Goal: Task Accomplishment & Management: Use online tool/utility

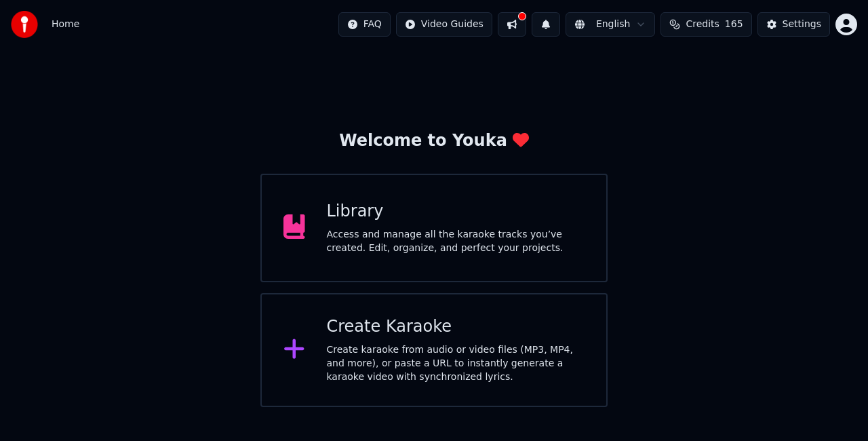
click at [408, 350] on div "Create karaoke from audio or video files (MP3, MP4, and more), or paste a URL t…" at bounding box center [456, 363] width 258 height 41
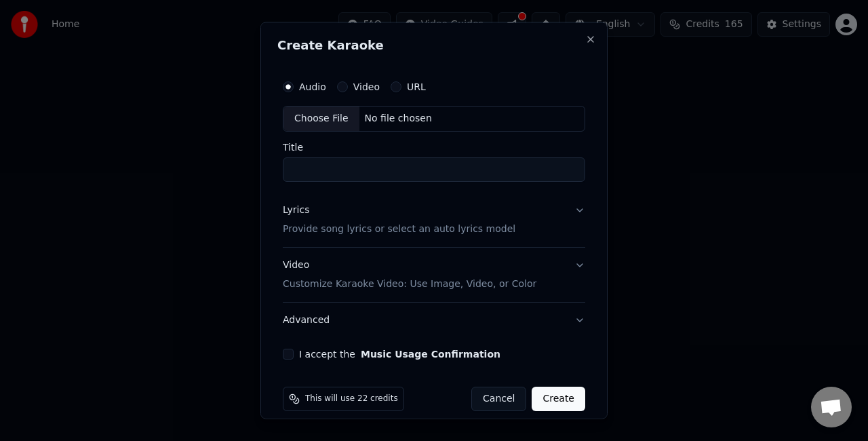
click at [332, 111] on div "Choose File" at bounding box center [322, 118] width 76 height 24
type input "**********"
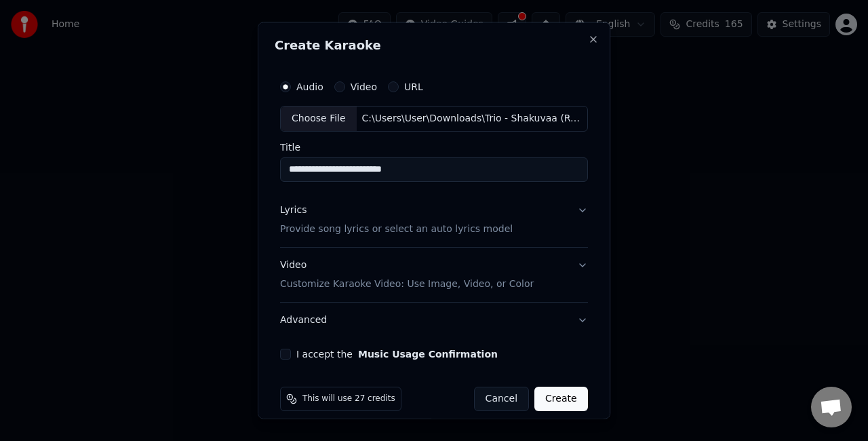
scroll to position [12, 0]
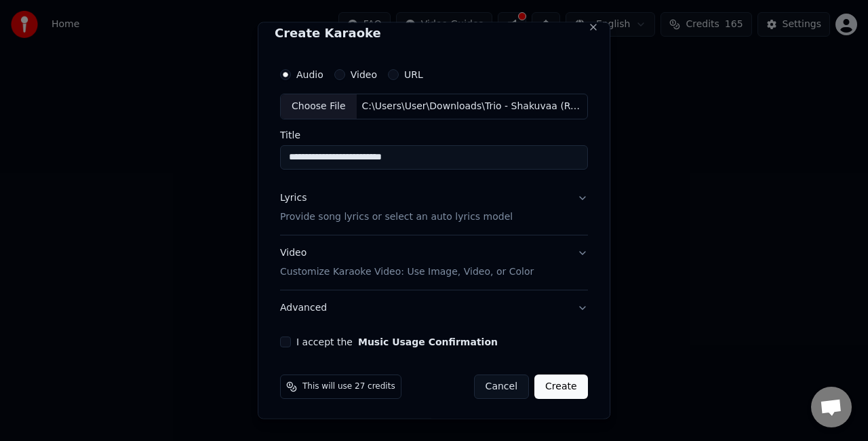
click at [567, 194] on button "Lyrics Provide song lyrics or select an auto lyrics model" at bounding box center [434, 207] width 308 height 54
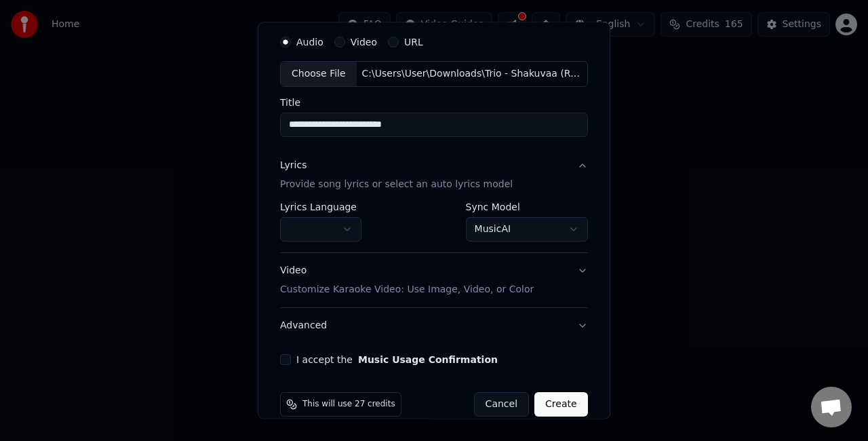
scroll to position [62, 0]
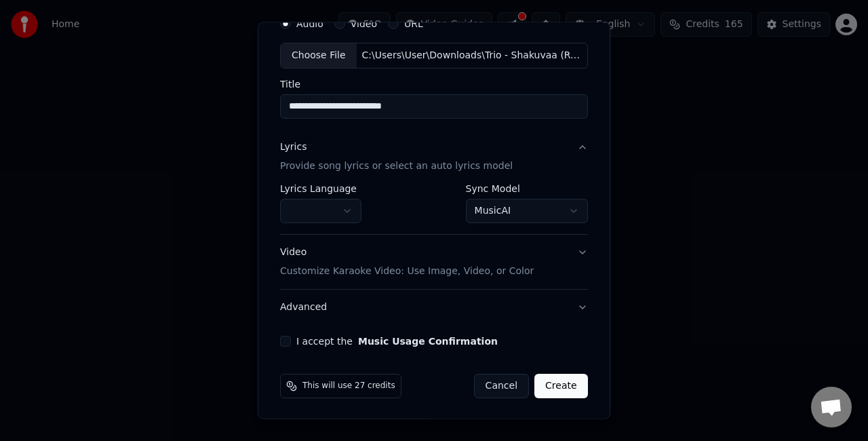
click at [568, 250] on button "Video Customize Karaoke Video: Use Image, Video, or Color" at bounding box center [434, 262] width 308 height 54
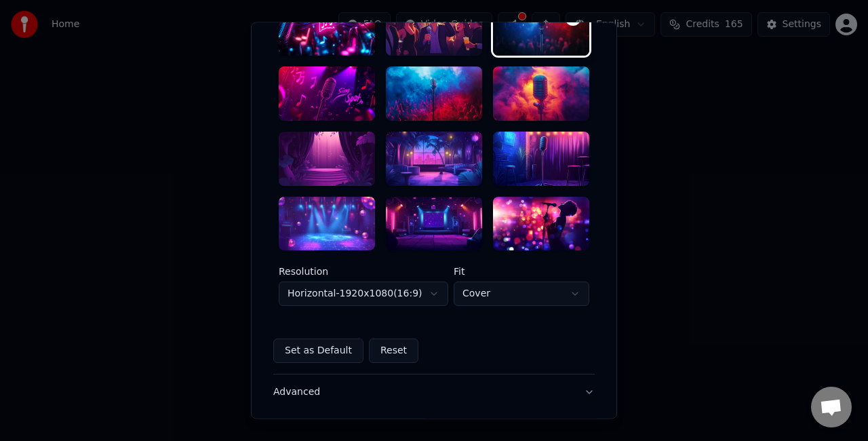
scroll to position [334, 0]
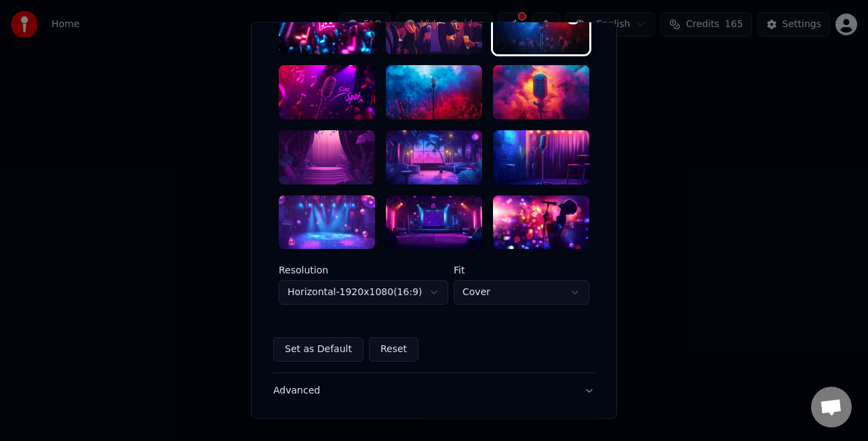
click at [290, 160] on div at bounding box center [327, 157] width 96 height 54
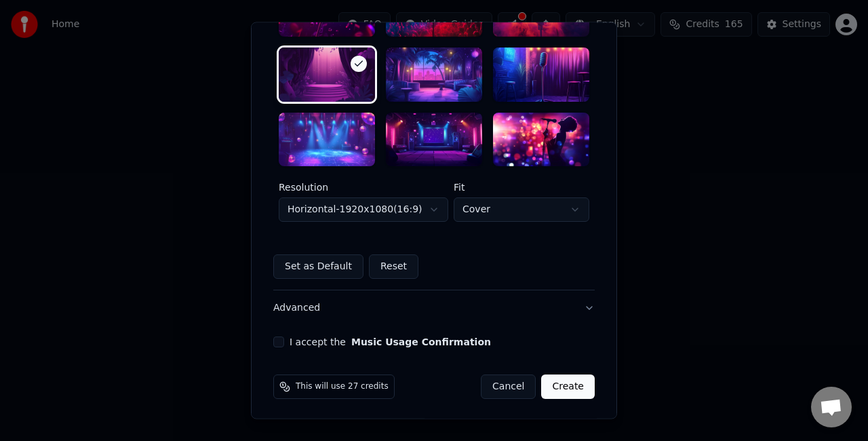
scroll to position [418, 0]
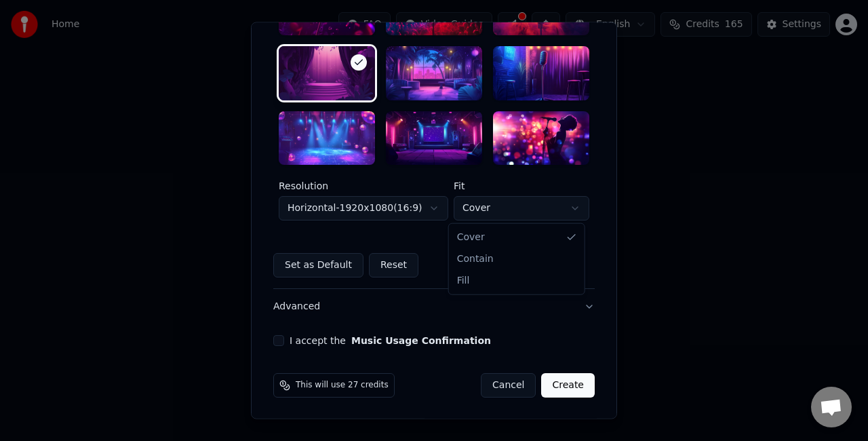
click at [482, 212] on body "**********" at bounding box center [434, 203] width 868 height 407
select select "****"
click at [279, 336] on div "I accept the Music Usage Confirmation" at bounding box center [433, 341] width 321 height 11
click at [273, 342] on button "I accept the Music Usage Confirmation" at bounding box center [278, 341] width 11 height 11
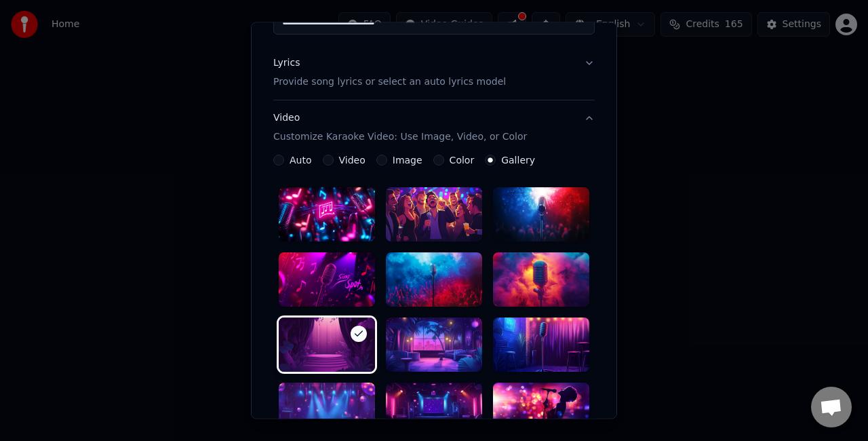
scroll to position [0, 0]
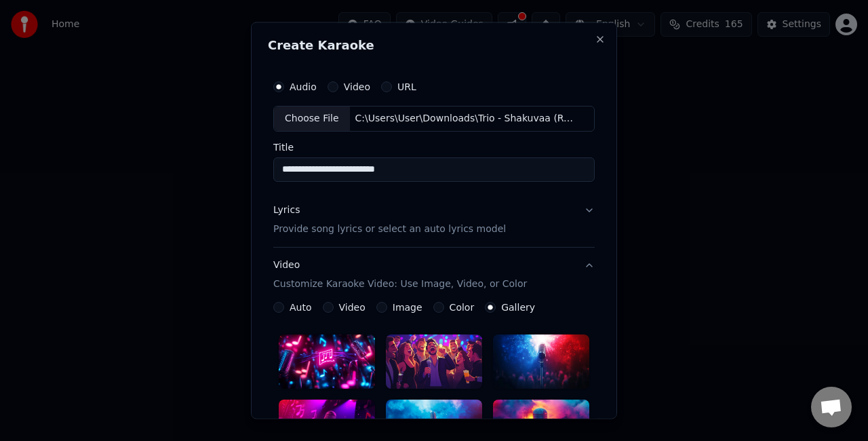
click at [582, 209] on button "Lyrics Provide song lyrics or select an auto lyrics model" at bounding box center [433, 219] width 321 height 54
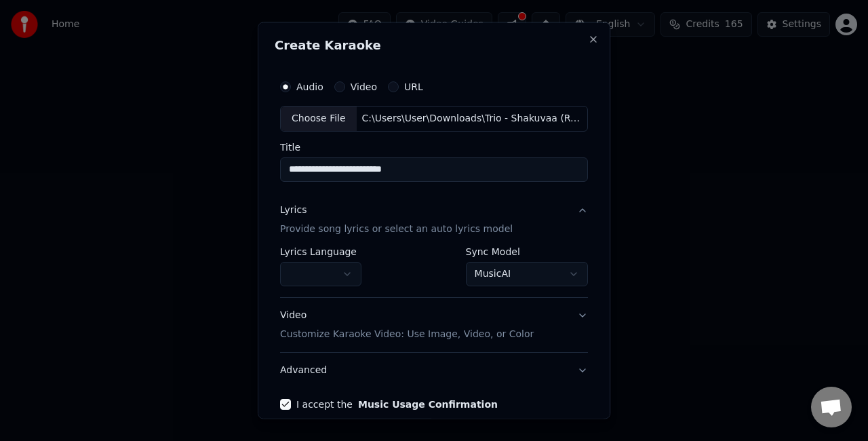
scroll to position [62, 0]
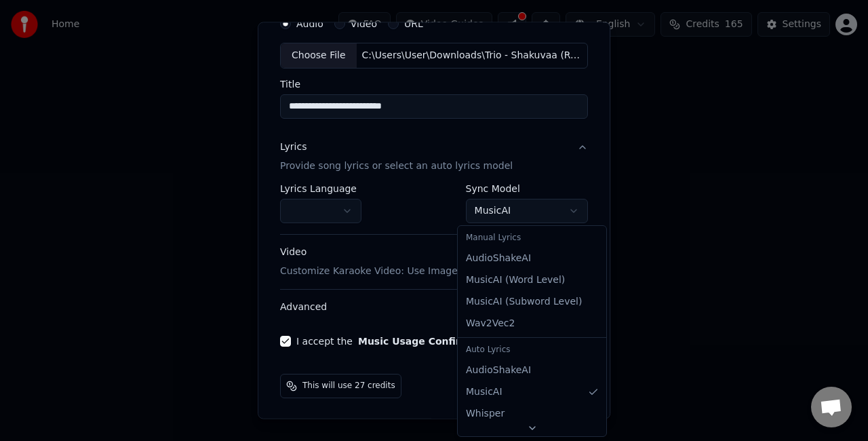
click at [469, 214] on body "**********" at bounding box center [434, 203] width 868 height 407
select select "**********"
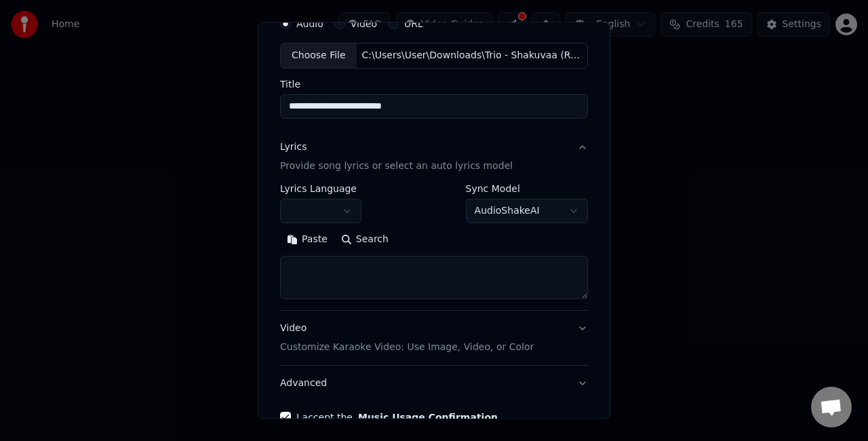
click at [393, 290] on textarea at bounding box center [434, 277] width 308 height 43
paste textarea "**********"
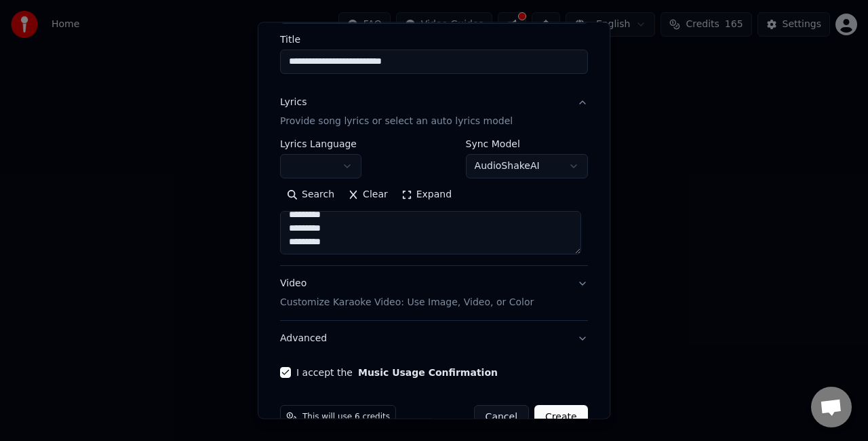
scroll to position [138, 0]
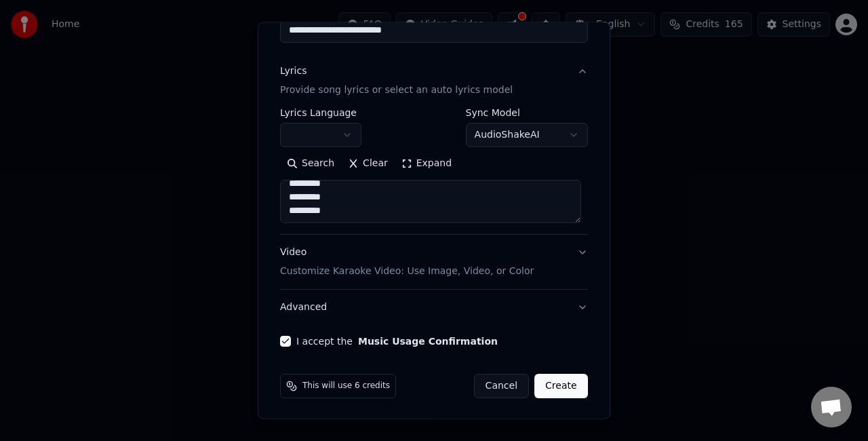
click at [397, 162] on button "Expand" at bounding box center [427, 164] width 64 height 22
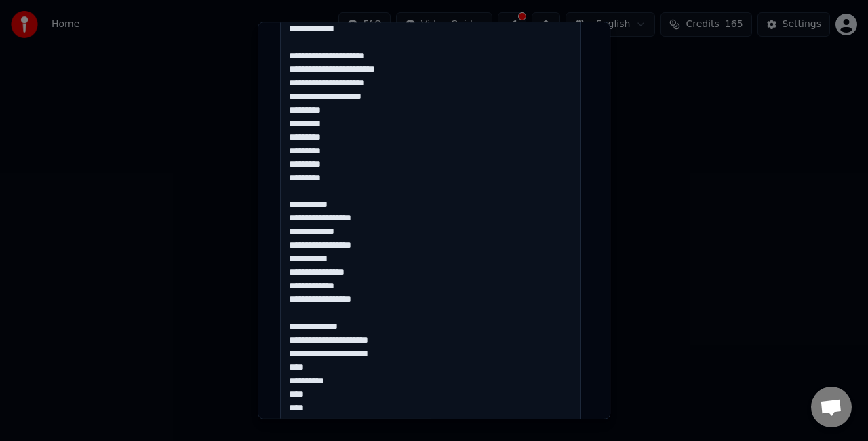
scroll to position [613, 0]
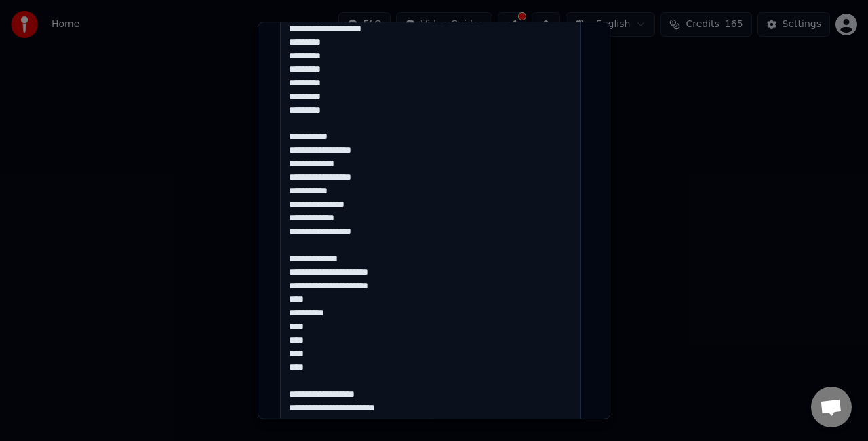
click at [291, 313] on textarea "**********" at bounding box center [430, 117] width 301 height 824
click at [288, 313] on textarea "**********" at bounding box center [430, 117] width 301 height 824
click at [287, 313] on textarea "**********" at bounding box center [430, 116] width 301 height 824
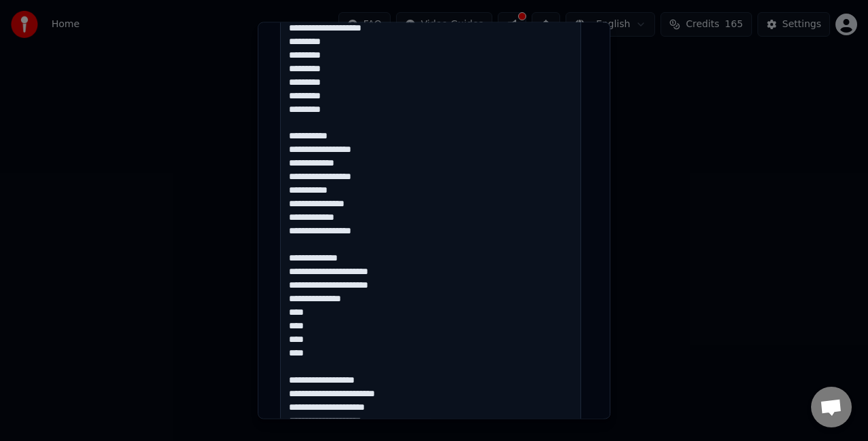
click at [287, 324] on textarea "**********" at bounding box center [430, 116] width 301 height 824
click at [286, 326] on textarea "**********" at bounding box center [430, 116] width 301 height 824
click at [288, 326] on textarea "**********" at bounding box center [430, 116] width 301 height 824
click at [288, 316] on textarea "**********" at bounding box center [430, 116] width 301 height 824
click at [288, 328] on textarea "**********" at bounding box center [430, 116] width 301 height 824
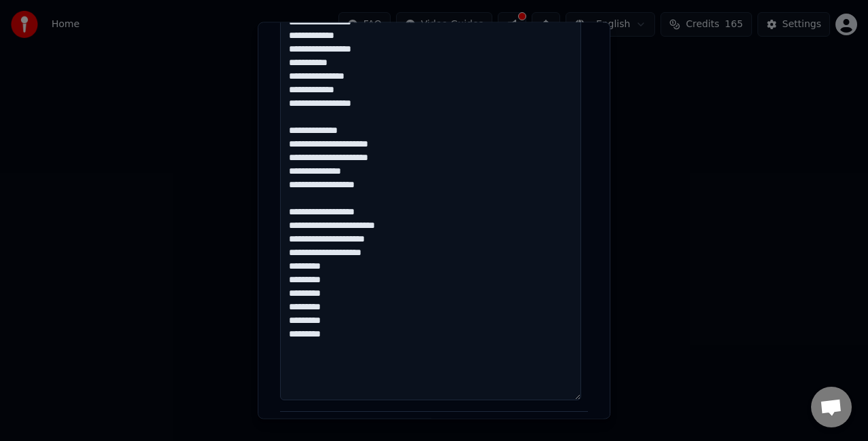
scroll to position [750, 0]
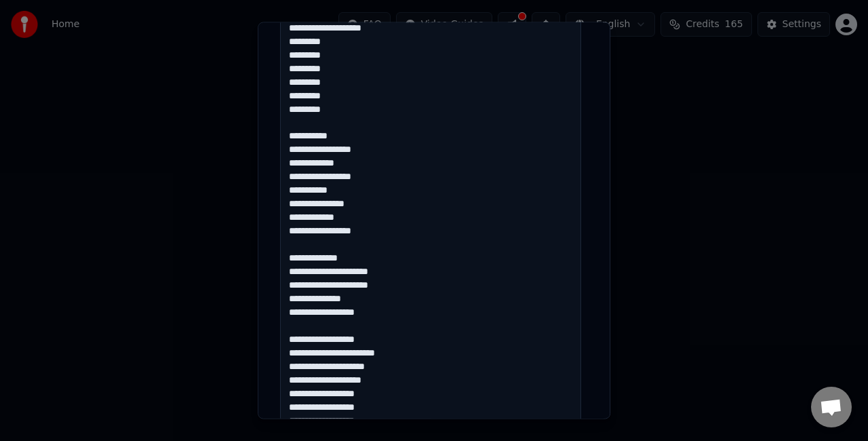
scroll to position [547, 0]
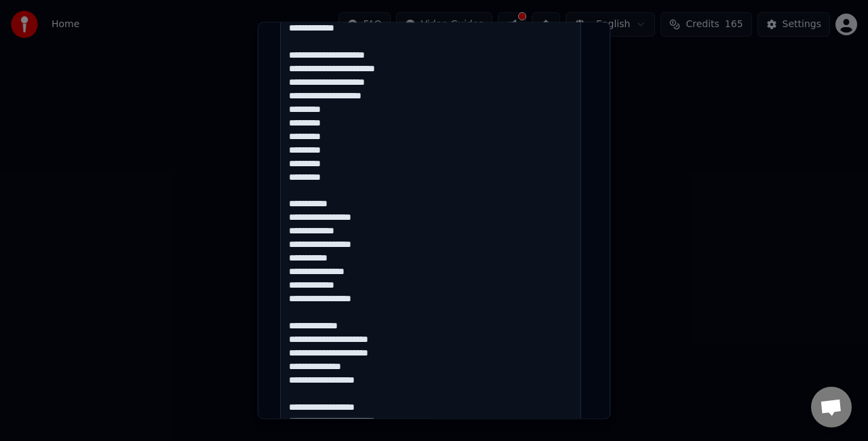
click at [286, 163] on textarea "**********" at bounding box center [430, 183] width 301 height 824
click at [286, 183] on textarea "**********" at bounding box center [430, 183] width 301 height 824
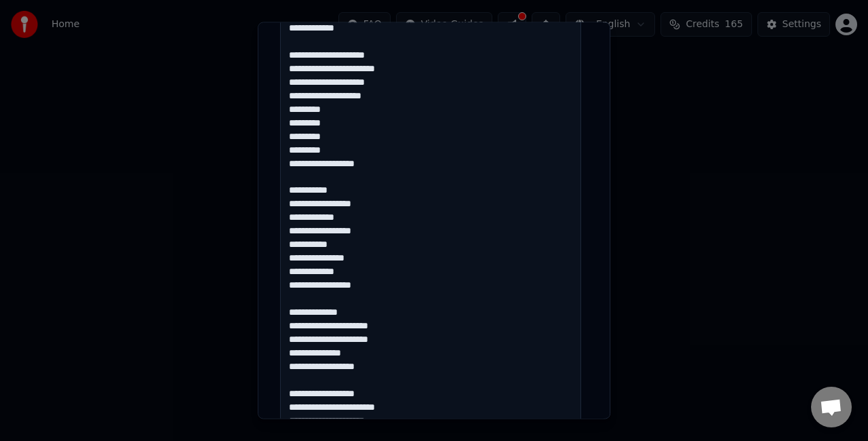
click at [287, 148] on textarea "**********" at bounding box center [430, 183] width 301 height 824
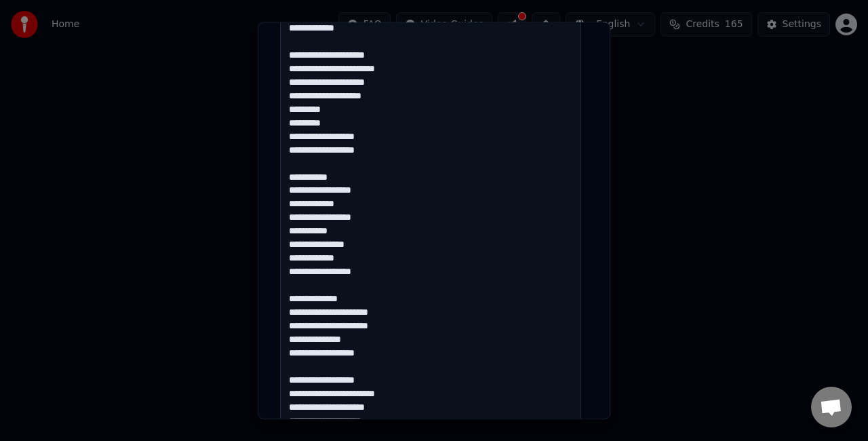
click at [288, 122] on textarea "**********" at bounding box center [430, 183] width 301 height 824
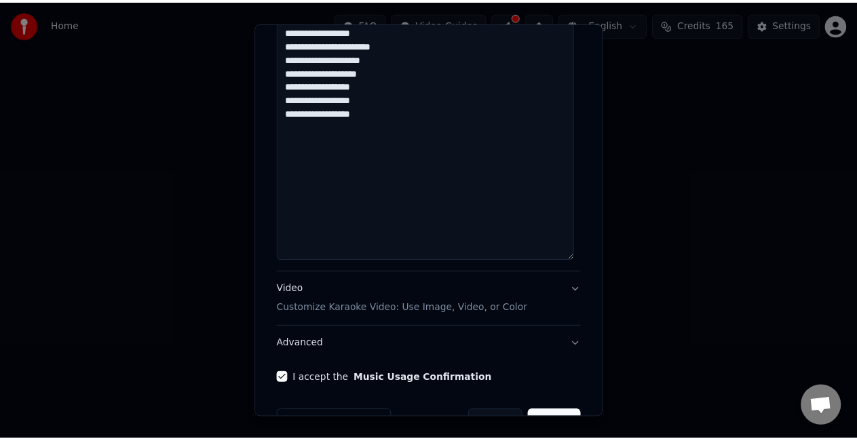
scroll to position [919, 0]
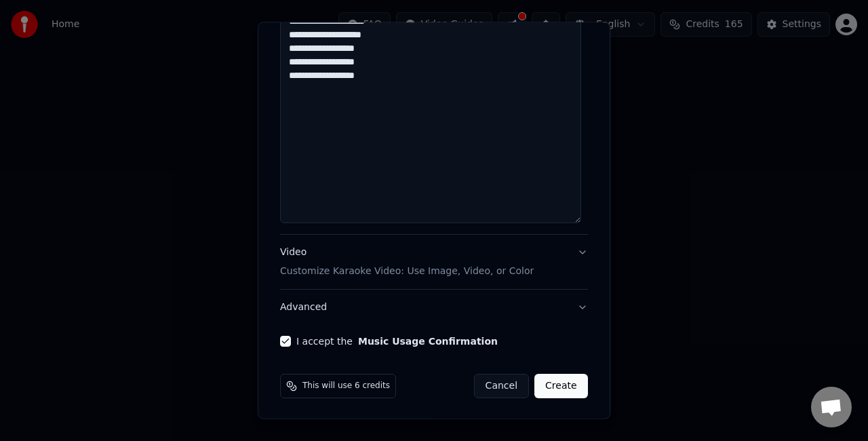
type textarea "**********"
click at [558, 385] on button "Create" at bounding box center [561, 386] width 54 height 24
select select
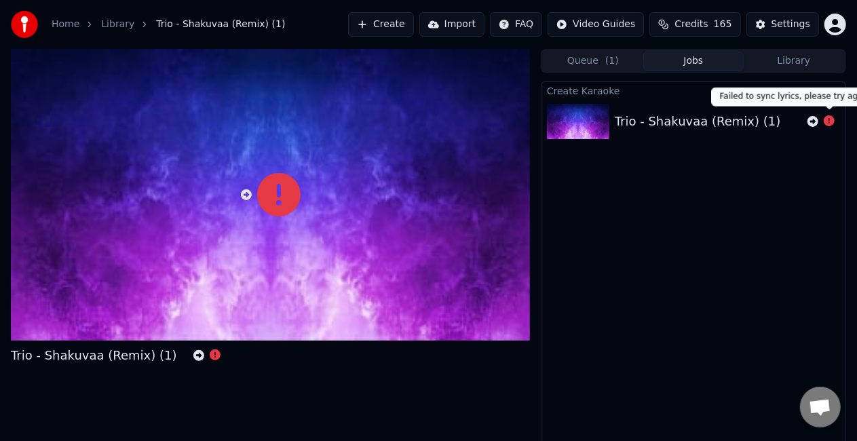
click at [828, 123] on icon at bounding box center [828, 120] width 11 height 11
click at [808, 119] on icon at bounding box center [812, 121] width 11 height 11
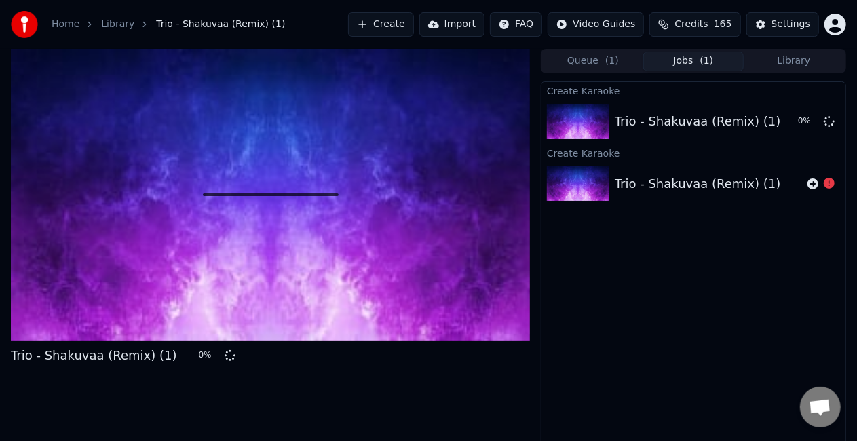
click at [161, 256] on div at bounding box center [270, 195] width 519 height 292
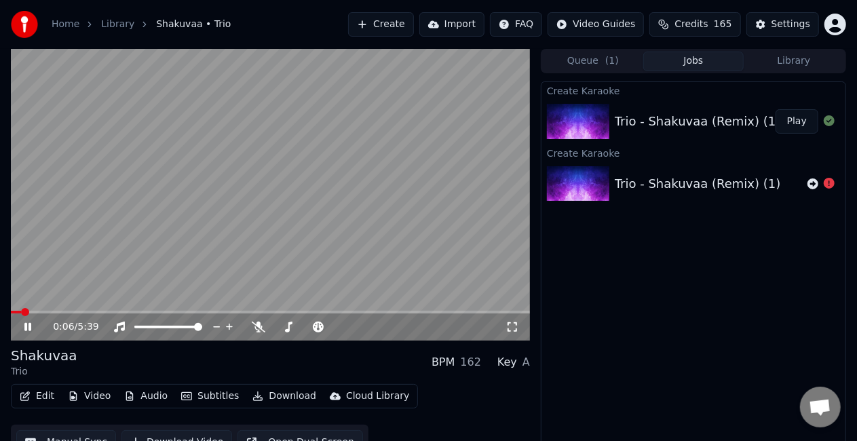
click at [47, 314] on div "0:06 / 5:39" at bounding box center [270, 326] width 519 height 27
click at [47, 312] on span at bounding box center [270, 312] width 519 height 3
click at [66, 313] on span at bounding box center [270, 312] width 519 height 3
click at [77, 309] on video at bounding box center [270, 195] width 519 height 292
click at [64, 310] on video at bounding box center [270, 195] width 519 height 292
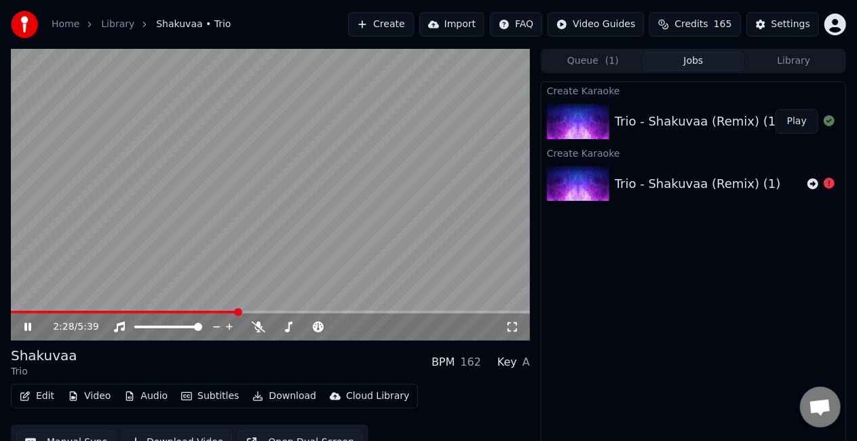
click at [237, 311] on span at bounding box center [270, 312] width 519 height 3
click at [254, 311] on span at bounding box center [270, 312] width 519 height 3
click at [256, 328] on icon at bounding box center [259, 326] width 14 height 11
click at [341, 311] on span at bounding box center [190, 312] width 358 height 3
click at [321, 310] on video at bounding box center [270, 195] width 519 height 292
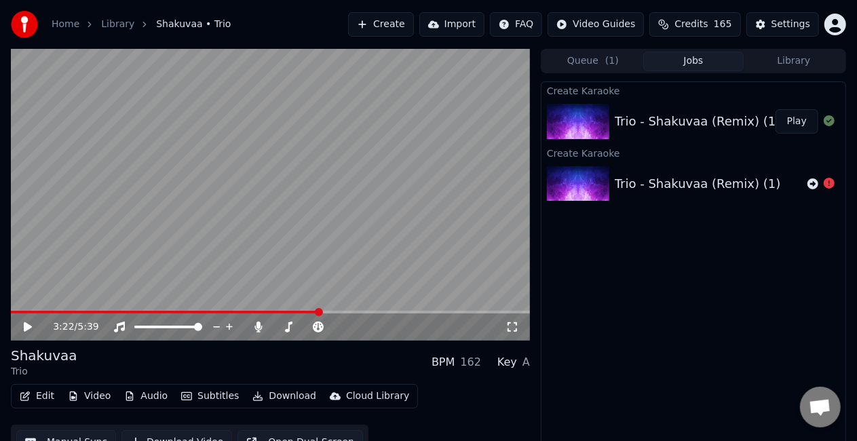
click at [319, 311] on span at bounding box center [165, 312] width 309 height 3
click at [305, 274] on video at bounding box center [270, 195] width 519 height 292
click at [35, 397] on button "Edit" at bounding box center [36, 396] width 45 height 19
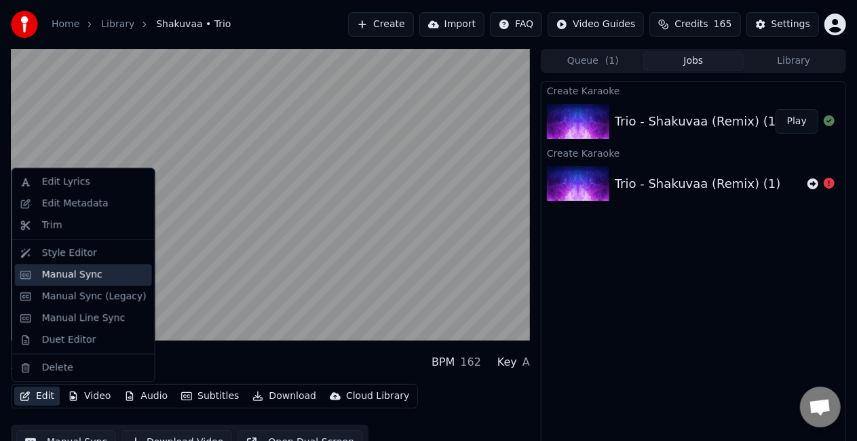
click at [55, 266] on div "Manual Sync" at bounding box center [83, 275] width 137 height 22
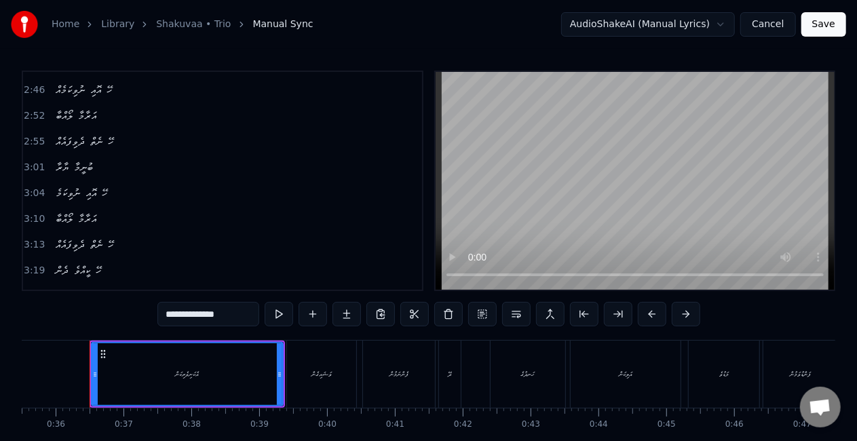
scroll to position [814, 0]
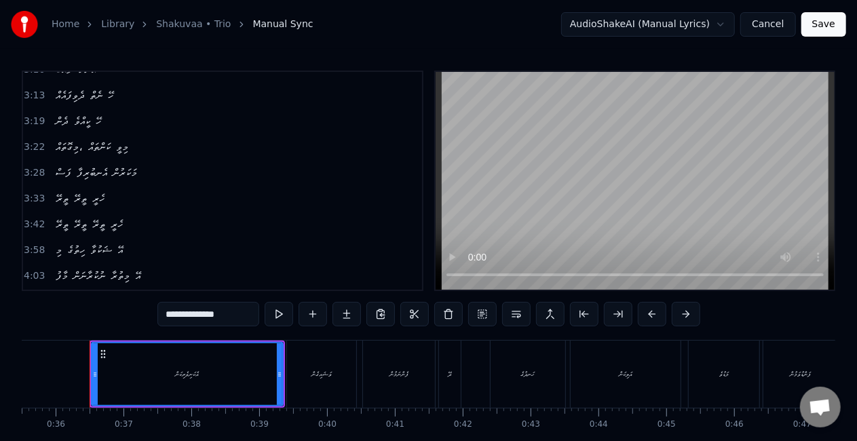
click at [54, 191] on span "ތީރޭ" at bounding box center [62, 199] width 16 height 16
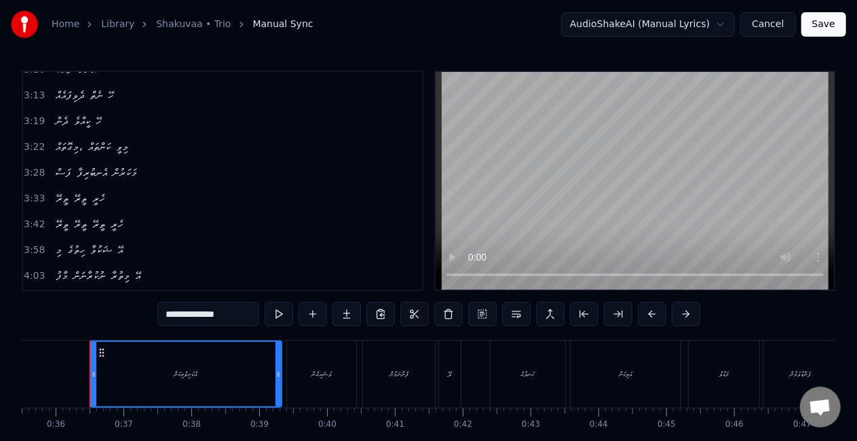
click at [54, 165] on span "ފަސް" at bounding box center [63, 173] width 18 height 16
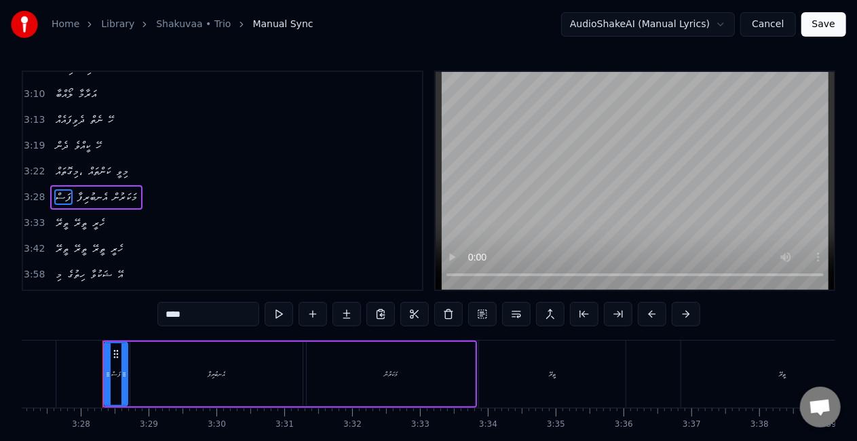
scroll to position [0, 14062]
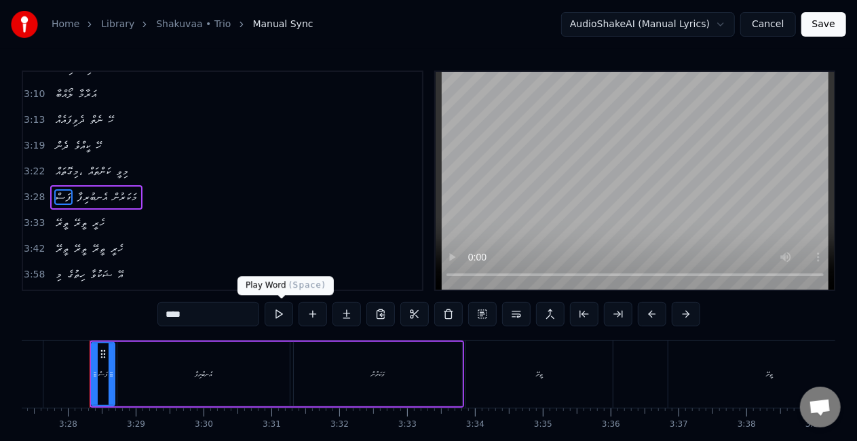
click at [280, 310] on button at bounding box center [279, 314] width 28 height 24
click at [249, 382] on div "އެނބުރިފާ" at bounding box center [203, 374] width 172 height 64
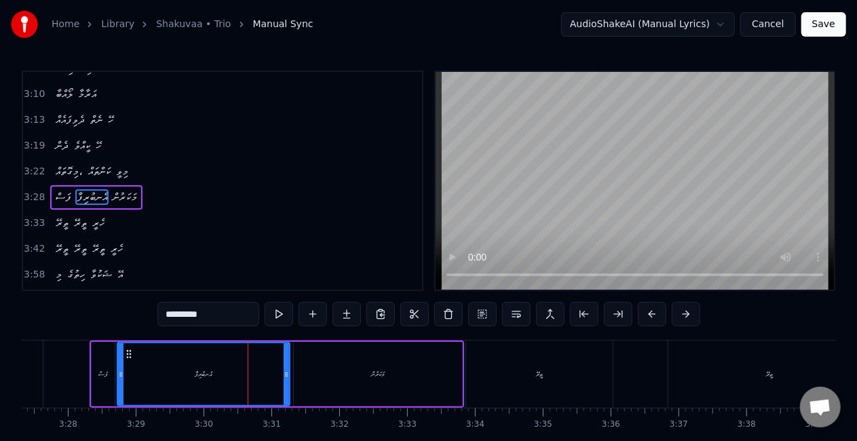
click at [187, 316] on input "*********" at bounding box center [208, 314] width 102 height 24
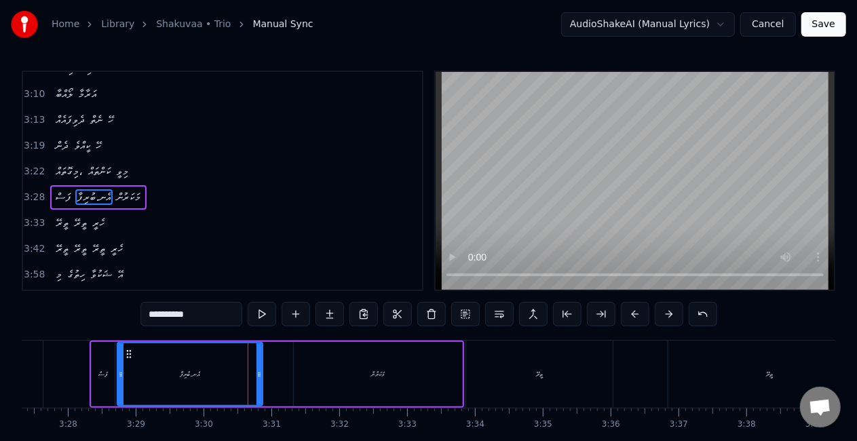
drag, startPoint x: 285, startPoint y: 374, endPoint x: 258, endPoint y: 370, distance: 27.5
click at [258, 370] on icon at bounding box center [258, 374] width 5 height 11
click at [266, 313] on button at bounding box center [262, 314] width 28 height 24
click at [270, 313] on button at bounding box center [262, 314] width 28 height 24
click at [175, 319] on input "**********" at bounding box center [191, 314] width 102 height 24
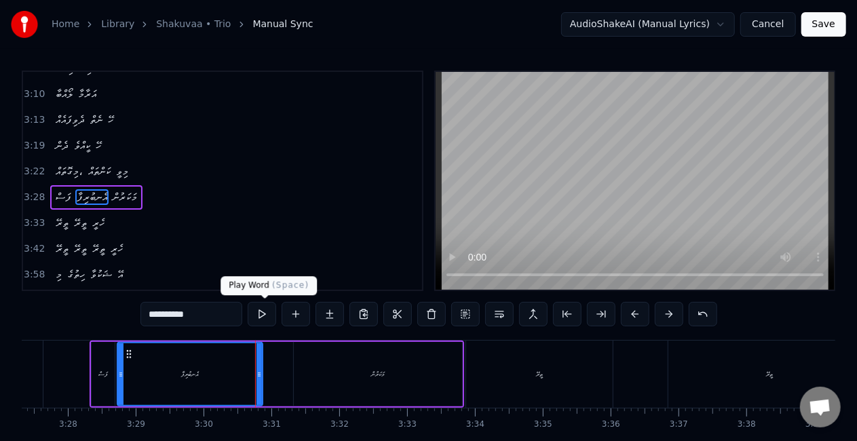
click at [261, 317] on button at bounding box center [262, 314] width 28 height 24
click at [388, 378] on div "މަކަރުން" at bounding box center [378, 374] width 168 height 64
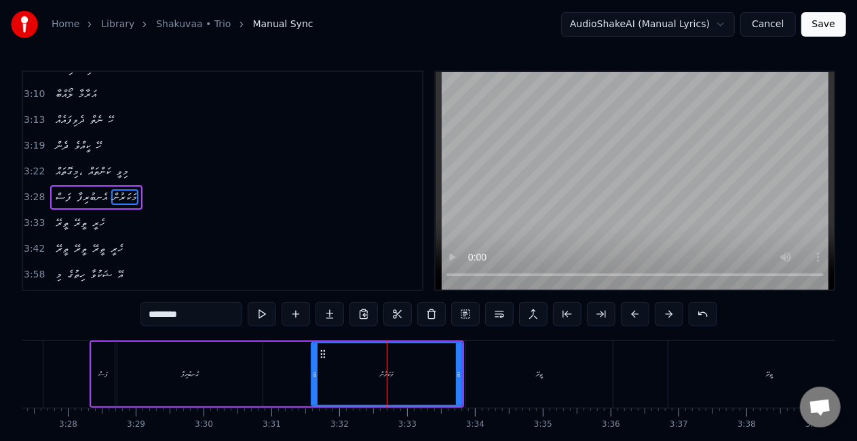
drag, startPoint x: 297, startPoint y: 374, endPoint x: 315, endPoint y: 379, distance: 18.3
click at [315, 379] on div at bounding box center [314, 374] width 5 height 62
click at [263, 312] on button at bounding box center [262, 314] width 28 height 24
drag, startPoint x: 315, startPoint y: 374, endPoint x: 288, endPoint y: 370, distance: 26.7
click at [288, 370] on icon at bounding box center [288, 374] width 5 height 11
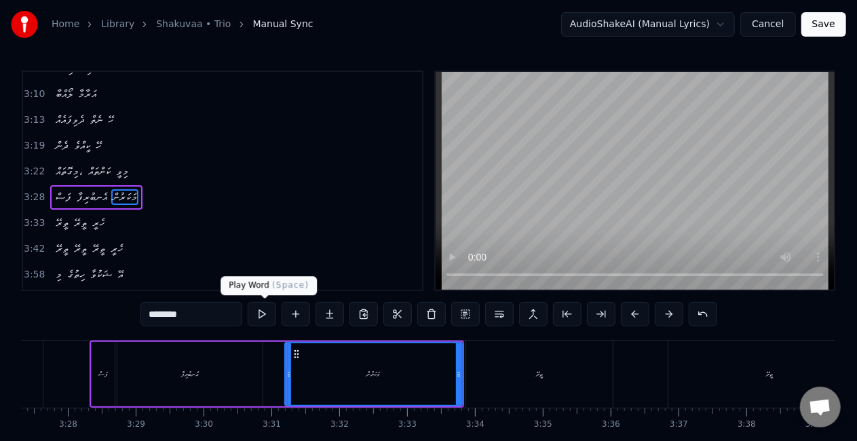
click at [264, 315] on button at bounding box center [262, 314] width 28 height 24
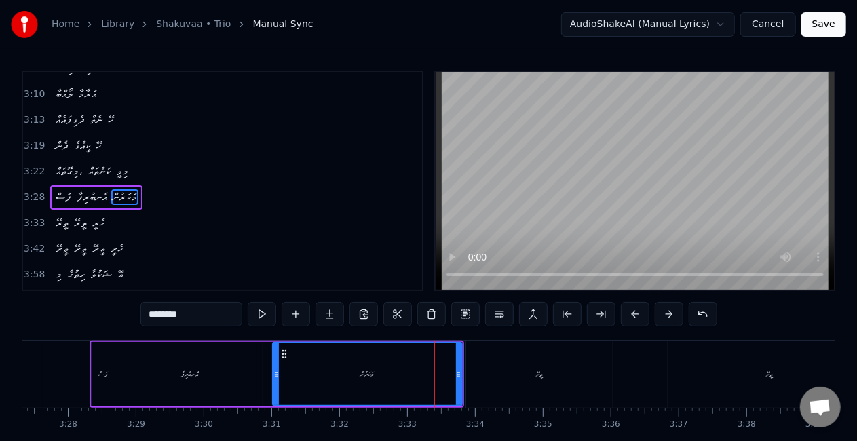
drag, startPoint x: 287, startPoint y: 374, endPoint x: 273, endPoint y: 368, distance: 15.8
click at [273, 373] on icon at bounding box center [275, 374] width 5 height 11
click at [266, 309] on button at bounding box center [262, 314] width 28 height 24
drag, startPoint x: 274, startPoint y: 384, endPoint x: 288, endPoint y: 386, distance: 13.7
click at [288, 386] on div at bounding box center [286, 374] width 5 height 62
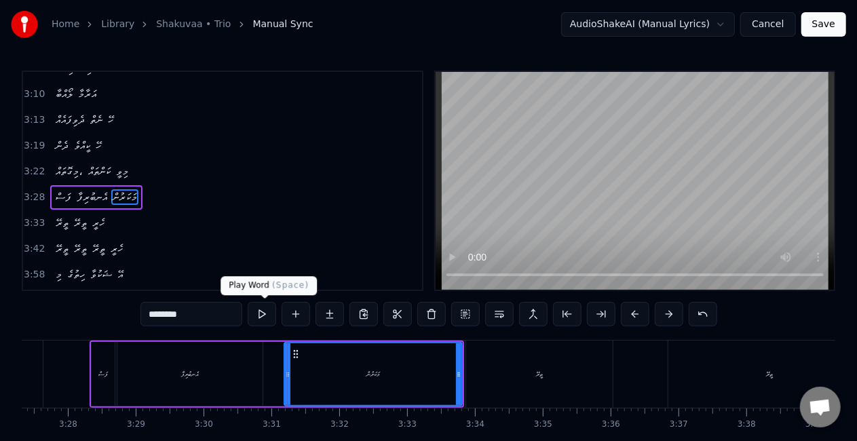
click at [261, 315] on button at bounding box center [262, 314] width 28 height 24
click at [351, 362] on div "މަކަރުން" at bounding box center [373, 374] width 176 height 62
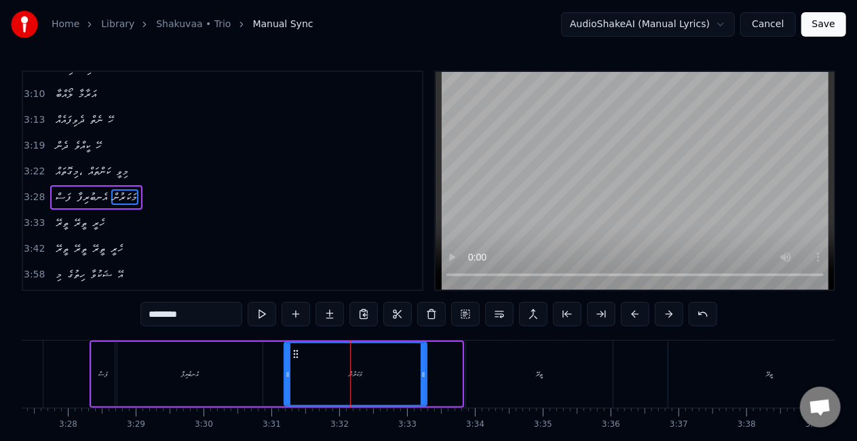
drag, startPoint x: 457, startPoint y: 385, endPoint x: 422, endPoint y: 381, distance: 35.5
click at [422, 381] on div at bounding box center [423, 374] width 5 height 62
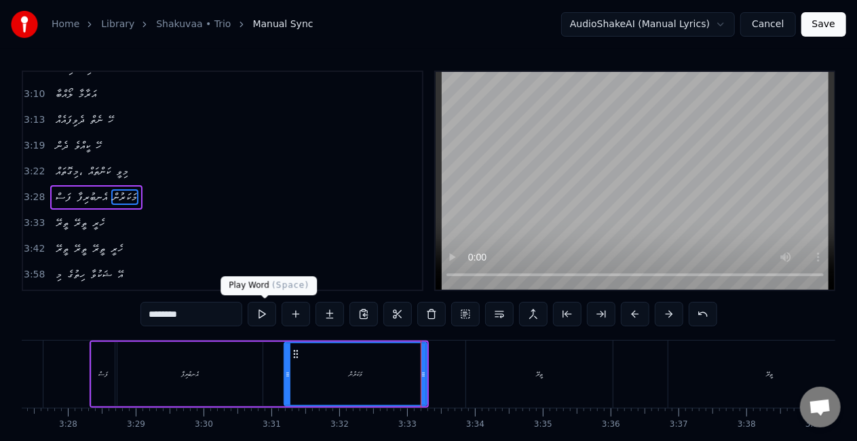
click at [266, 317] on button at bounding box center [262, 314] width 28 height 24
click at [334, 361] on div "މަކަރުން" at bounding box center [355, 374] width 141 height 62
click at [677, 351] on div "ތީރޭ" at bounding box center [769, 373] width 202 height 67
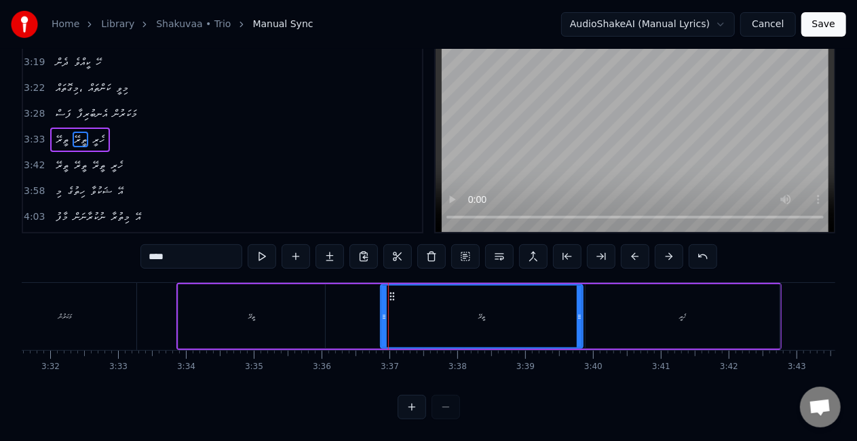
scroll to position [0, 14377]
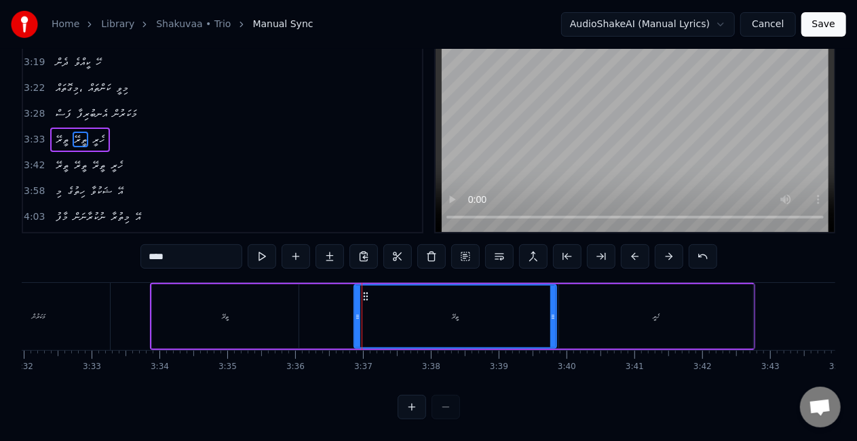
click at [472, 302] on div "ތީރޭ" at bounding box center [455, 317] width 201 height 62
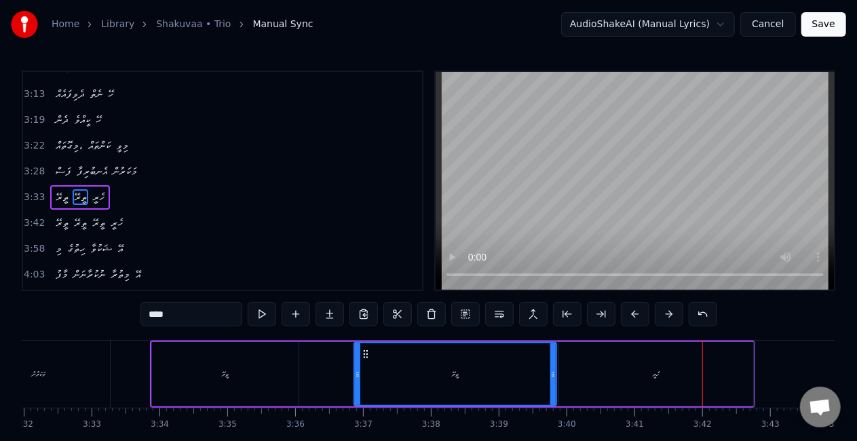
click at [368, 381] on div "ތީރޭ" at bounding box center [455, 374] width 201 height 62
click at [419, 369] on div "ތީރޭ" at bounding box center [455, 374] width 201 height 62
click at [353, 376] on icon at bounding box center [352, 374] width 5 height 11
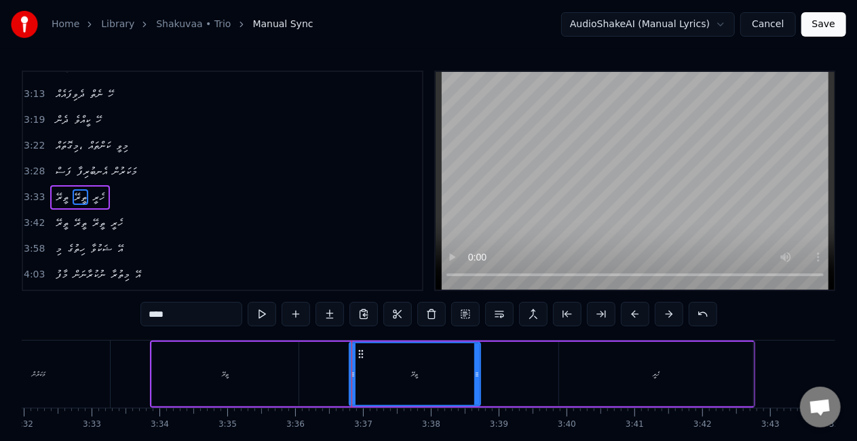
drag, startPoint x: 551, startPoint y: 380, endPoint x: 456, endPoint y: 374, distance: 95.1
click at [474, 380] on div at bounding box center [476, 374] width 5 height 62
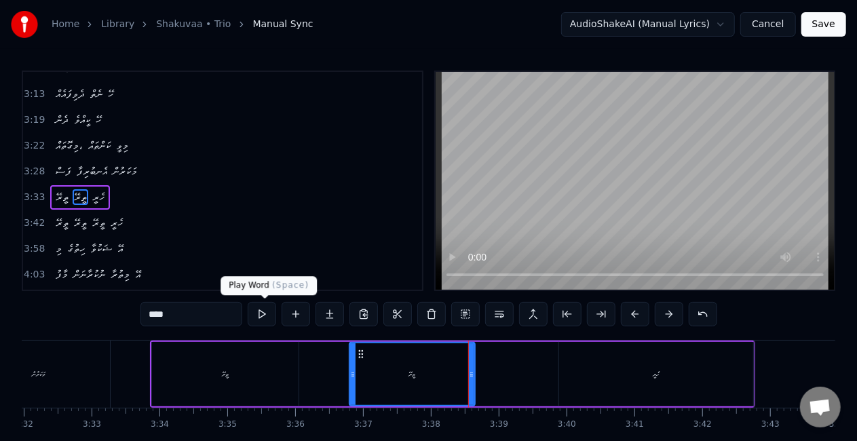
click at [263, 319] on button at bounding box center [262, 314] width 28 height 24
click at [152, 320] on input "****" at bounding box center [191, 314] width 102 height 24
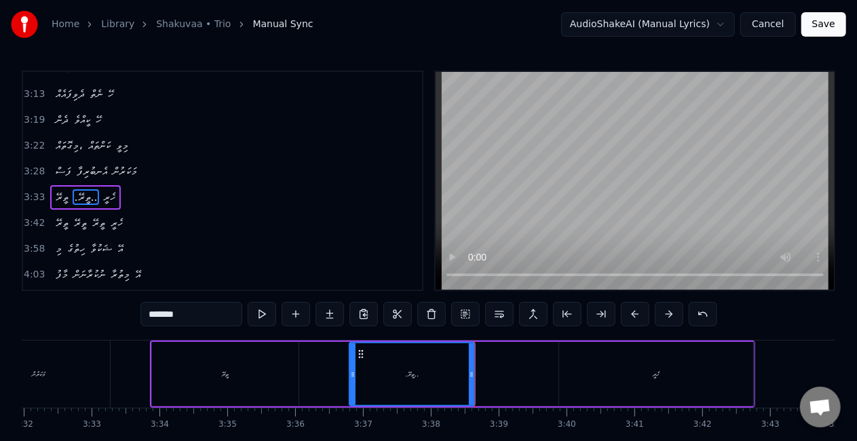
click at [154, 317] on input "*******" at bounding box center [191, 314] width 102 height 24
click at [565, 385] on div "ހެރީ" at bounding box center [656, 374] width 194 height 64
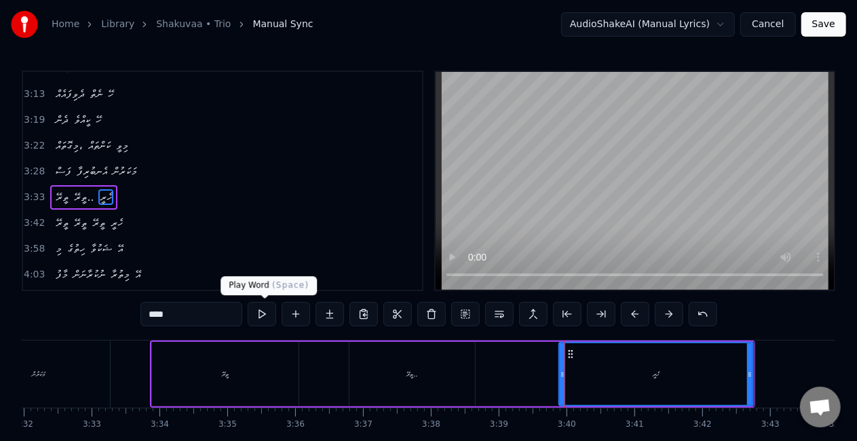
click at [202, 318] on input "****" at bounding box center [191, 314] width 102 height 24
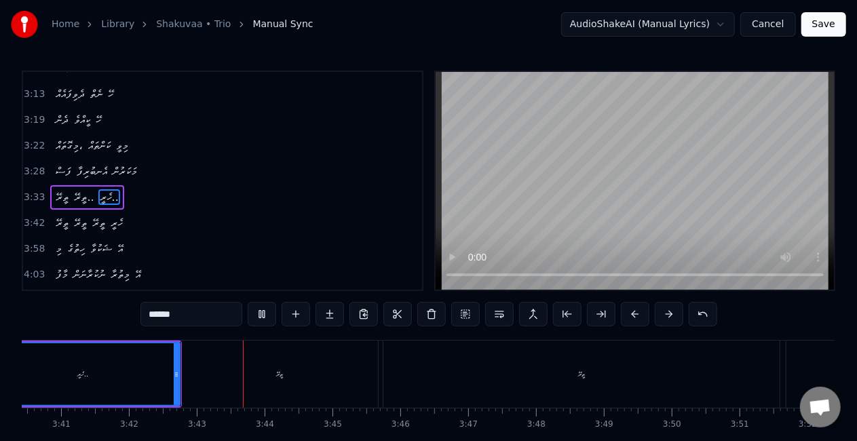
scroll to position [0, 15063]
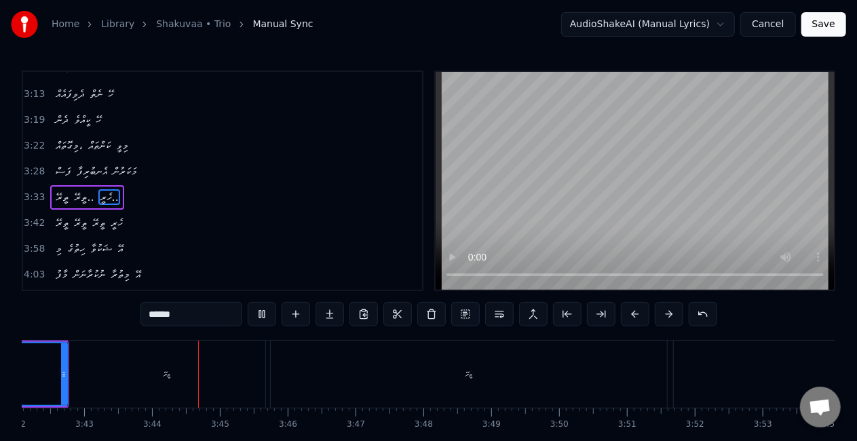
click at [136, 384] on div "ތީރޭ" at bounding box center [167, 373] width 197 height 67
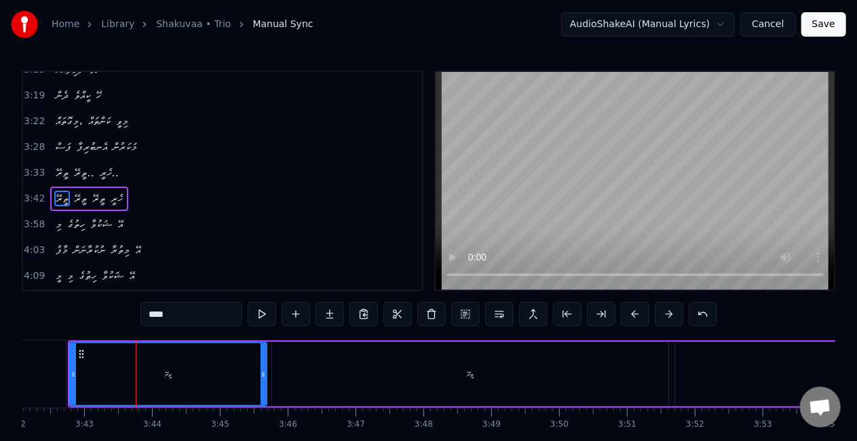
scroll to position [840, 0]
click at [214, 317] on input "****" at bounding box center [191, 314] width 102 height 24
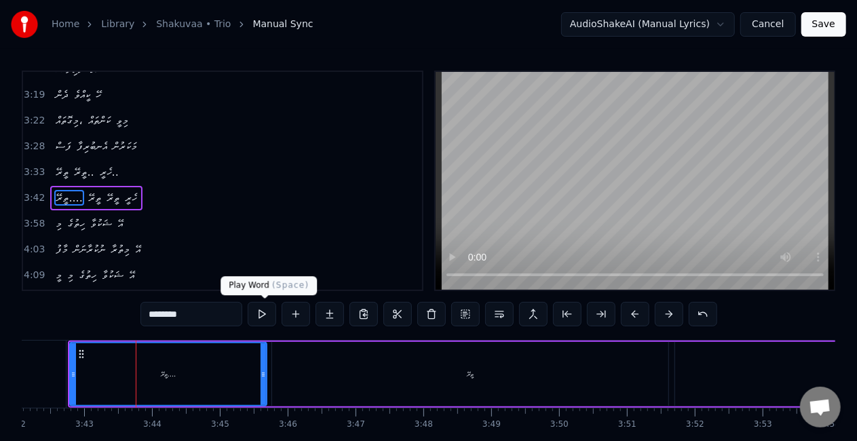
click at [265, 310] on button at bounding box center [262, 314] width 28 height 24
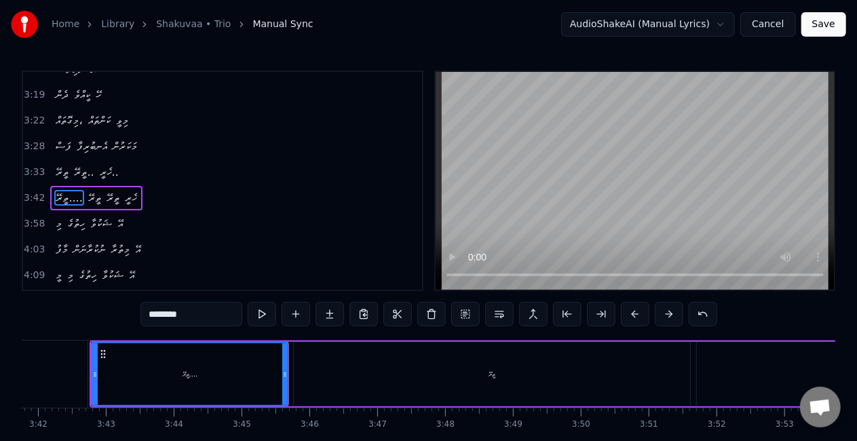
click at [372, 375] on div "ތީރޭ" at bounding box center [492, 374] width 396 height 64
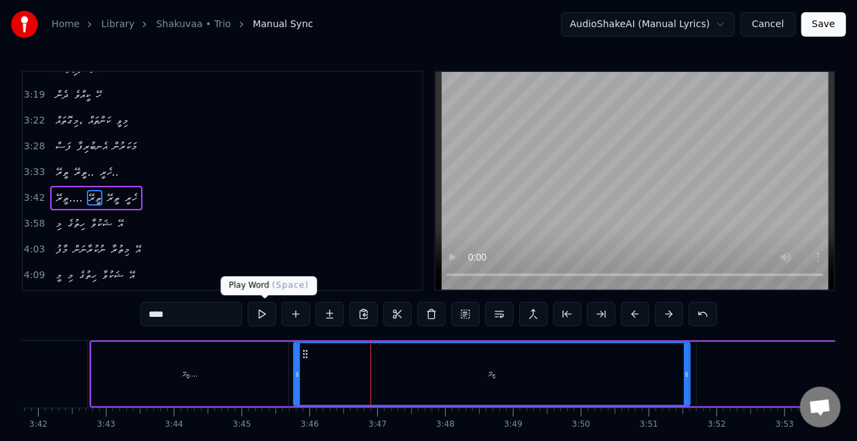
click at [262, 312] on button at bounding box center [262, 314] width 28 height 24
click at [199, 321] on input "****" at bounding box center [191, 314] width 102 height 24
click at [257, 313] on button at bounding box center [262, 314] width 28 height 24
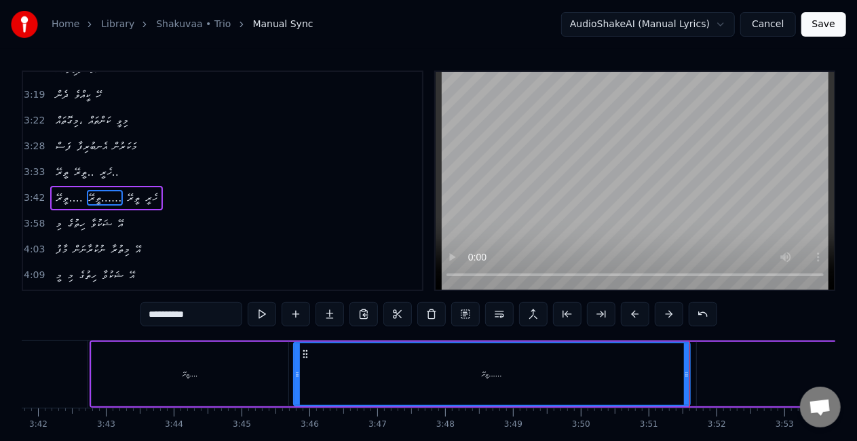
click at [131, 368] on div "ތީރޭ...." at bounding box center [190, 374] width 197 height 64
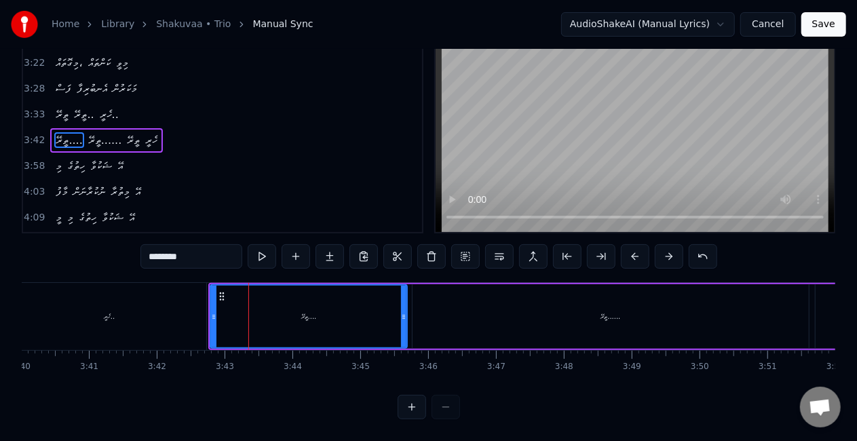
scroll to position [0, 14909]
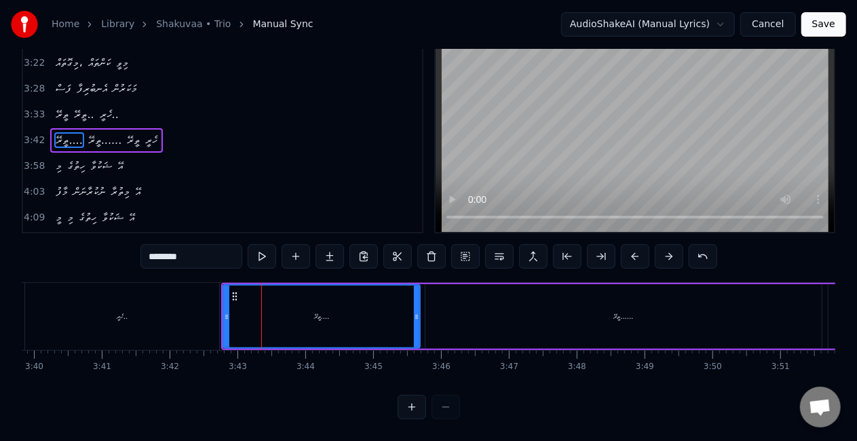
click at [182, 303] on div "ހެރީ.." at bounding box center [122, 316] width 194 height 67
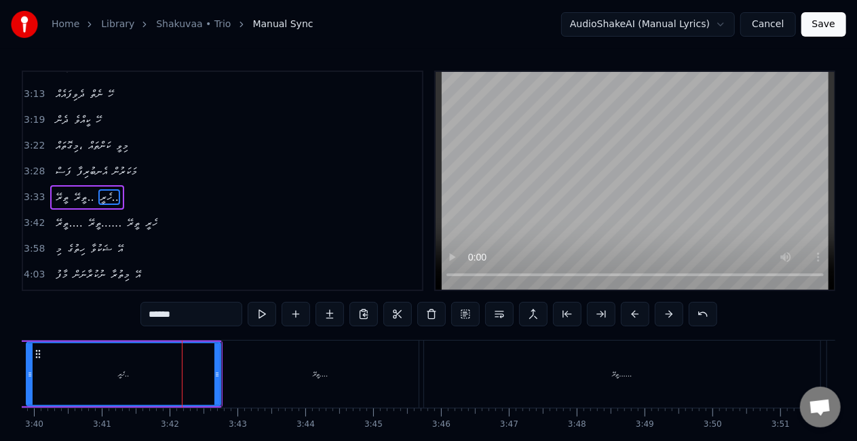
scroll to position [68, 0]
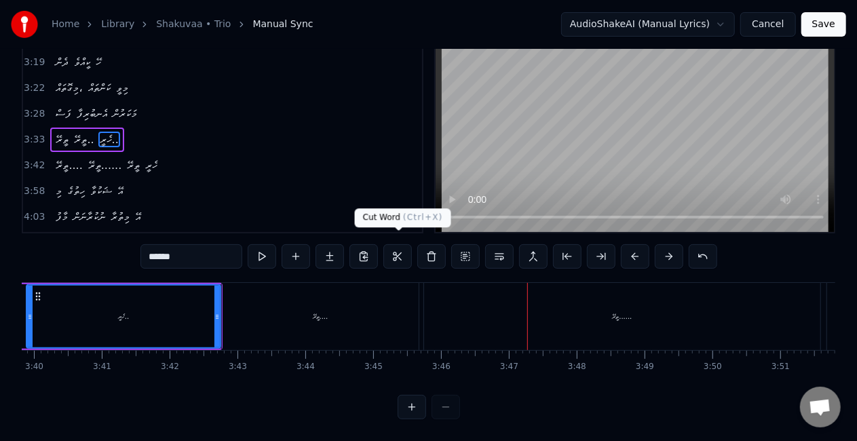
click at [336, 297] on div "ތީރޭ...." at bounding box center [320, 316] width 197 height 67
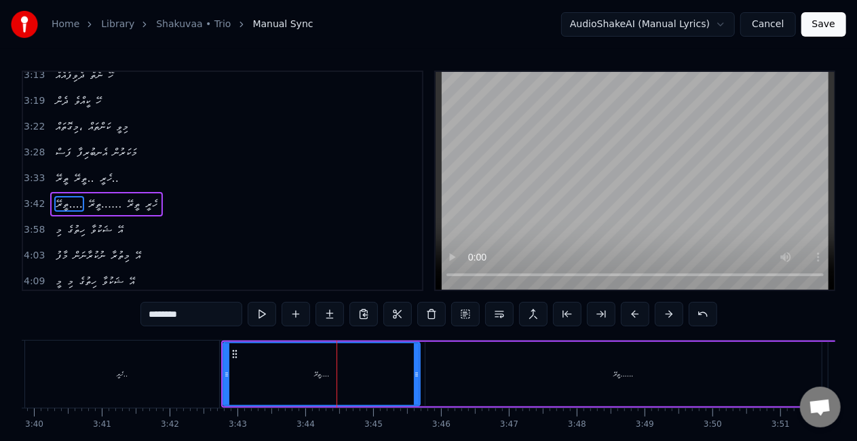
scroll to position [840, 0]
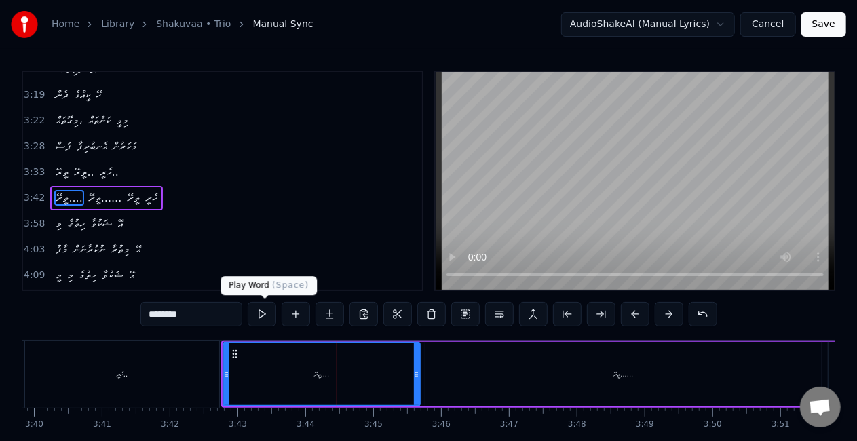
click at [264, 310] on button at bounding box center [262, 314] width 28 height 24
click at [459, 358] on div "ތީރޭ......" at bounding box center [623, 374] width 396 height 64
type input "**********"
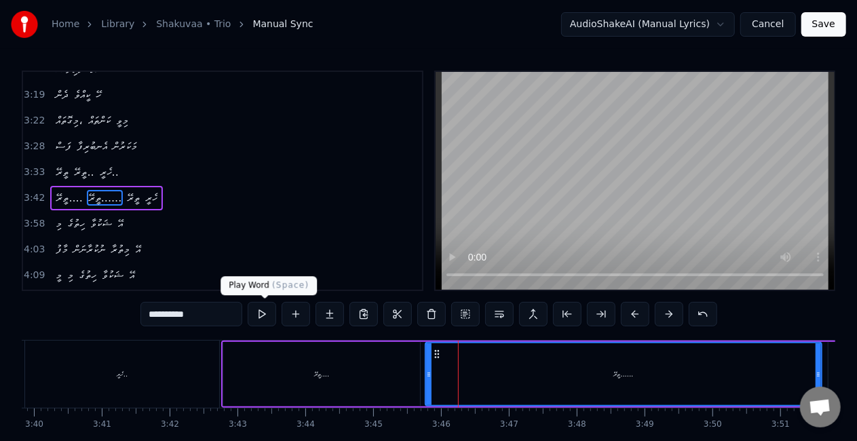
click at [267, 313] on button at bounding box center [262, 314] width 28 height 24
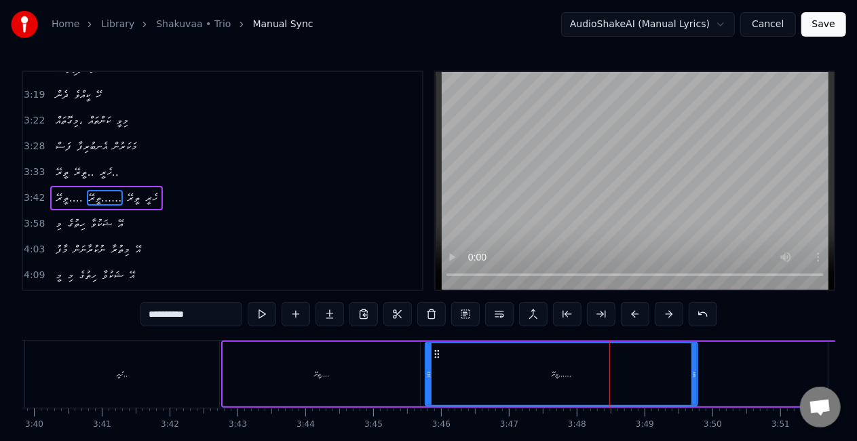
drag, startPoint x: 817, startPoint y: 369, endPoint x: 685, endPoint y: 369, distance: 131.6
click at [691, 371] on icon at bounding box center [693, 374] width 5 height 11
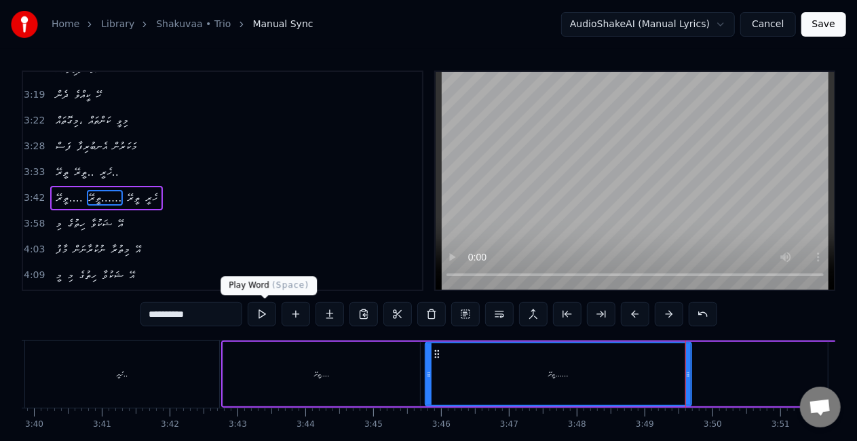
click at [267, 312] on button at bounding box center [262, 314] width 28 height 24
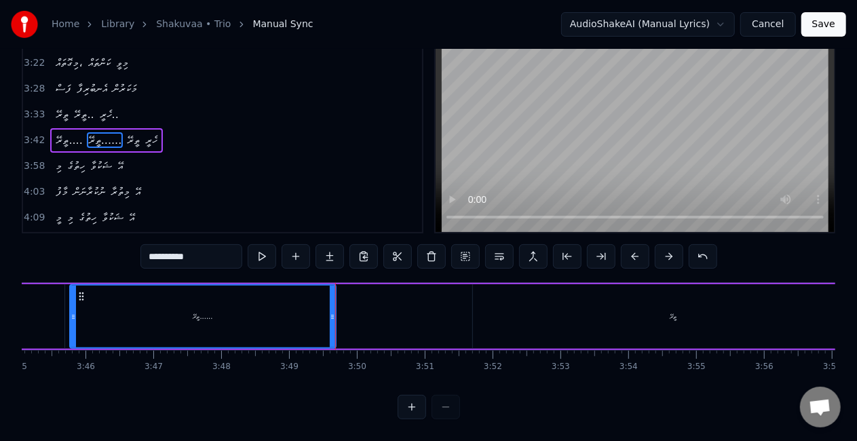
scroll to position [0, 15304]
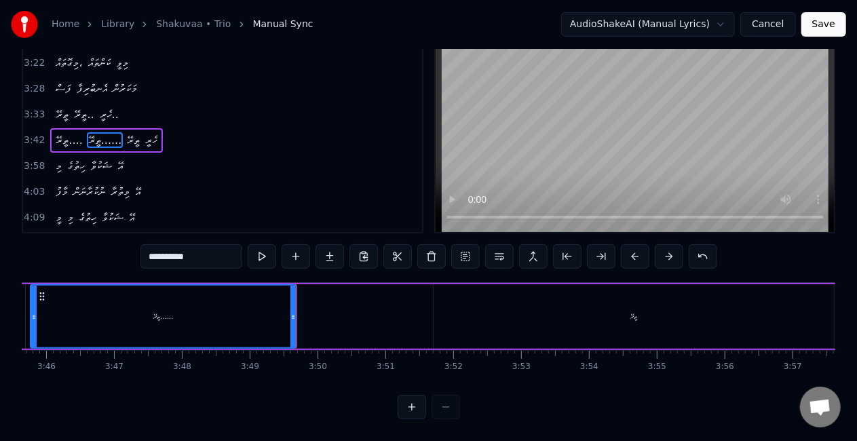
click at [314, 305] on div "ތީރޭ.... ތީރޭ...... ތީރޭ ހެރީ" at bounding box center [366, 316] width 1081 height 67
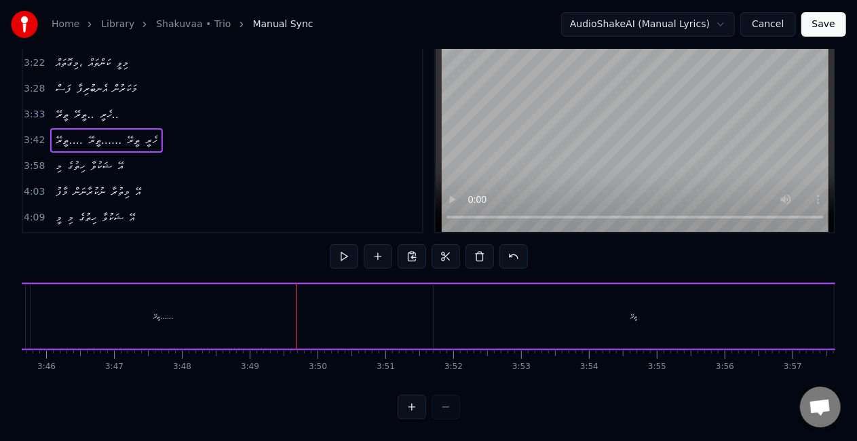
click at [539, 335] on div "ތީރޭ" at bounding box center [633, 316] width 400 height 64
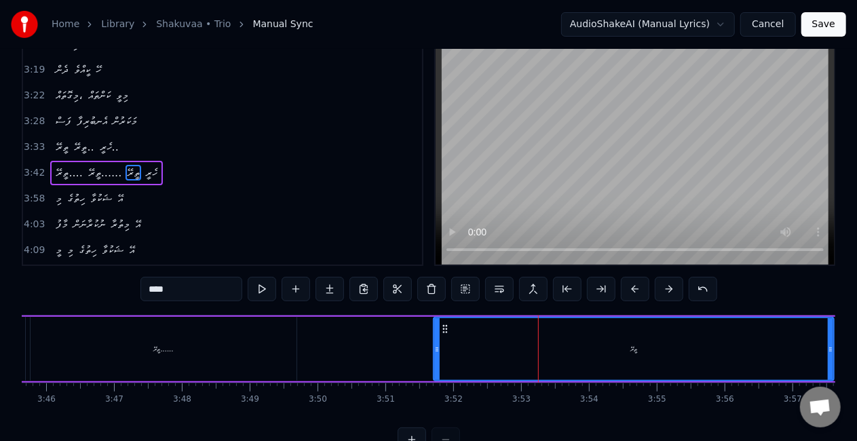
scroll to position [0, 0]
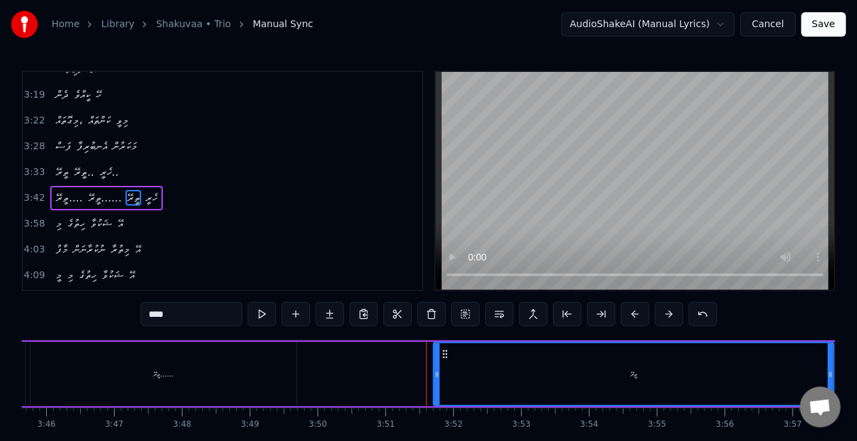
click at [326, 374] on div "ތީރޭ.... ތީރޭ...... ތީރޭ ހެރީ" at bounding box center [366, 373] width 1081 height 67
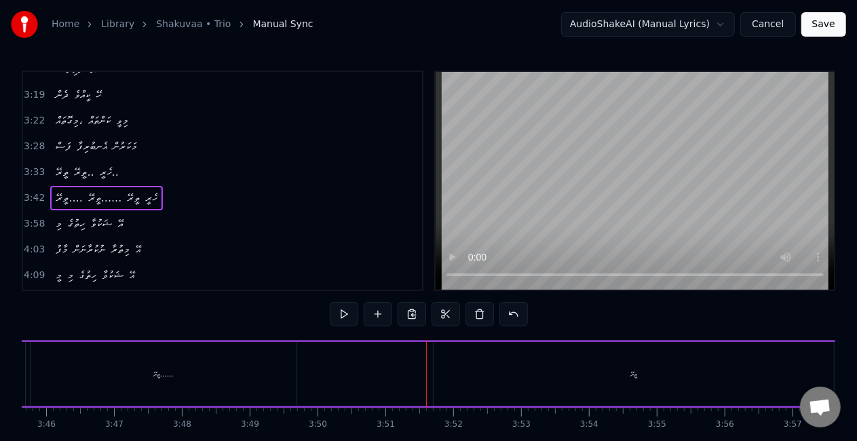
click at [175, 376] on div "ތީރޭ......" at bounding box center [164, 374] width 266 height 64
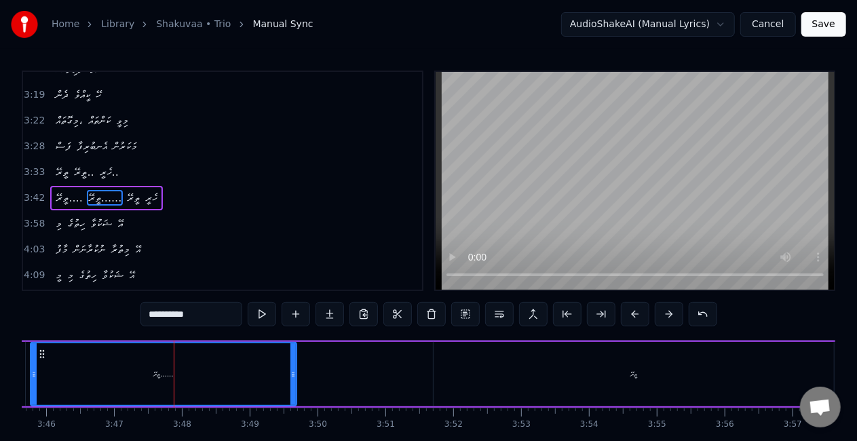
click at [507, 374] on div "ތީރޭ" at bounding box center [633, 374] width 400 height 64
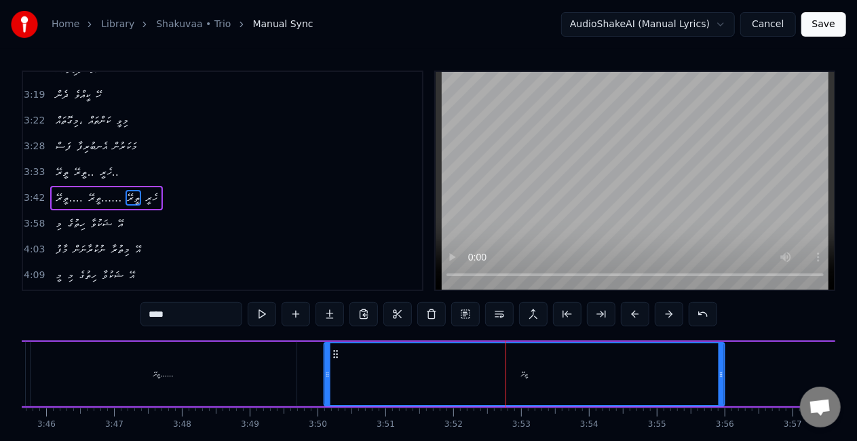
drag, startPoint x: 442, startPoint y: 357, endPoint x: 332, endPoint y: 353, distance: 109.9
click at [332, 353] on icon at bounding box center [335, 354] width 11 height 11
click at [260, 320] on button at bounding box center [262, 314] width 28 height 24
click at [262, 313] on button at bounding box center [262, 314] width 28 height 24
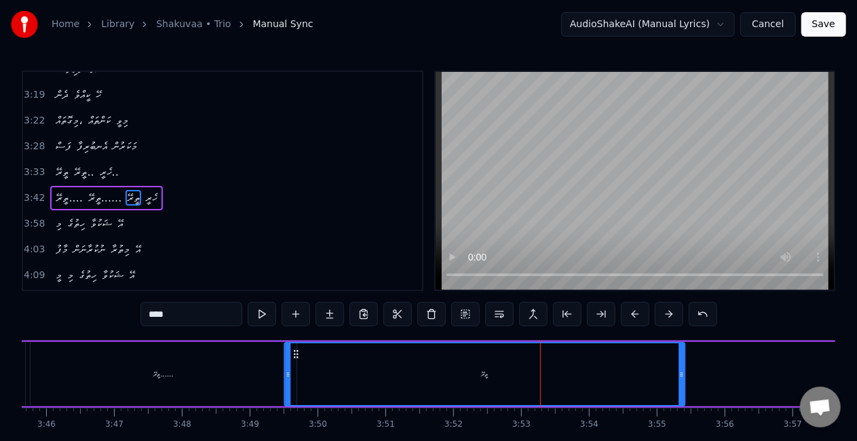
drag, startPoint x: 336, startPoint y: 355, endPoint x: 296, endPoint y: 346, distance: 41.1
click at [296, 346] on div "ތީރޭ" at bounding box center [484, 374] width 399 height 62
click at [262, 316] on button at bounding box center [262, 314] width 28 height 24
click at [249, 374] on div "ތީރޭ......" at bounding box center [164, 374] width 266 height 64
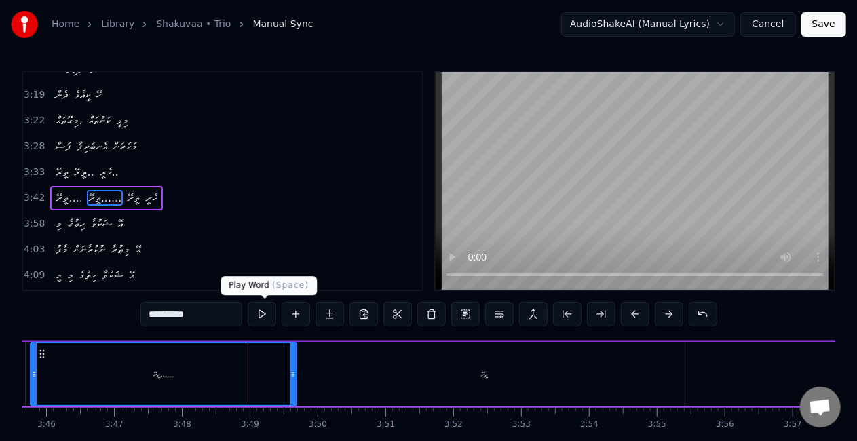
click at [268, 313] on button at bounding box center [262, 314] width 28 height 24
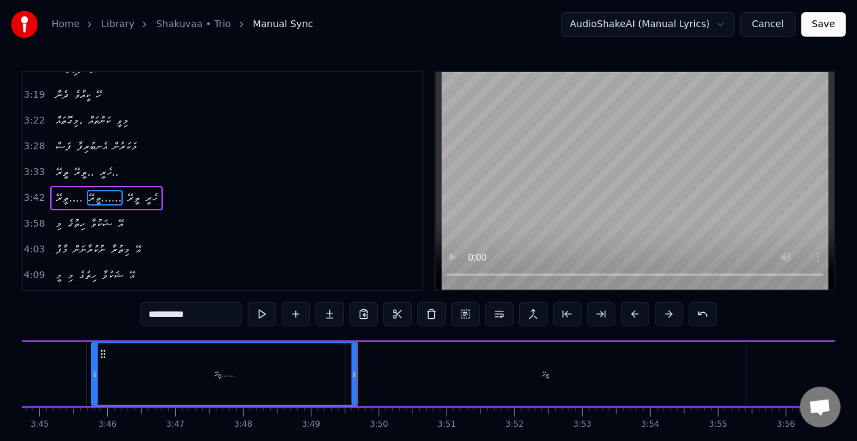
click at [180, 377] on div "ތީރޭ......" at bounding box center [224, 374] width 265 height 62
click at [262, 313] on button at bounding box center [262, 314] width 28 height 24
click at [262, 315] on button at bounding box center [262, 314] width 28 height 24
click at [270, 317] on button at bounding box center [262, 314] width 28 height 24
click at [343, 374] on div "ތީރޭ......" at bounding box center [224, 374] width 265 height 62
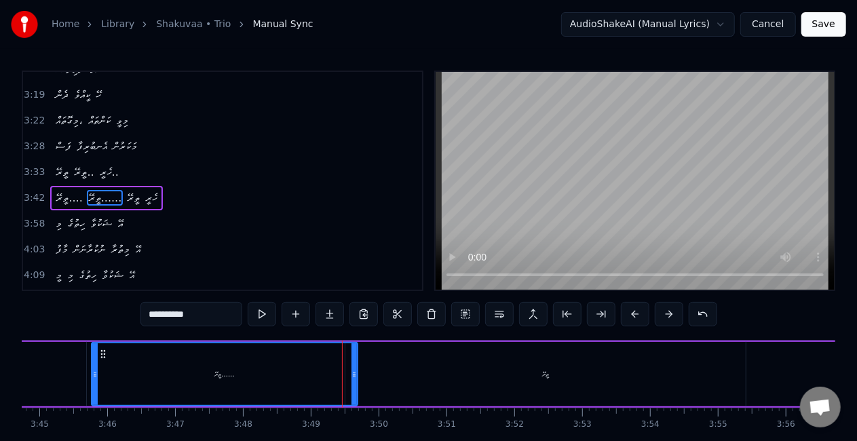
click at [316, 391] on div "ތީރޭ......" at bounding box center [224, 374] width 265 height 62
drag, startPoint x: 353, startPoint y: 383, endPoint x: 293, endPoint y: 382, distance: 59.7
click at [293, 382] on div at bounding box center [294, 374] width 5 height 62
click at [513, 368] on div "ތީރޭ" at bounding box center [545, 374] width 400 height 64
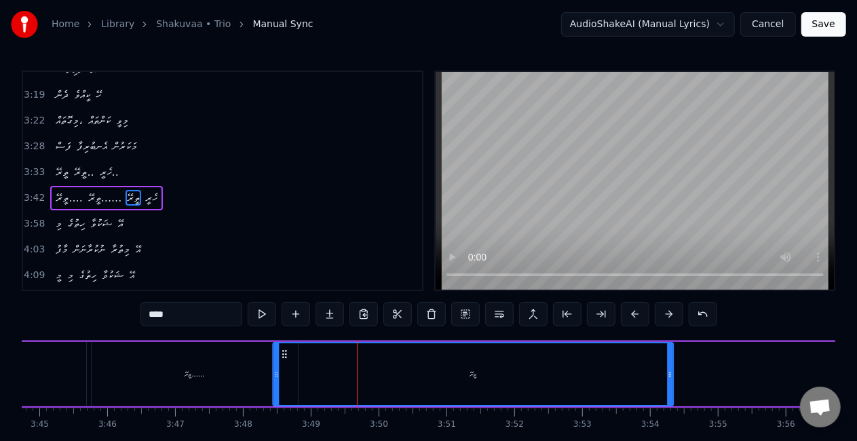
drag, startPoint x: 358, startPoint y: 351, endPoint x: 286, endPoint y: 346, distance: 72.8
click at [286, 346] on div "ތީރޭ" at bounding box center [472, 374] width 399 height 62
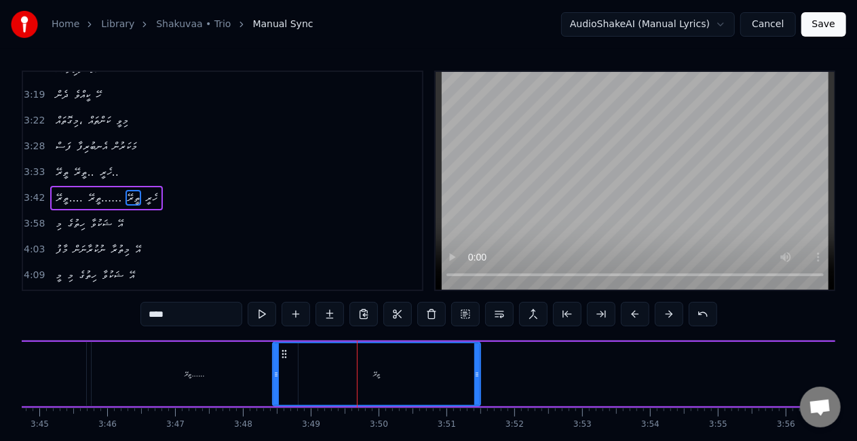
drag, startPoint x: 669, startPoint y: 376, endPoint x: 467, endPoint y: 364, distance: 202.5
click at [475, 374] on icon at bounding box center [476, 374] width 5 height 11
click at [265, 317] on button at bounding box center [262, 314] width 28 height 24
click at [246, 372] on div "ތީރޭ......" at bounding box center [195, 374] width 206 height 64
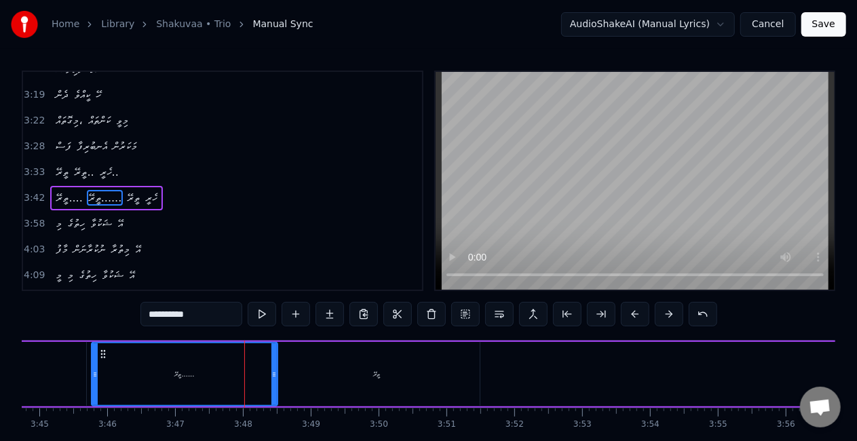
drag, startPoint x: 293, startPoint y: 378, endPoint x: 273, endPoint y: 374, distance: 20.8
click at [273, 374] on icon at bounding box center [273, 374] width 5 height 11
click at [326, 376] on div "ތީރޭ" at bounding box center [376, 374] width 207 height 64
type input "****"
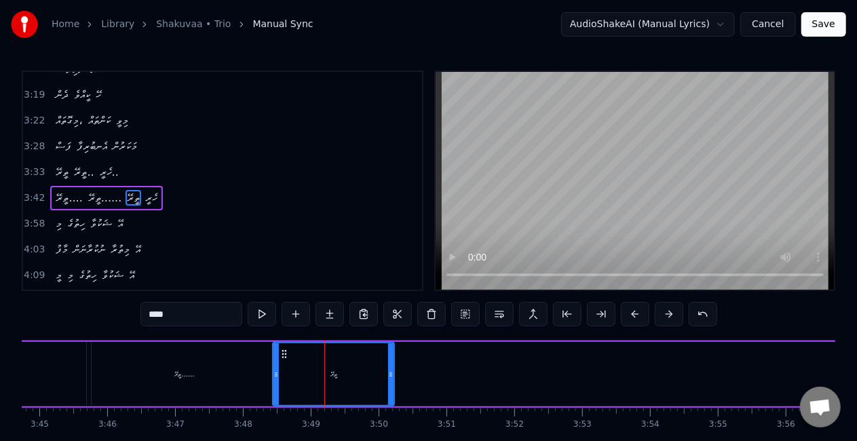
drag, startPoint x: 467, startPoint y: 376, endPoint x: 389, endPoint y: 381, distance: 78.9
click at [389, 381] on div at bounding box center [390, 374] width 5 height 62
click at [261, 317] on button at bounding box center [262, 314] width 28 height 24
click at [463, 376] on div "ތީރޭ.... ތީރޭ...... ތީރޭ ހެރީ" at bounding box center [427, 373] width 1081 height 67
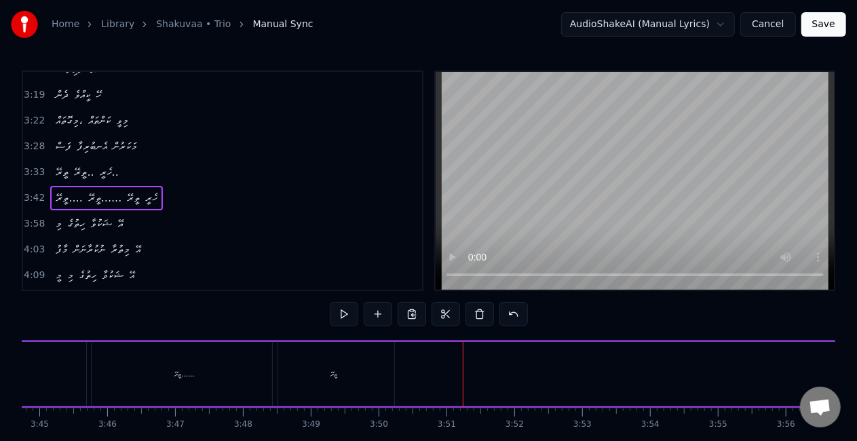
click at [546, 384] on div "ތީރޭ.... ތީރޭ...... ތީރޭ ހެރީ" at bounding box center [427, 373] width 1081 height 67
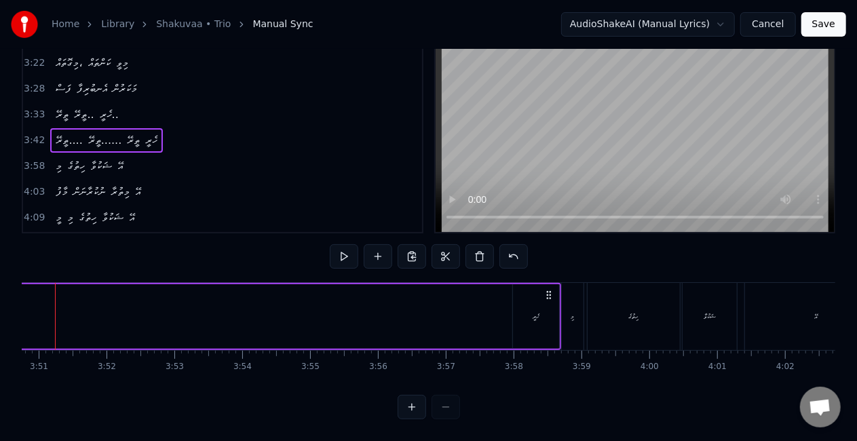
scroll to position [0, 15743]
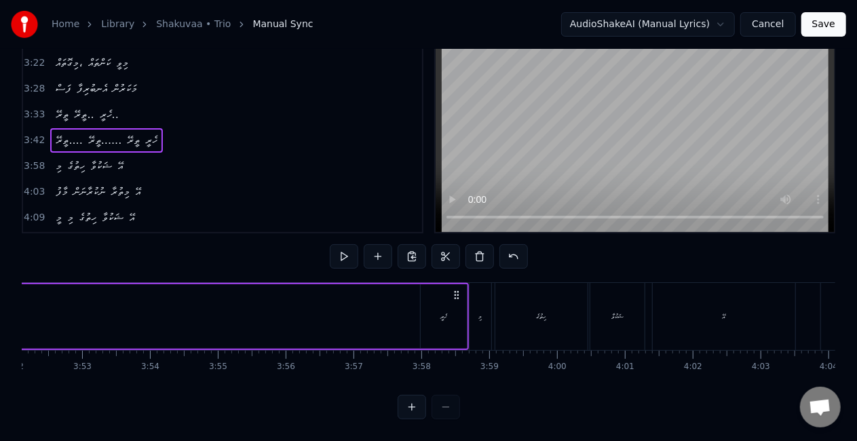
click at [445, 311] on div "ހެރީ" at bounding box center [443, 316] width 7 height 10
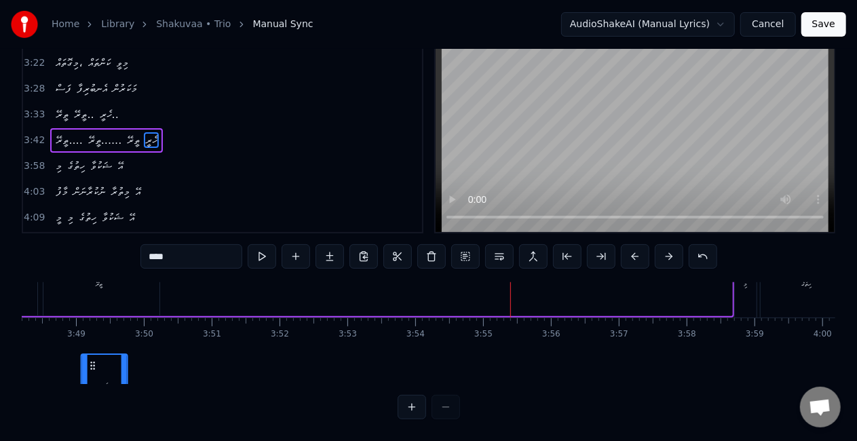
scroll to position [0, 15444]
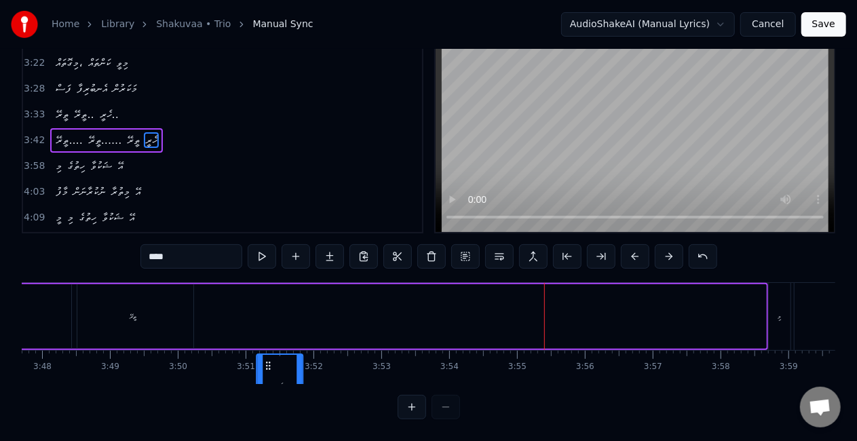
drag, startPoint x: 432, startPoint y: 353, endPoint x: 267, endPoint y: 271, distance: 184.7
click at [267, 283] on div "ތީރޭ.... ތީރޭ...... ތީރޭ ހެރީ" at bounding box center [227, 316] width 1081 height 67
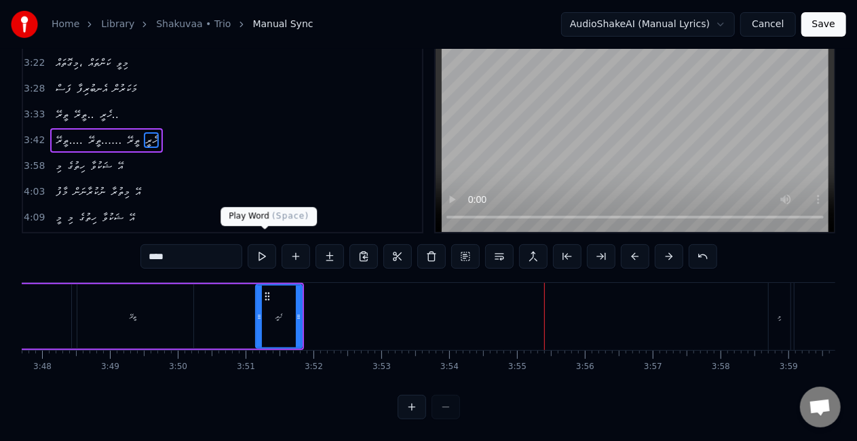
click at [267, 250] on button at bounding box center [262, 256] width 28 height 24
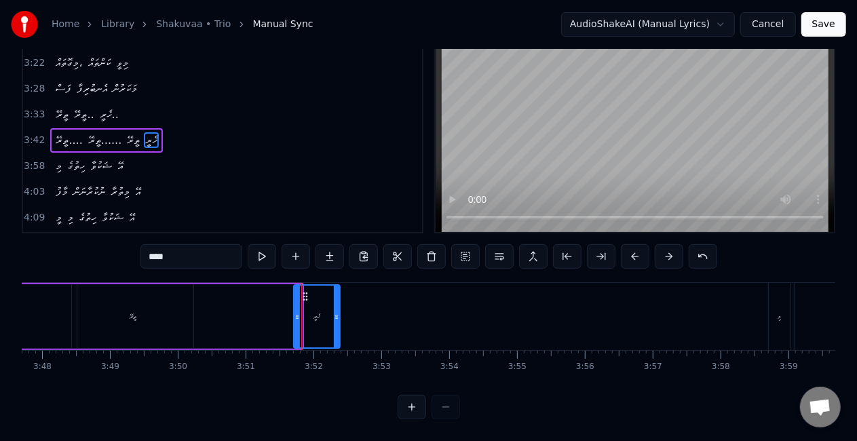
drag, startPoint x: 267, startPoint y: 281, endPoint x: 303, endPoint y: 286, distance: 37.0
click at [303, 291] on icon at bounding box center [305, 296] width 11 height 11
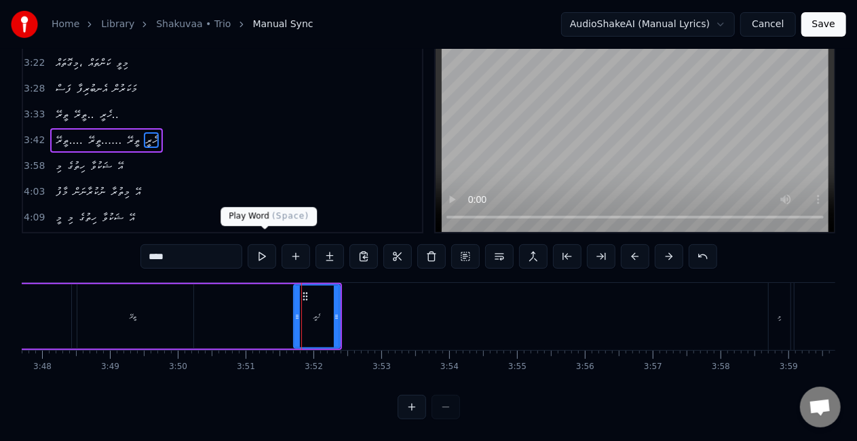
click at [260, 245] on button at bounding box center [262, 256] width 28 height 24
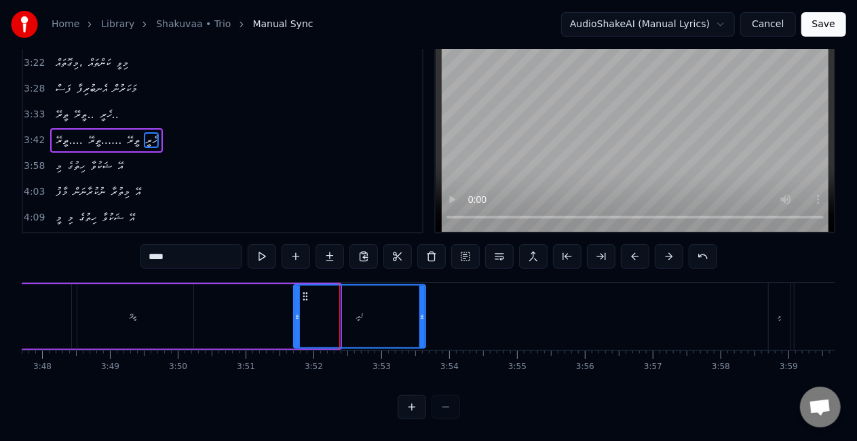
drag, startPoint x: 338, startPoint y: 303, endPoint x: 423, endPoint y: 299, distance: 85.5
click at [423, 311] on icon at bounding box center [421, 316] width 5 height 11
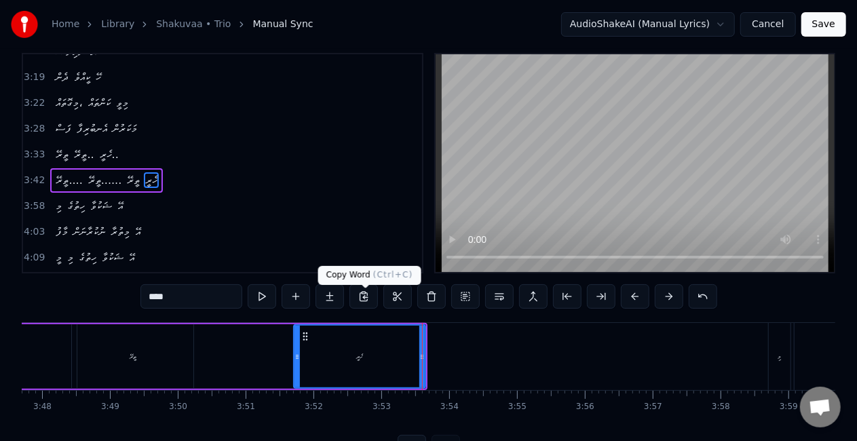
scroll to position [0, 0]
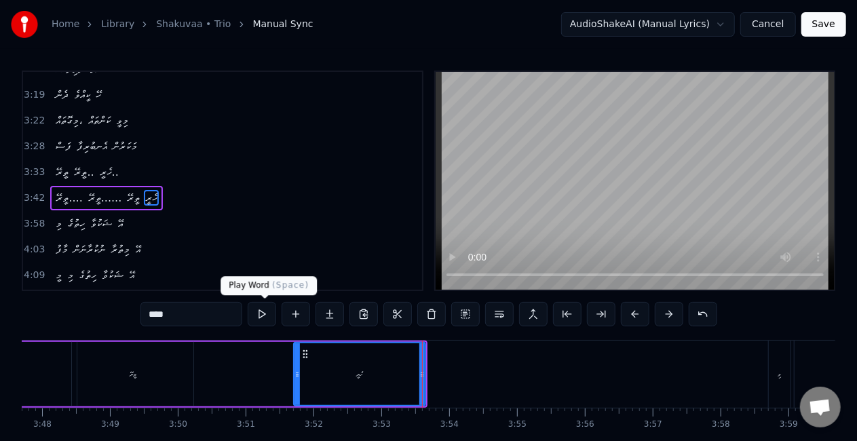
click at [265, 313] on button at bounding box center [262, 314] width 28 height 24
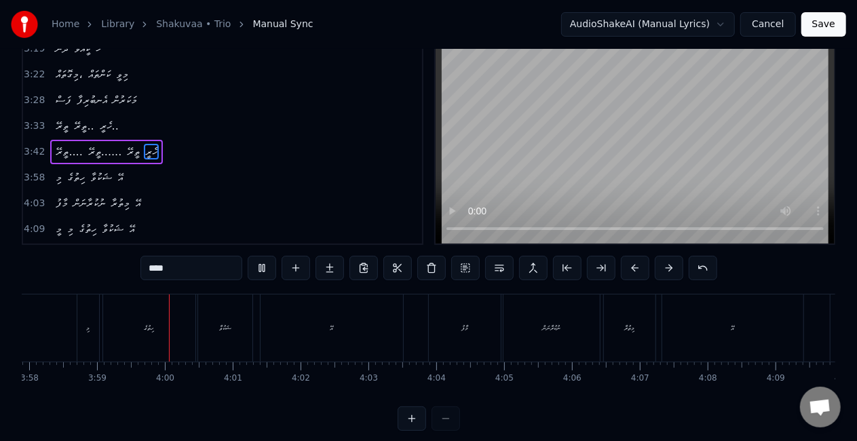
scroll to position [68, 0]
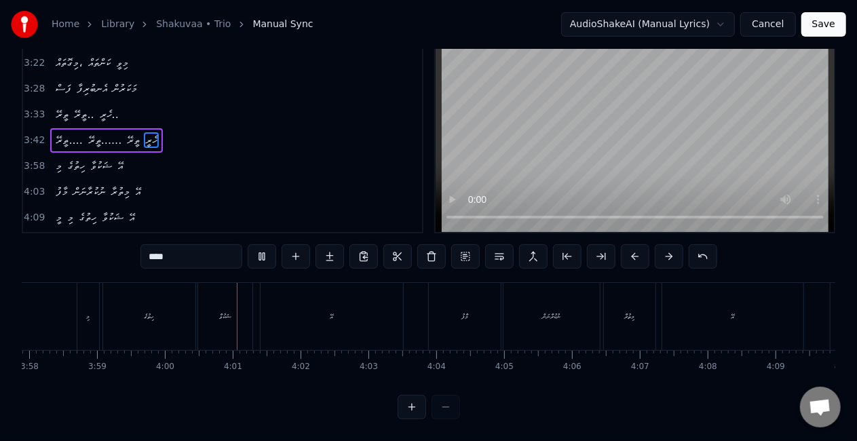
click at [104, 311] on div "ހިތުގެ" at bounding box center [149, 316] width 92 height 67
type input "******"
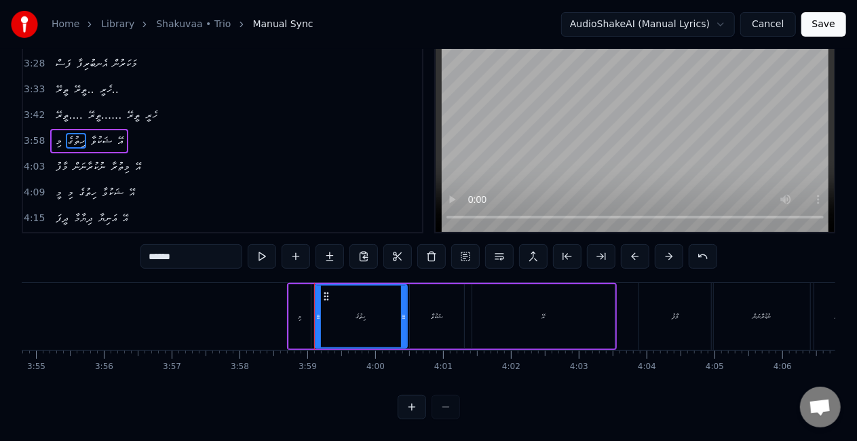
scroll to position [0, 15911]
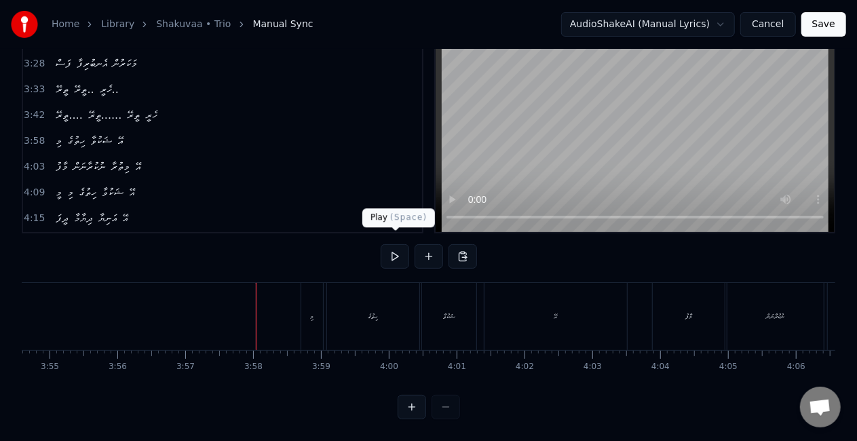
click at [392, 246] on button at bounding box center [395, 256] width 28 height 24
click at [391, 248] on button at bounding box center [395, 256] width 28 height 24
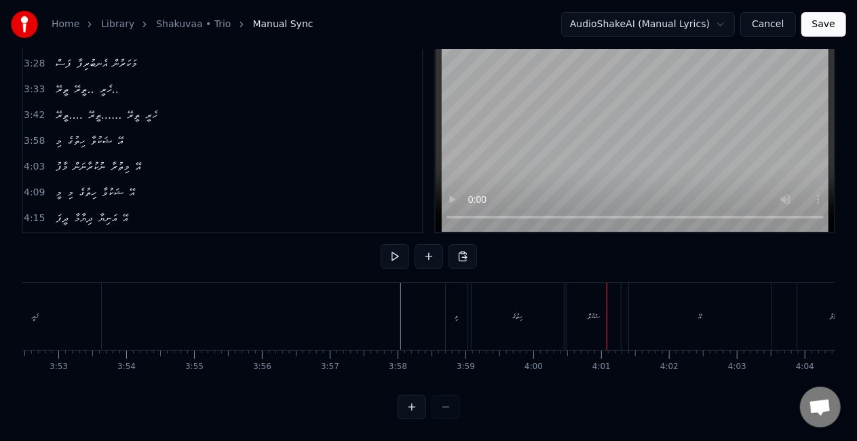
scroll to position [0, 15740]
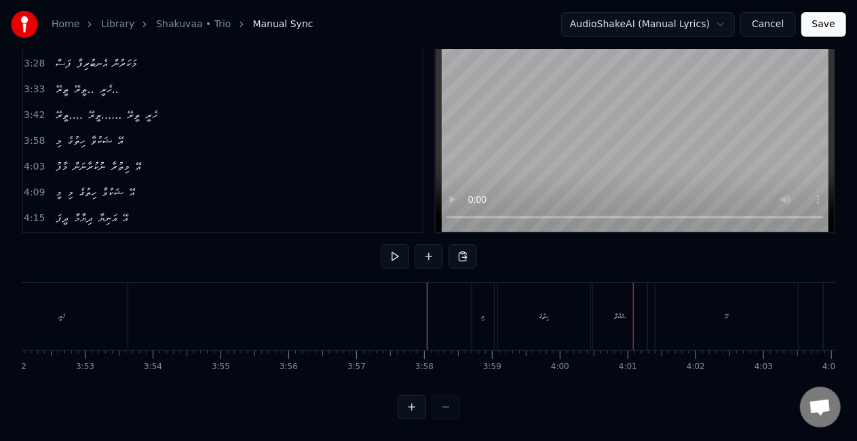
click at [428, 244] on button at bounding box center [428, 256] width 28 height 24
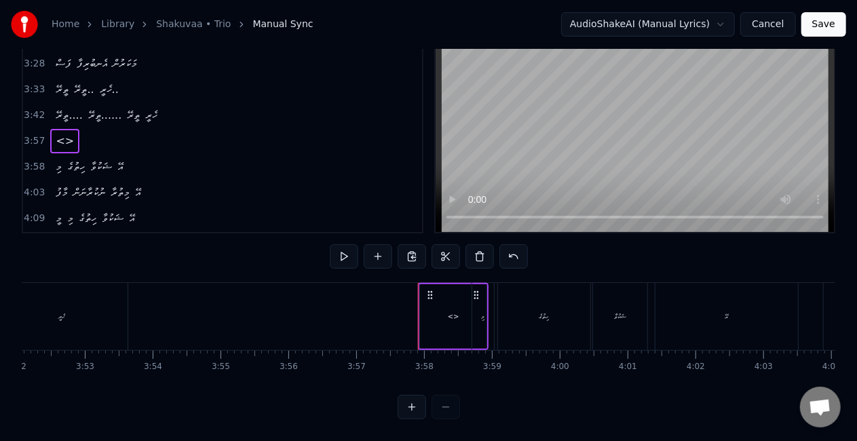
click at [448, 311] on div "<>" at bounding box center [454, 316] width 12 height 10
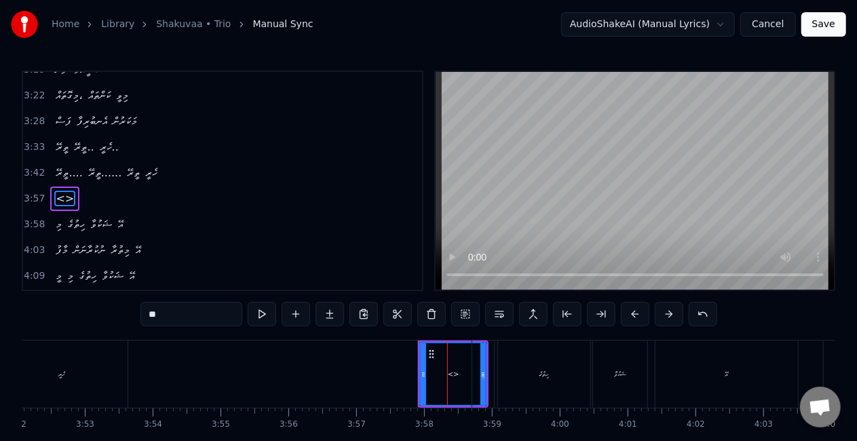
drag, startPoint x: 182, startPoint y: 313, endPoint x: 77, endPoint y: 311, distance: 104.5
click at [79, 311] on div "0:36 އެކަނިވެރިކަން 0:39 ވަޝައިގެން ފެންނަމުން ދޭ 0:42 ހަނދުގެ އަލިކަން 0:45 މަ…" at bounding box center [428, 274] width 813 height 406
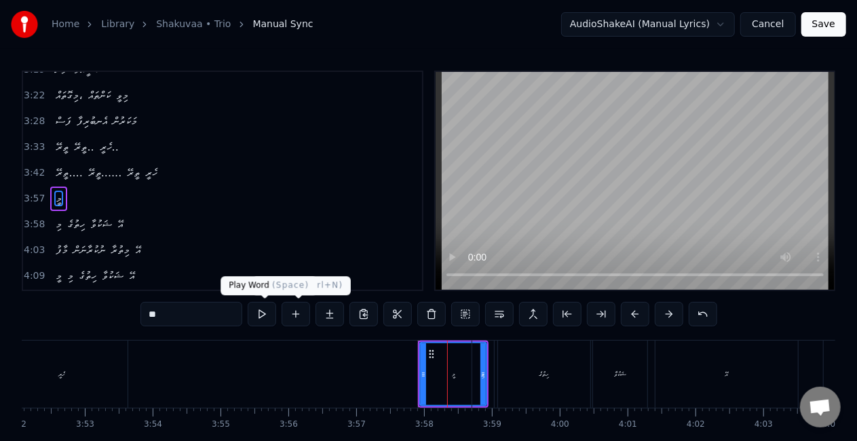
click at [265, 309] on button at bounding box center [262, 314] width 28 height 24
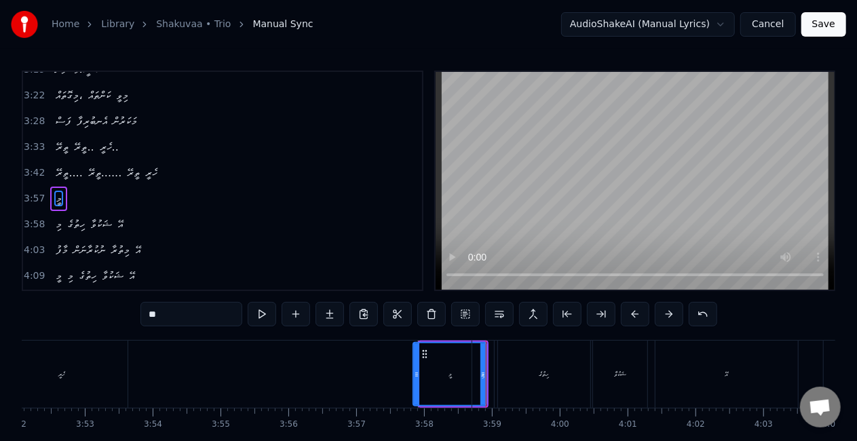
drag, startPoint x: 422, startPoint y: 383, endPoint x: 415, endPoint y: 381, distance: 7.1
click at [415, 381] on div at bounding box center [416, 374] width 5 height 62
click at [267, 313] on button at bounding box center [262, 314] width 28 height 24
click at [419, 387] on div at bounding box center [420, 374] width 5 height 62
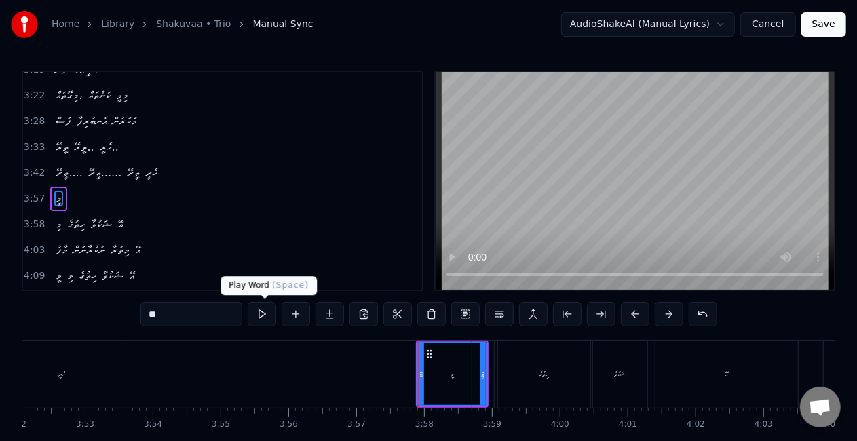
click at [260, 311] on button at bounding box center [262, 314] width 28 height 24
click at [467, 378] on div "މީ" at bounding box center [451, 374] width 67 height 62
drag, startPoint x: 483, startPoint y: 397, endPoint x: 473, endPoint y: 395, distance: 9.9
click at [473, 395] on div "މި" at bounding box center [483, 373] width 22 height 67
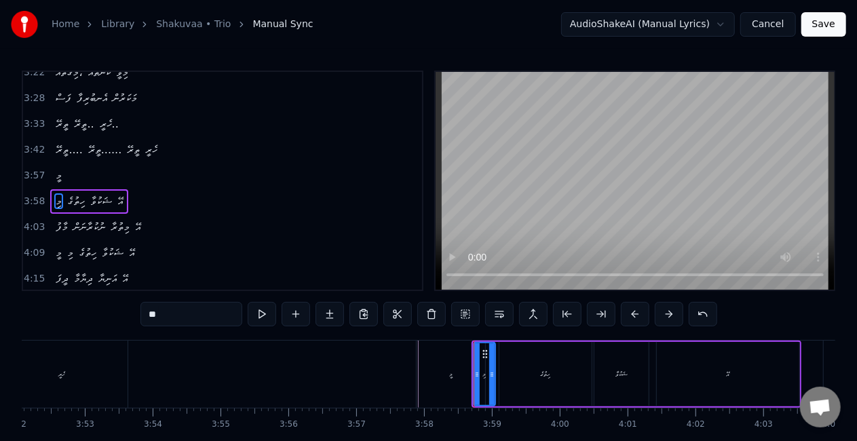
scroll to position [891, 0]
click at [431, 353] on div "މީ" at bounding box center [450, 373] width 69 height 67
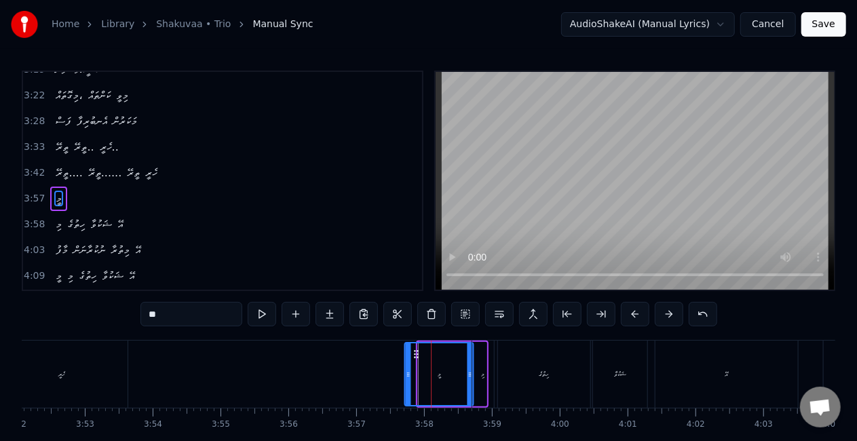
drag, startPoint x: 429, startPoint y: 355, endPoint x: 415, endPoint y: 355, distance: 14.2
click at [415, 355] on icon at bounding box center [416, 354] width 11 height 11
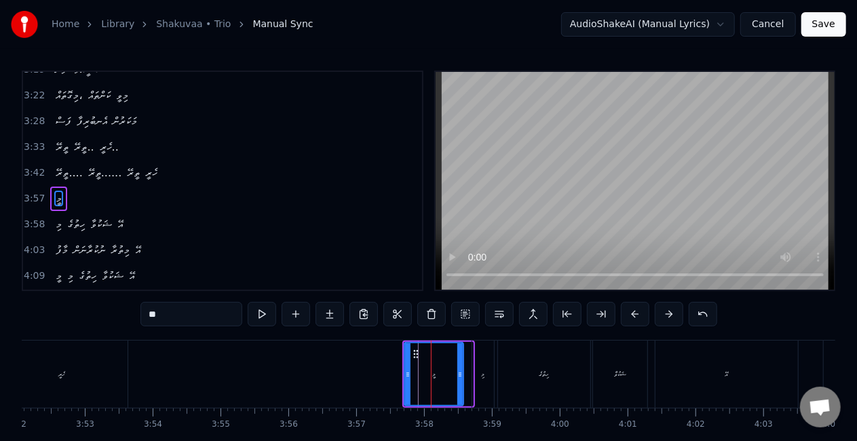
drag, startPoint x: 469, startPoint y: 381, endPoint x: 453, endPoint y: 378, distance: 15.8
click at [457, 381] on div at bounding box center [459, 374] width 5 height 62
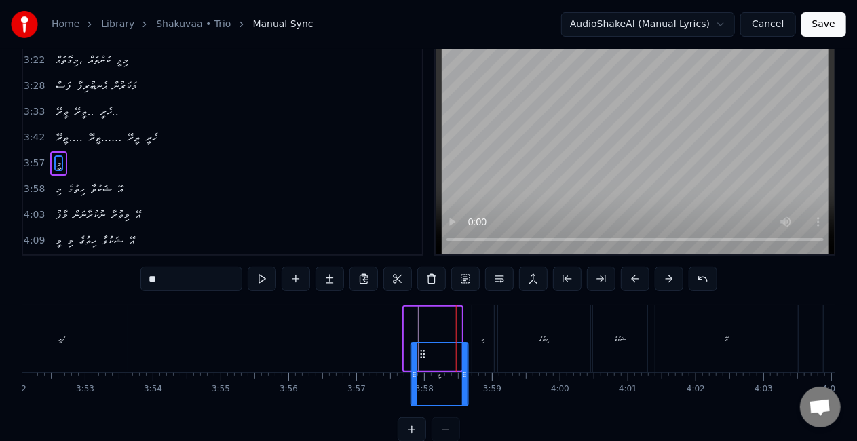
scroll to position [37, 0]
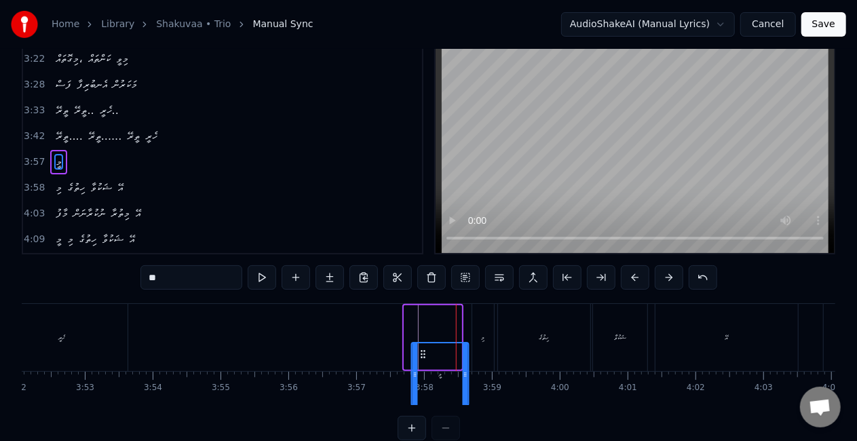
drag, startPoint x: 414, startPoint y: 354, endPoint x: 421, endPoint y: 322, distance: 32.6
click at [421, 322] on div "މީ" at bounding box center [433, 337] width 58 height 64
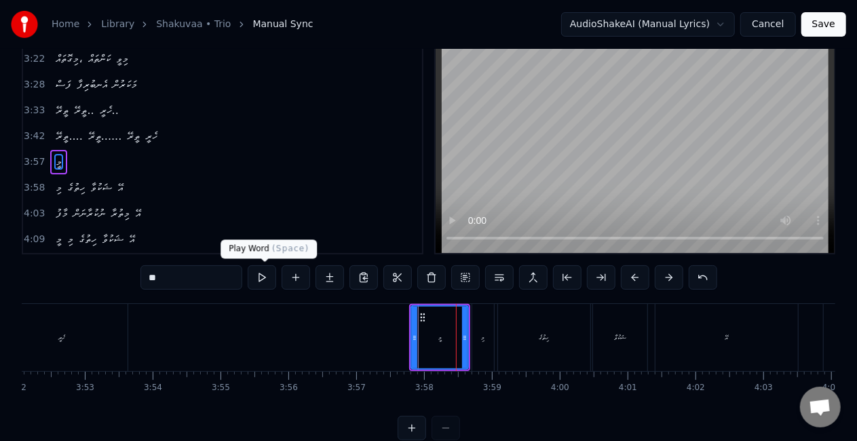
click at [267, 275] on button at bounding box center [262, 277] width 28 height 24
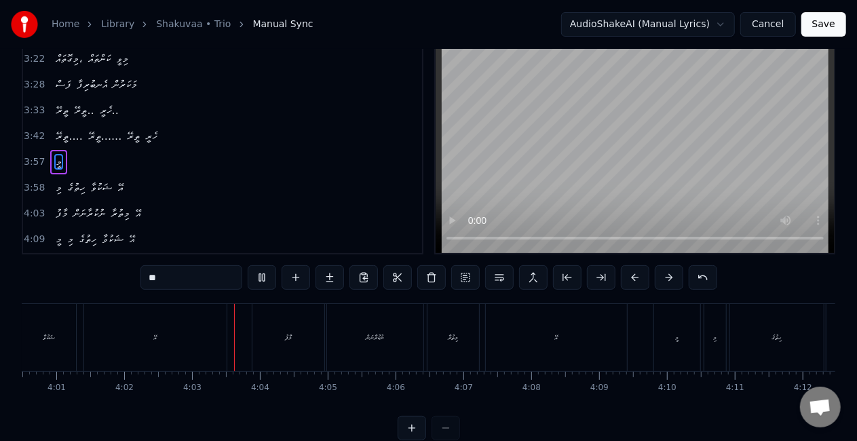
scroll to position [0, 16421]
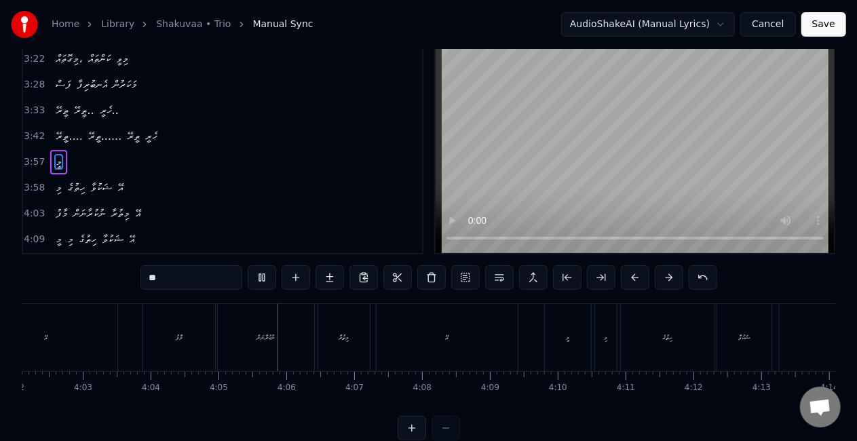
click at [178, 334] on div "މާފު" at bounding box center [179, 337] width 7 height 10
type input "****"
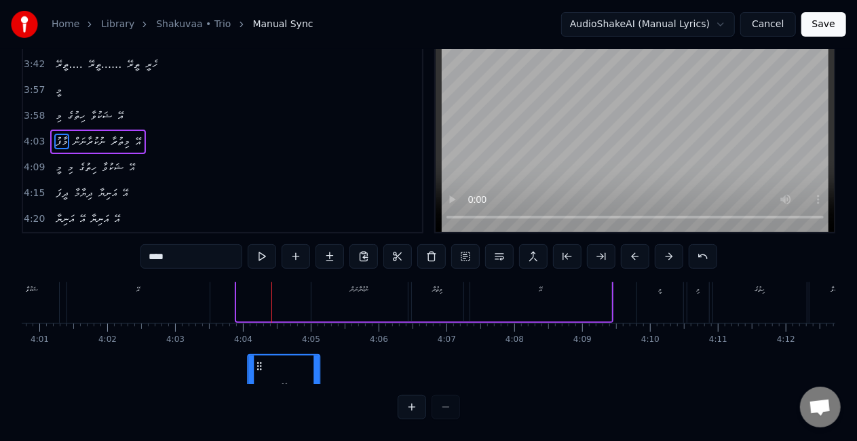
scroll to position [0, 16328]
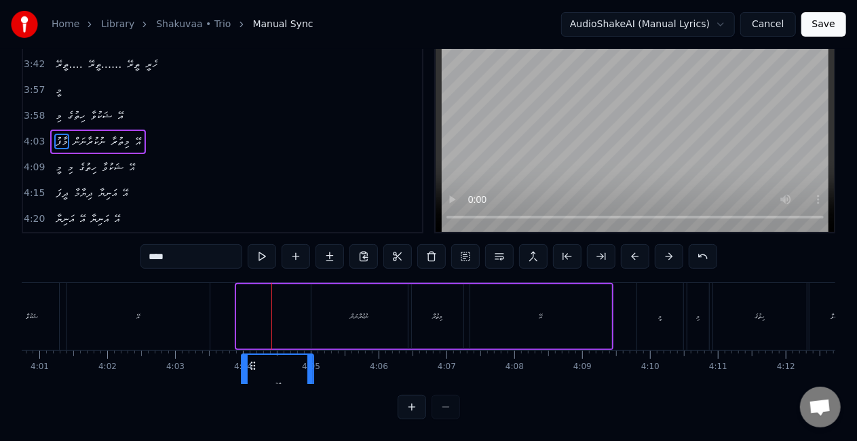
drag, startPoint x: 155, startPoint y: 354, endPoint x: 253, endPoint y: 279, distance: 122.9
click at [253, 284] on div "މާފު" at bounding box center [272, 316] width 73 height 64
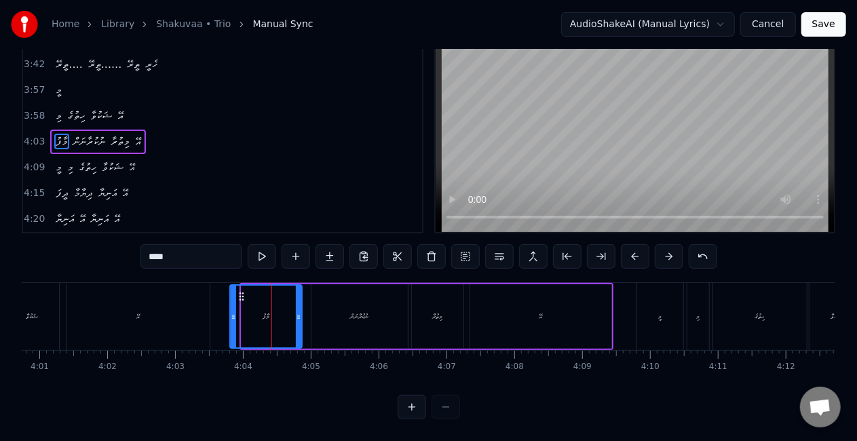
drag, startPoint x: 252, startPoint y: 281, endPoint x: 240, endPoint y: 281, distance: 11.6
click at [240, 293] on circle at bounding box center [240, 293] width 1 height 1
click at [262, 244] on button at bounding box center [262, 256] width 28 height 24
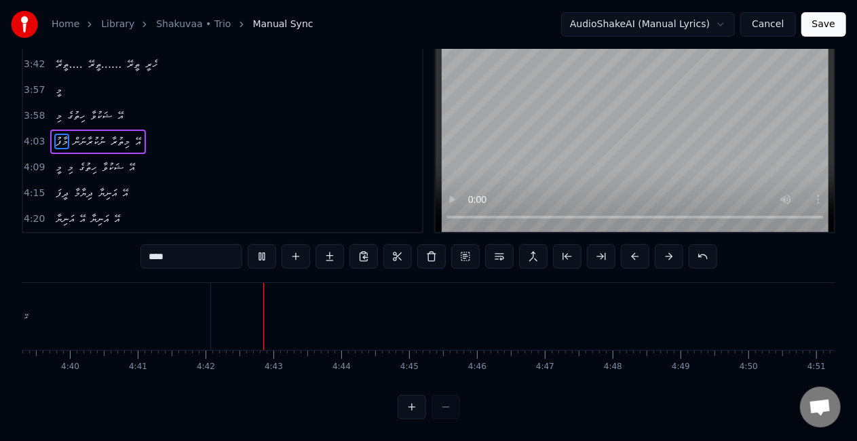
scroll to position [0, 19078]
click at [834, 20] on button "Save" at bounding box center [823, 24] width 45 height 24
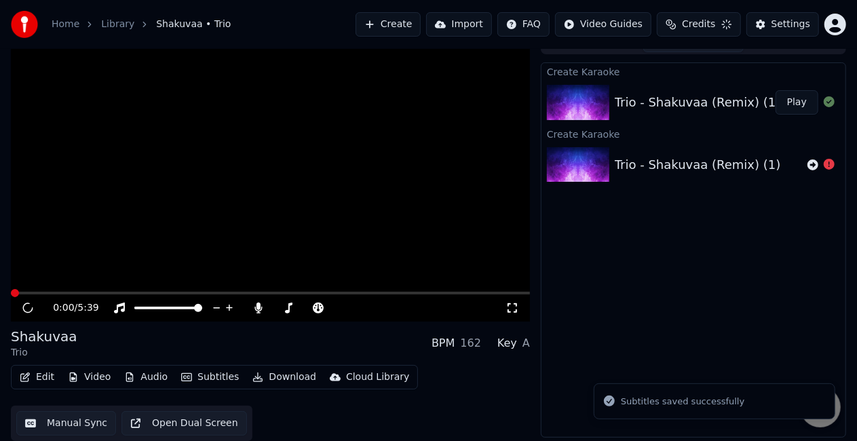
scroll to position [19, 0]
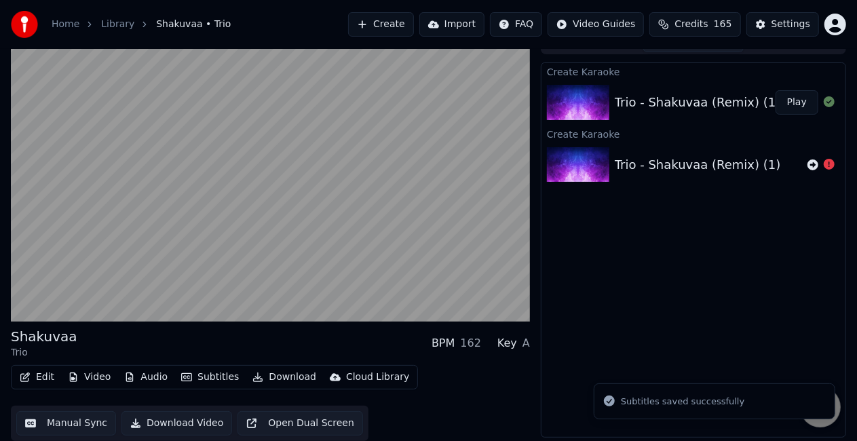
click at [799, 103] on button "Play" at bounding box center [796, 102] width 43 height 24
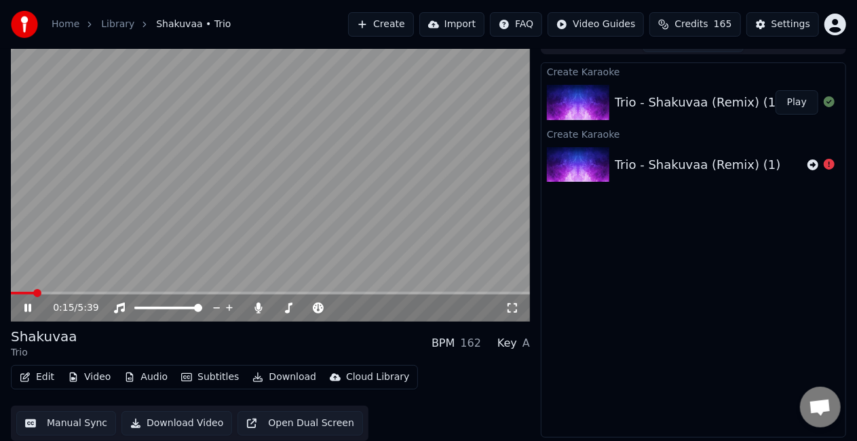
click at [33, 292] on span at bounding box center [270, 293] width 519 height 3
click at [54, 293] on span at bounding box center [270, 293] width 519 height 3
click at [85, 289] on video at bounding box center [270, 176] width 519 height 292
click at [65, 292] on span at bounding box center [270, 293] width 519 height 3
click at [137, 232] on video at bounding box center [270, 176] width 519 height 292
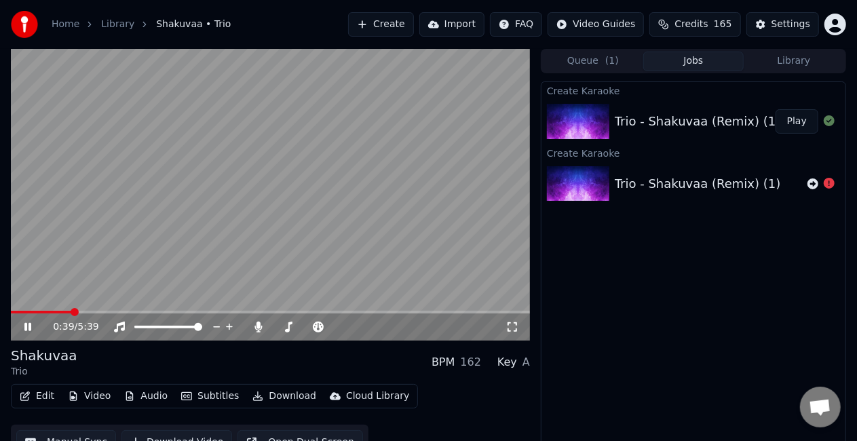
click at [635, 132] on div "Trio - Shakuvaa (Remix) (1) Play" at bounding box center [693, 121] width 304 height 46
click at [60, 311] on span at bounding box center [46, 312] width 70 height 3
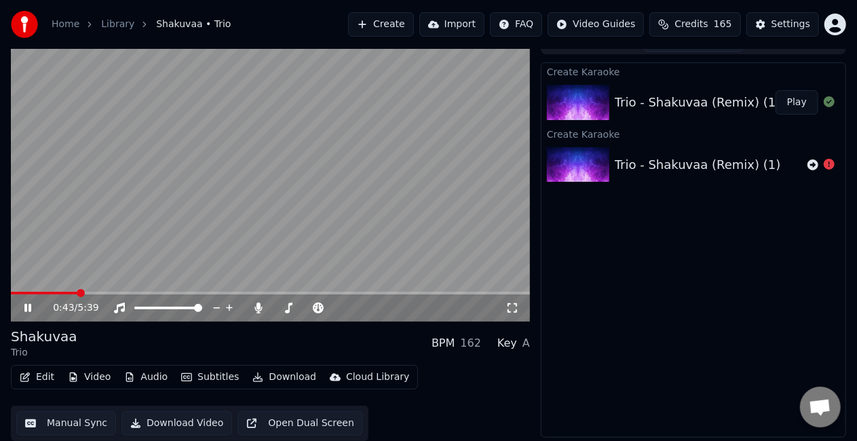
click at [41, 421] on button "Manual Sync" at bounding box center [66, 423] width 100 height 24
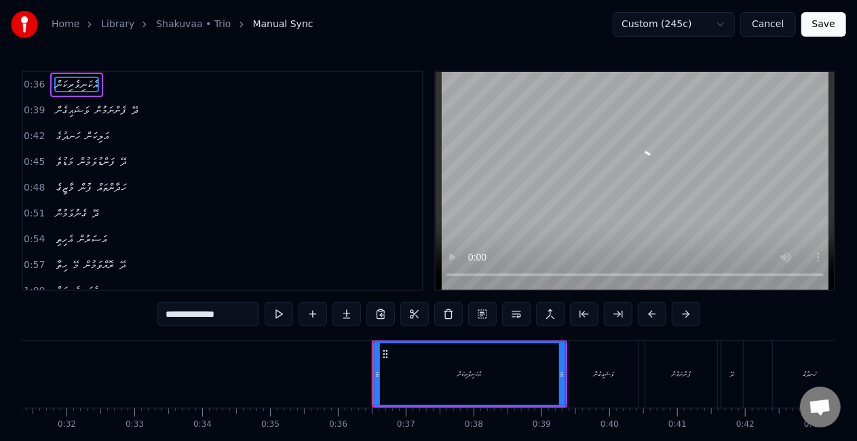
scroll to position [0, 2408]
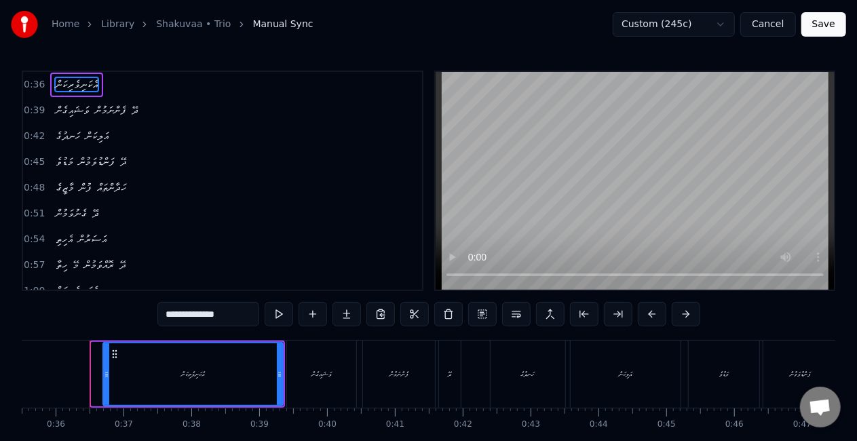
drag, startPoint x: 96, startPoint y: 375, endPoint x: 108, endPoint y: 380, distance: 12.5
click at [108, 380] on div at bounding box center [106, 374] width 5 height 62
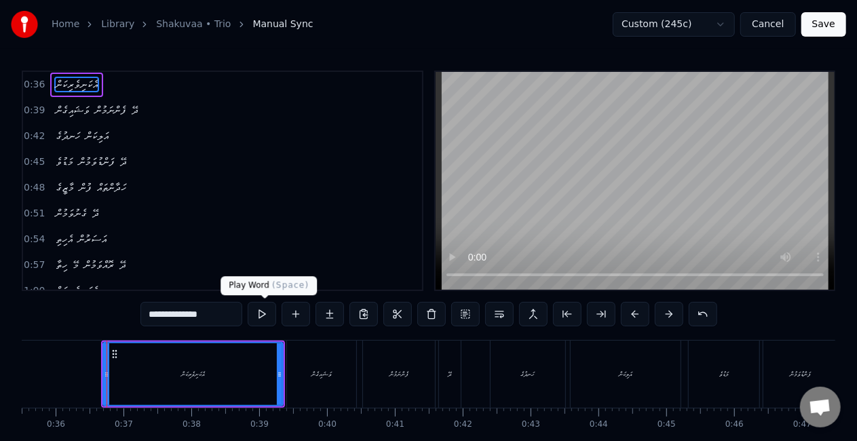
click at [263, 313] on button at bounding box center [262, 314] width 28 height 24
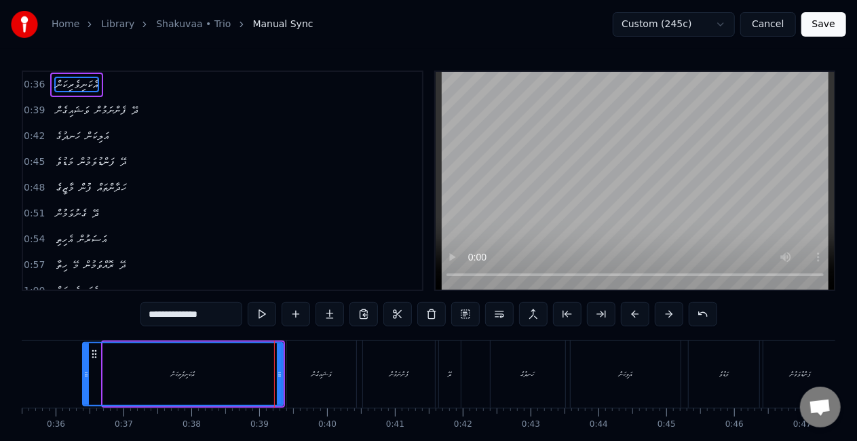
drag, startPoint x: 103, startPoint y: 368, endPoint x: 83, endPoint y: 365, distance: 20.6
click at [83, 365] on div at bounding box center [85, 374] width 5 height 62
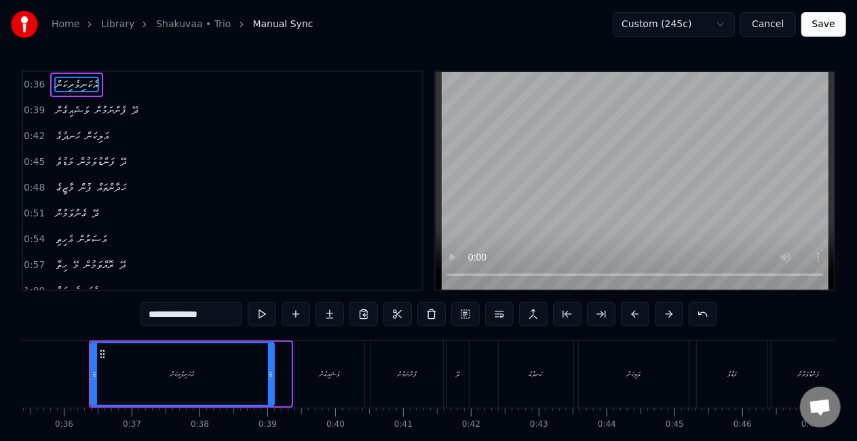
drag, startPoint x: 287, startPoint y: 387, endPoint x: 270, endPoint y: 382, distance: 17.6
click at [270, 382] on div at bounding box center [270, 374] width 5 height 62
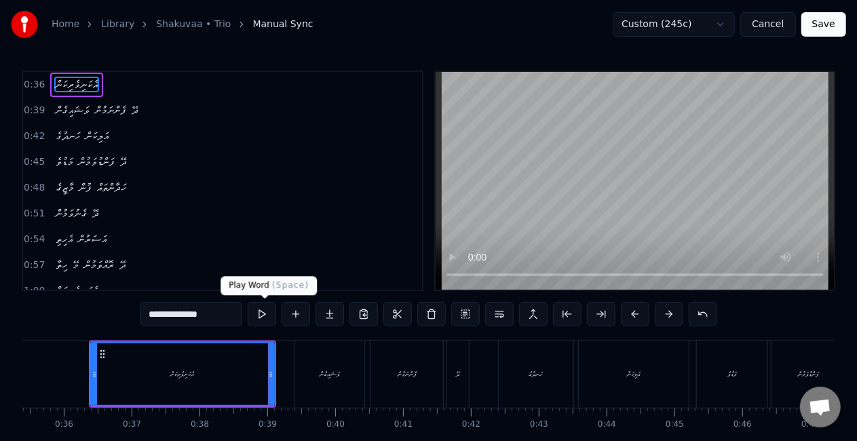
click at [260, 308] on button at bounding box center [262, 314] width 28 height 24
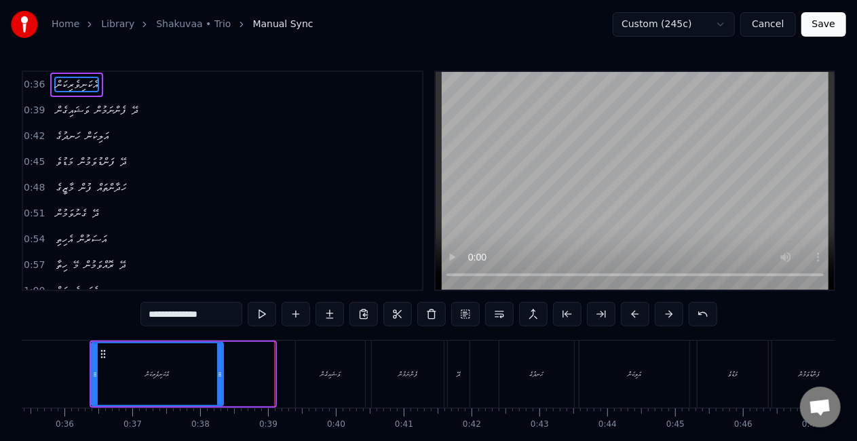
drag, startPoint x: 271, startPoint y: 374, endPoint x: 219, endPoint y: 357, distance: 54.3
click at [219, 357] on div at bounding box center [219, 374] width 5 height 62
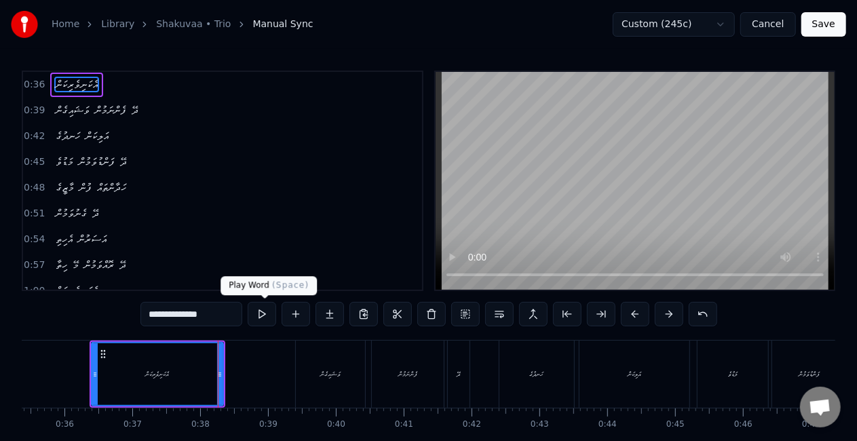
click at [267, 309] on button at bounding box center [262, 314] width 28 height 24
click at [212, 307] on input "**********" at bounding box center [191, 314] width 102 height 24
click at [270, 317] on button at bounding box center [265, 314] width 28 height 24
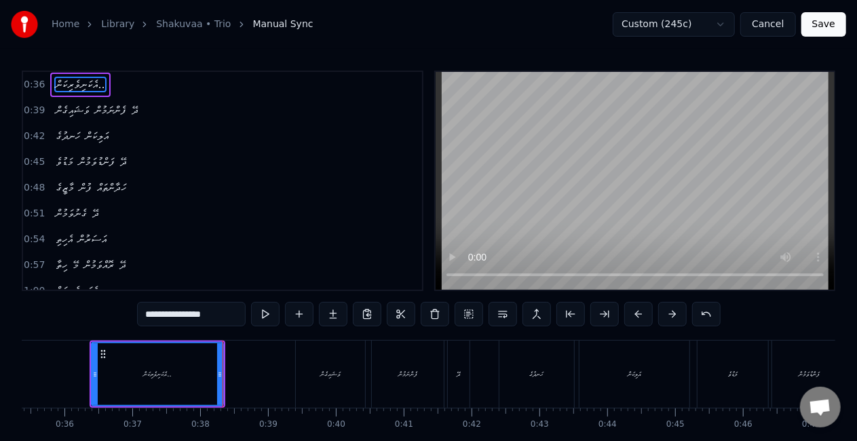
click at [203, 317] on input "**********" at bounding box center [191, 314] width 109 height 24
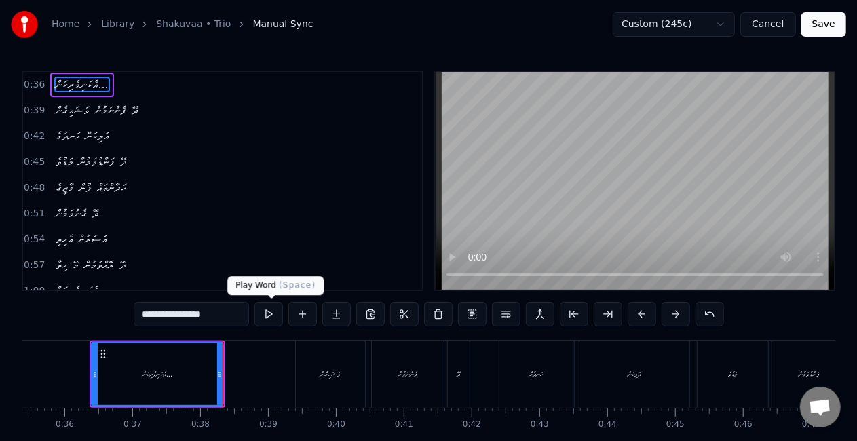
click at [271, 311] on button at bounding box center [268, 314] width 28 height 24
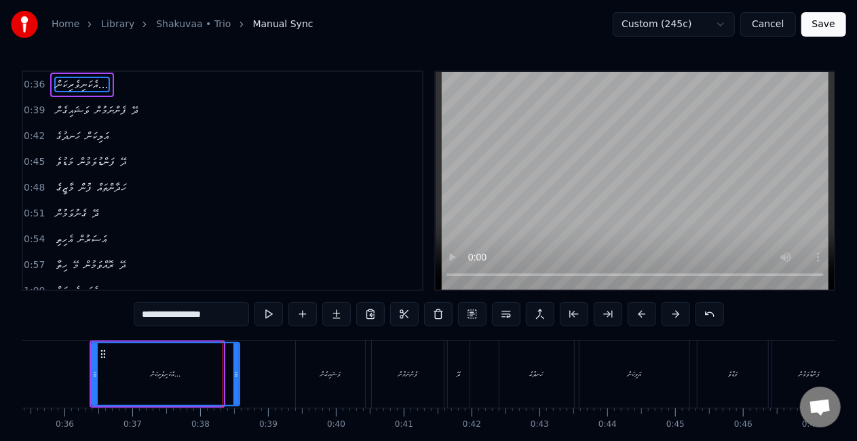
drag, startPoint x: 219, startPoint y: 372, endPoint x: 241, endPoint y: 377, distance: 22.4
click at [239, 377] on icon at bounding box center [235, 374] width 5 height 11
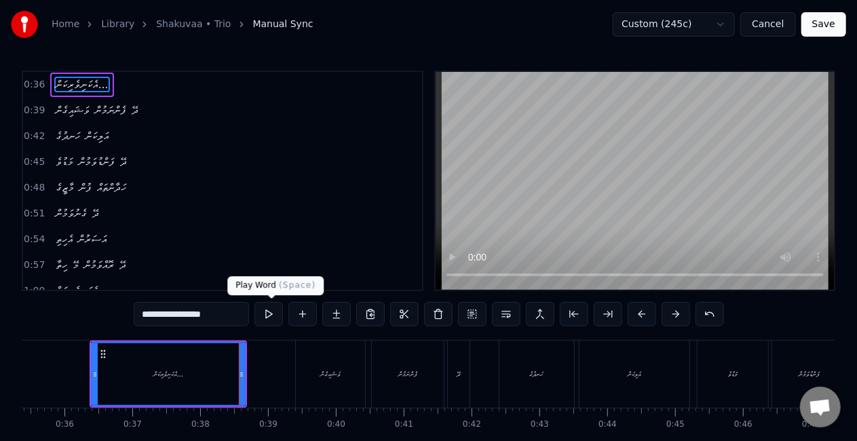
click at [270, 317] on button at bounding box center [268, 314] width 28 height 24
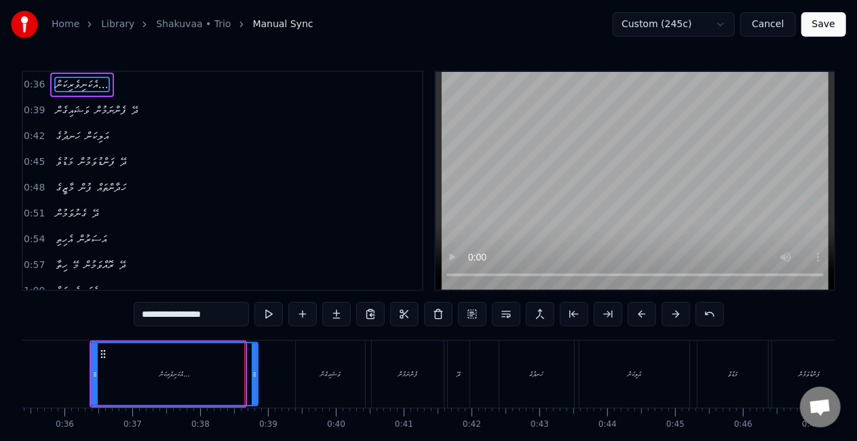
drag, startPoint x: 242, startPoint y: 382, endPoint x: 258, endPoint y: 384, distance: 15.7
click at [257, 384] on div at bounding box center [254, 374] width 5 height 62
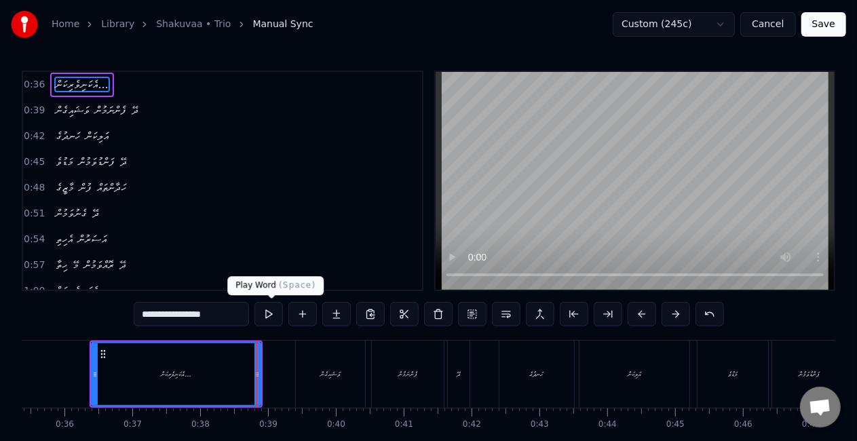
click at [269, 317] on button at bounding box center [268, 314] width 28 height 24
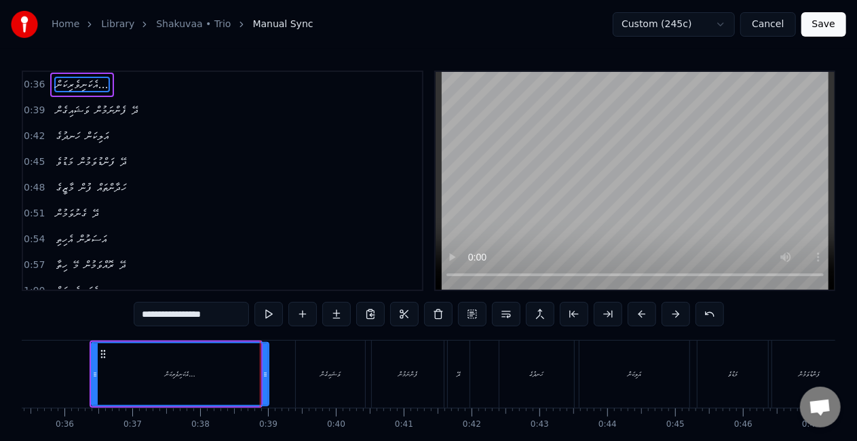
drag, startPoint x: 257, startPoint y: 381, endPoint x: 265, endPoint y: 385, distance: 8.8
click at [265, 385] on div at bounding box center [264, 374] width 5 height 62
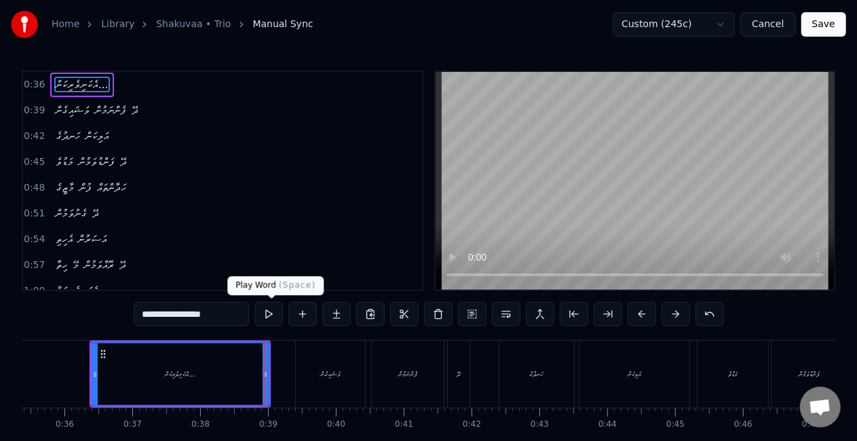
click at [273, 321] on button at bounding box center [268, 314] width 28 height 24
click at [555, 355] on div "ހަނދުގެ" at bounding box center [536, 373] width 75 height 67
type input "*******"
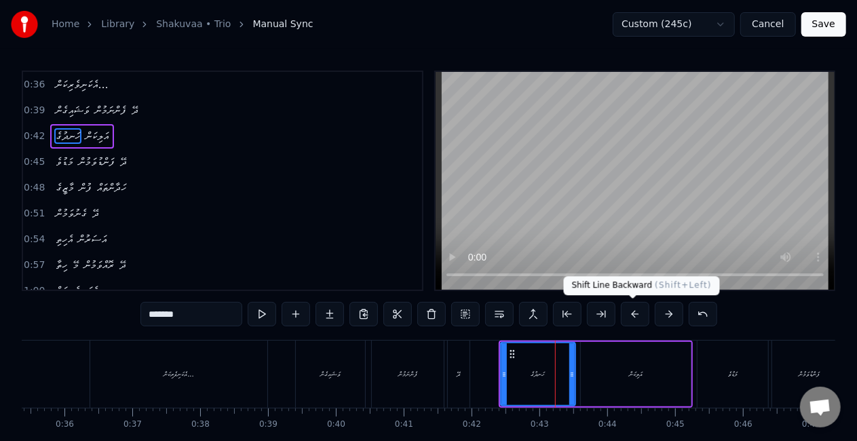
click at [633, 311] on button at bounding box center [635, 314] width 28 height 24
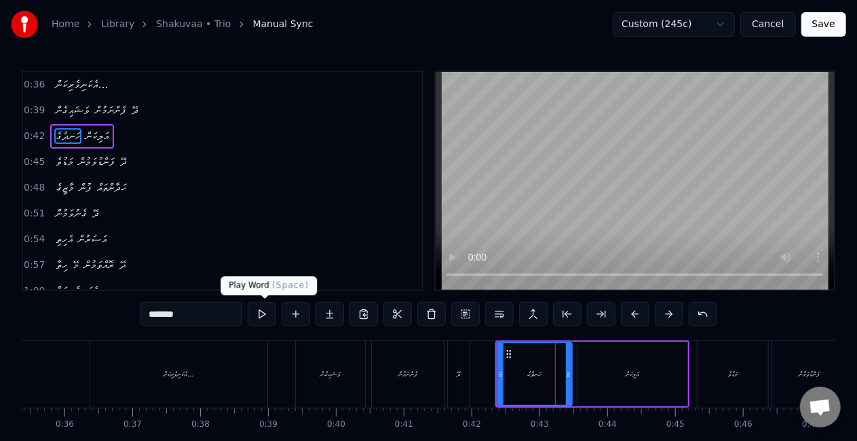
click at [269, 311] on button at bounding box center [262, 314] width 28 height 24
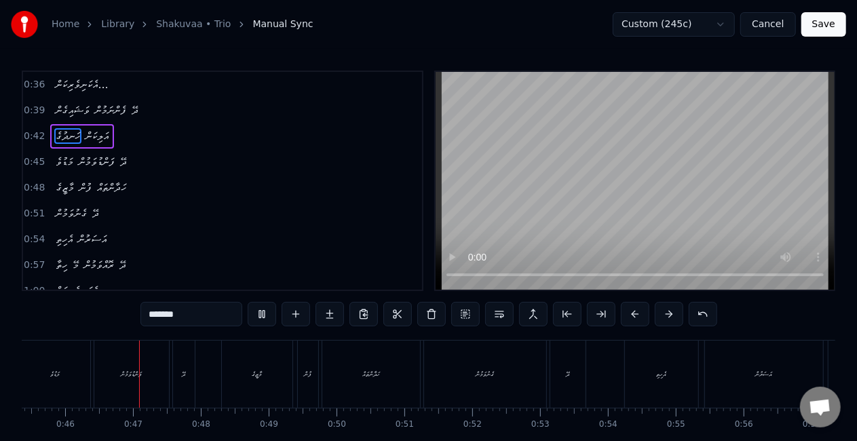
scroll to position [0, 3092]
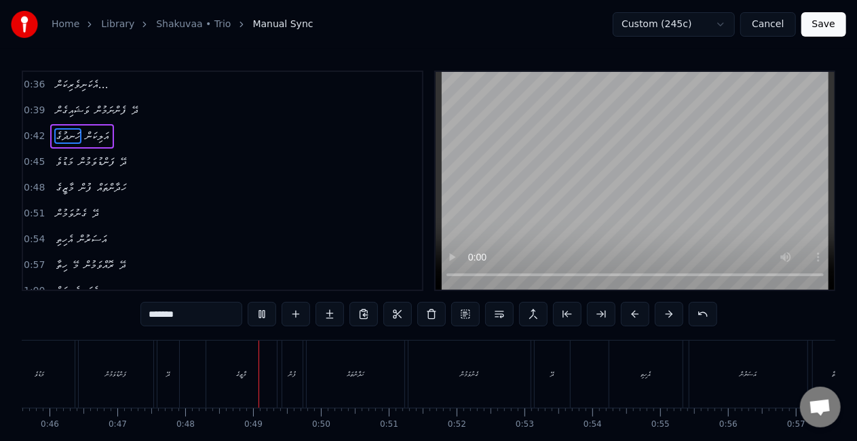
click at [836, 17] on button "Save" at bounding box center [823, 24] width 45 height 24
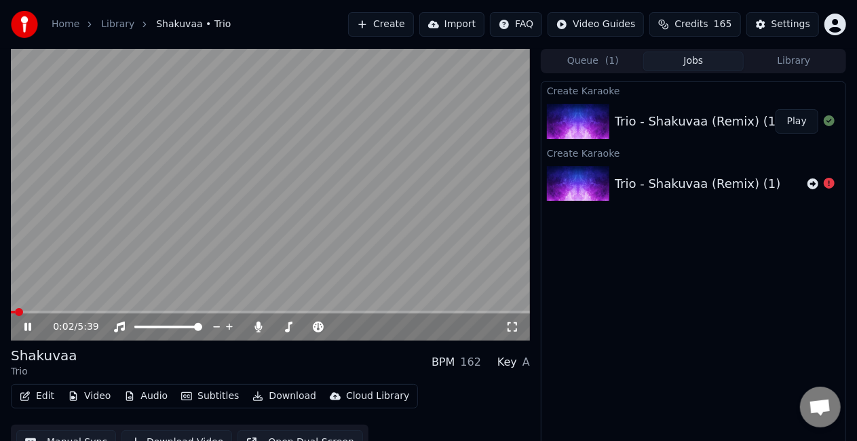
click at [69, 310] on video at bounding box center [270, 195] width 519 height 292
click at [72, 313] on span at bounding box center [270, 312] width 519 height 3
click at [58, 309] on video at bounding box center [270, 195] width 519 height 292
click at [61, 311] on span at bounding box center [36, 312] width 50 height 3
click at [256, 326] on icon at bounding box center [259, 326] width 14 height 11
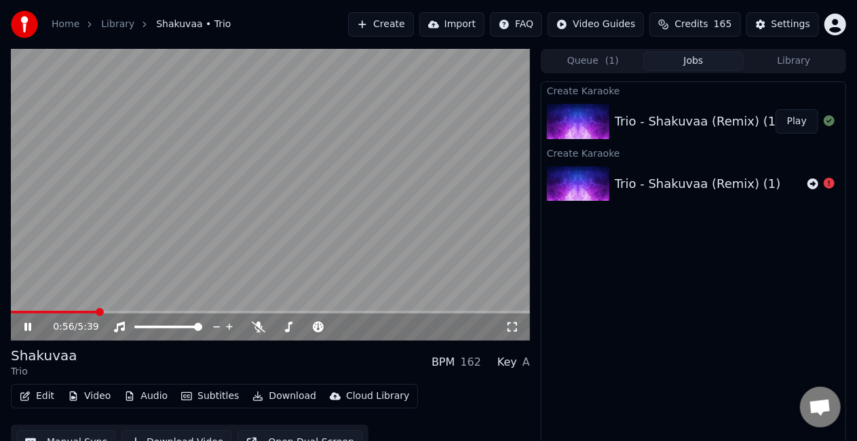
click at [298, 253] on video at bounding box center [270, 195] width 519 height 292
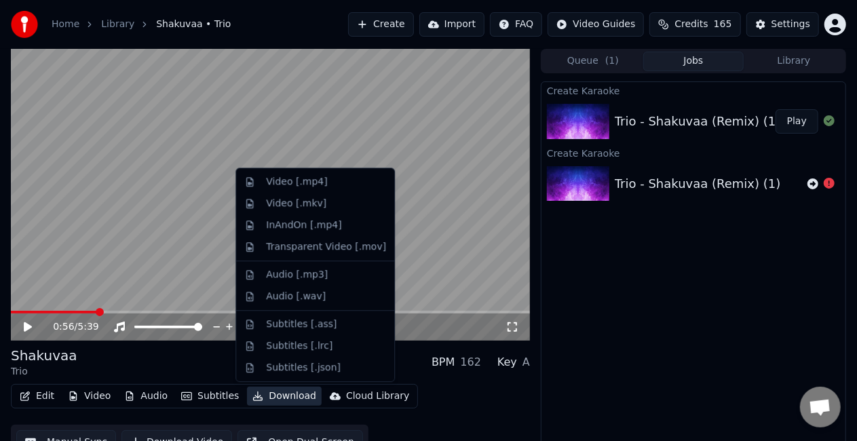
click at [278, 396] on button "Download" at bounding box center [284, 396] width 75 height 19
drag, startPoint x: 316, startPoint y: 195, endPoint x: 317, endPoint y: 179, distance: 15.7
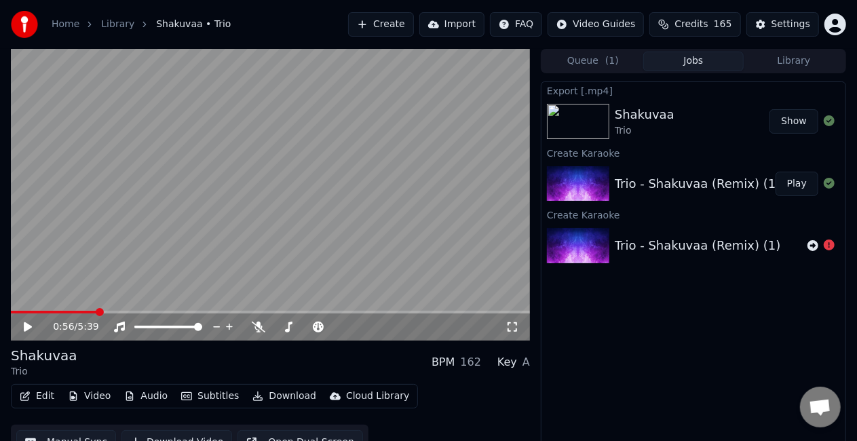
click at [792, 119] on button "Show" at bounding box center [793, 121] width 49 height 24
click at [307, 225] on video at bounding box center [270, 195] width 519 height 292
click at [41, 395] on button "Edit" at bounding box center [36, 396] width 45 height 19
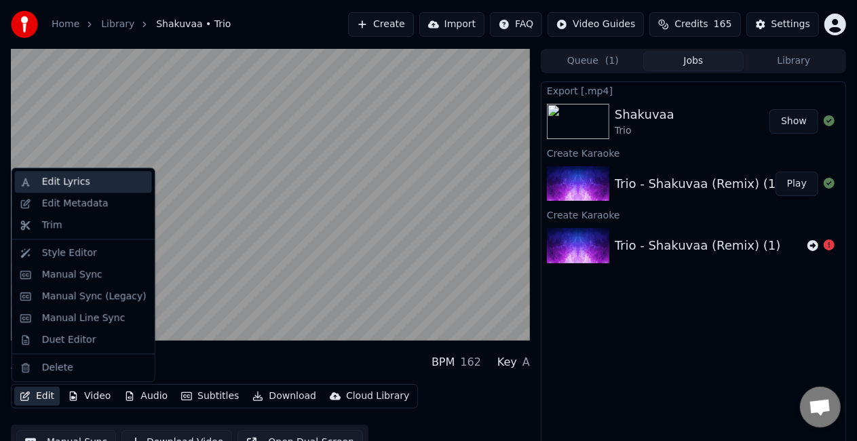
click at [85, 180] on div "Edit Lyrics" at bounding box center [94, 182] width 104 height 14
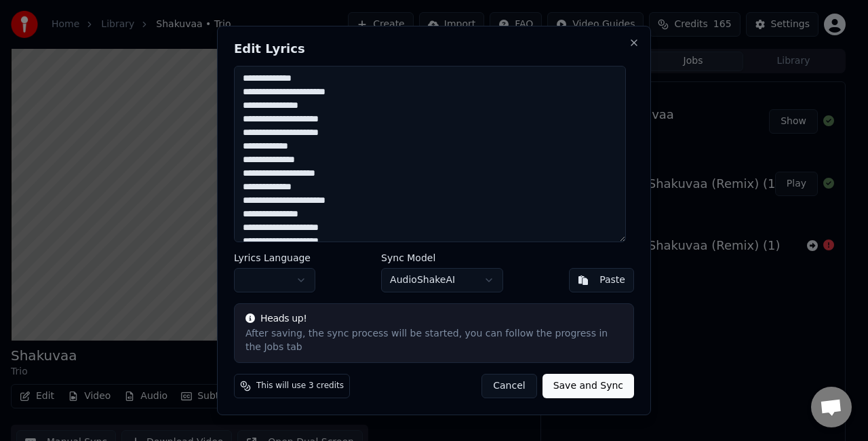
click at [503, 374] on button "Cancel" at bounding box center [509, 386] width 55 height 24
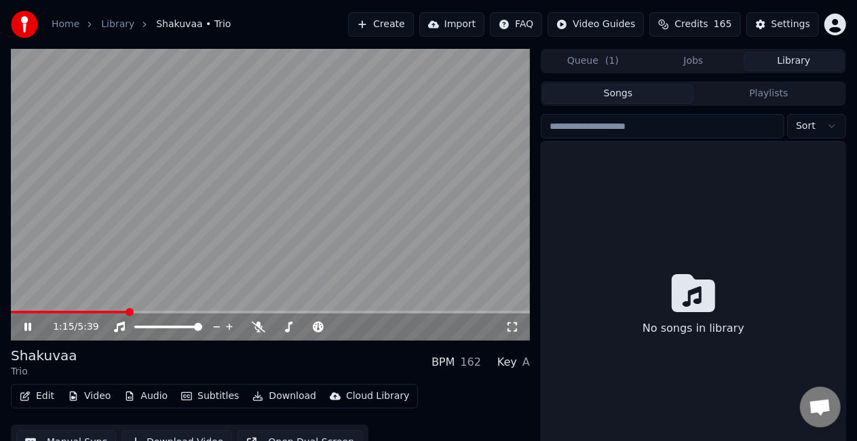
click at [803, 65] on button "Library" at bounding box center [793, 62] width 100 height 20
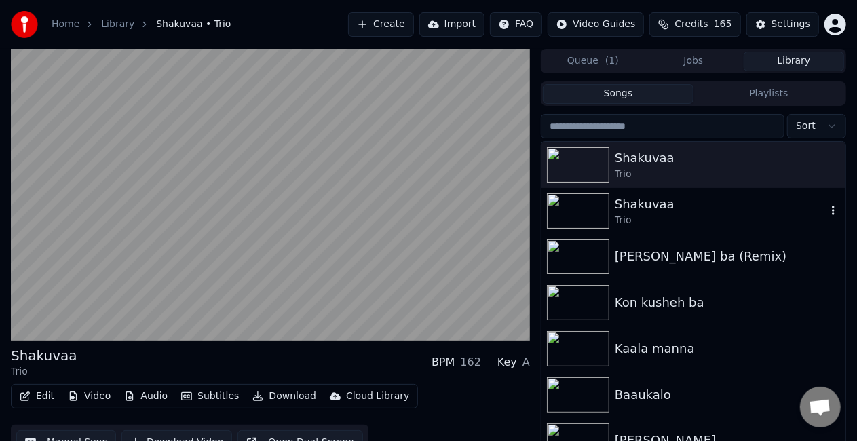
click at [684, 216] on div "Trio" at bounding box center [721, 221] width 212 height 14
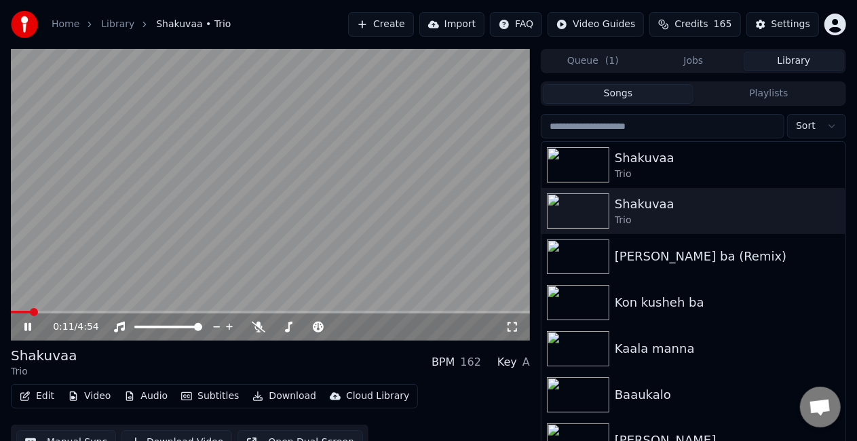
click at [30, 312] on span at bounding box center [270, 312] width 519 height 3
click at [52, 311] on span at bounding box center [270, 312] width 519 height 3
click at [66, 310] on video at bounding box center [270, 195] width 519 height 292
click at [69, 312] on span at bounding box center [270, 312] width 519 height 3
click at [149, 269] on video at bounding box center [270, 195] width 519 height 292
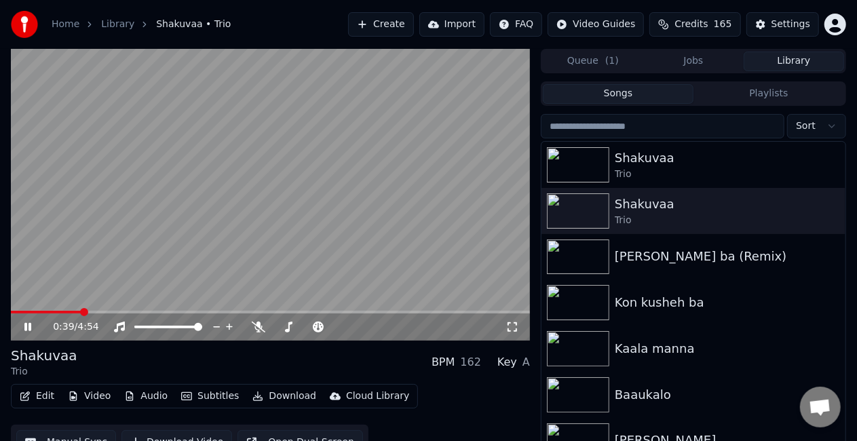
click at [427, 308] on video at bounding box center [270, 195] width 519 height 292
click at [425, 311] on div "0:39 / 4:54" at bounding box center [270, 195] width 519 height 292
click at [425, 312] on span at bounding box center [270, 312] width 519 height 3
click at [658, 182] on div "Shakuvaa Trio" at bounding box center [693, 165] width 304 height 46
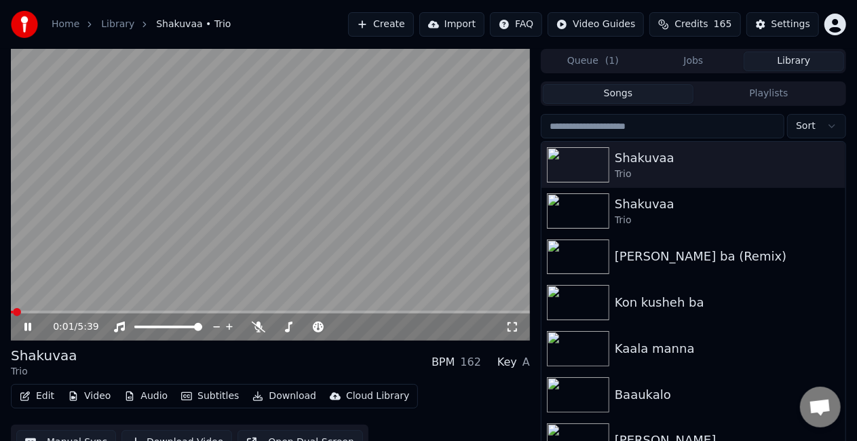
click at [40, 312] on span at bounding box center [270, 312] width 519 height 3
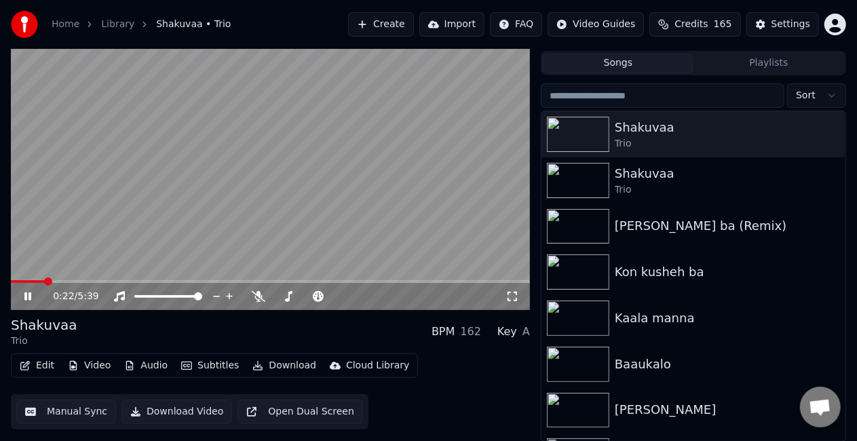
click at [49, 414] on button "Manual Sync" at bounding box center [66, 411] width 100 height 24
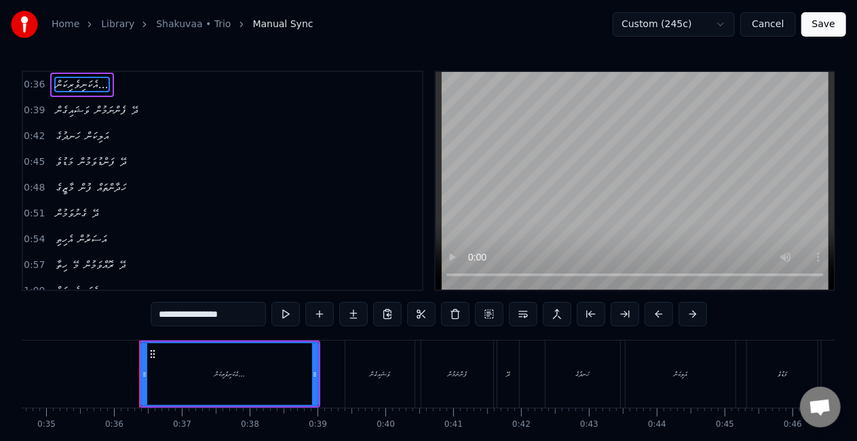
scroll to position [0, 2399]
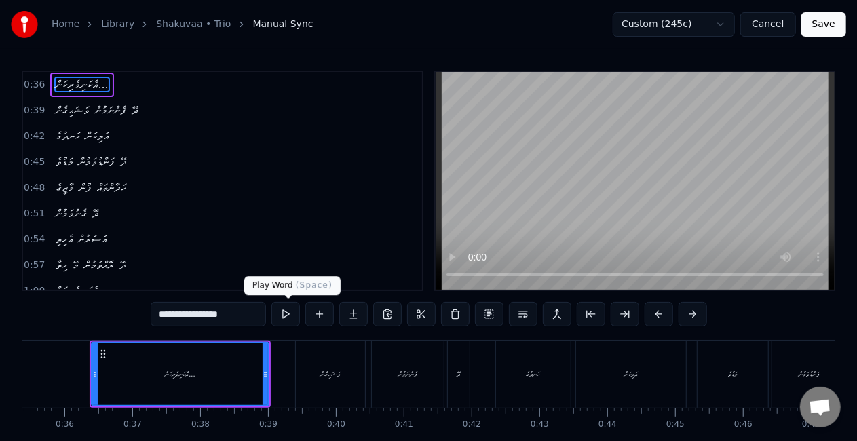
click at [296, 308] on button at bounding box center [285, 314] width 28 height 24
click at [415, 359] on div "ފެންނަމުން" at bounding box center [408, 373] width 72 height 67
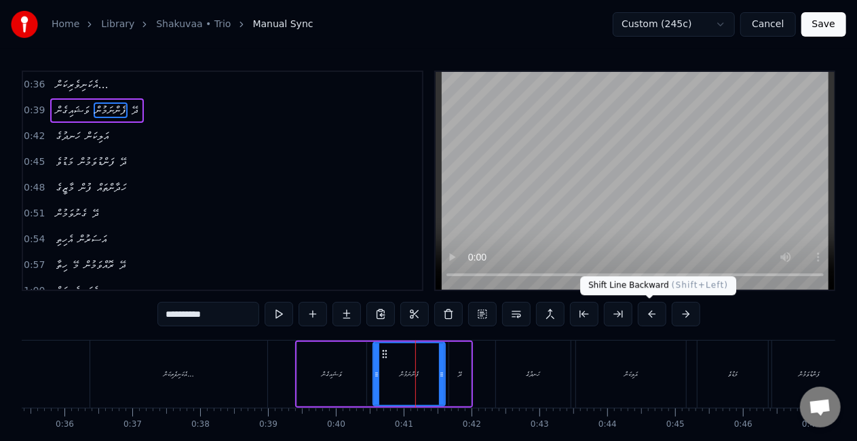
click at [639, 314] on button at bounding box center [652, 314] width 28 height 24
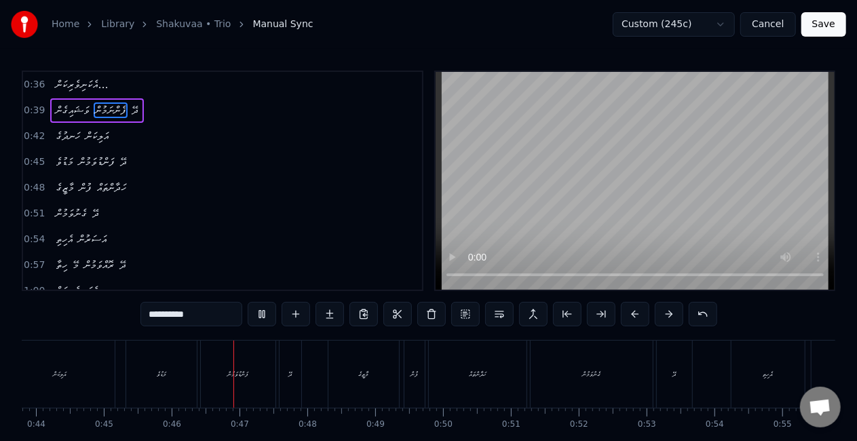
scroll to position [0, 3080]
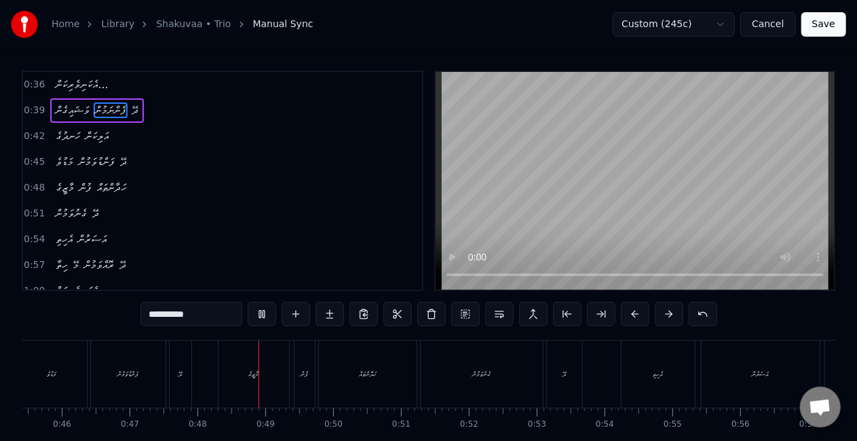
click at [154, 387] on div "ފަންޑުވަމުން" at bounding box center [128, 373] width 75 height 67
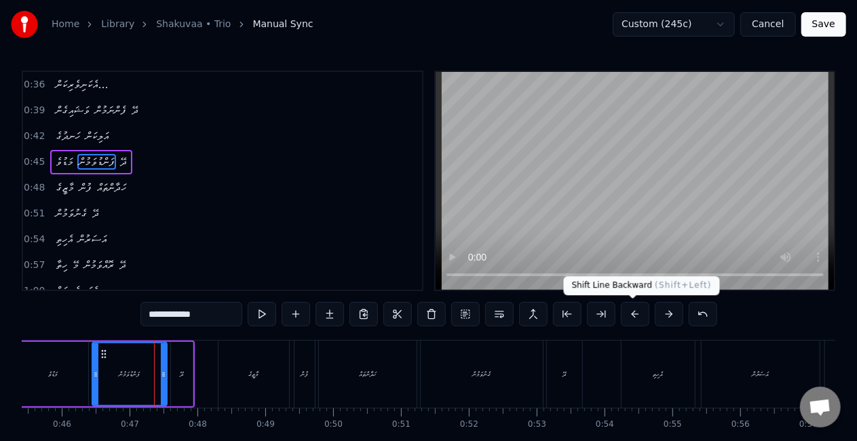
click at [638, 310] on button at bounding box center [635, 314] width 28 height 24
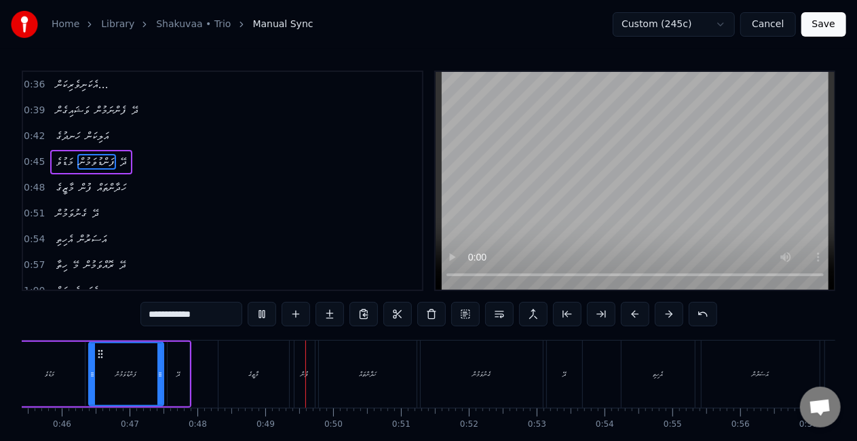
click at [269, 380] on div "މާޒީގެ" at bounding box center [253, 373] width 71 height 67
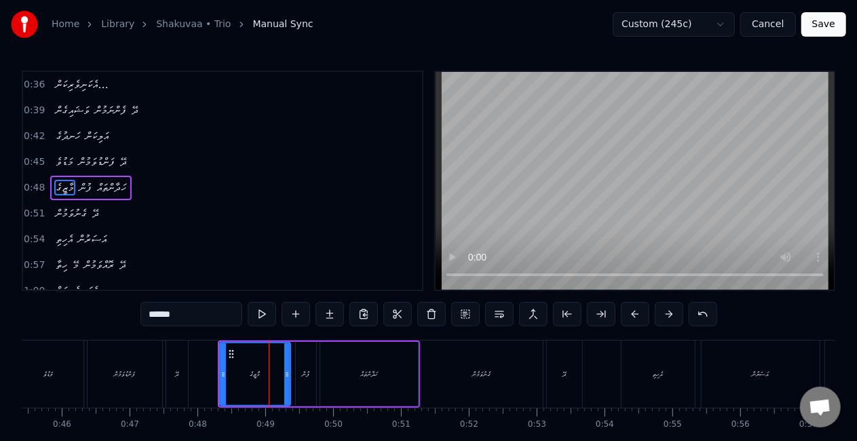
scroll to position [5, 0]
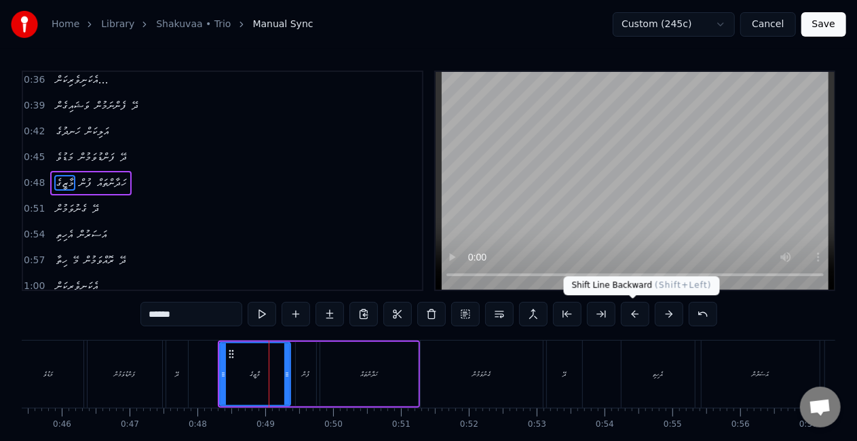
click at [629, 315] on button at bounding box center [635, 314] width 28 height 24
click at [631, 314] on button at bounding box center [635, 314] width 28 height 24
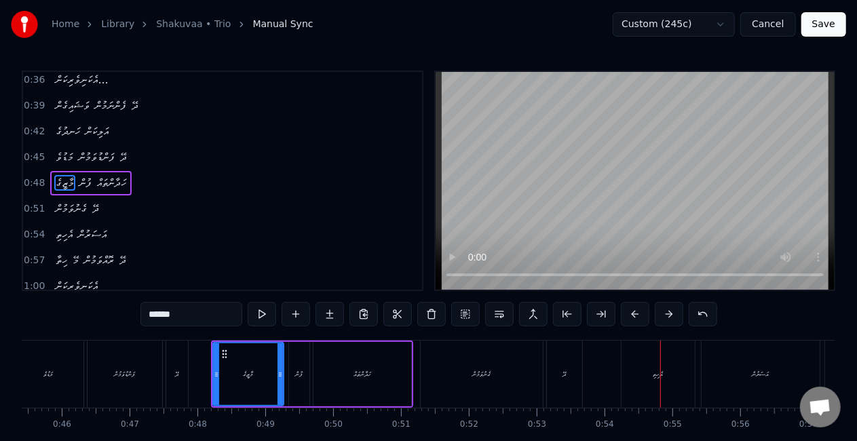
click at [488, 344] on div "ގެނުވަމުން" at bounding box center [482, 373] width 122 height 67
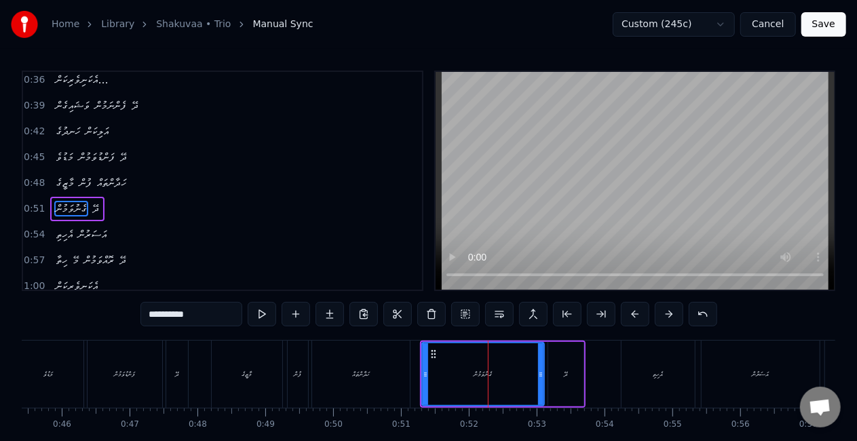
scroll to position [30, 0]
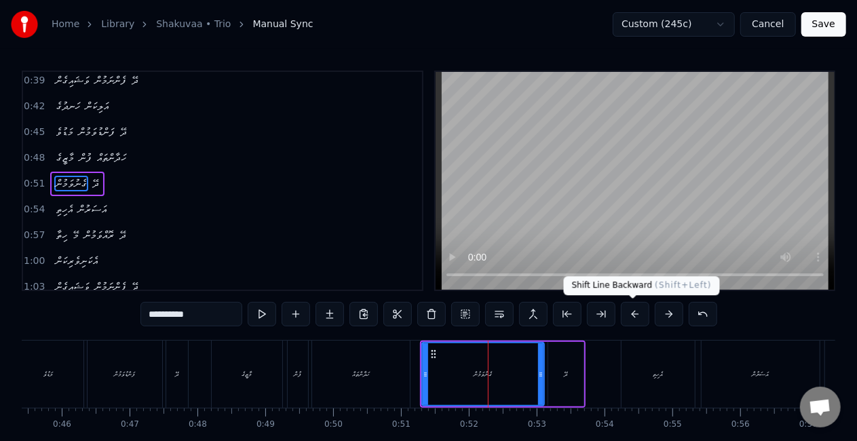
click at [633, 317] on button at bounding box center [635, 314] width 28 height 24
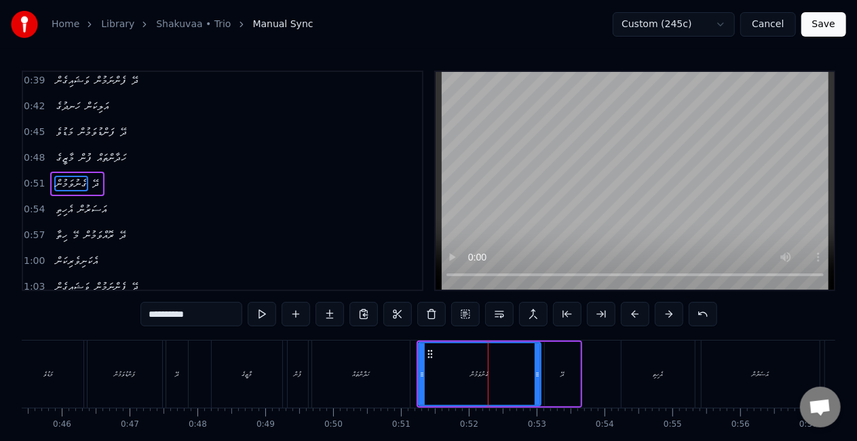
click at [633, 317] on button at bounding box center [635, 314] width 28 height 24
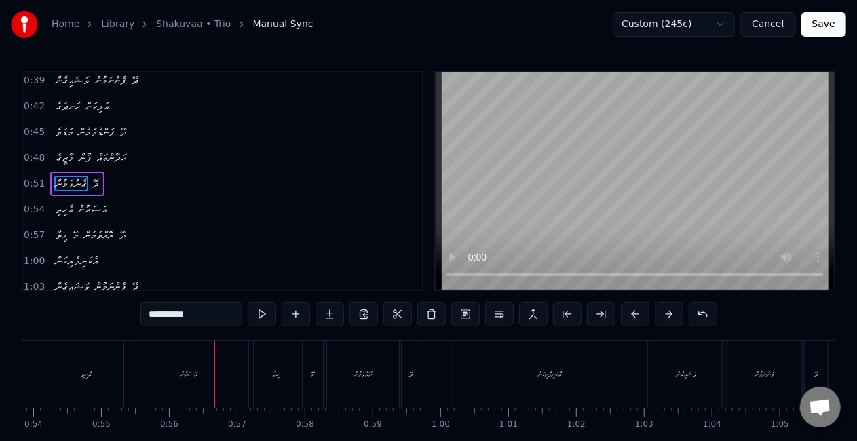
scroll to position [0, 3762]
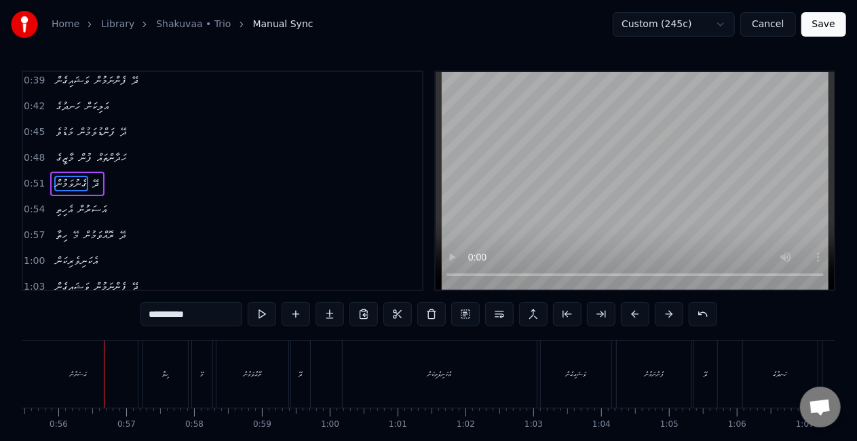
click at [48, 378] on div "އަސަރުން" at bounding box center [79, 373] width 118 height 67
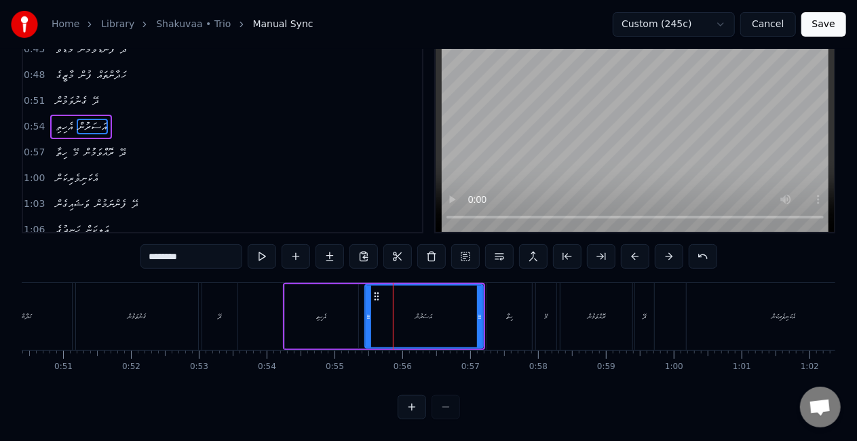
scroll to position [0, 3366]
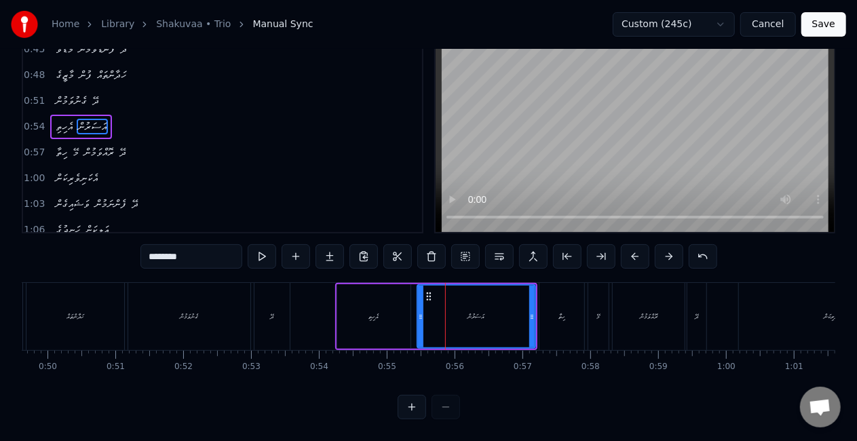
click at [210, 312] on div "ގެނުވަމުން" at bounding box center [189, 316] width 122 height 67
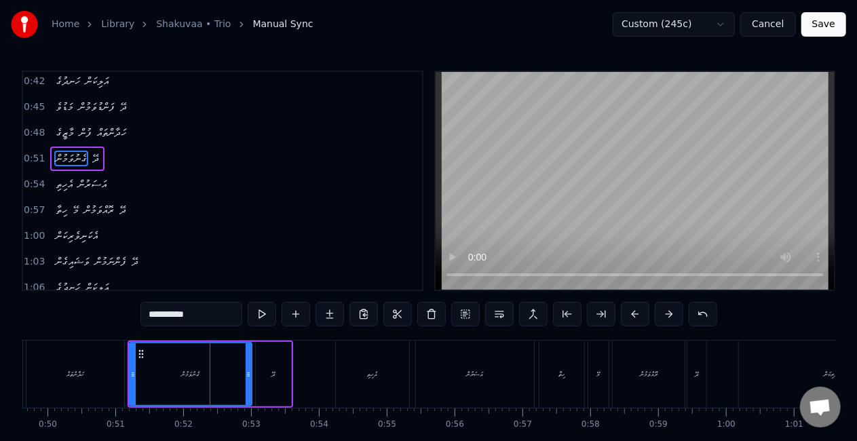
scroll to position [30, 0]
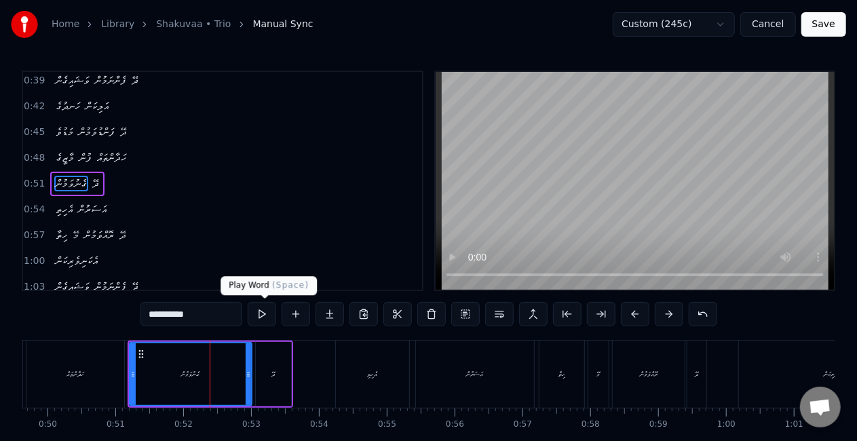
click at [265, 317] on button at bounding box center [262, 314] width 28 height 24
click at [349, 370] on div "އެހިތި" at bounding box center [372, 373] width 73 height 67
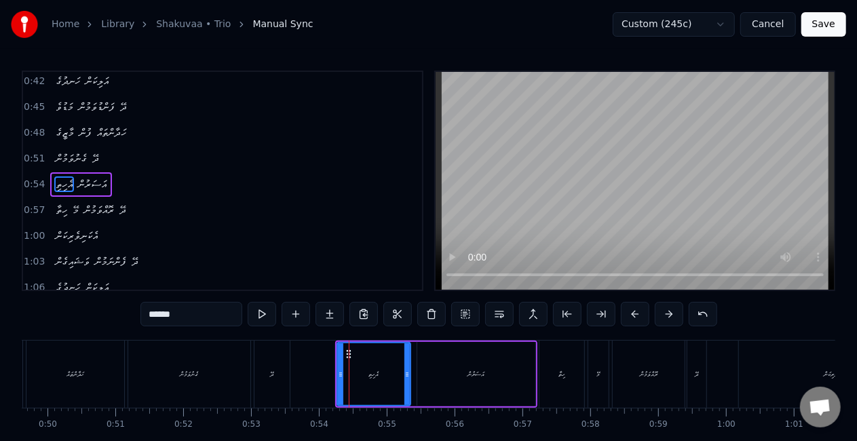
scroll to position [56, 0]
click at [262, 308] on button at bounding box center [262, 314] width 28 height 24
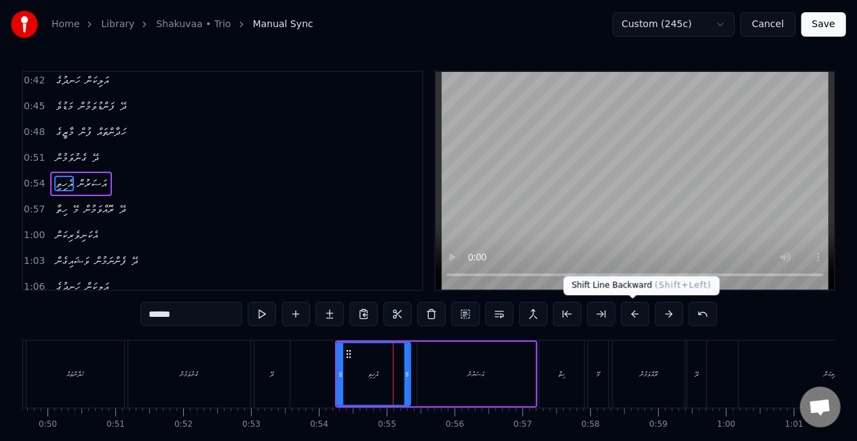
click at [628, 319] on button at bounding box center [635, 314] width 28 height 24
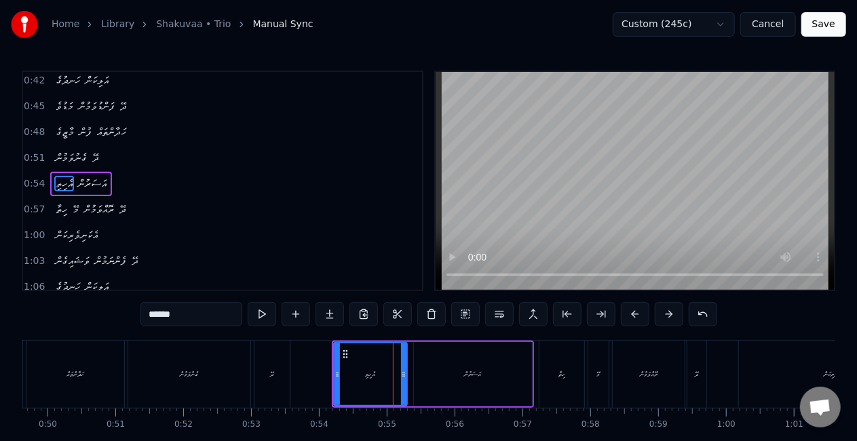
drag, startPoint x: 628, startPoint y: 317, endPoint x: 615, endPoint y: 313, distance: 13.5
click at [628, 317] on button at bounding box center [635, 314] width 28 height 24
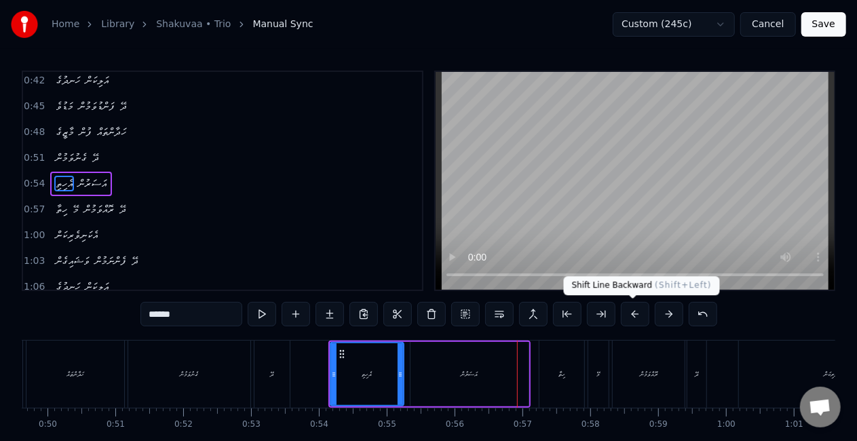
click at [636, 313] on button at bounding box center [635, 314] width 28 height 24
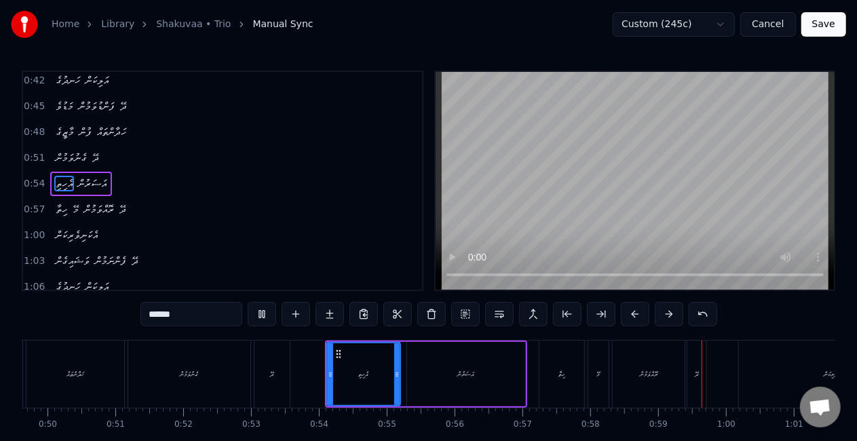
click at [339, 374] on div "އެހިތި" at bounding box center [364, 374] width 72 height 62
click at [548, 374] on div "ހިތާ" at bounding box center [561, 373] width 45 height 67
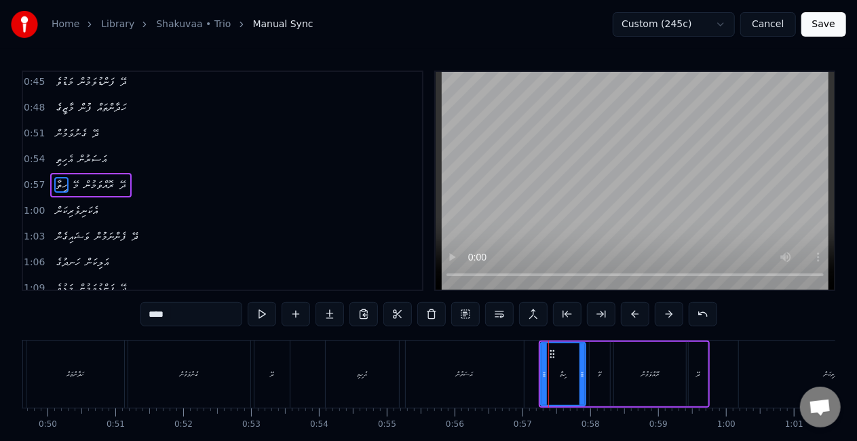
scroll to position [81, 0]
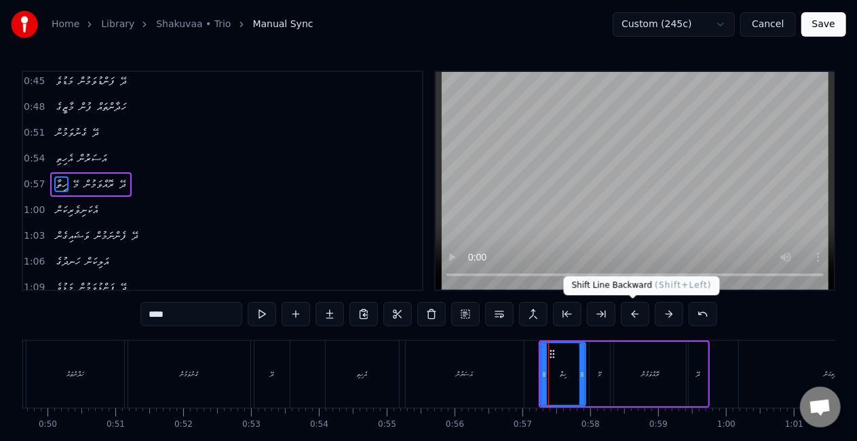
click at [632, 316] on button at bounding box center [635, 314] width 28 height 24
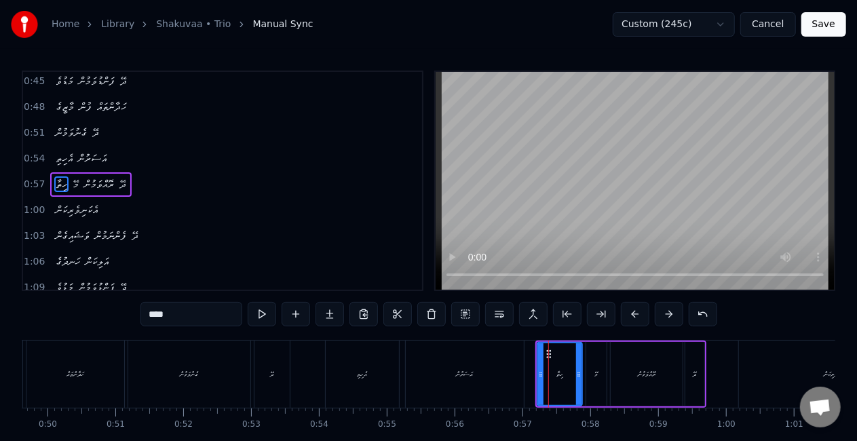
click at [632, 316] on button at bounding box center [635, 314] width 28 height 24
click at [745, 375] on div "އެކަނިވެރިކަން" at bounding box center [836, 373] width 194 height 67
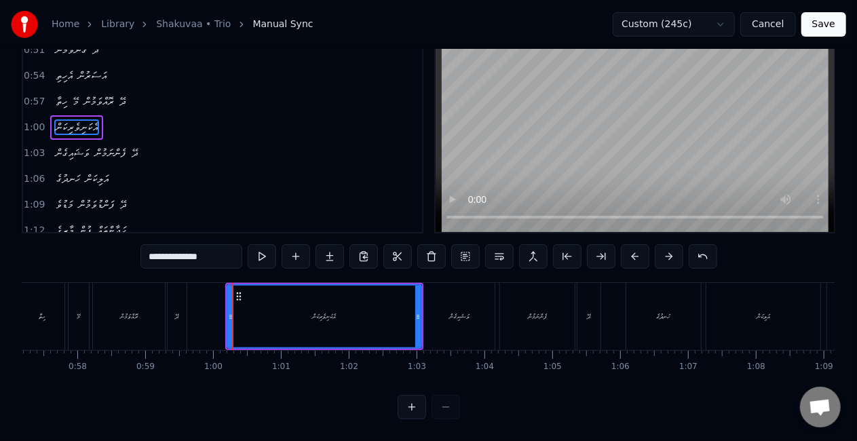
scroll to position [0, 3918]
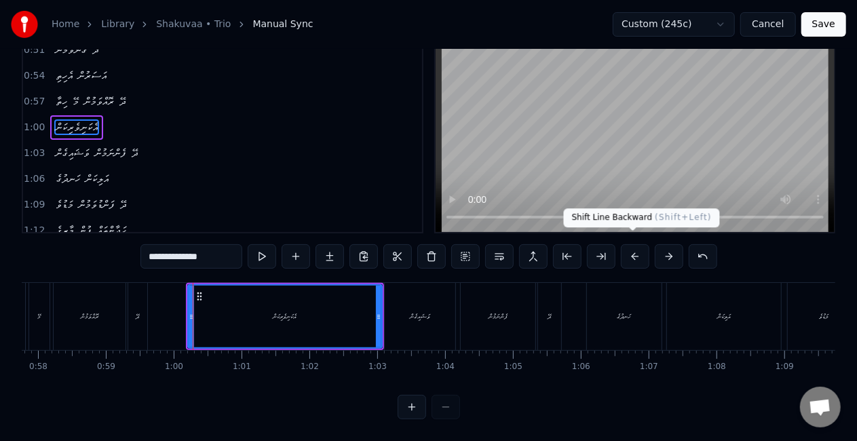
click at [633, 250] on button at bounding box center [635, 256] width 28 height 24
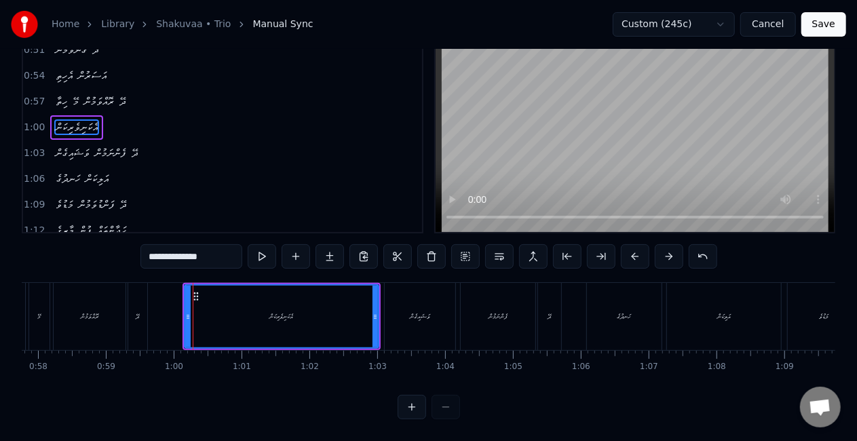
click at [633, 250] on button at bounding box center [635, 256] width 28 height 24
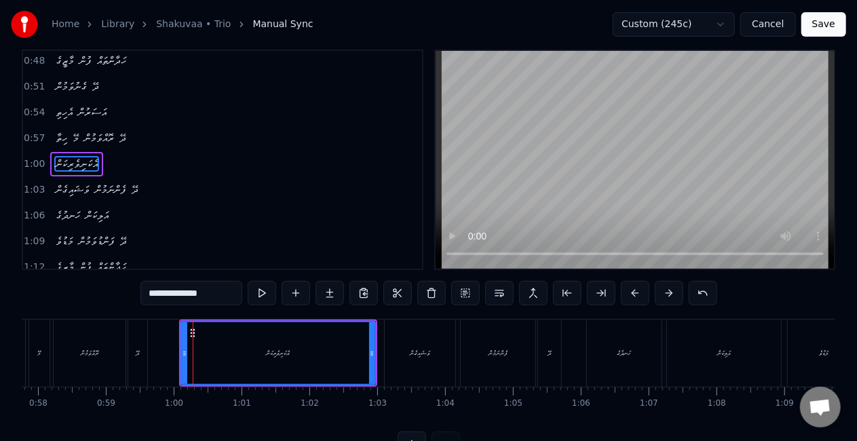
scroll to position [0, 0]
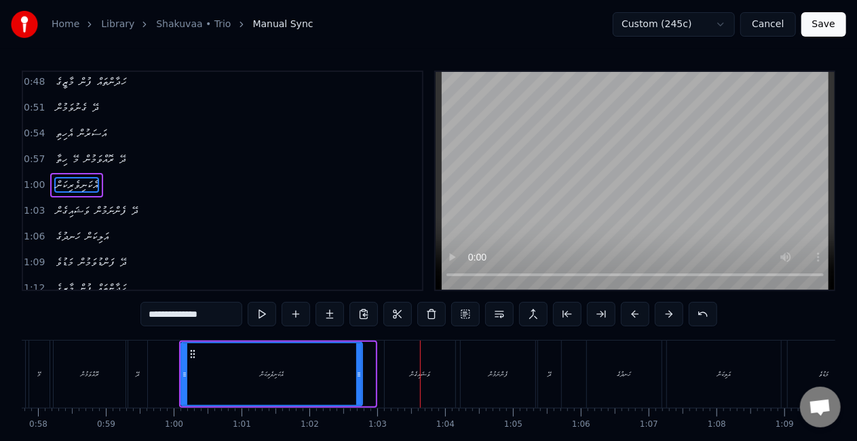
drag, startPoint x: 372, startPoint y: 392, endPoint x: 350, endPoint y: 384, distance: 23.8
click at [356, 386] on div at bounding box center [358, 374] width 5 height 62
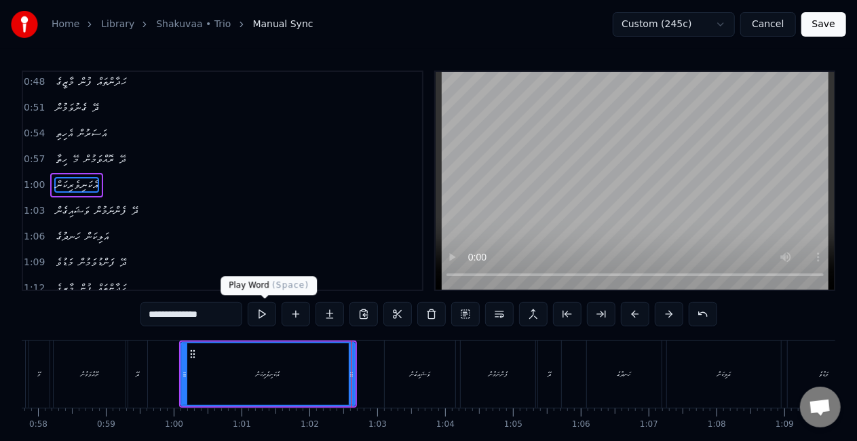
click at [258, 314] on button at bounding box center [262, 314] width 28 height 24
click at [416, 378] on div "ވަޝައިގެން" at bounding box center [420, 374] width 20 height 10
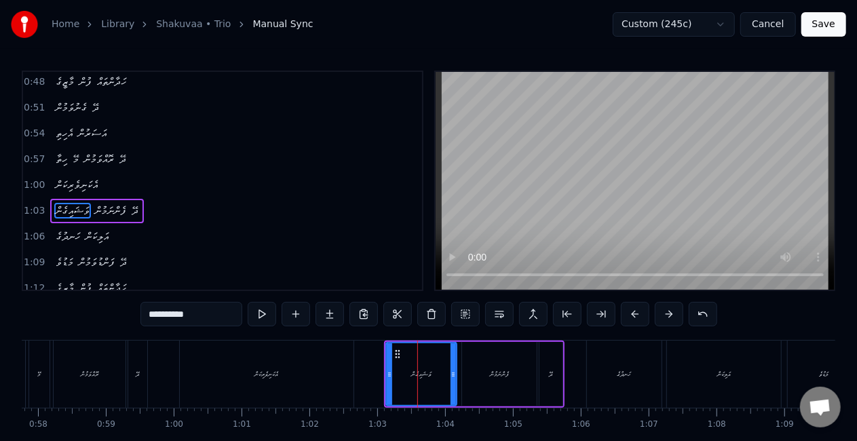
scroll to position [132, 0]
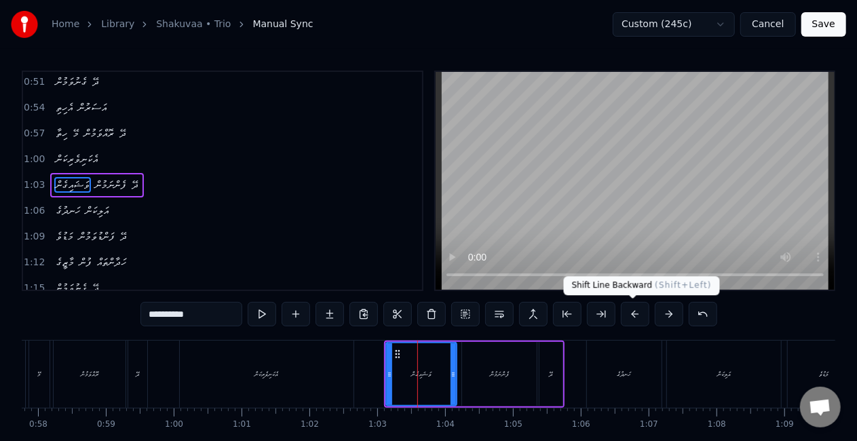
click at [631, 318] on button at bounding box center [635, 314] width 28 height 24
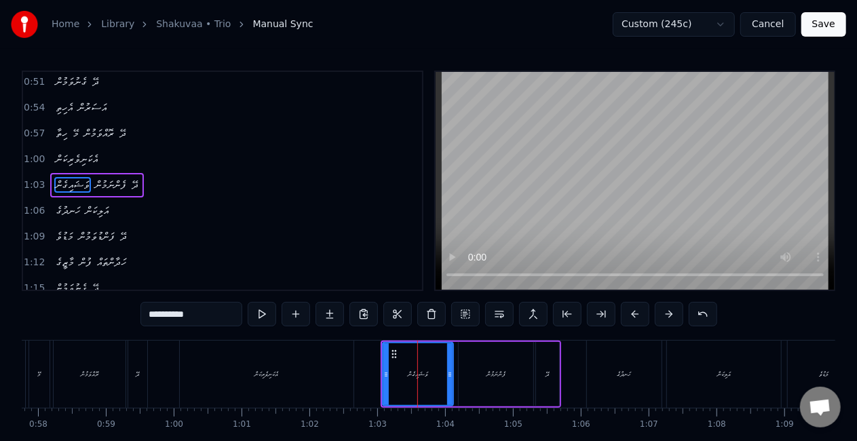
click at [631, 318] on button at bounding box center [635, 314] width 28 height 24
click at [611, 393] on div "ހަނދުގެ" at bounding box center [624, 373] width 75 height 67
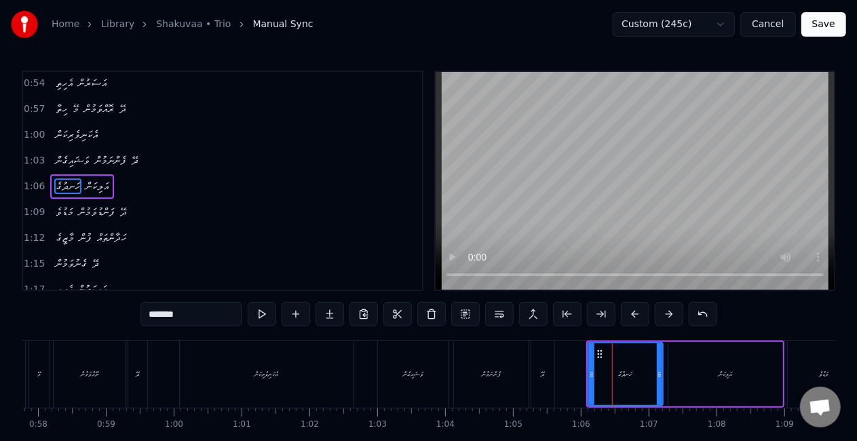
scroll to position [157, 0]
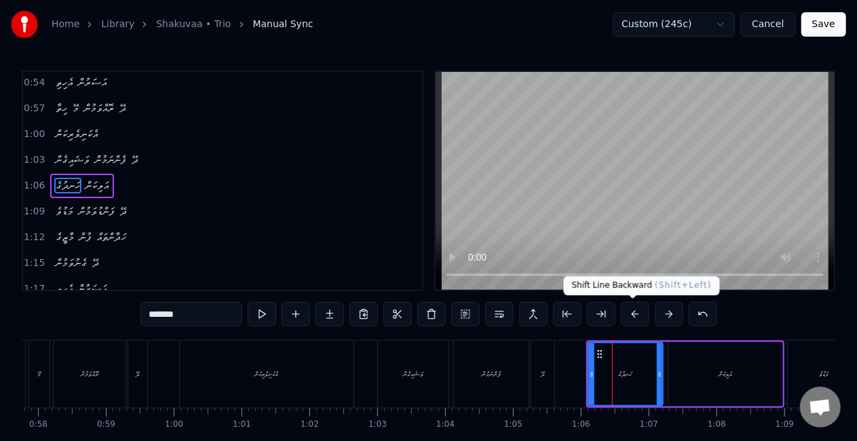
click at [633, 318] on button at bounding box center [635, 314] width 28 height 24
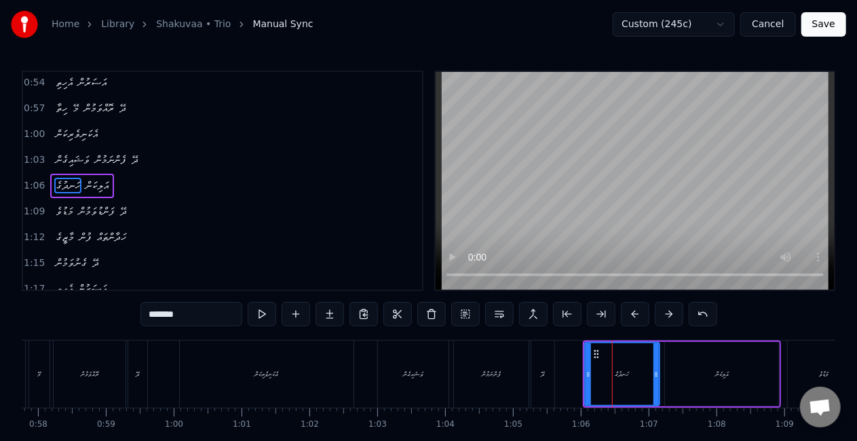
click at [633, 318] on button at bounding box center [635, 314] width 28 height 24
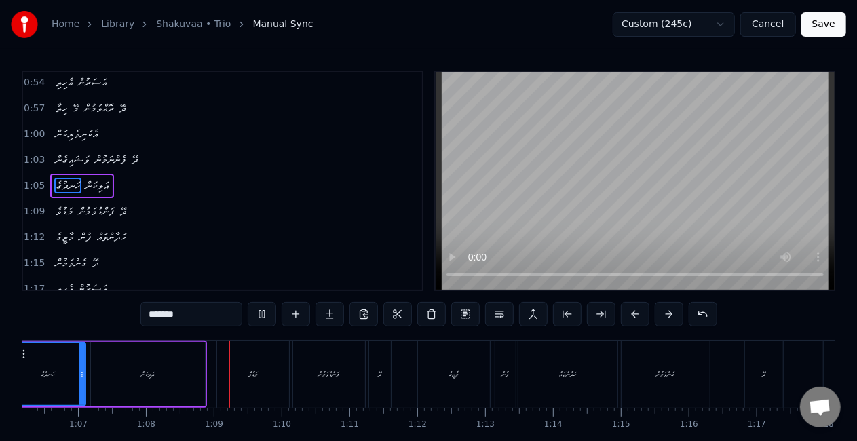
scroll to position [0, 4597]
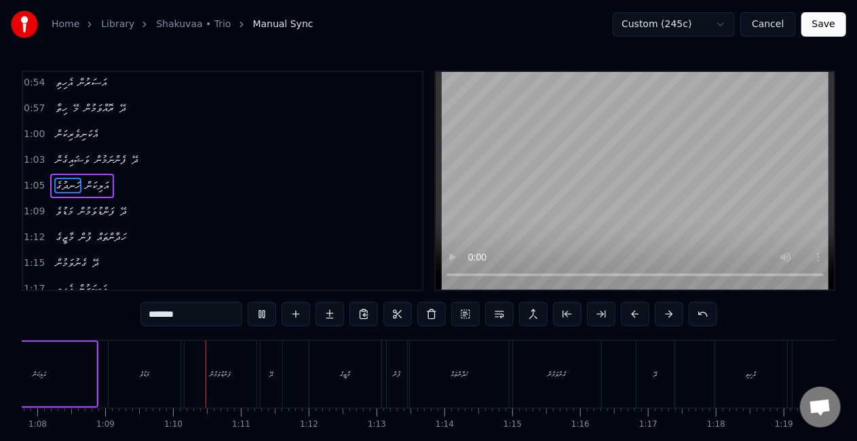
click at [142, 375] on div "މަޑުވެ" at bounding box center [144, 374] width 9 height 10
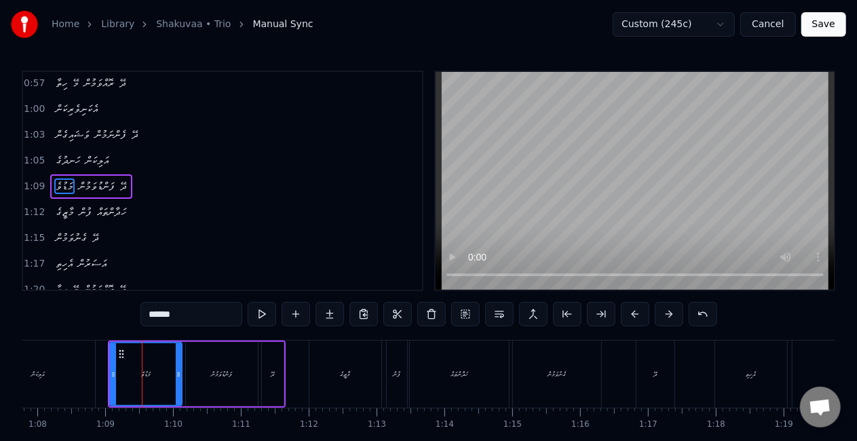
scroll to position [182, 0]
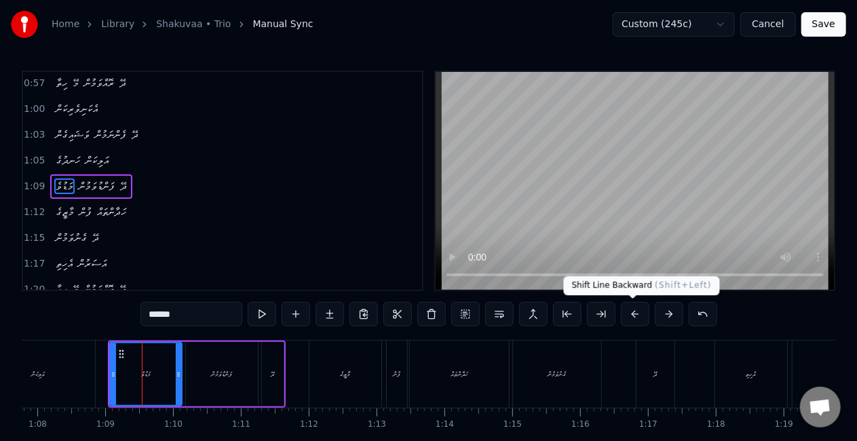
click at [632, 311] on button at bounding box center [635, 314] width 28 height 24
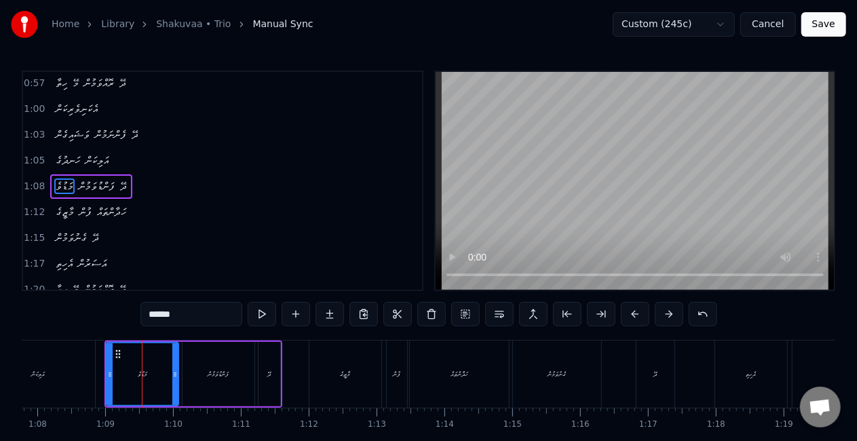
click at [632, 311] on button at bounding box center [635, 314] width 28 height 24
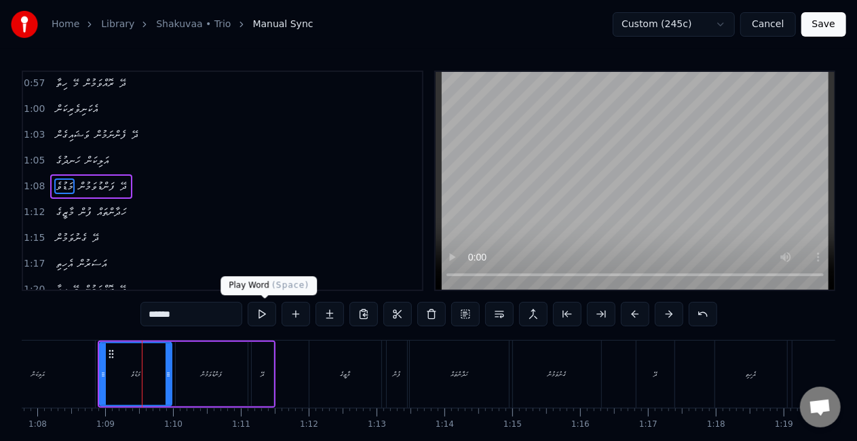
click at [259, 317] on button at bounding box center [262, 314] width 28 height 24
click at [336, 368] on div "މާޒީގެ" at bounding box center [345, 373] width 72 height 67
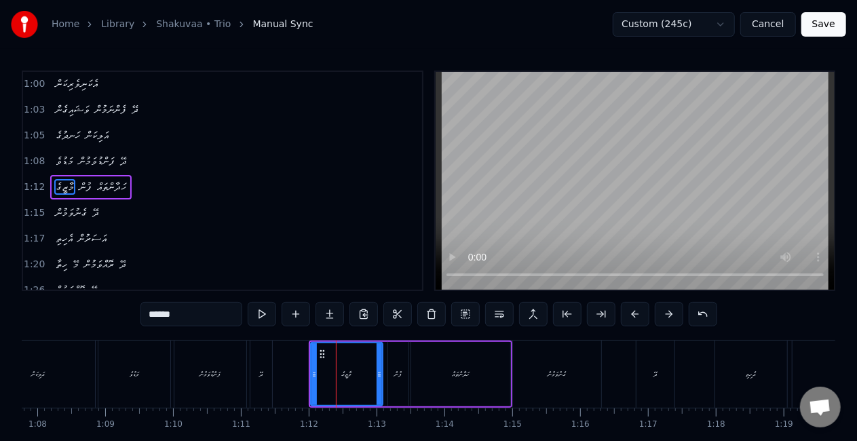
scroll to position [208, 0]
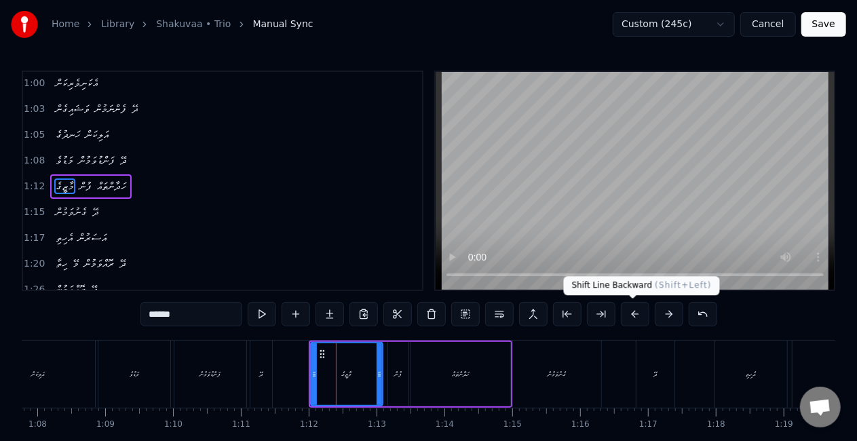
click at [629, 309] on button at bounding box center [635, 314] width 28 height 24
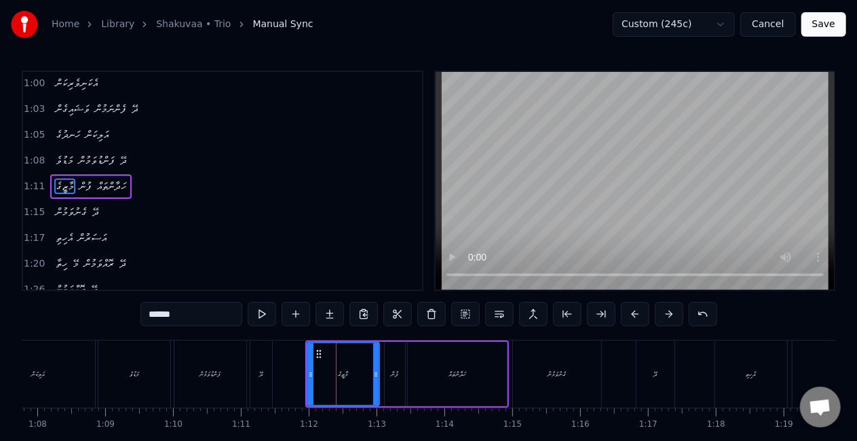
click at [629, 309] on button at bounding box center [635, 314] width 28 height 24
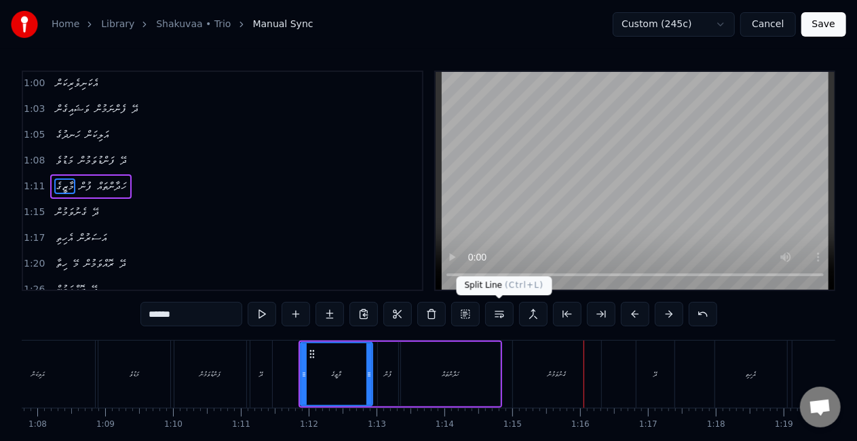
click at [515, 354] on div "ގެނުވަމުން" at bounding box center [557, 373] width 88 height 67
type input "**********"
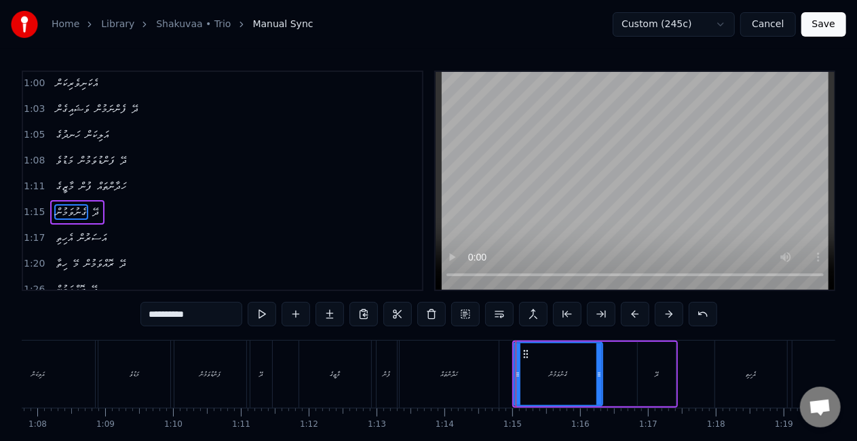
scroll to position [233, 0]
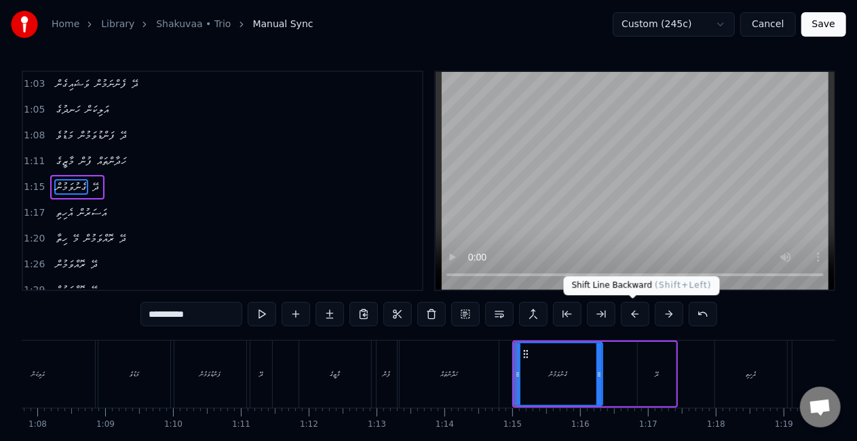
click at [637, 311] on button at bounding box center [635, 314] width 28 height 24
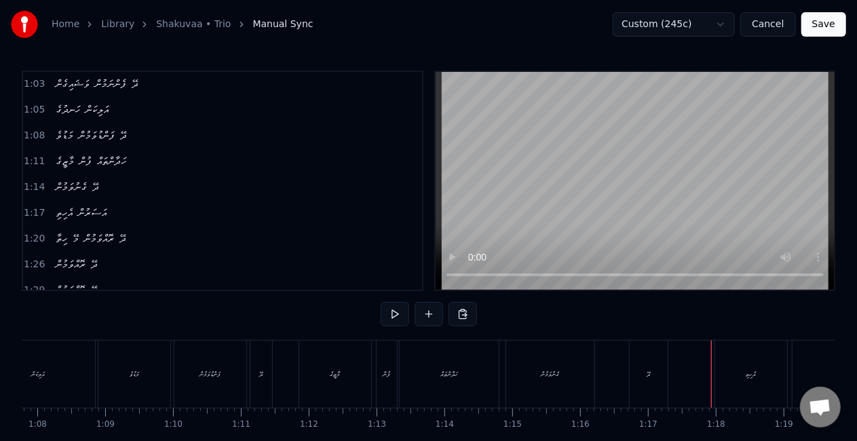
click at [727, 384] on div "އެހިތި" at bounding box center [751, 373] width 72 height 67
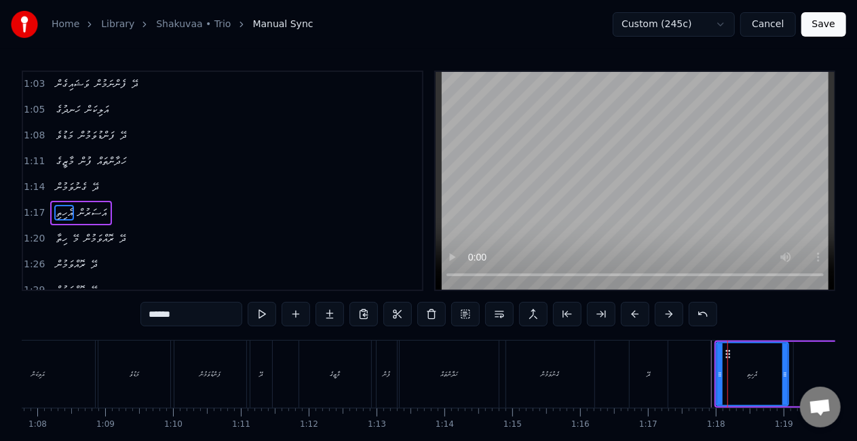
scroll to position [258, 0]
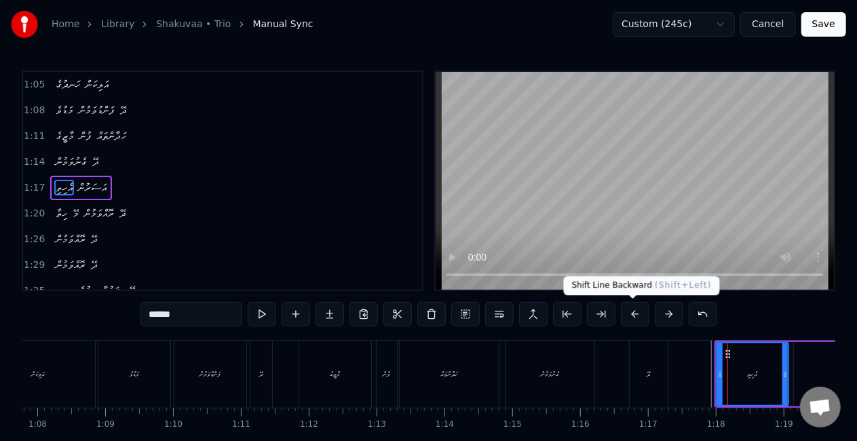
click at [636, 316] on button at bounding box center [635, 314] width 28 height 24
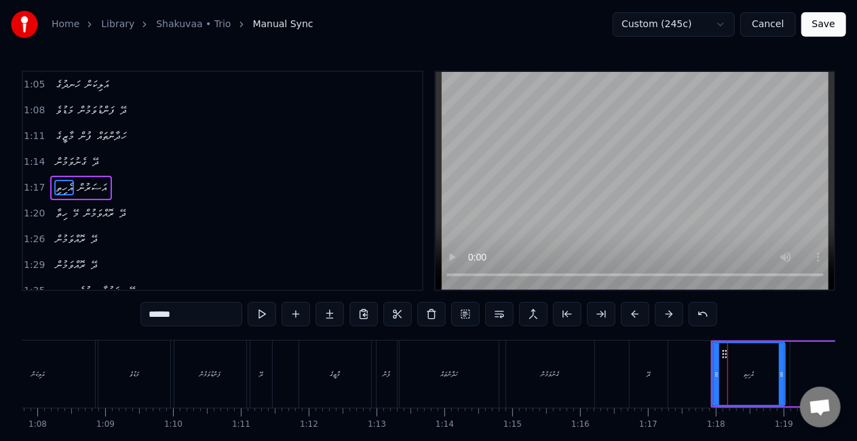
click at [636, 316] on button at bounding box center [635, 314] width 28 height 24
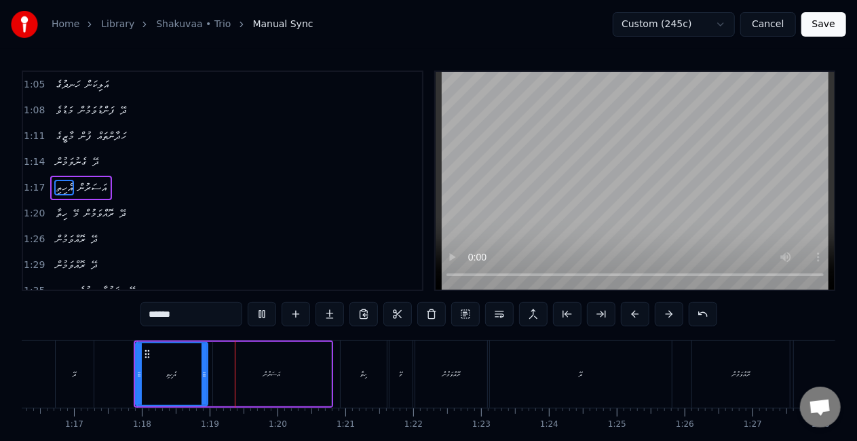
scroll to position [0, 5284]
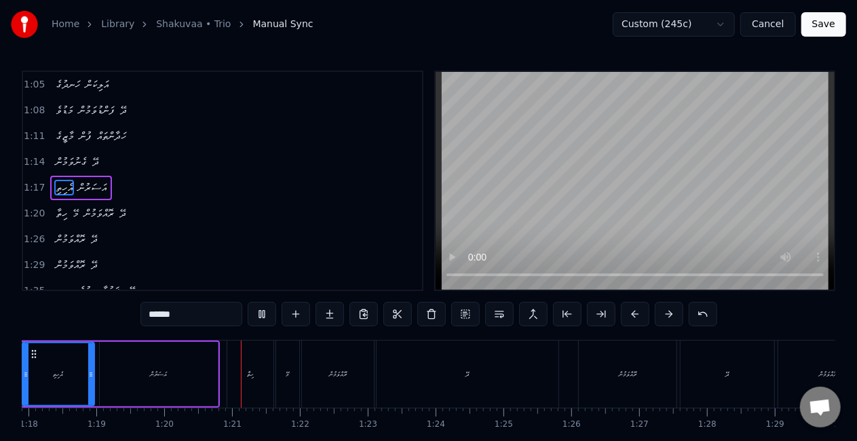
click at [168, 383] on div "އަސަރުން" at bounding box center [159, 374] width 118 height 64
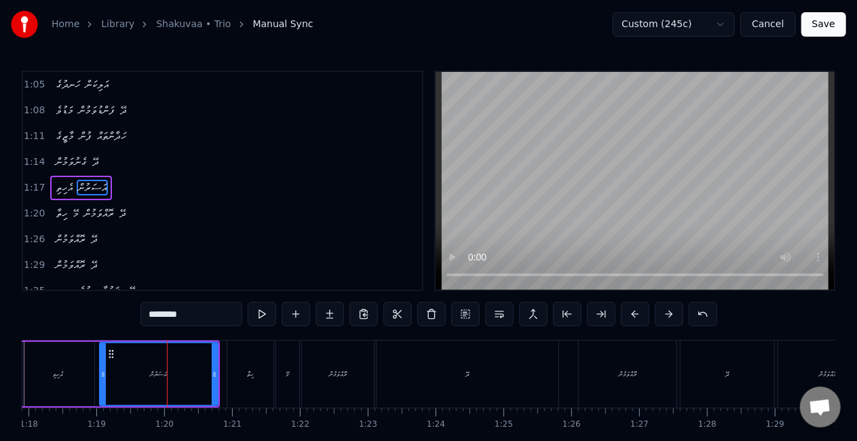
click at [246, 381] on div "ހިތާ" at bounding box center [250, 373] width 46 height 67
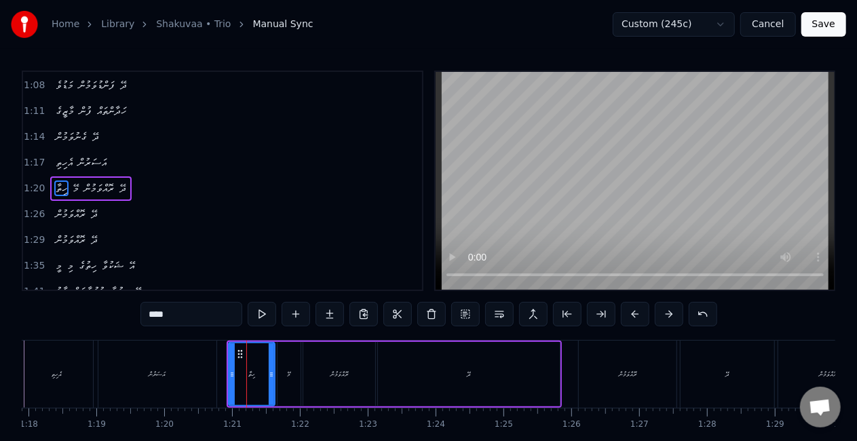
scroll to position [284, 0]
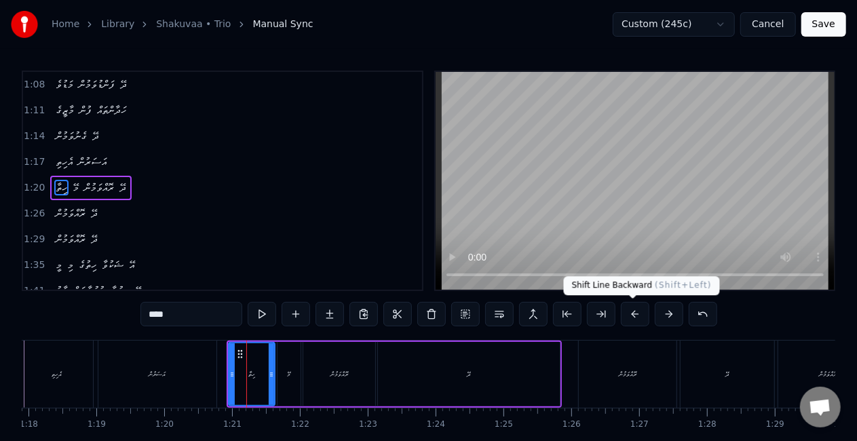
click at [633, 314] on button at bounding box center [635, 314] width 28 height 24
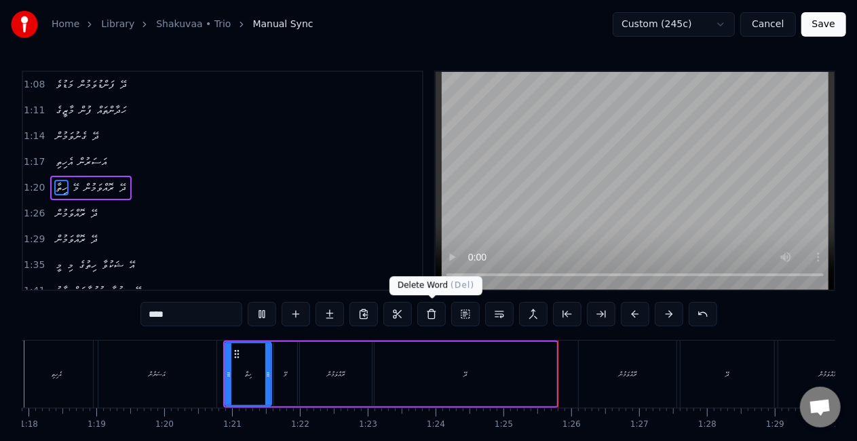
click at [429, 356] on div "ދޭ" at bounding box center [465, 374] width 182 height 64
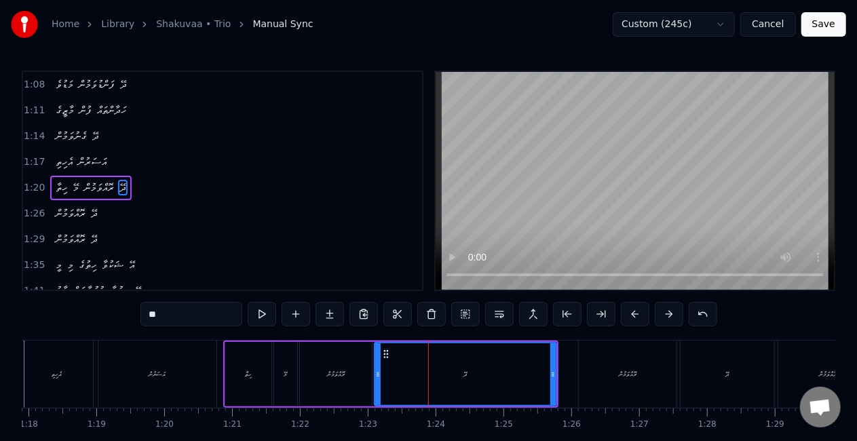
click at [364, 376] on div "ރޮއްވަމުން" at bounding box center [336, 374] width 72 height 64
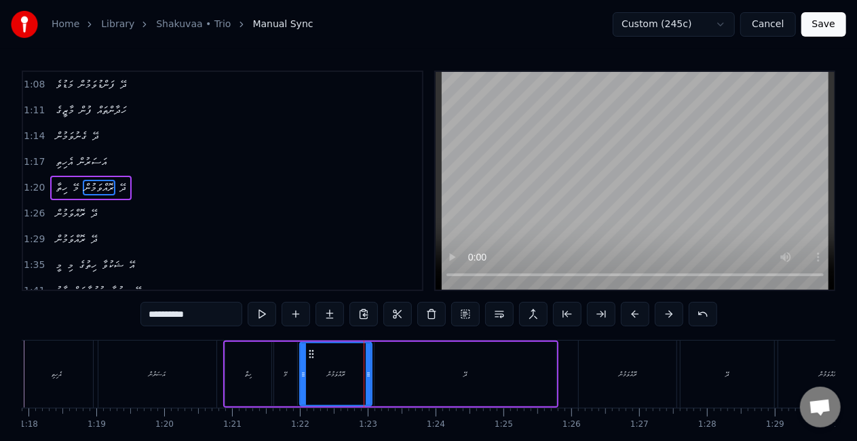
click at [380, 383] on div "ދޭ" at bounding box center [465, 374] width 182 height 64
type input "**"
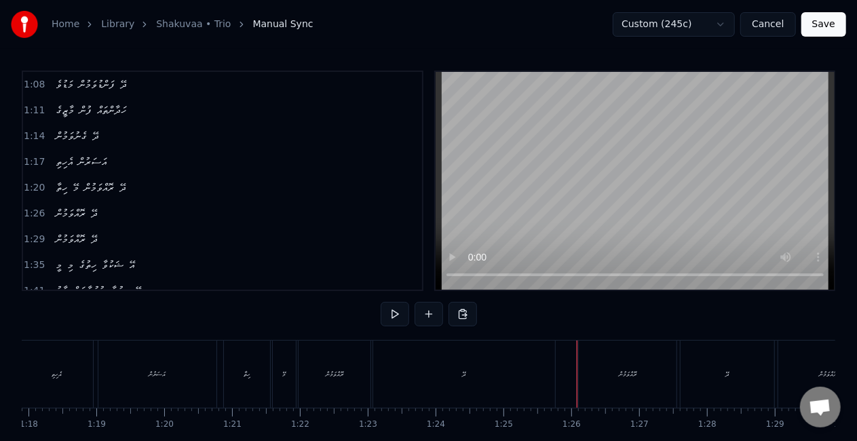
click at [609, 395] on div "ރޮއްވަމުން" at bounding box center [628, 373] width 98 height 67
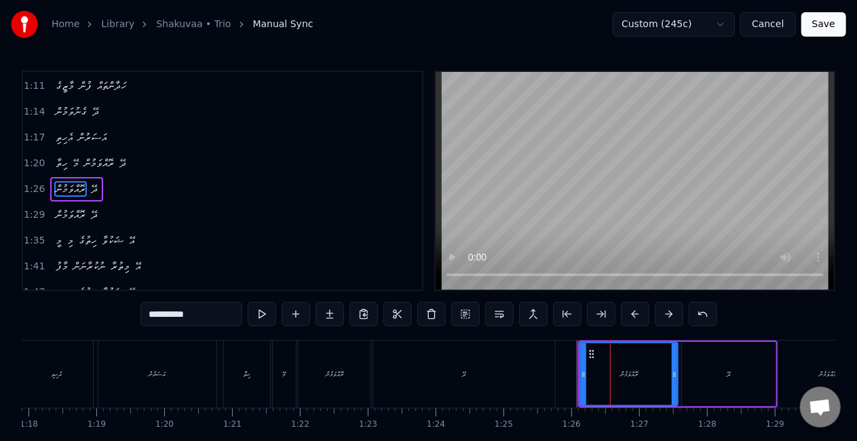
scroll to position [309, 0]
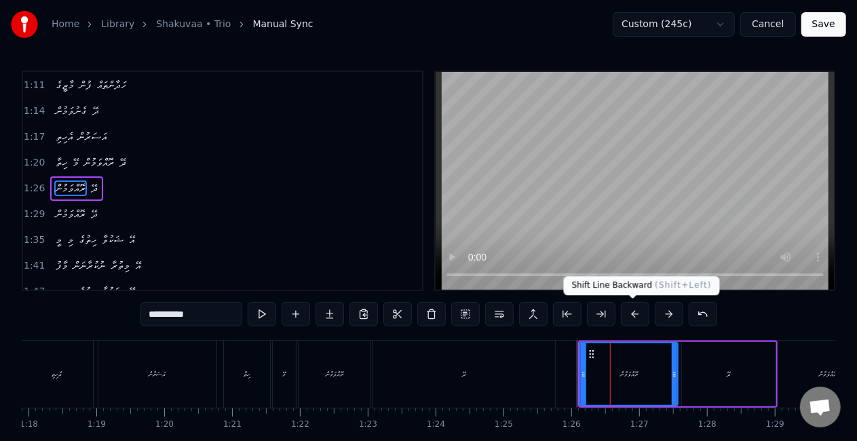
click at [635, 312] on button at bounding box center [635, 314] width 28 height 24
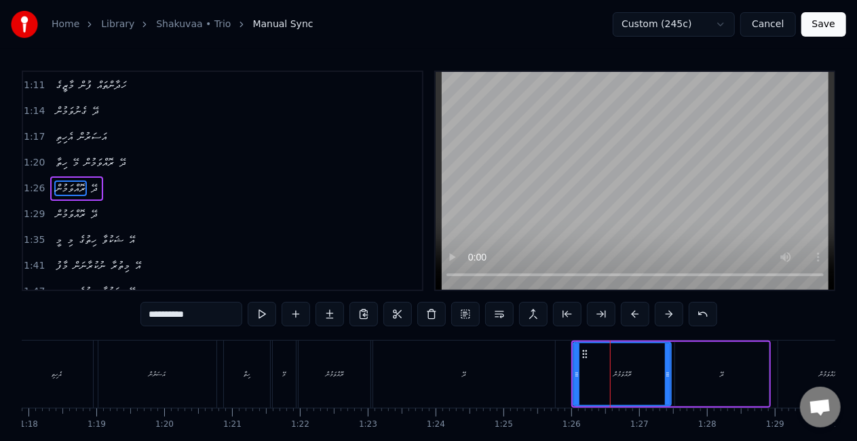
click at [635, 312] on button at bounding box center [635, 314] width 28 height 24
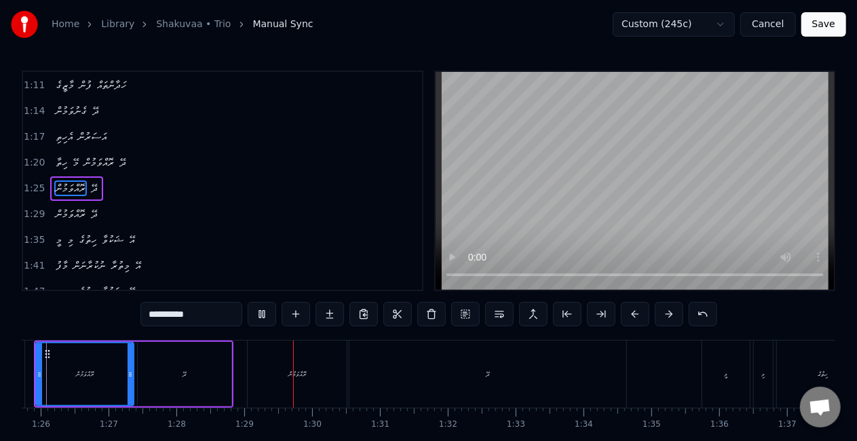
scroll to position [0, 5980]
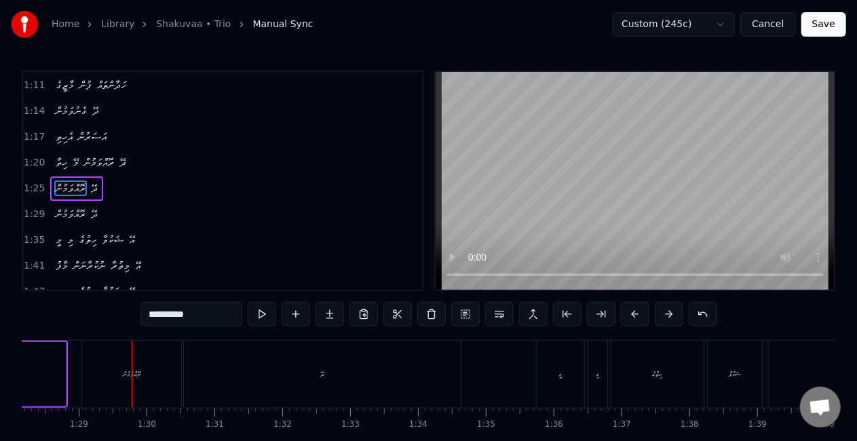
click at [150, 381] on div "ރޮއްވަމުން" at bounding box center [131, 373] width 99 height 67
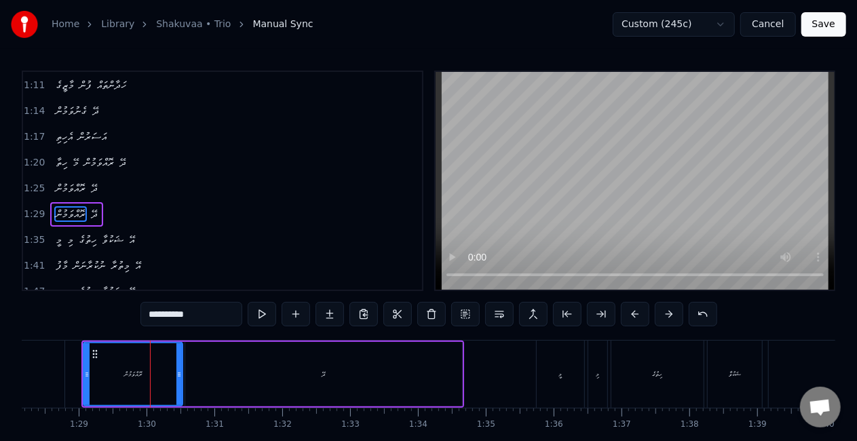
scroll to position [334, 0]
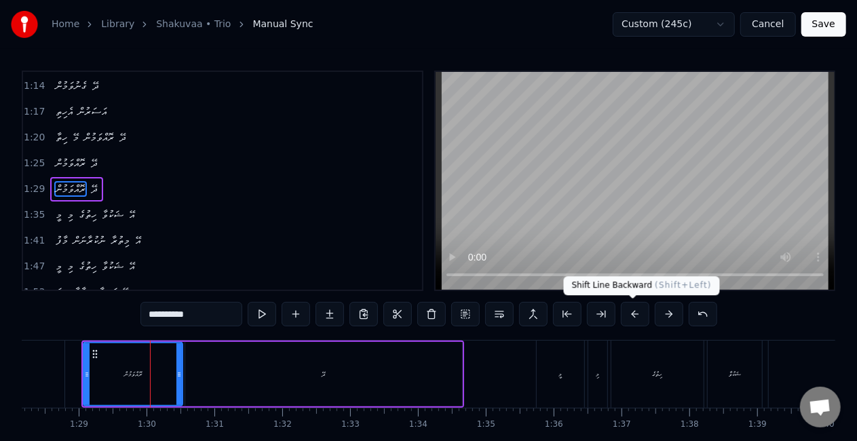
click at [636, 313] on button at bounding box center [635, 314] width 28 height 24
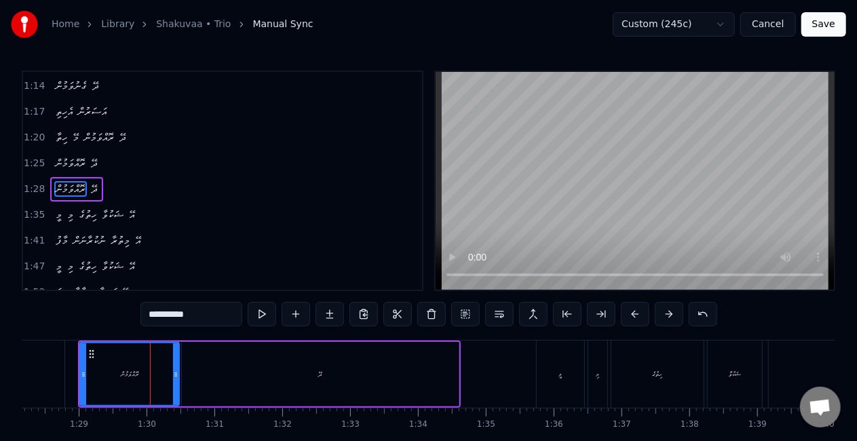
click at [636, 313] on button at bounding box center [635, 314] width 28 height 24
click at [559, 368] on div "މީ" at bounding box center [560, 373] width 47 height 67
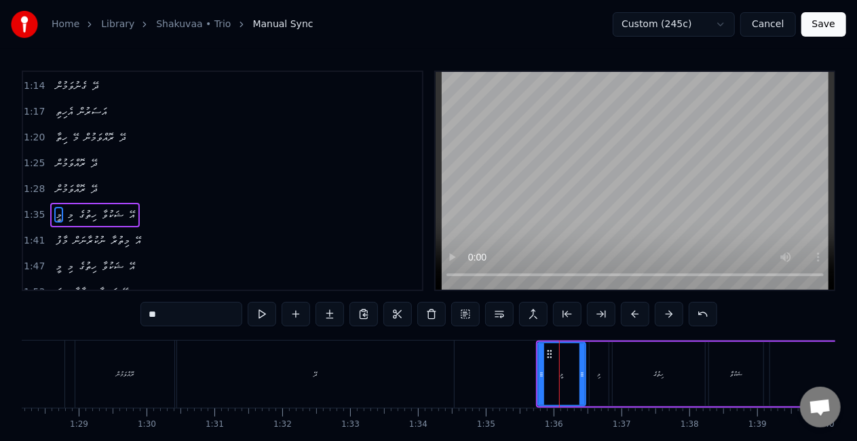
scroll to position [359, 0]
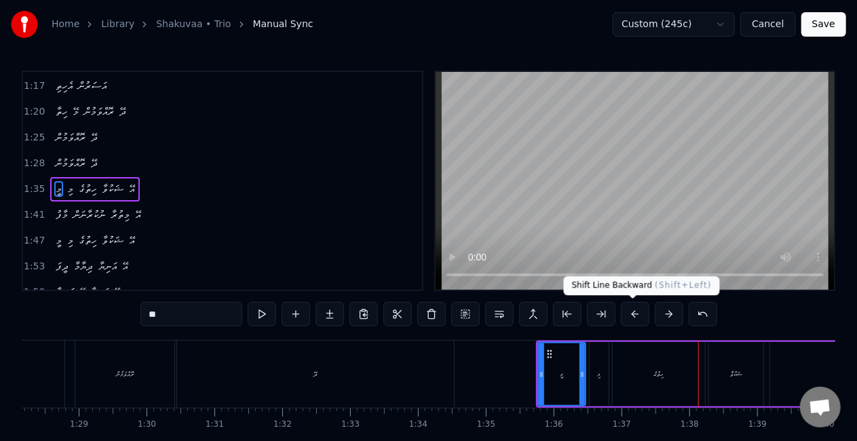
click at [633, 309] on button at bounding box center [635, 314] width 28 height 24
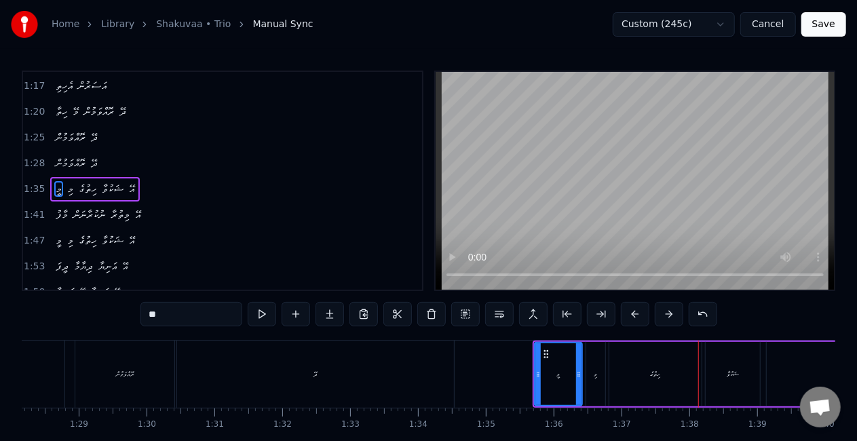
click at [633, 309] on button at bounding box center [635, 314] width 28 height 24
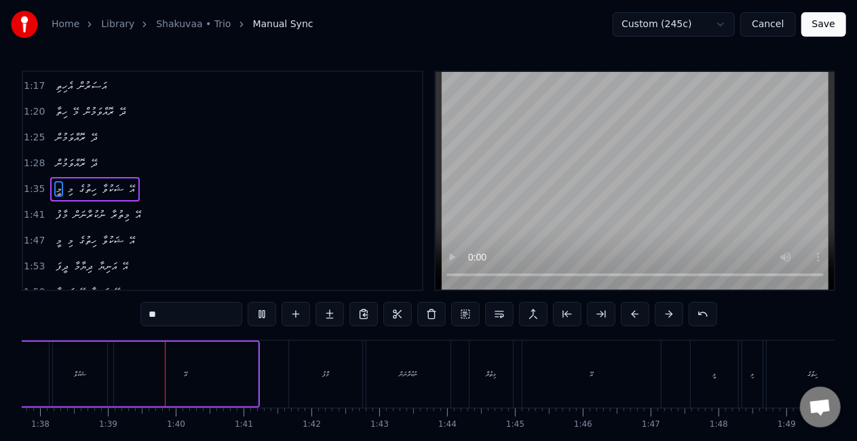
scroll to position [0, 6659]
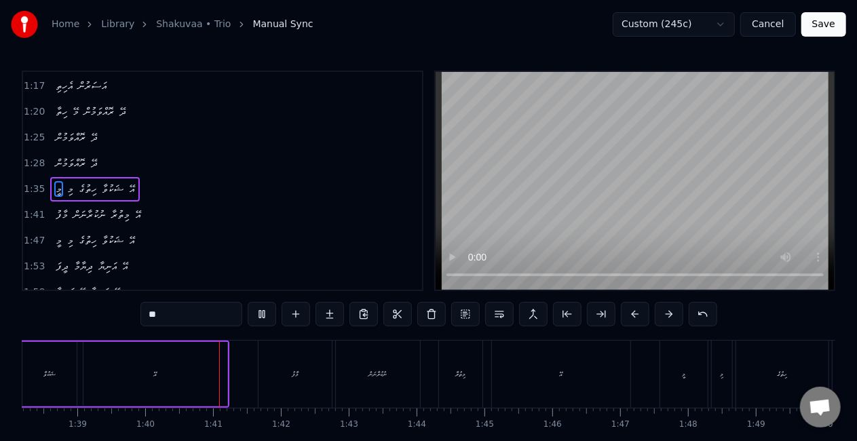
click at [258, 376] on div "މާފު" at bounding box center [295, 373] width 75 height 67
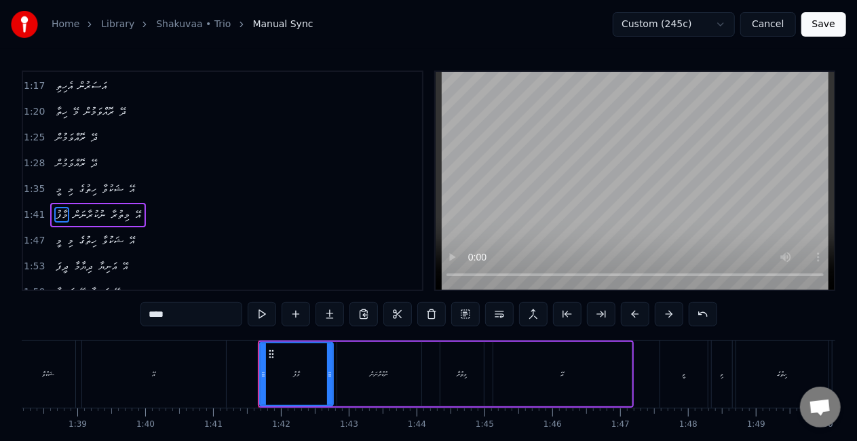
scroll to position [385, 0]
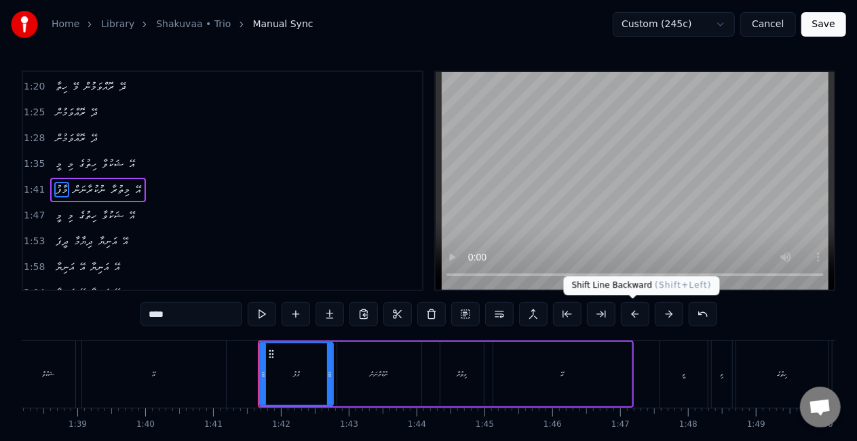
click at [627, 316] on button at bounding box center [635, 314] width 28 height 24
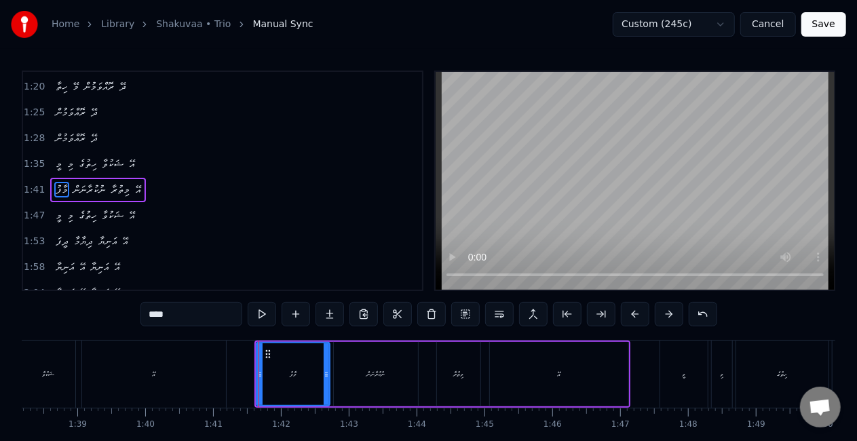
click at [627, 316] on button at bounding box center [635, 314] width 28 height 24
click at [669, 381] on div "މީ" at bounding box center [683, 373] width 47 height 67
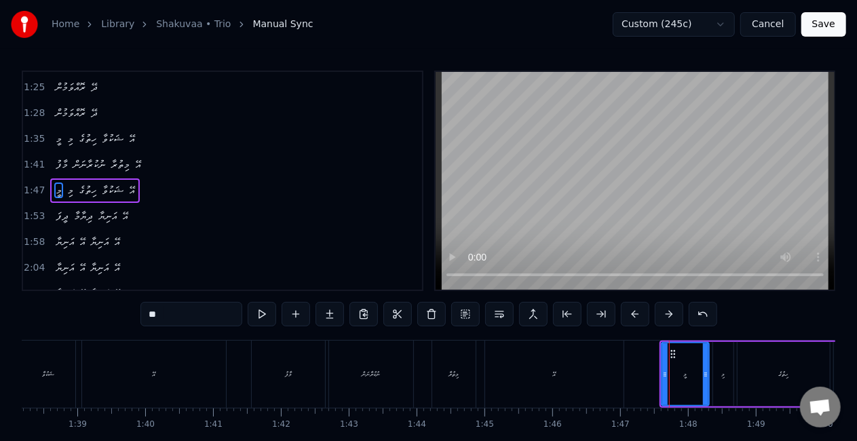
scroll to position [410, 0]
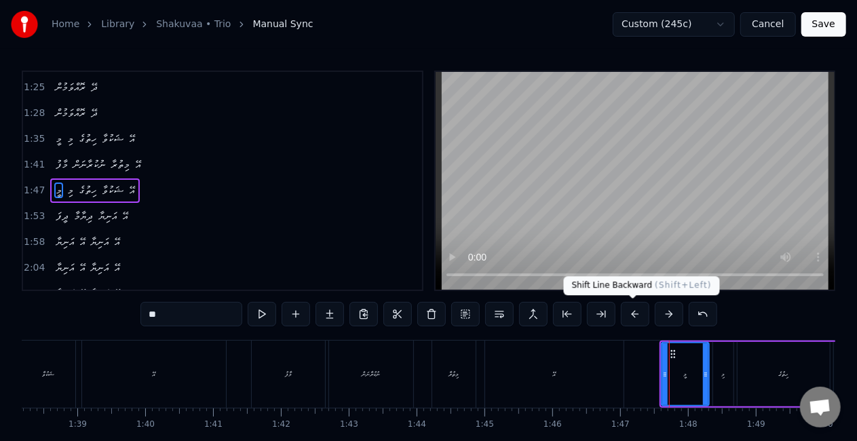
click at [632, 316] on button at bounding box center [635, 314] width 28 height 24
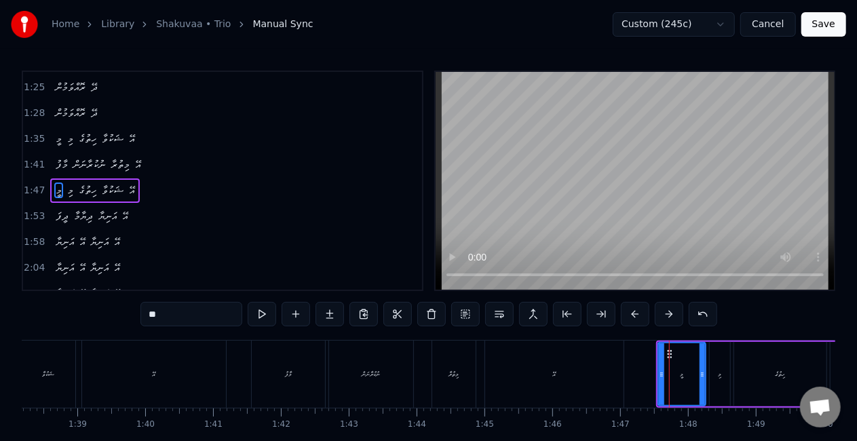
click at [632, 316] on button at bounding box center [635, 314] width 28 height 24
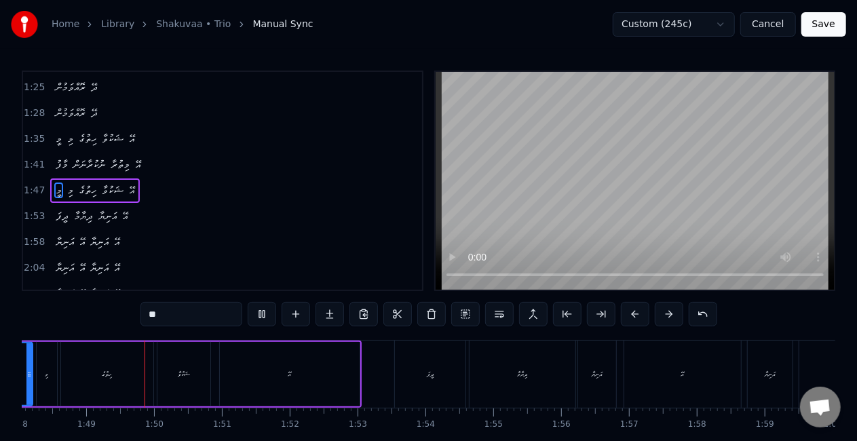
scroll to position [0, 7341]
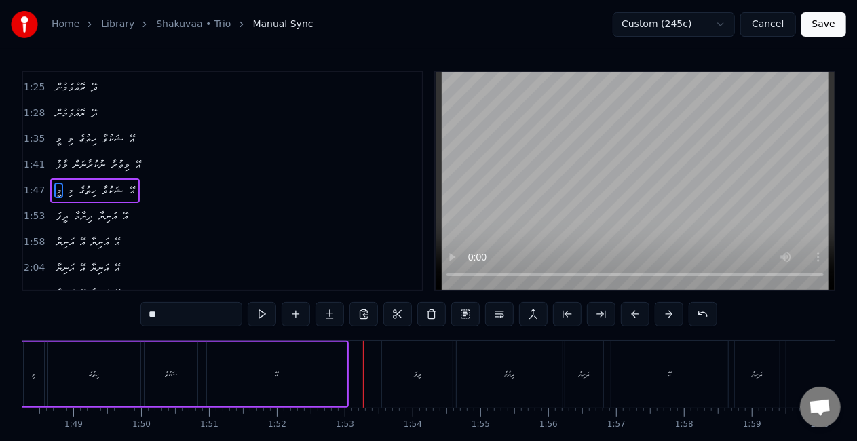
click at [420, 367] on div "ދީފަ" at bounding box center [417, 373] width 71 height 67
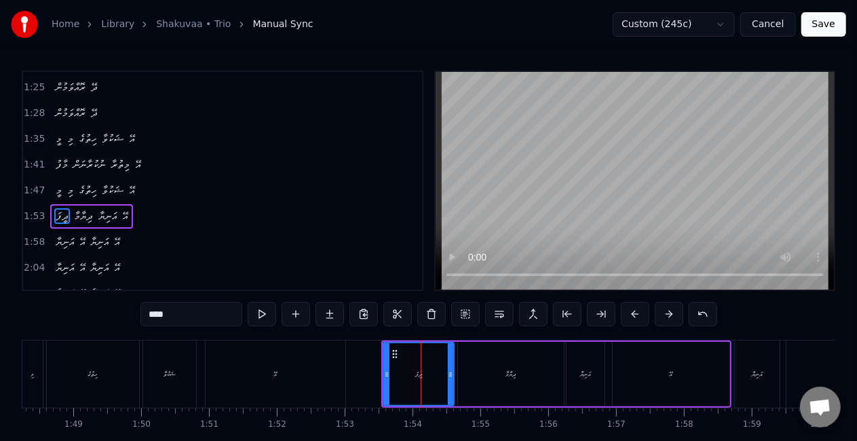
scroll to position [435, 0]
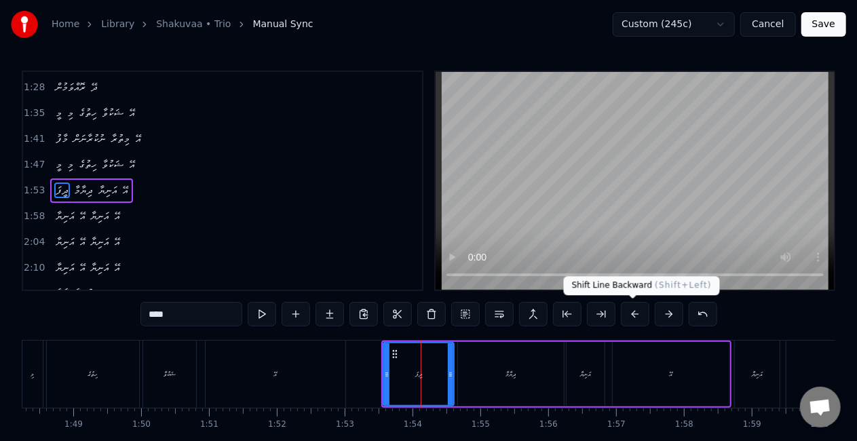
click at [630, 312] on button at bounding box center [635, 314] width 28 height 24
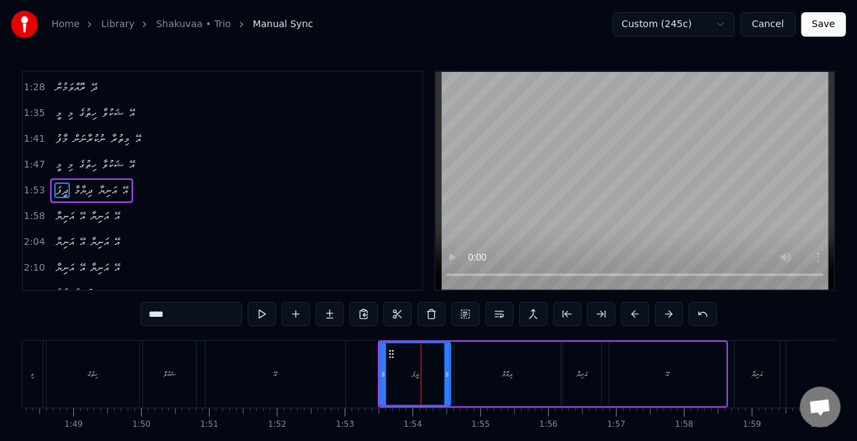
click at [630, 312] on button at bounding box center [635, 314] width 28 height 24
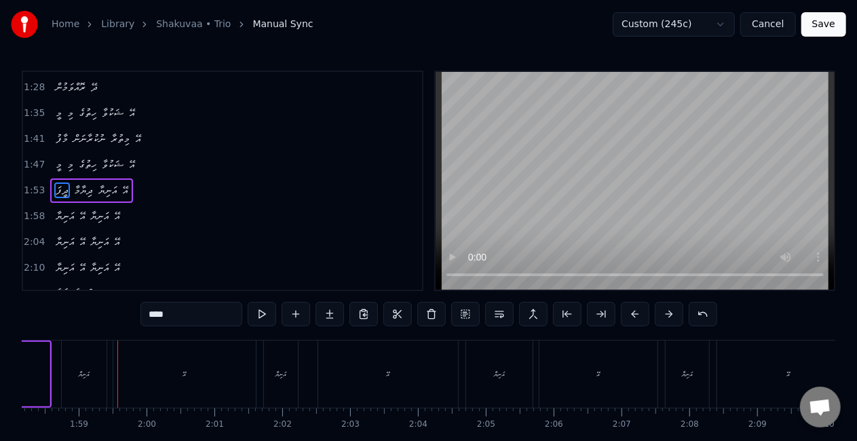
scroll to position [0, 8029]
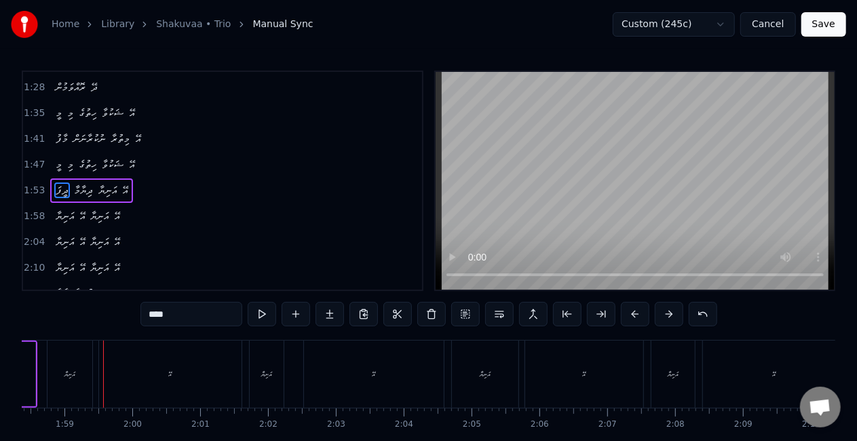
click at [85, 387] on div "އަނިޔާ" at bounding box center [69, 373] width 45 height 67
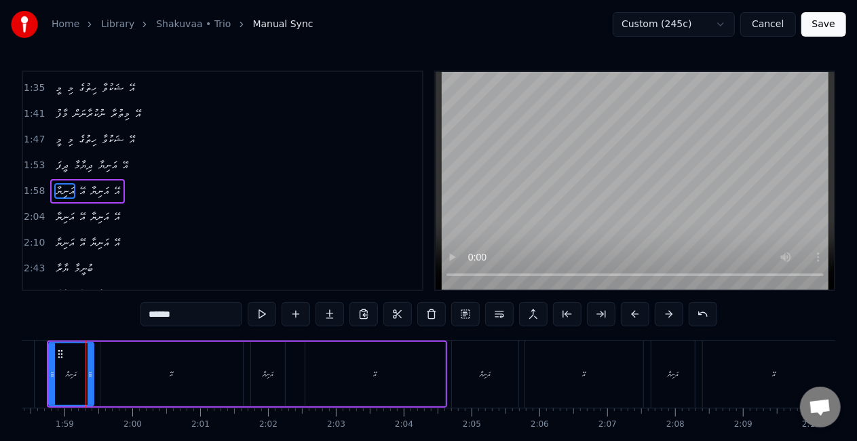
scroll to position [0, 8024]
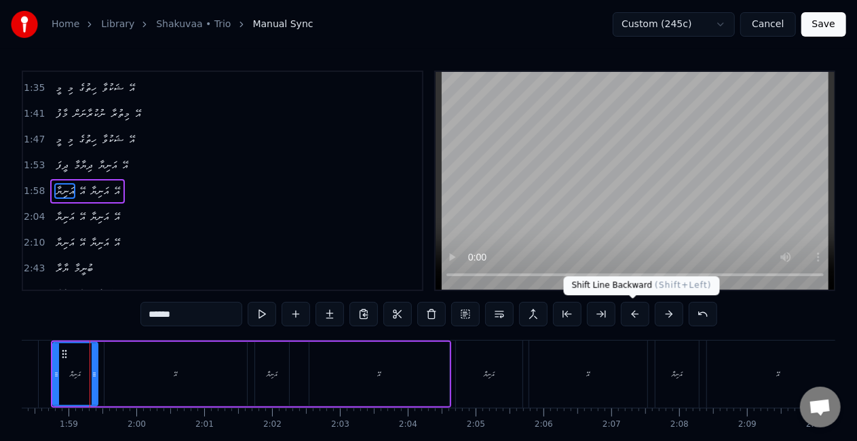
click at [635, 314] on button at bounding box center [635, 314] width 28 height 24
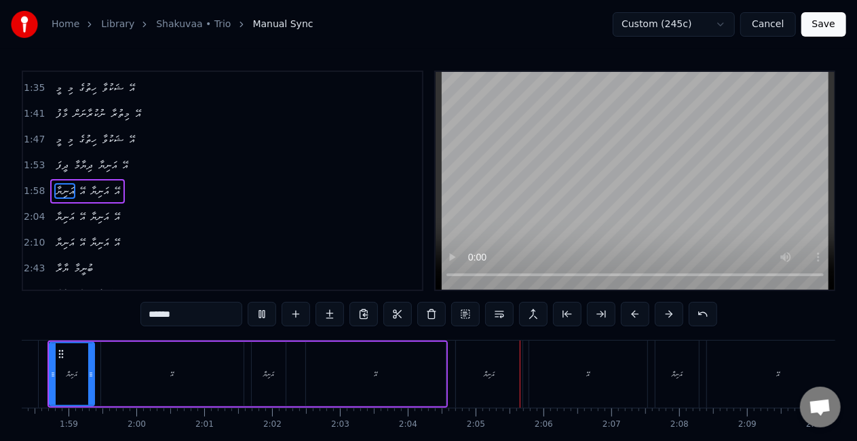
click at [501, 375] on div "އަނިޔާ" at bounding box center [489, 373] width 66 height 67
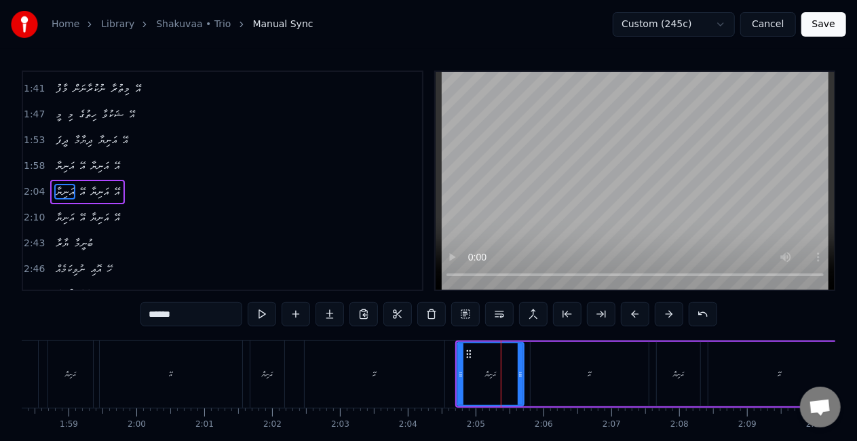
scroll to position [486, 0]
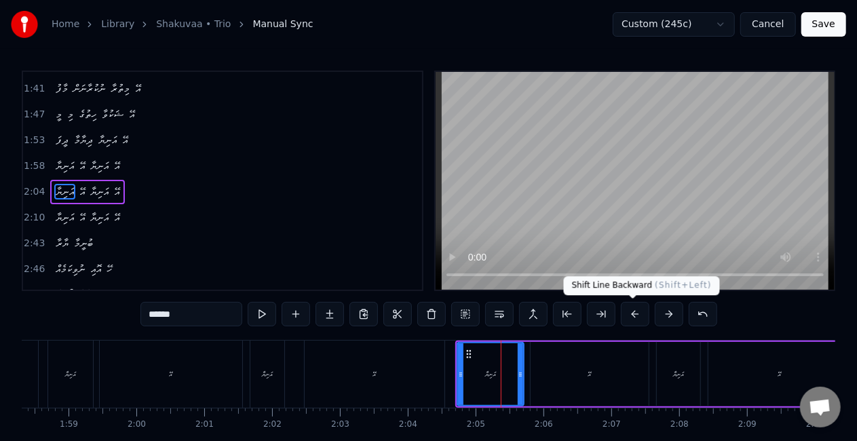
click at [631, 313] on button at bounding box center [635, 314] width 28 height 24
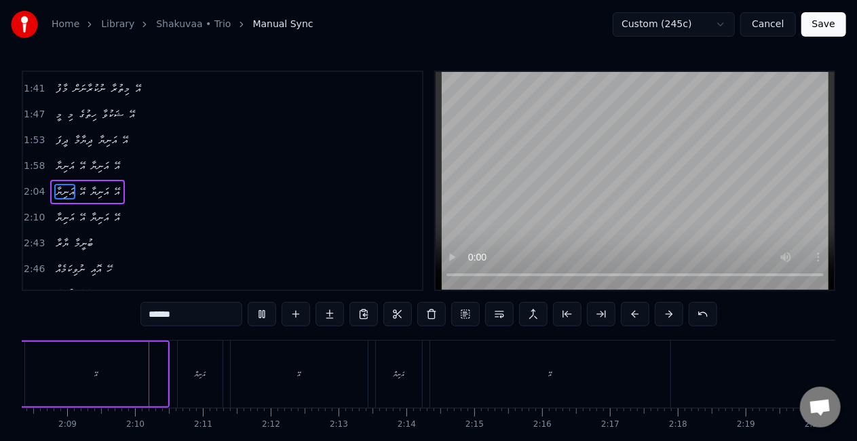
scroll to position [0, 8720]
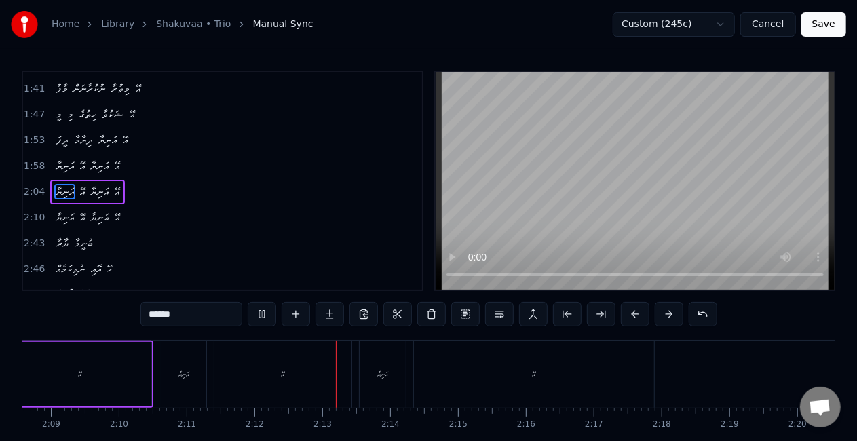
click at [267, 385] on div "އޭ" at bounding box center [282, 373] width 137 height 67
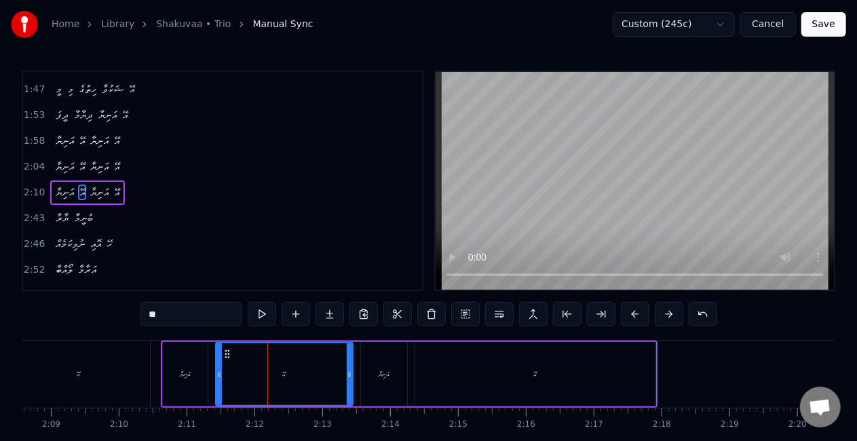
scroll to position [511, 0]
drag, startPoint x: 349, startPoint y: 383, endPoint x: 313, endPoint y: 377, distance: 35.7
click at [313, 377] on div at bounding box center [313, 374] width 5 height 62
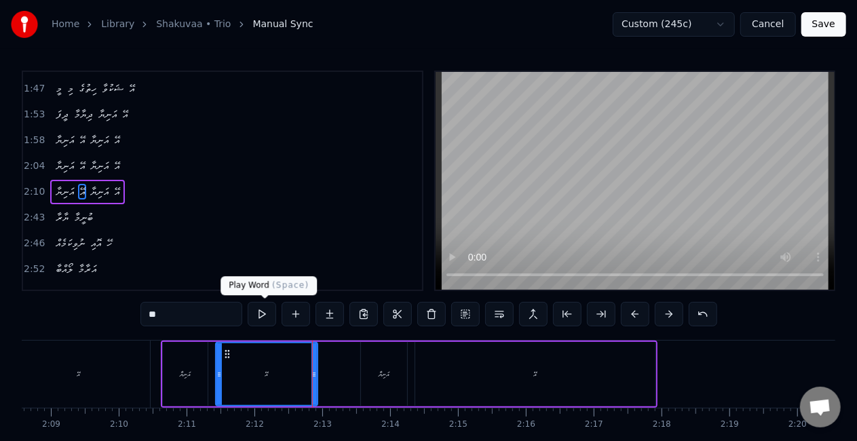
click at [262, 312] on button at bounding box center [262, 314] width 28 height 24
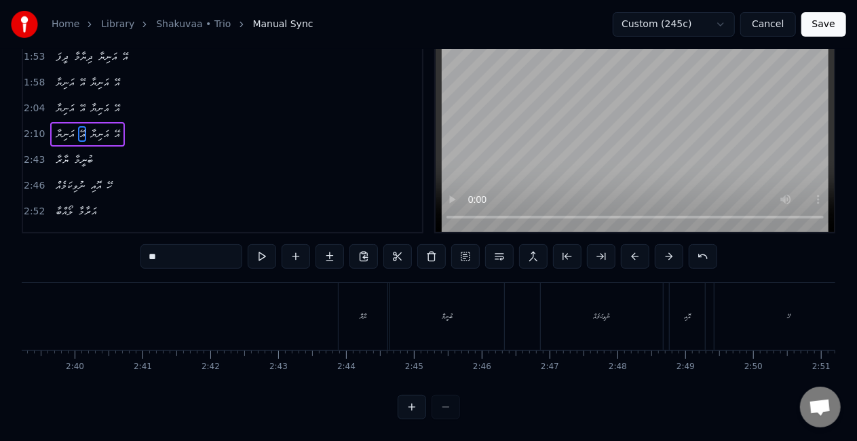
scroll to position [0, 10786]
click at [364, 318] on div "ޔާރާ" at bounding box center [376, 316] width 49 height 67
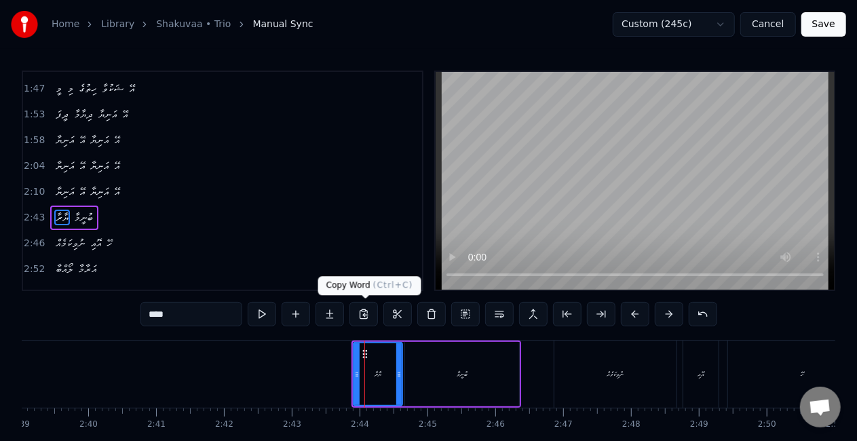
scroll to position [537, 0]
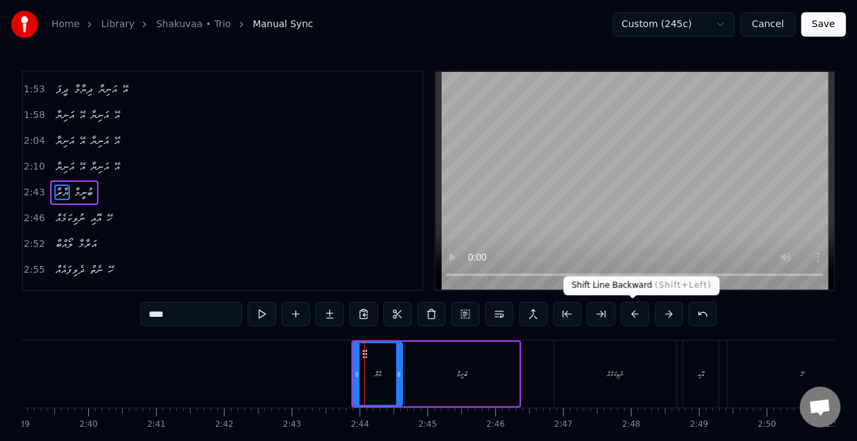
click at [631, 316] on button at bounding box center [635, 314] width 28 height 24
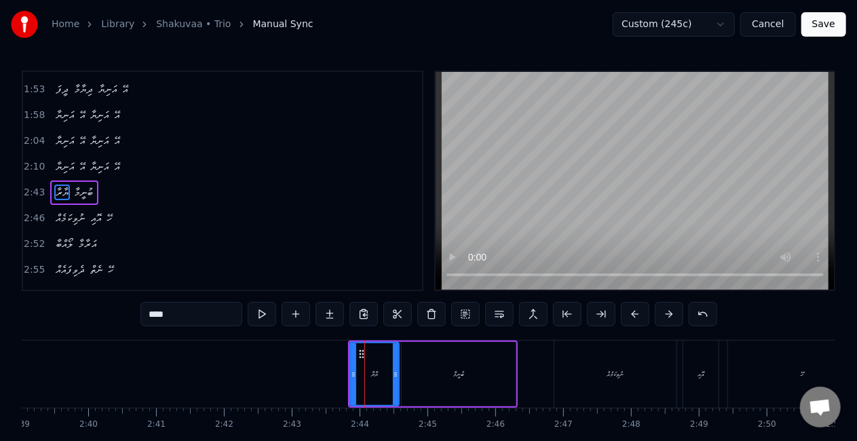
click at [631, 316] on button at bounding box center [635, 314] width 28 height 24
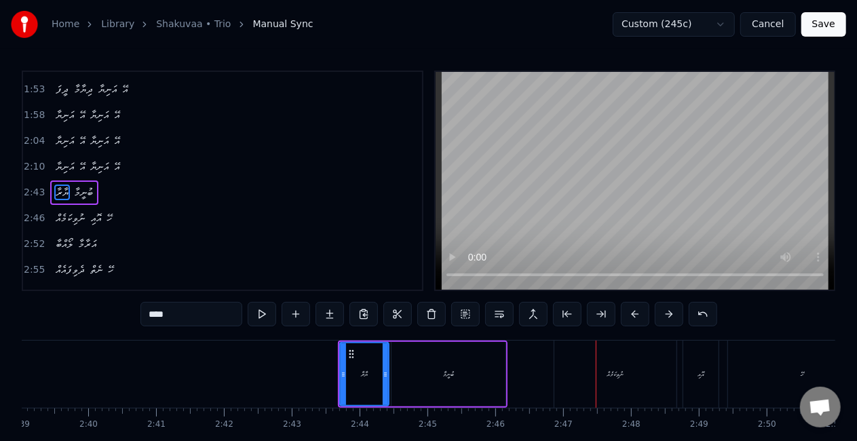
click at [556, 371] on div "ނުވިކަމެއް" at bounding box center [615, 373] width 122 height 67
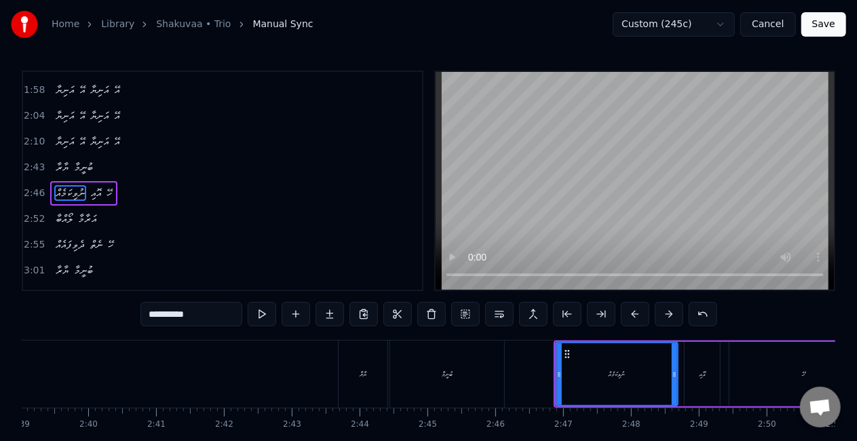
scroll to position [562, 0]
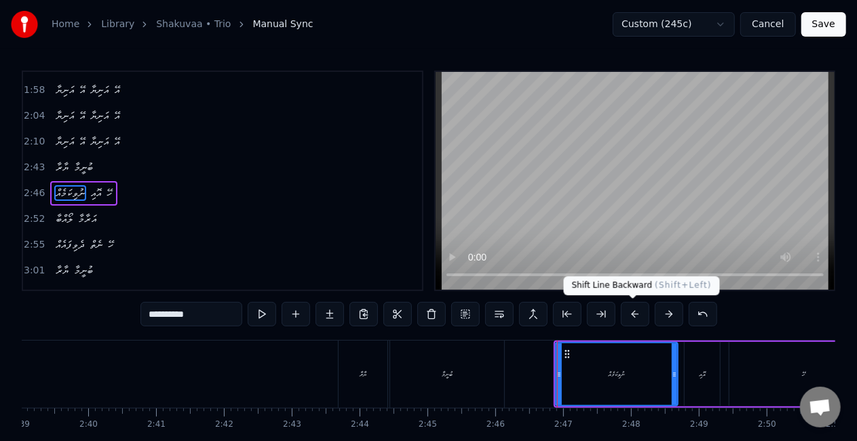
click at [635, 311] on button at bounding box center [635, 314] width 28 height 24
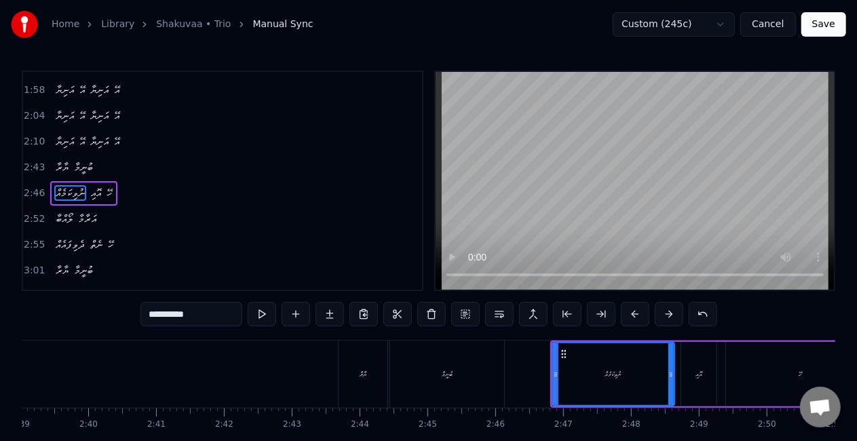
click at [635, 311] on button at bounding box center [635, 314] width 28 height 24
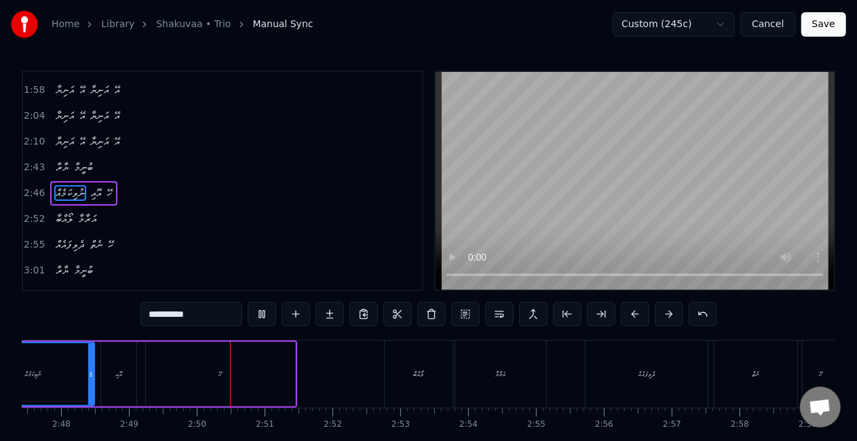
scroll to position [0, 11464]
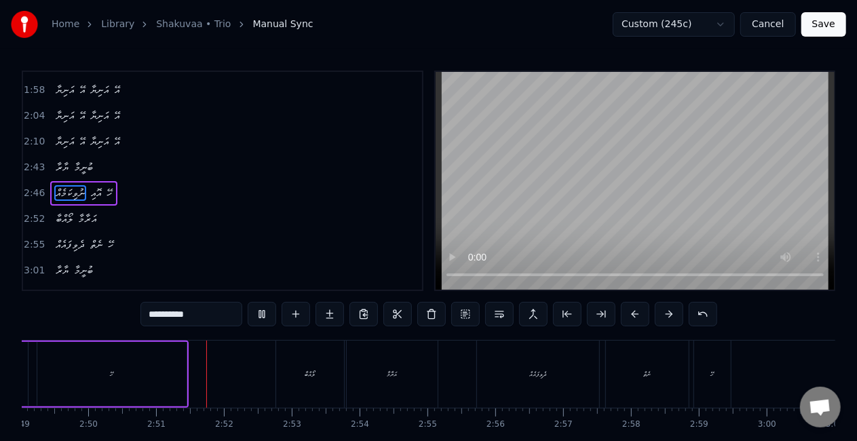
click at [286, 374] on div "ލޯއްބާ" at bounding box center [310, 373] width 68 height 67
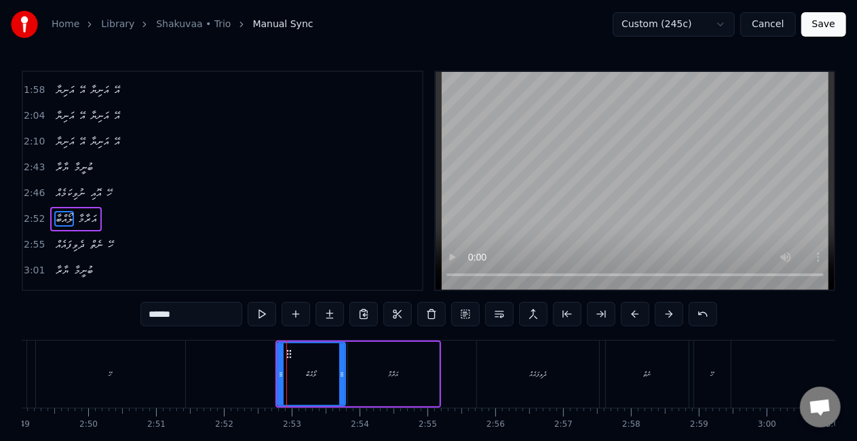
scroll to position [587, 0]
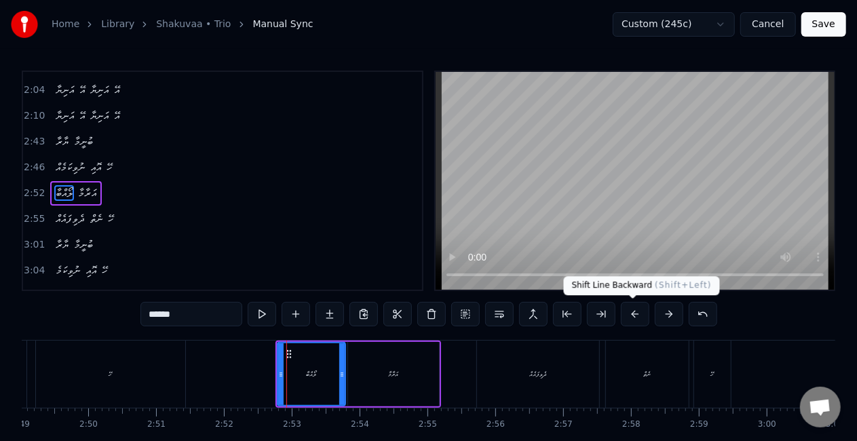
click at [629, 312] on button at bounding box center [635, 314] width 28 height 24
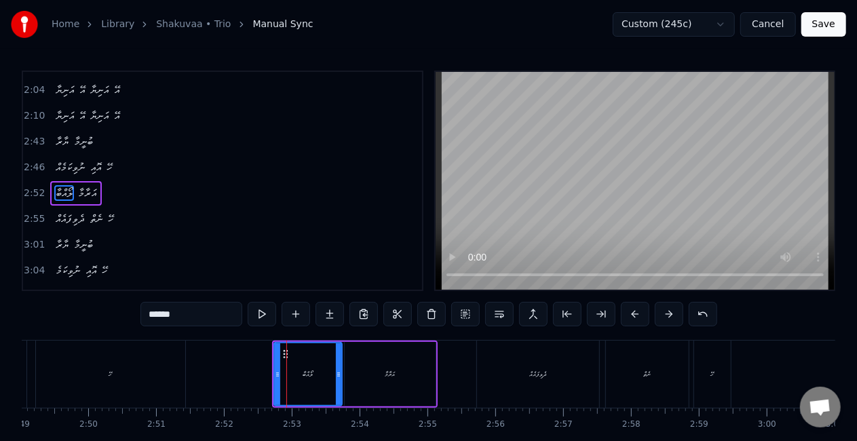
click at [629, 312] on button at bounding box center [635, 314] width 28 height 24
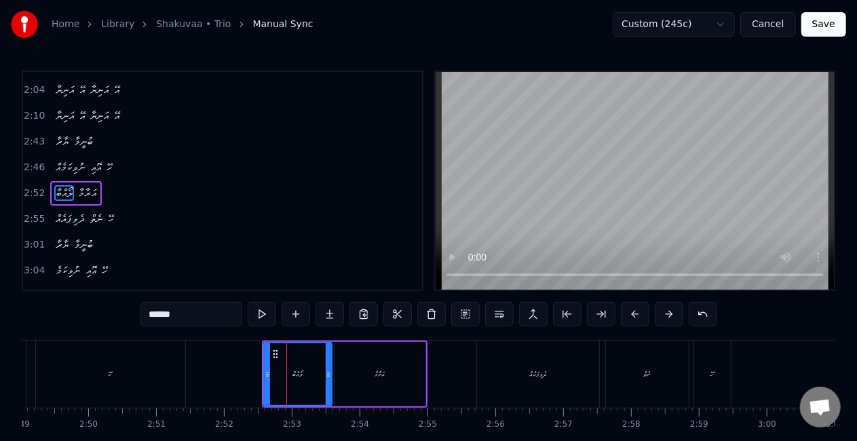
click at [629, 312] on button at bounding box center [635, 314] width 28 height 24
click at [510, 375] on div "ދެވިފައެއް" at bounding box center [538, 373] width 122 height 67
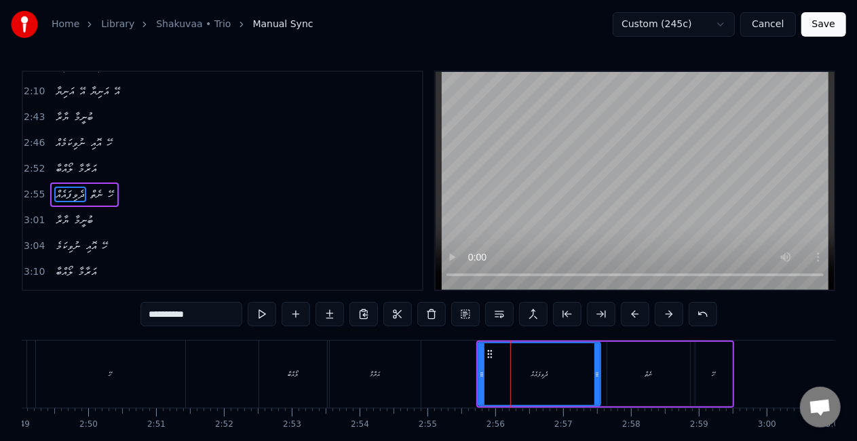
scroll to position [612, 0]
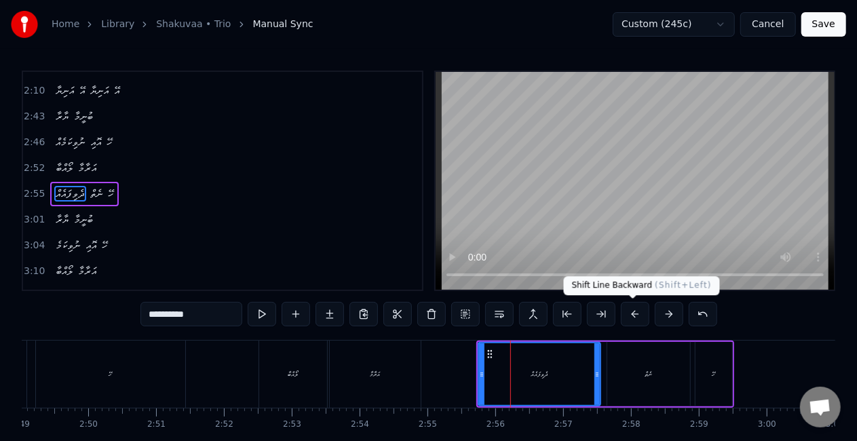
click at [633, 315] on button at bounding box center [635, 314] width 28 height 24
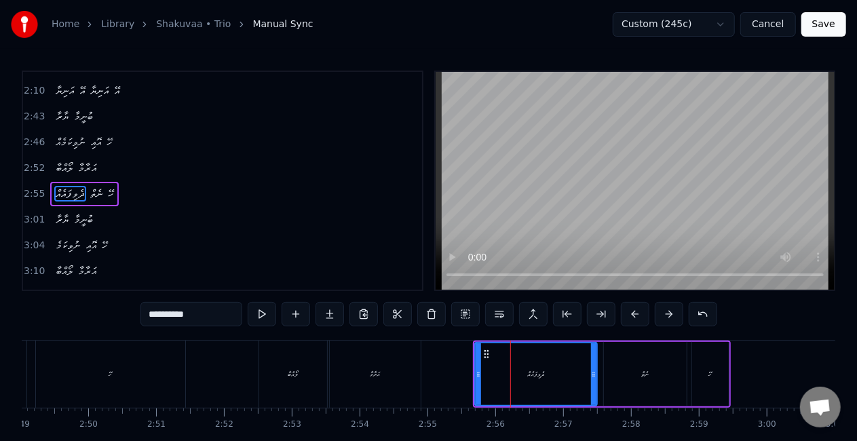
click at [633, 315] on button at bounding box center [635, 314] width 28 height 24
click at [633, 314] on button at bounding box center [635, 314] width 28 height 24
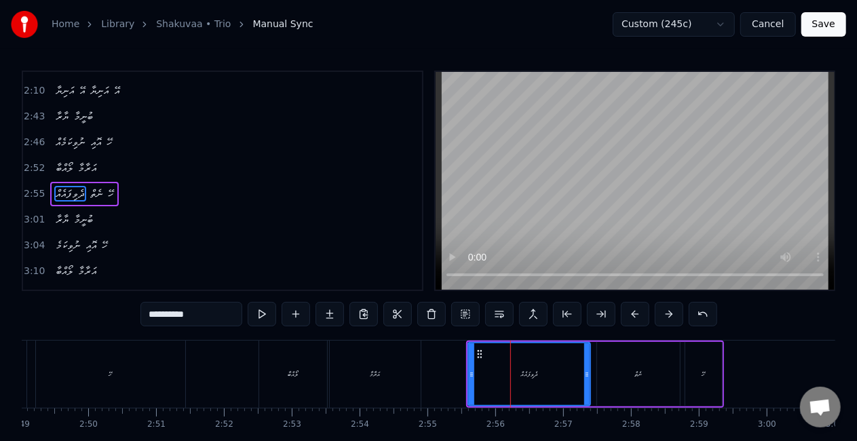
click at [633, 314] on button at bounding box center [635, 314] width 28 height 24
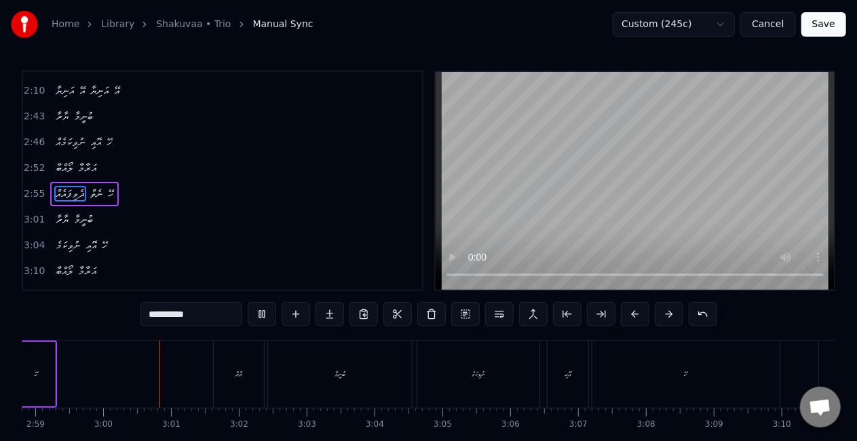
scroll to position [0, 12150]
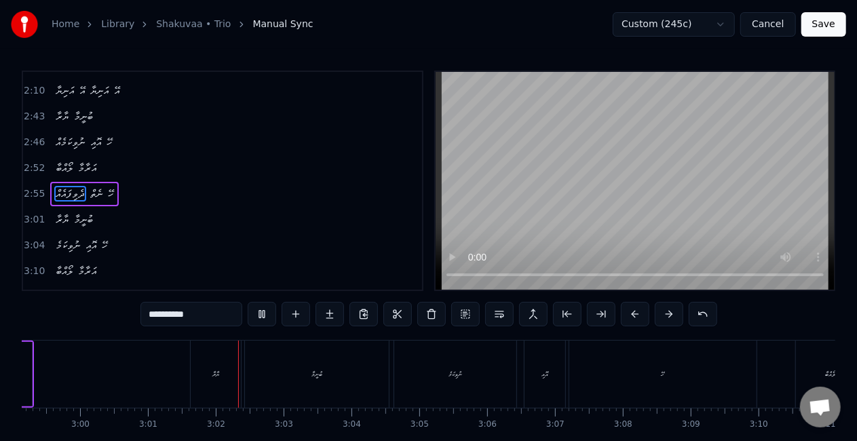
click at [254, 317] on button at bounding box center [262, 314] width 28 height 24
click at [219, 373] on div "ޔާރާ" at bounding box center [215, 374] width 7 height 10
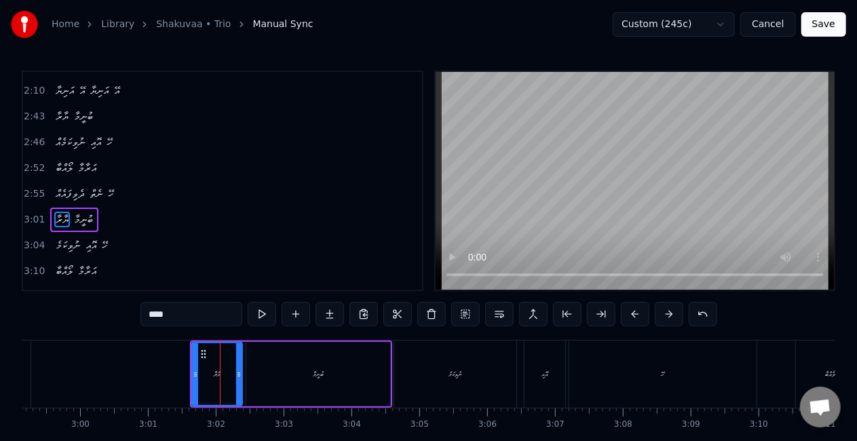
scroll to position [638, 0]
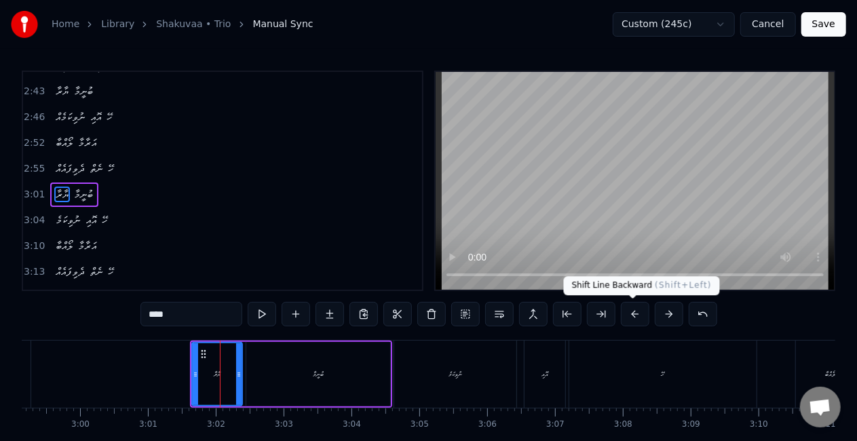
click at [625, 313] on button at bounding box center [635, 314] width 28 height 24
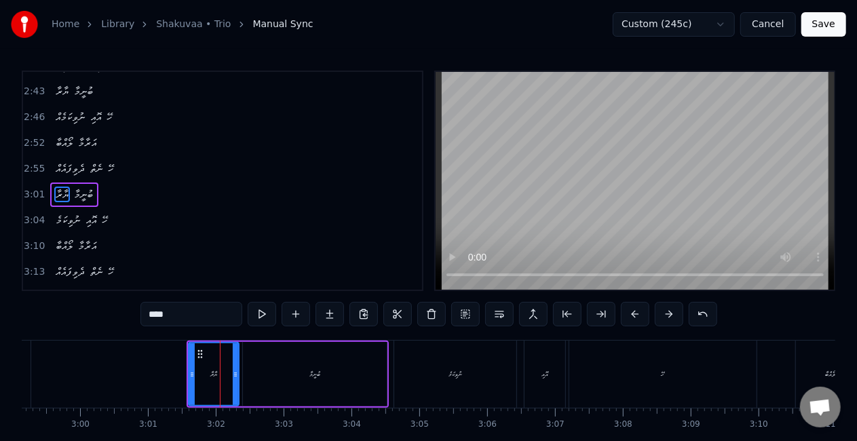
click at [625, 313] on button at bounding box center [635, 314] width 28 height 24
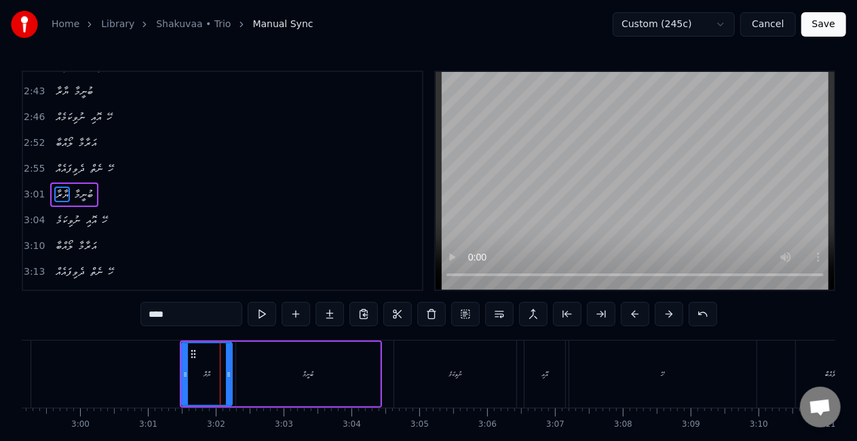
click at [625, 313] on button at bounding box center [635, 314] width 28 height 24
click at [456, 351] on div "ނުވިކަމެ" at bounding box center [455, 373] width 122 height 67
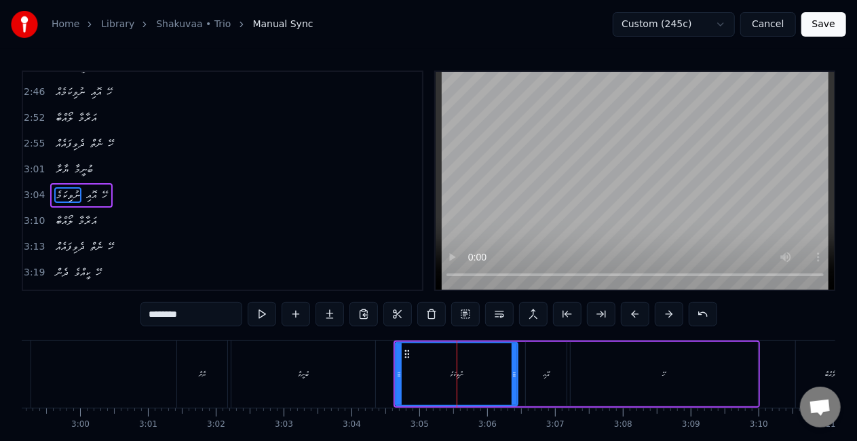
scroll to position [663, 0]
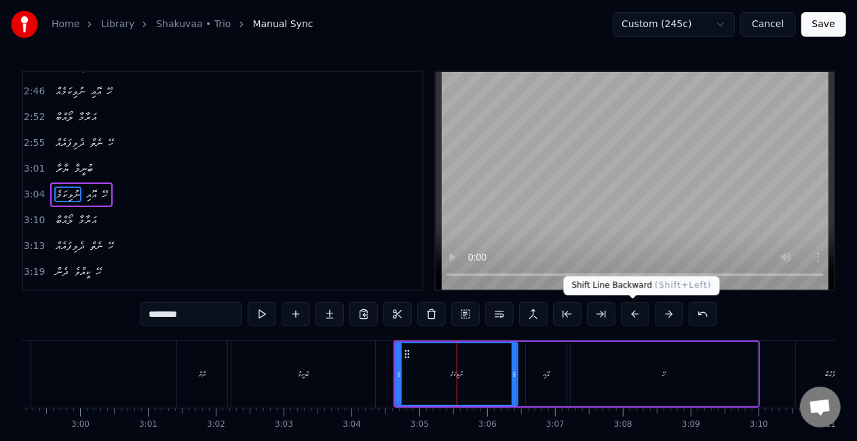
click at [633, 313] on button at bounding box center [635, 314] width 28 height 24
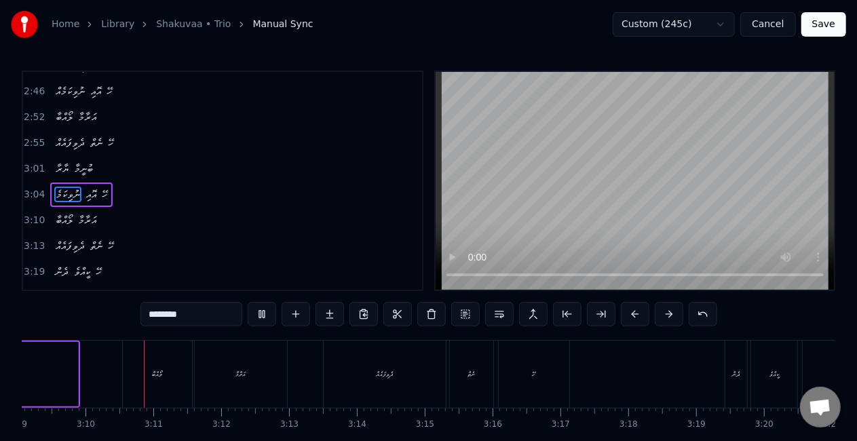
scroll to position [0, 12837]
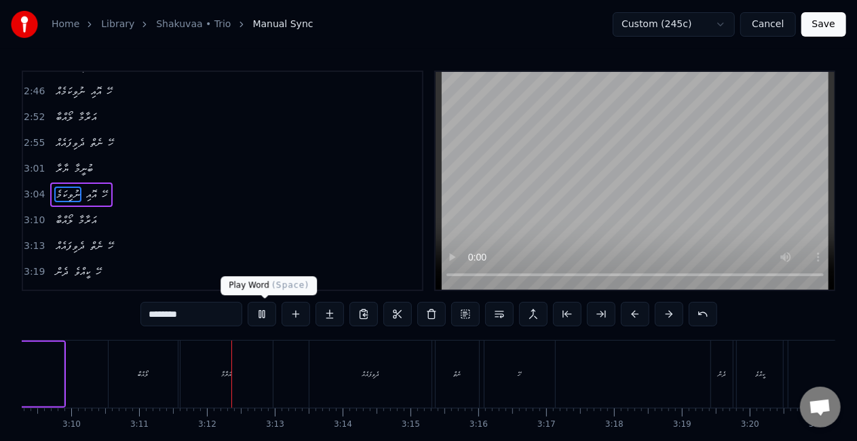
click at [261, 308] on button at bounding box center [262, 314] width 28 height 24
click at [168, 367] on div "ލޯއްބާ" at bounding box center [143, 373] width 69 height 67
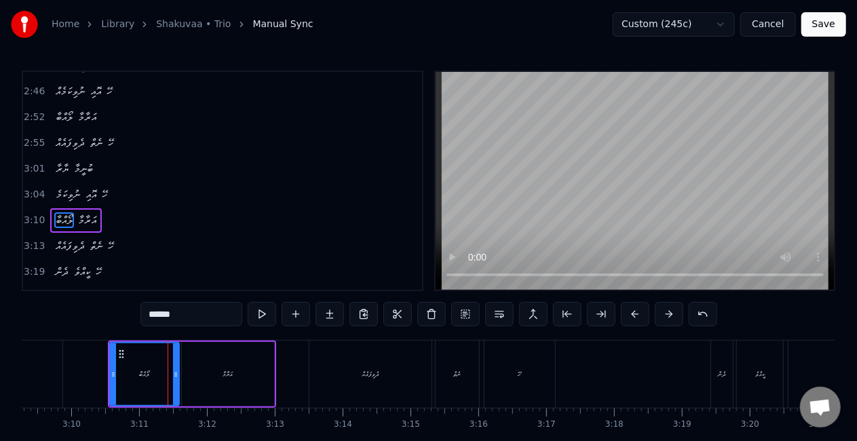
scroll to position [688, 0]
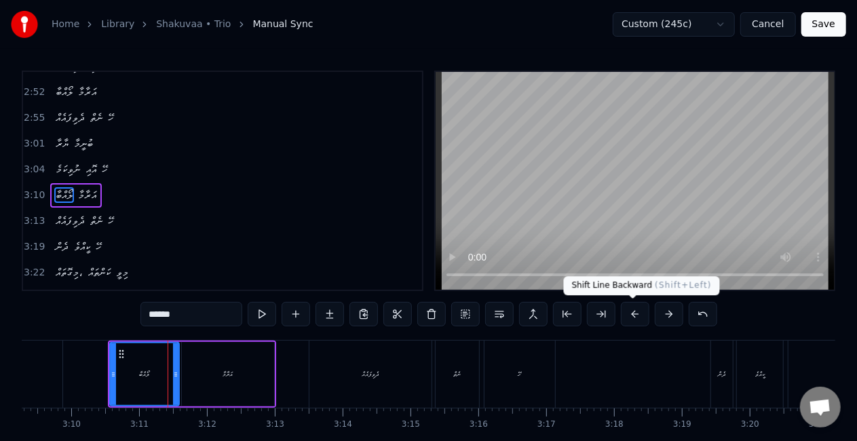
click at [635, 313] on button at bounding box center [635, 314] width 28 height 24
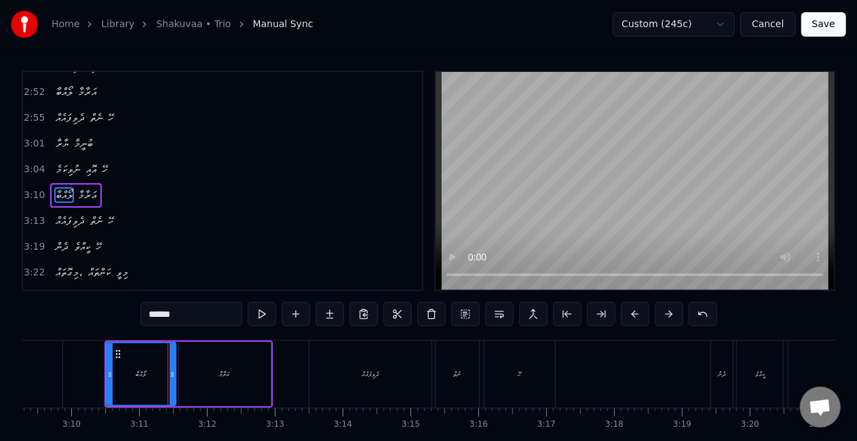
click at [635, 313] on button at bounding box center [635, 314] width 28 height 24
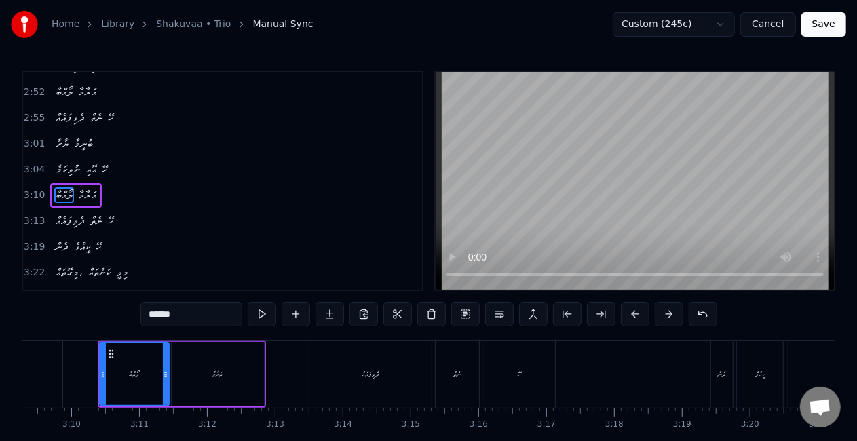
click at [635, 313] on button at bounding box center [635, 314] width 28 height 24
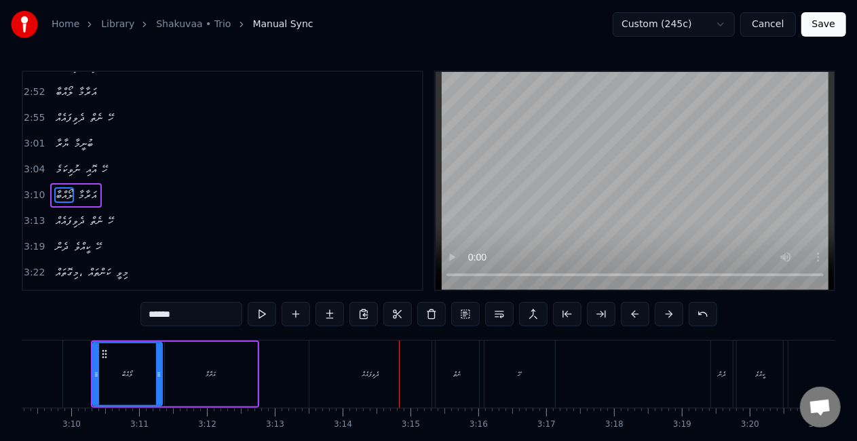
click at [320, 377] on div "ދެވިފައެއް" at bounding box center [370, 373] width 122 height 67
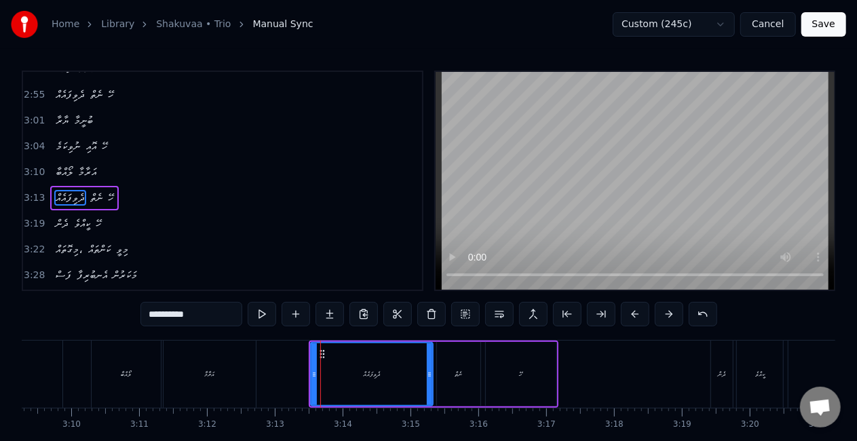
scroll to position [714, 0]
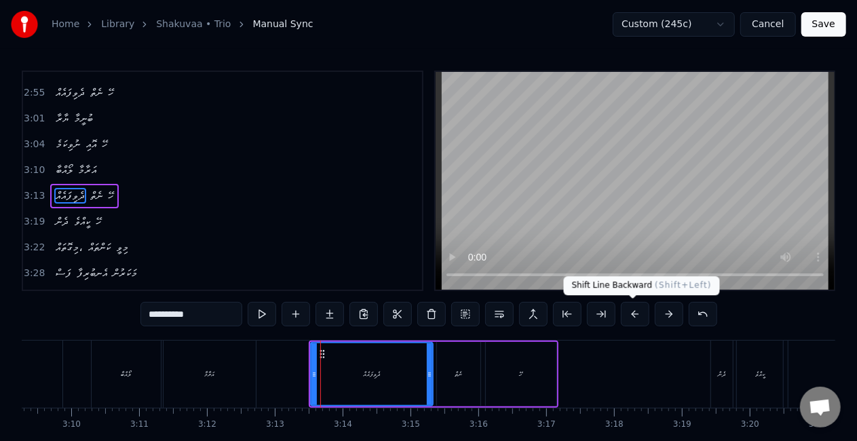
click at [629, 314] on button at bounding box center [635, 314] width 28 height 24
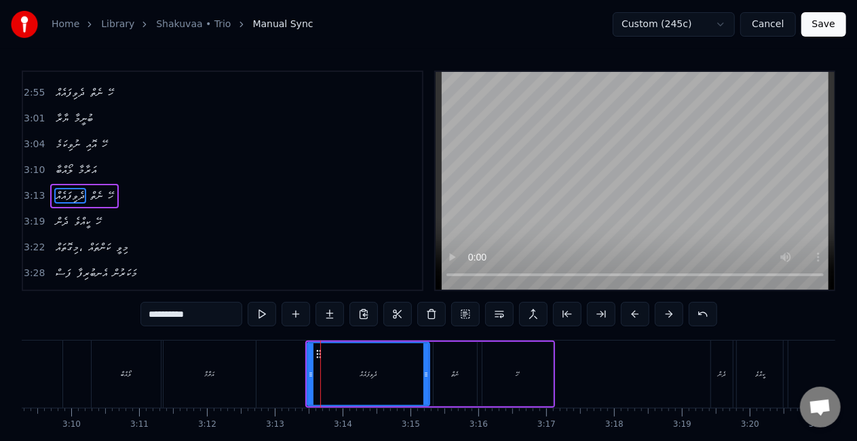
click at [629, 314] on button at bounding box center [635, 314] width 28 height 24
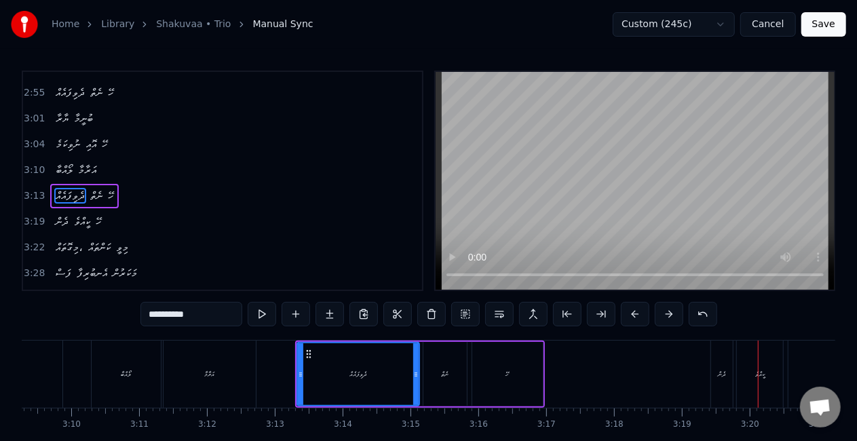
click at [722, 368] on div "ދެން" at bounding box center [722, 373] width 22 height 67
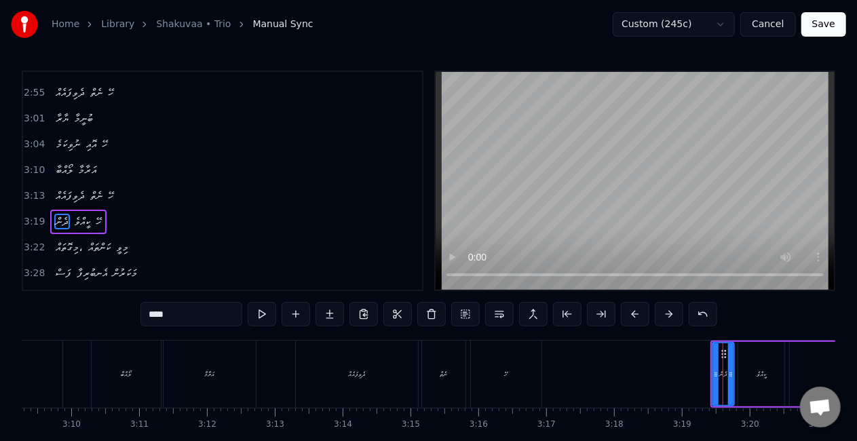
scroll to position [739, 0]
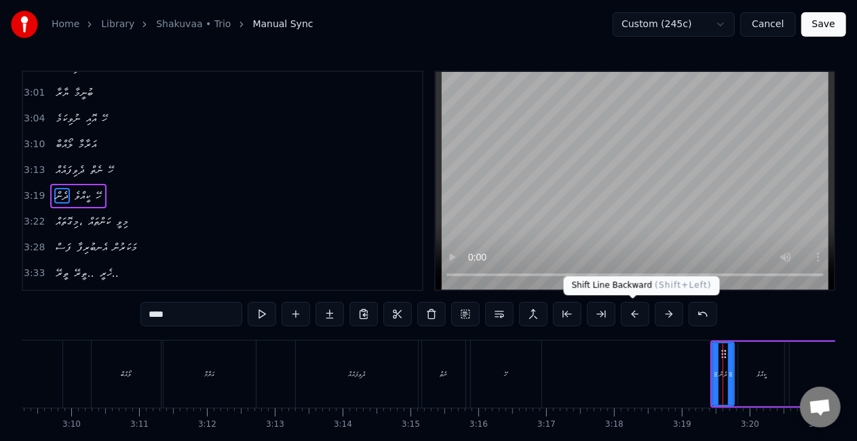
click at [631, 312] on button at bounding box center [635, 314] width 28 height 24
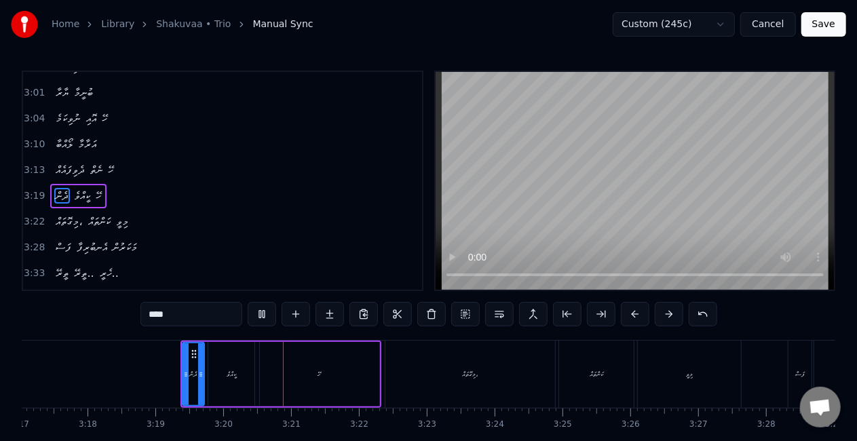
scroll to position [0, 13520]
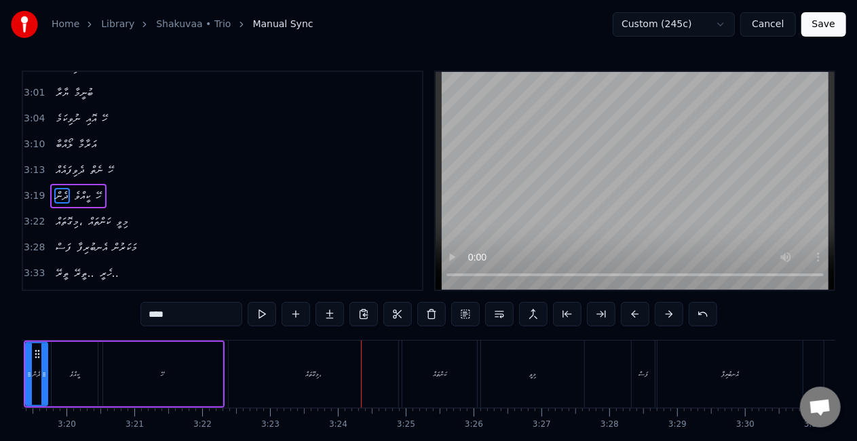
click at [301, 361] on div "މިގޮތައް،" at bounding box center [314, 373] width 170 height 67
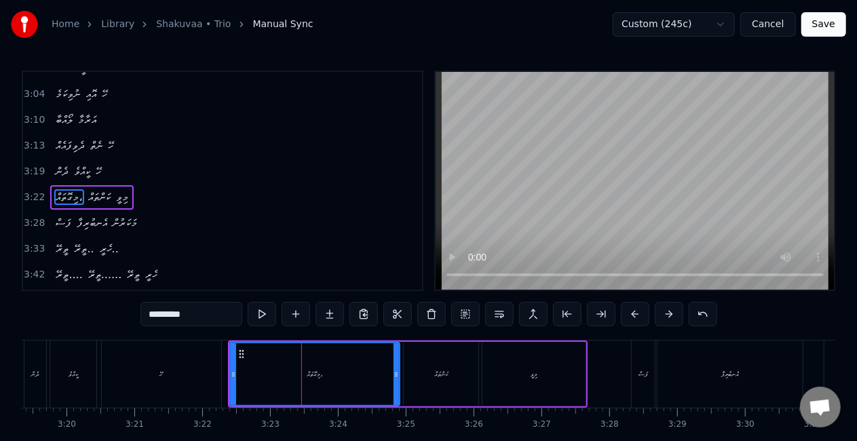
scroll to position [764, 0]
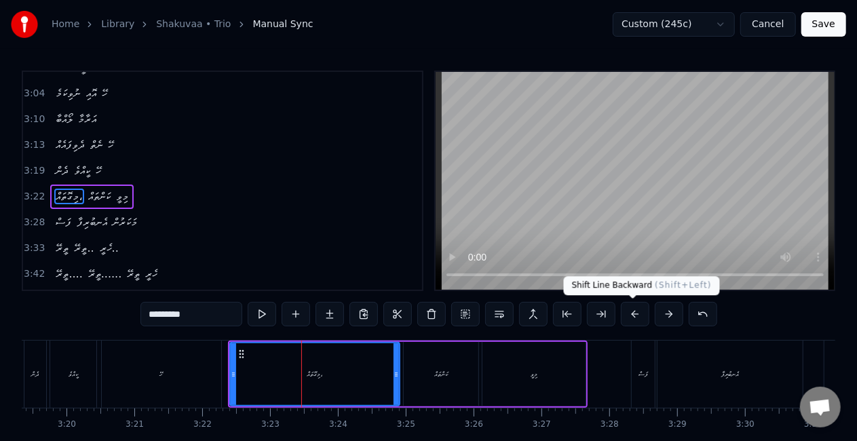
click at [633, 314] on button at bounding box center [635, 314] width 28 height 24
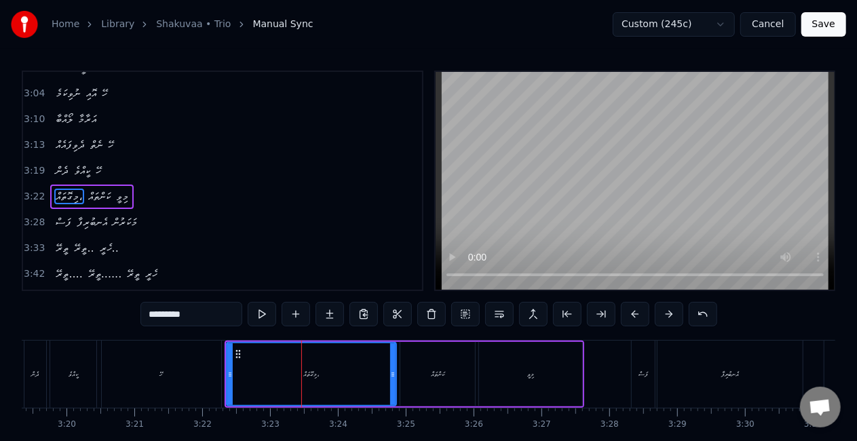
click at [633, 314] on button at bounding box center [635, 314] width 28 height 24
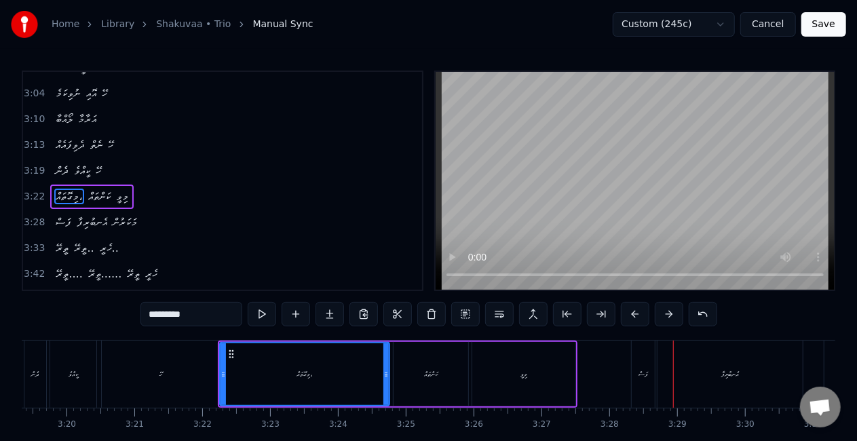
click at [647, 379] on div "ފަސް" at bounding box center [642, 373] width 23 height 67
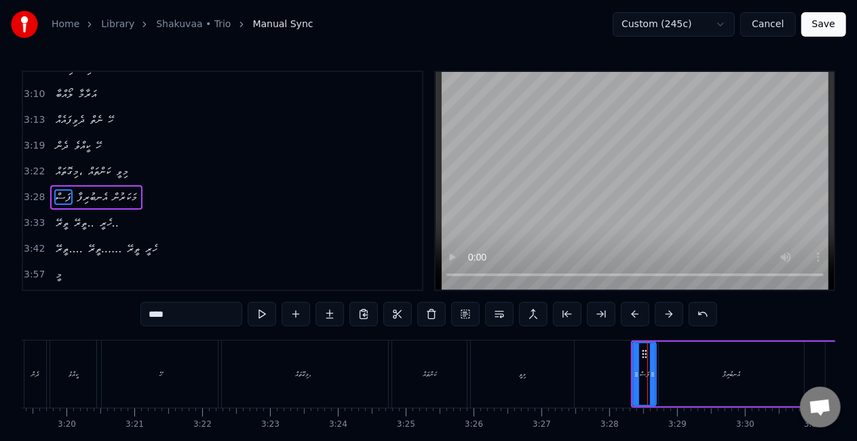
scroll to position [789, 0]
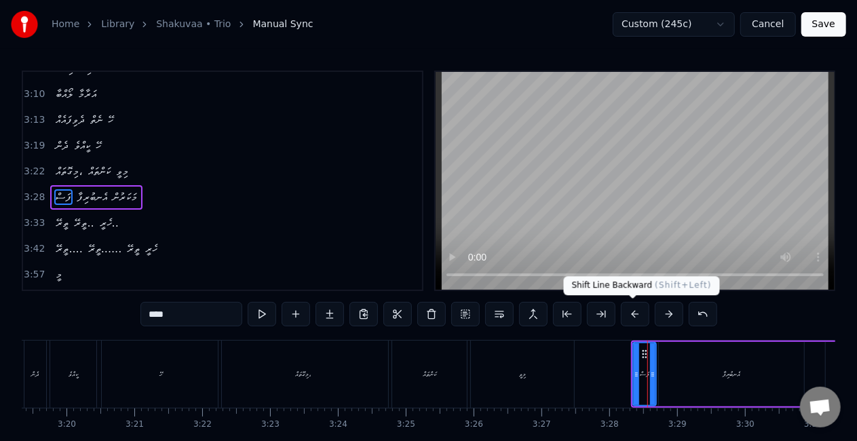
click at [629, 310] on button at bounding box center [635, 314] width 28 height 24
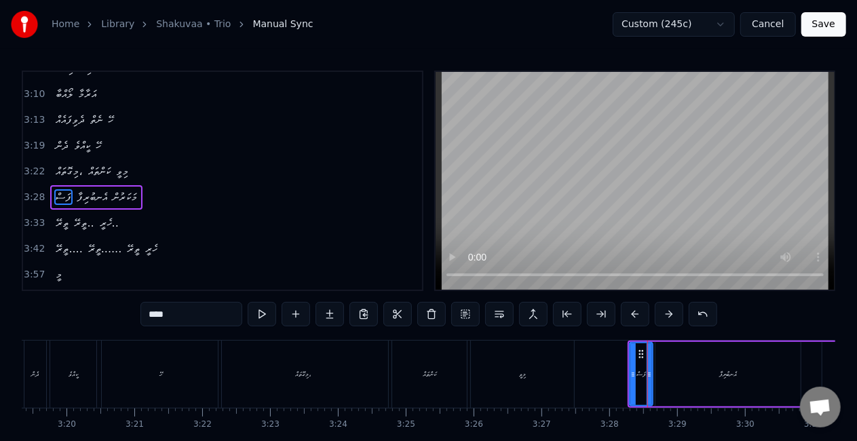
click at [629, 310] on button at bounding box center [635, 314] width 28 height 24
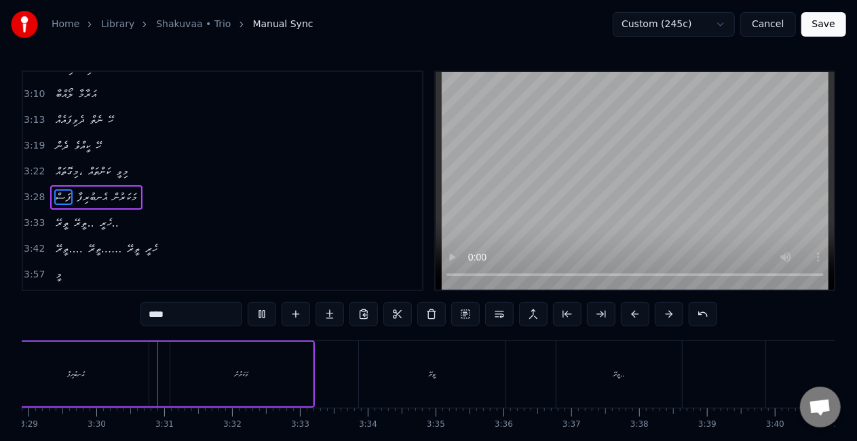
scroll to position [0, 14199]
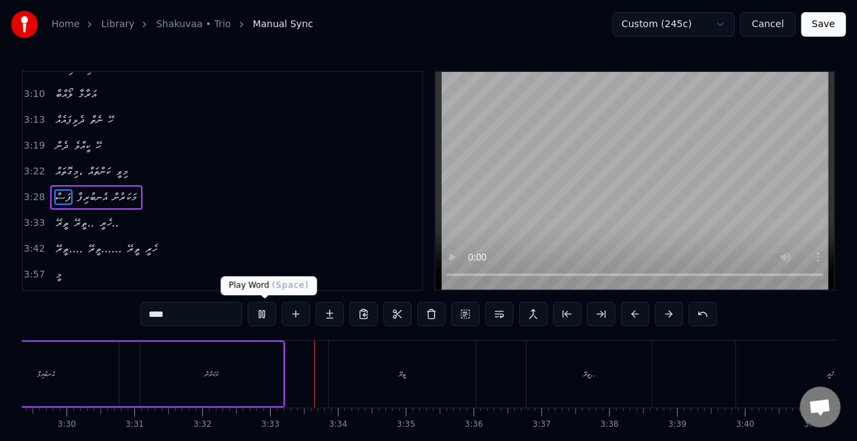
click at [269, 313] on button at bounding box center [262, 314] width 28 height 24
click at [146, 374] on div "މަކަރުން" at bounding box center [211, 374] width 142 height 64
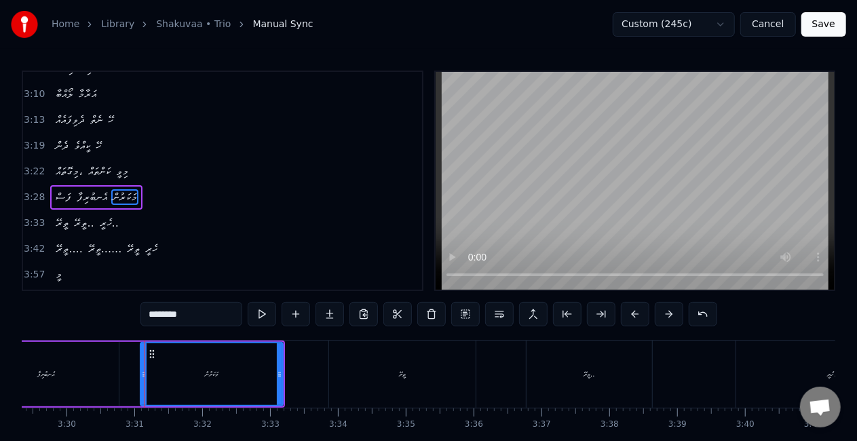
click at [103, 378] on div "އެނބުރިފާ" at bounding box center [46, 374] width 145 height 64
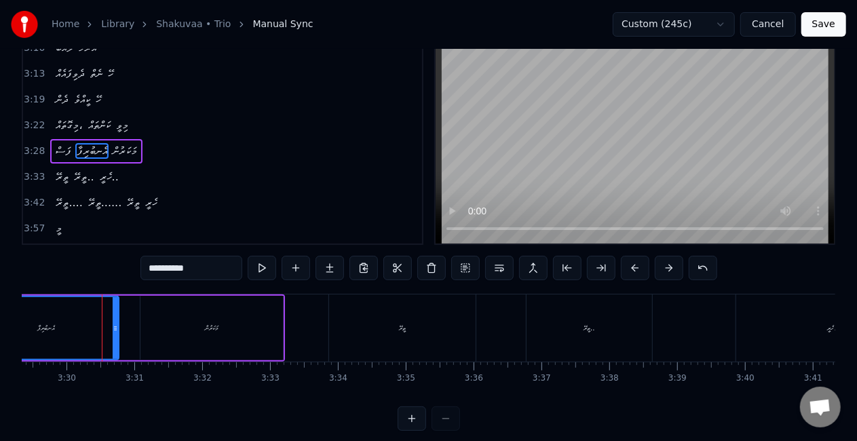
scroll to position [68, 0]
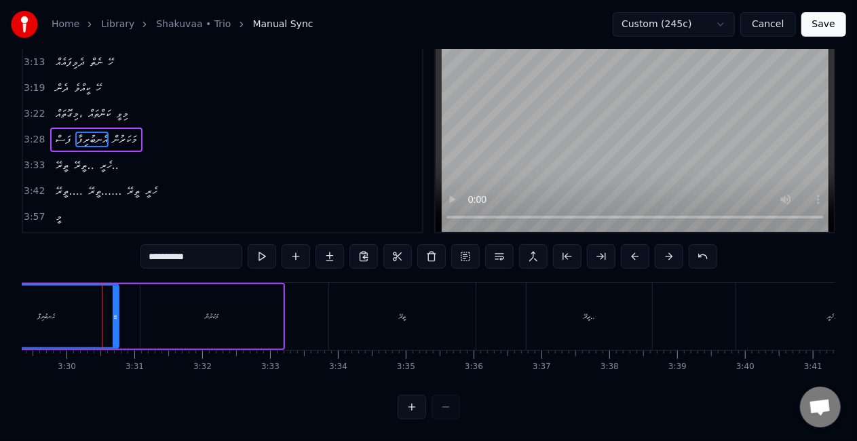
click at [221, 297] on div "މަކަރުން" at bounding box center [211, 316] width 142 height 64
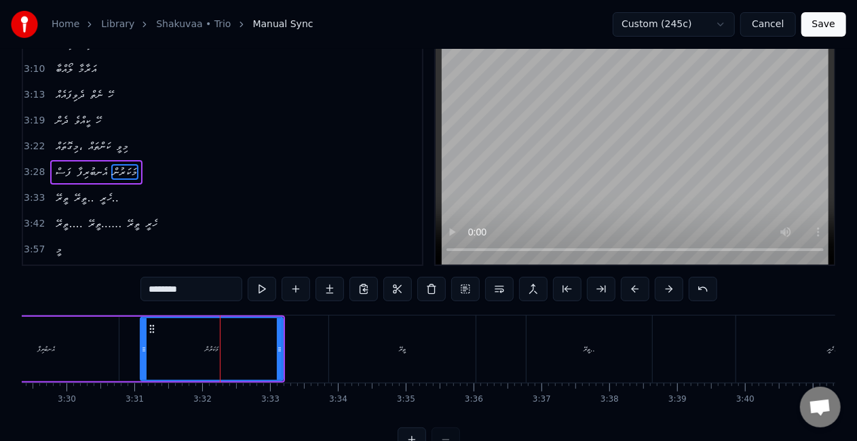
scroll to position [0, 0]
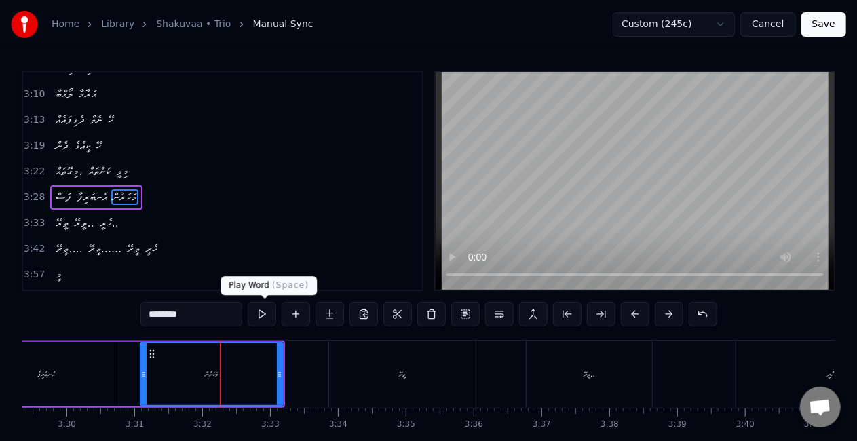
click at [265, 309] on button at bounding box center [262, 314] width 28 height 24
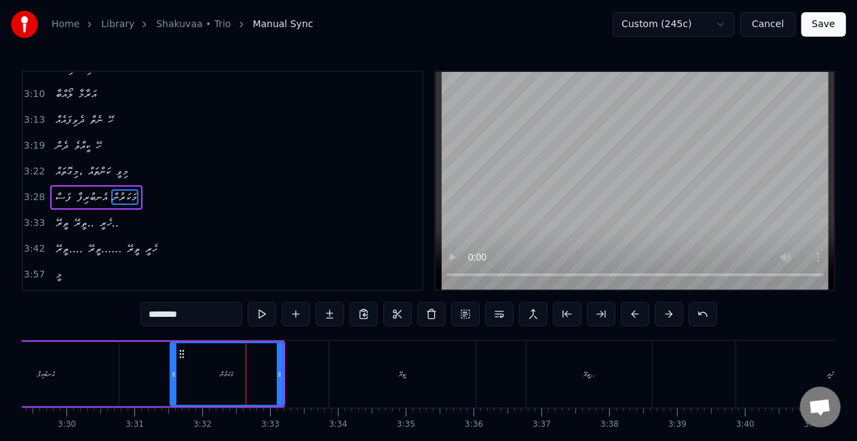
drag, startPoint x: 144, startPoint y: 370, endPoint x: 174, endPoint y: 373, distance: 30.0
click at [174, 373] on icon at bounding box center [173, 374] width 5 height 11
click at [260, 315] on button at bounding box center [262, 314] width 28 height 24
click at [71, 368] on div "އެނބުރިފާ" at bounding box center [46, 374] width 145 height 64
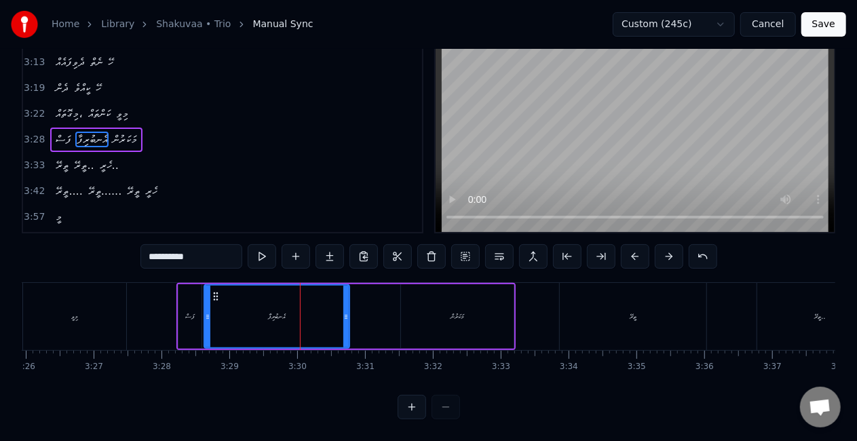
scroll to position [0, 13889]
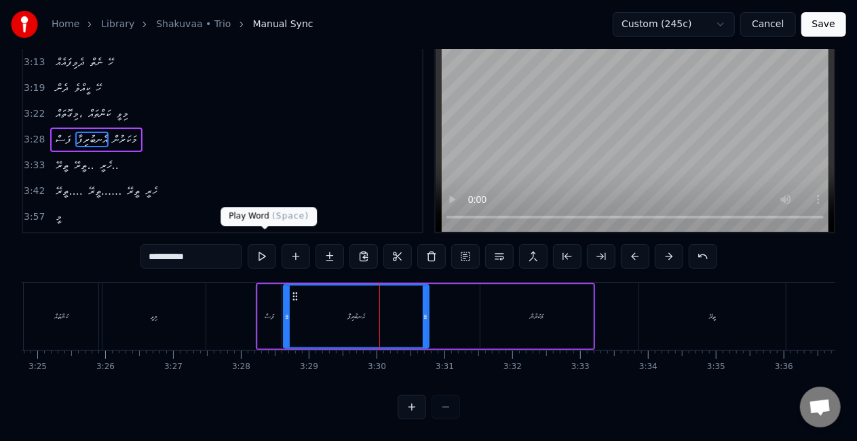
click at [269, 244] on button at bounding box center [262, 256] width 28 height 24
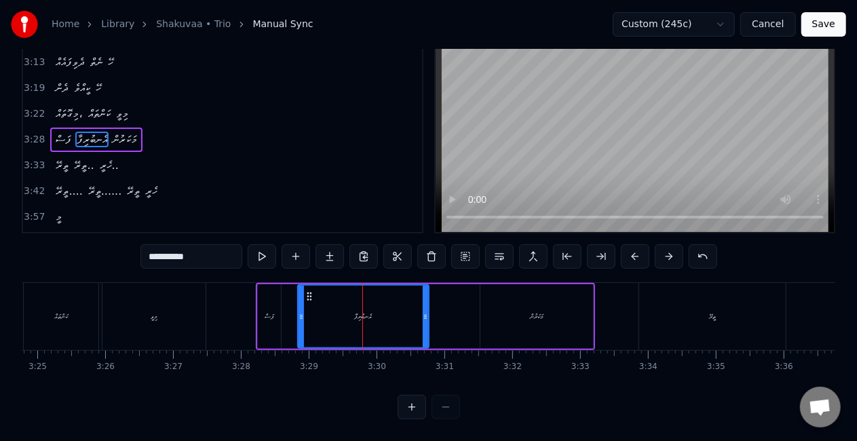
drag, startPoint x: 288, startPoint y: 309, endPoint x: 303, endPoint y: 311, distance: 14.3
click at [303, 311] on div at bounding box center [300, 317] width 5 height 62
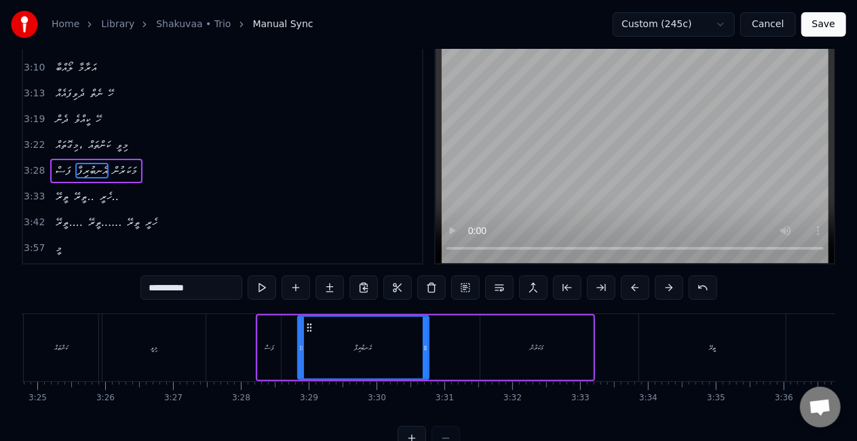
scroll to position [0, 0]
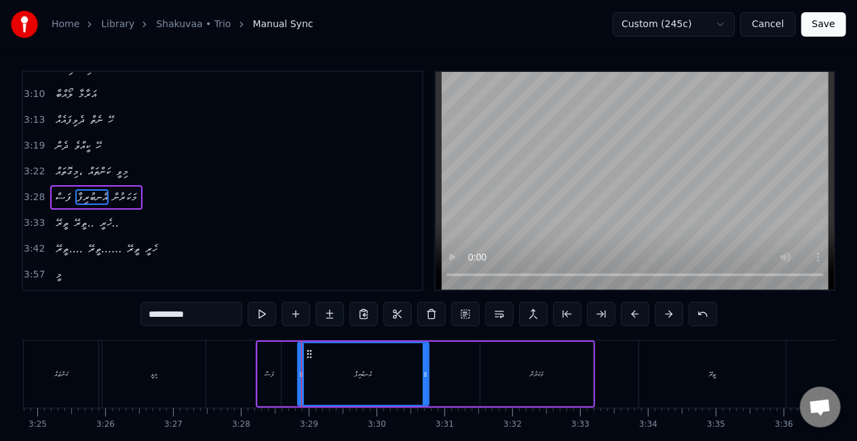
click at [274, 366] on div "ފަސް" at bounding box center [269, 374] width 23 height 64
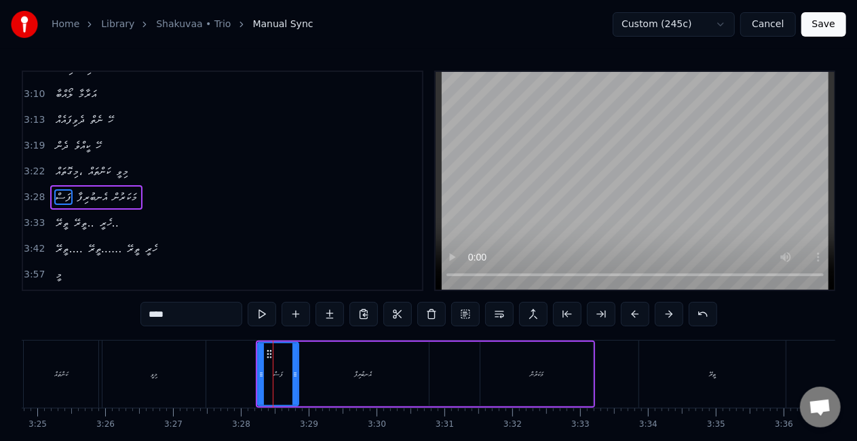
drag, startPoint x: 278, startPoint y: 373, endPoint x: 296, endPoint y: 373, distance: 17.6
click at [296, 373] on icon at bounding box center [294, 374] width 5 height 11
click at [265, 316] on button at bounding box center [262, 314] width 28 height 24
click at [366, 374] on div "އެނބުރިފާ" at bounding box center [364, 374] width 18 height 10
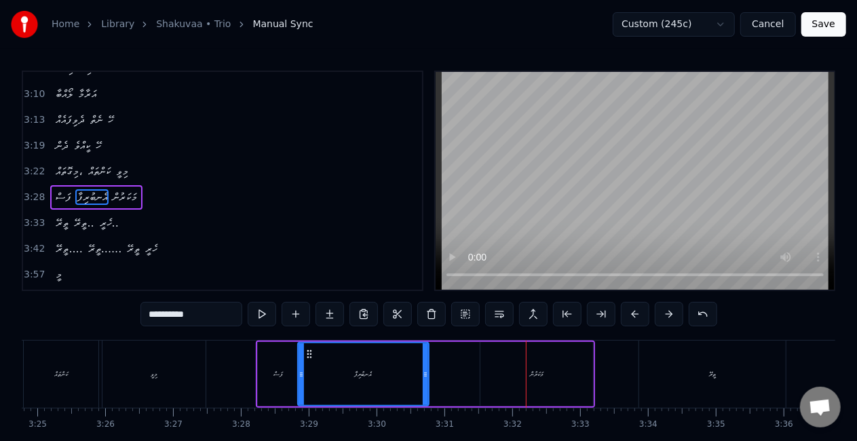
click at [356, 381] on div "އެނބުރިފާ" at bounding box center [363, 374] width 130 height 62
click at [273, 382] on div "ފަސް" at bounding box center [278, 374] width 41 height 64
type input "****"
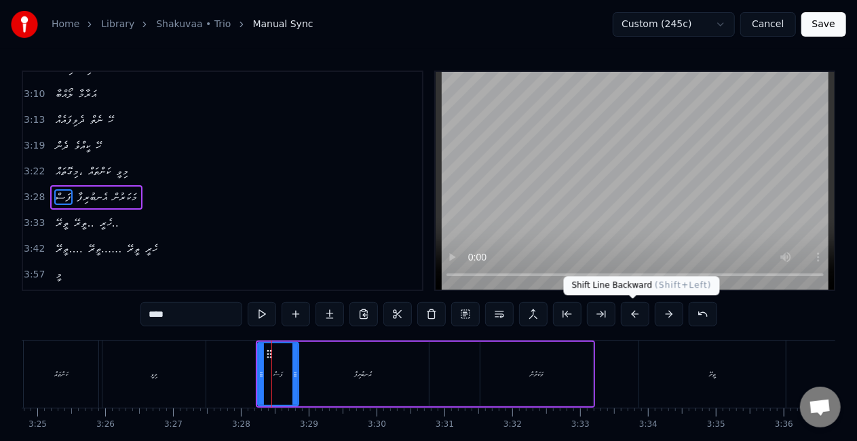
click at [627, 309] on button at bounding box center [635, 314] width 28 height 24
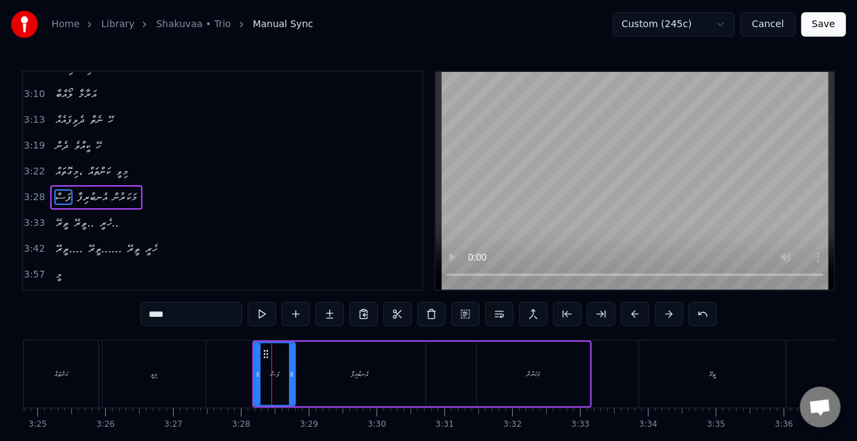
click at [627, 309] on button at bounding box center [635, 314] width 28 height 24
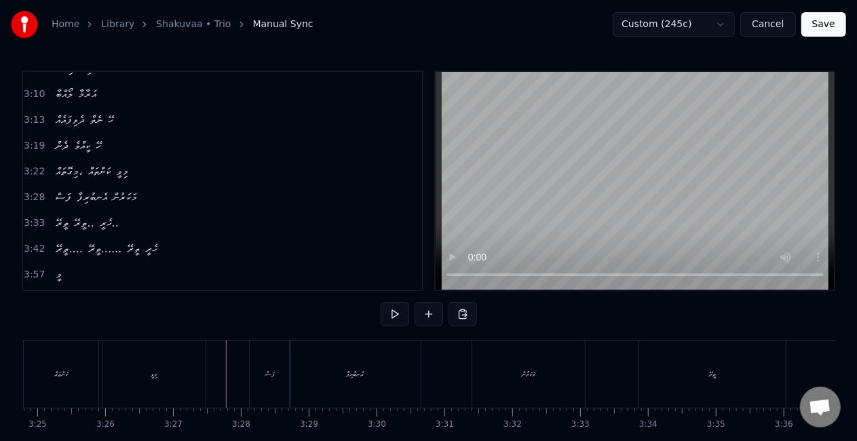
click at [267, 383] on div "ފަސް" at bounding box center [270, 373] width 41 height 67
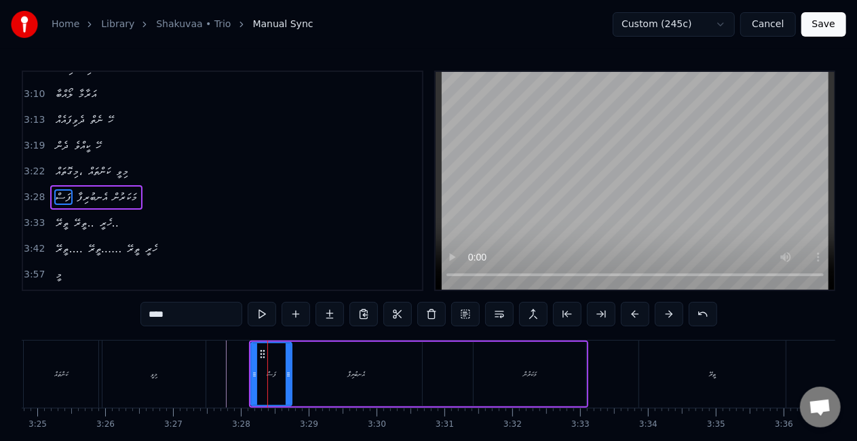
click at [300, 384] on div "އެނބުރިފާ" at bounding box center [356, 374] width 131 height 64
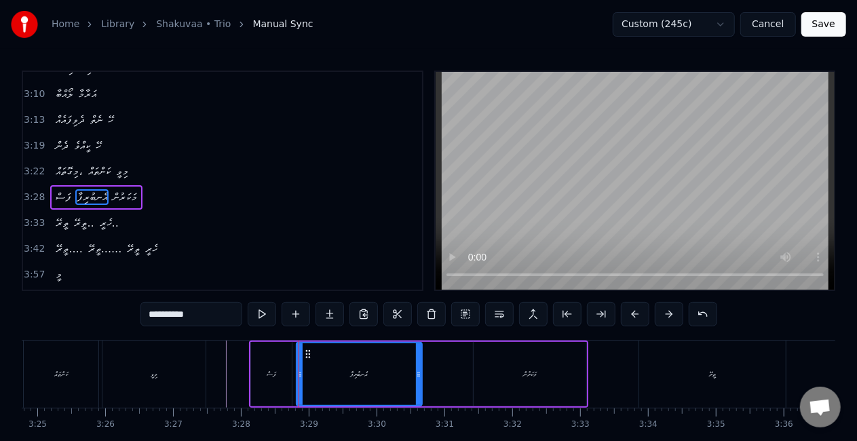
click at [300, 381] on div at bounding box center [299, 374] width 5 height 62
click at [269, 376] on div "ފަސް" at bounding box center [271, 374] width 9 height 10
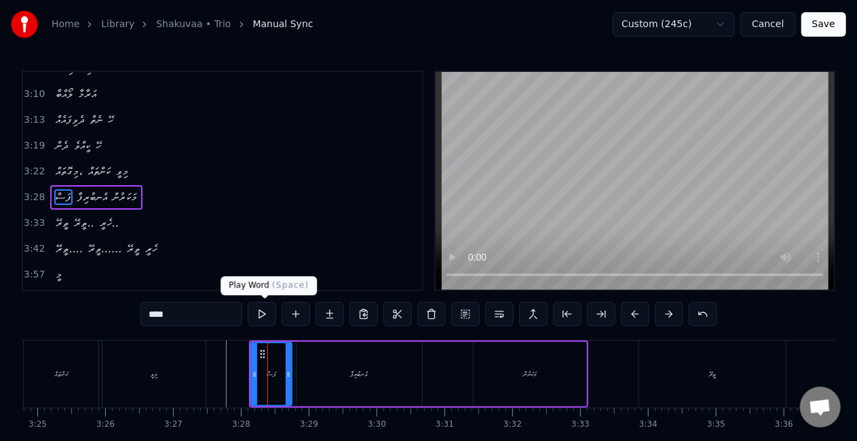
click at [271, 312] on button at bounding box center [262, 314] width 28 height 24
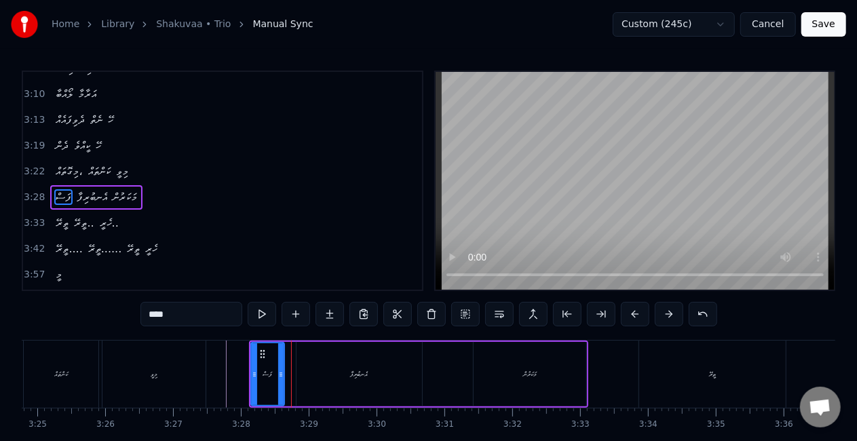
drag, startPoint x: 289, startPoint y: 376, endPoint x: 281, endPoint y: 375, distance: 7.5
click at [281, 375] on icon at bounding box center [280, 374] width 5 height 11
click at [267, 315] on button at bounding box center [262, 314] width 28 height 24
click at [303, 387] on div "އެނބުރިފާ" at bounding box center [358, 374] width 125 height 64
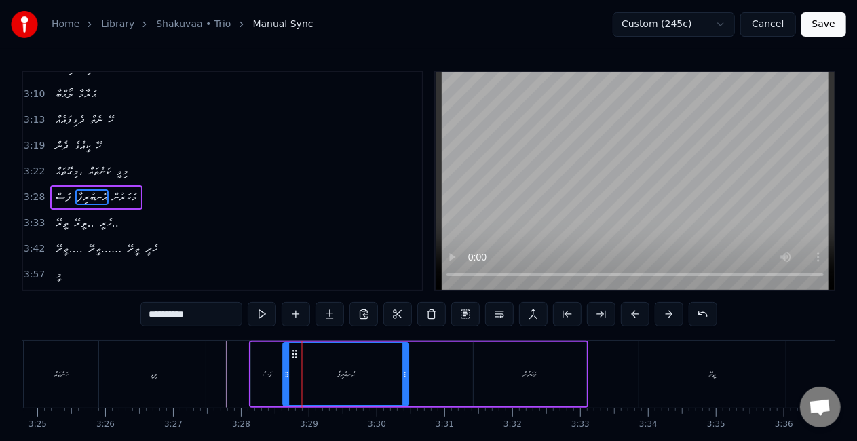
drag, startPoint x: 309, startPoint y: 355, endPoint x: 296, endPoint y: 351, distance: 13.5
click at [296, 351] on icon at bounding box center [295, 354] width 11 height 11
click at [260, 313] on button at bounding box center [262, 314] width 28 height 24
click at [359, 362] on div "އެނބުރިފާ" at bounding box center [346, 374] width 124 height 62
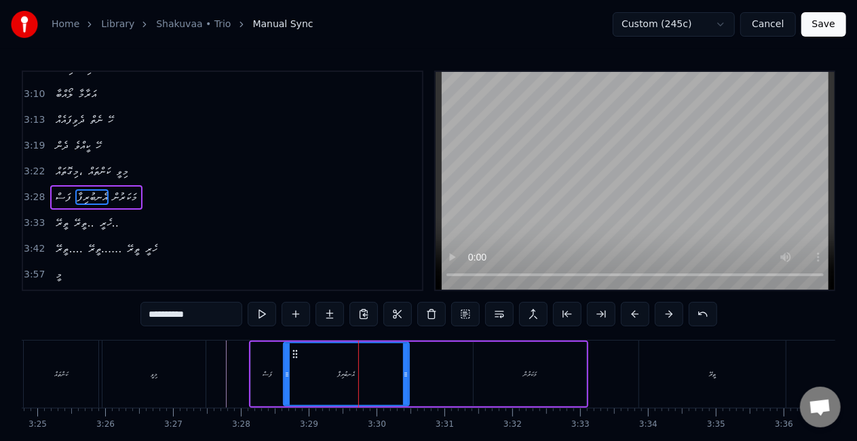
click at [225, 307] on input "*********" at bounding box center [191, 314] width 102 height 24
click at [267, 313] on button at bounding box center [262, 314] width 28 height 24
click at [183, 310] on input "**********" at bounding box center [191, 314] width 102 height 24
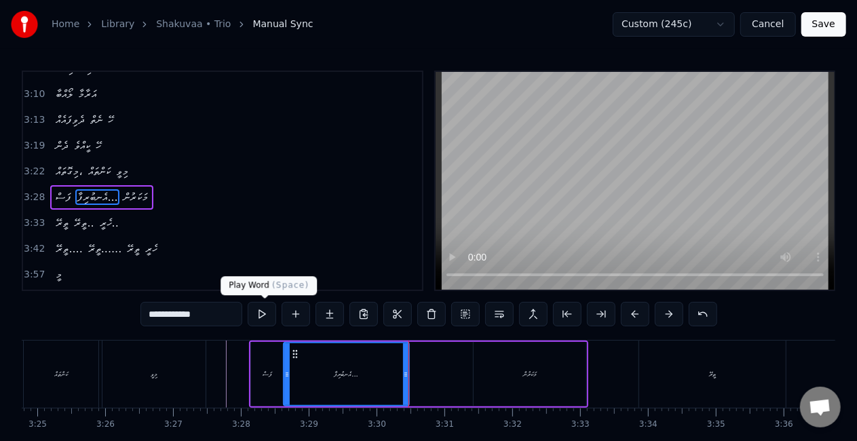
type input "**********"
click at [262, 317] on button at bounding box center [262, 314] width 28 height 24
click at [452, 390] on div "ފަސް އެނބުރިފާ... މަކަރުން" at bounding box center [418, 373] width 339 height 67
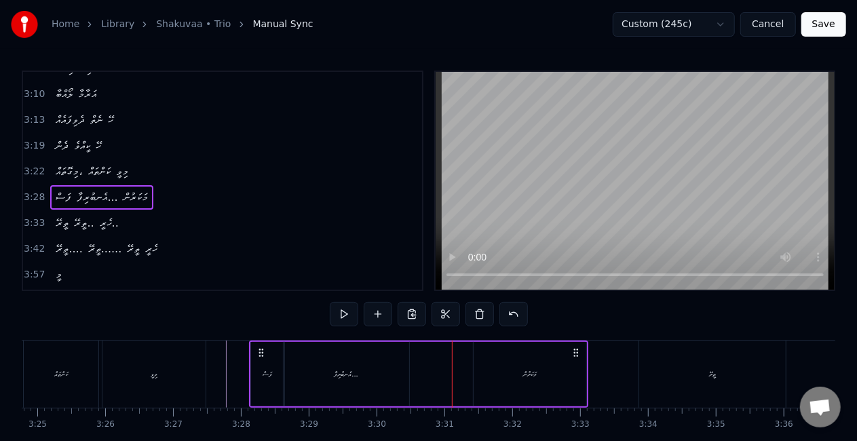
click at [532, 391] on div "މަކަރުން" at bounding box center [529, 374] width 113 height 64
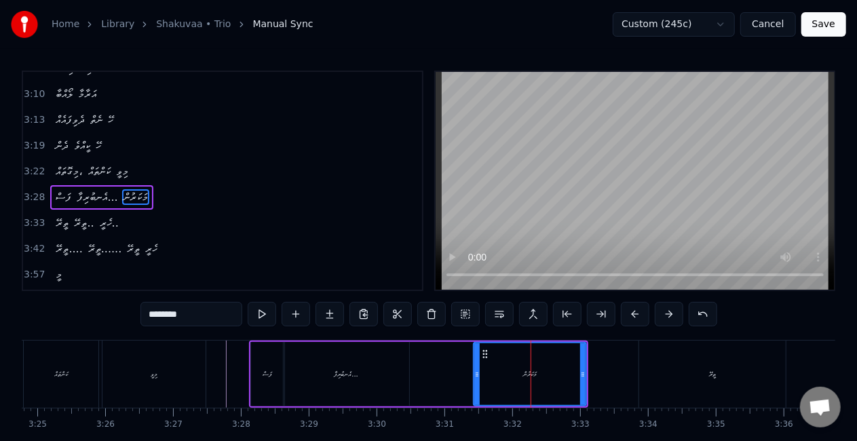
click at [476, 377] on icon at bounding box center [476, 374] width 5 height 11
drag, startPoint x: 484, startPoint y: 353, endPoint x: 473, endPoint y: 350, distance: 11.2
click at [473, 350] on icon at bounding box center [474, 354] width 11 height 11
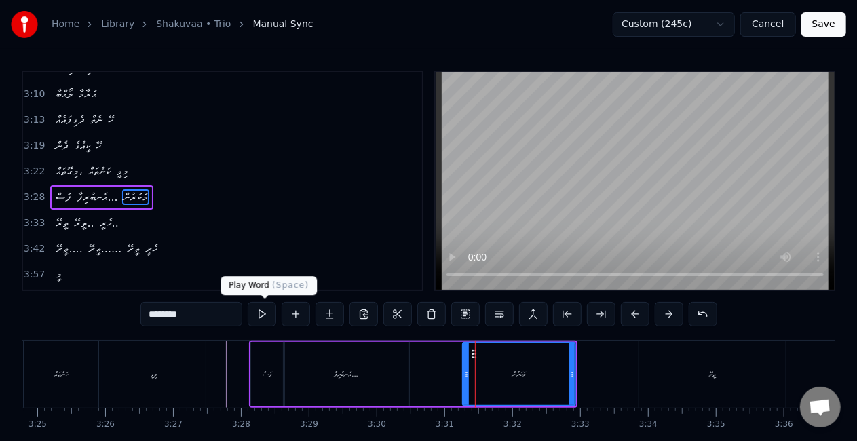
click at [268, 305] on button at bounding box center [262, 314] width 28 height 24
click at [267, 309] on button at bounding box center [262, 314] width 28 height 24
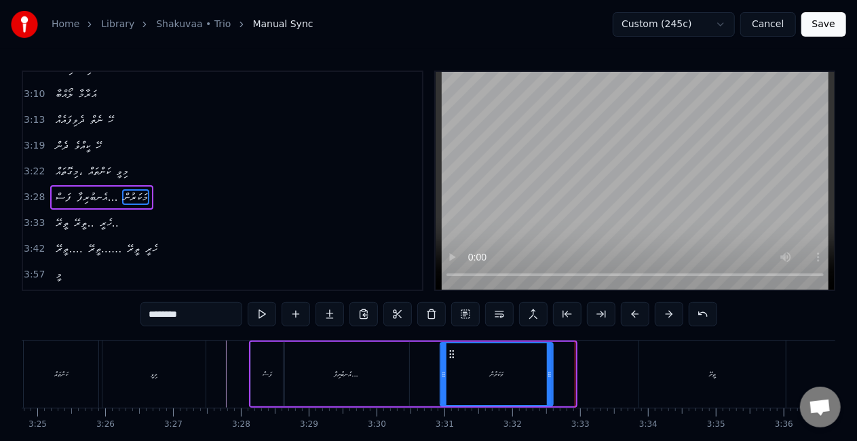
drag, startPoint x: 471, startPoint y: 356, endPoint x: 448, endPoint y: 351, distance: 23.0
click at [448, 351] on icon at bounding box center [451, 354] width 11 height 11
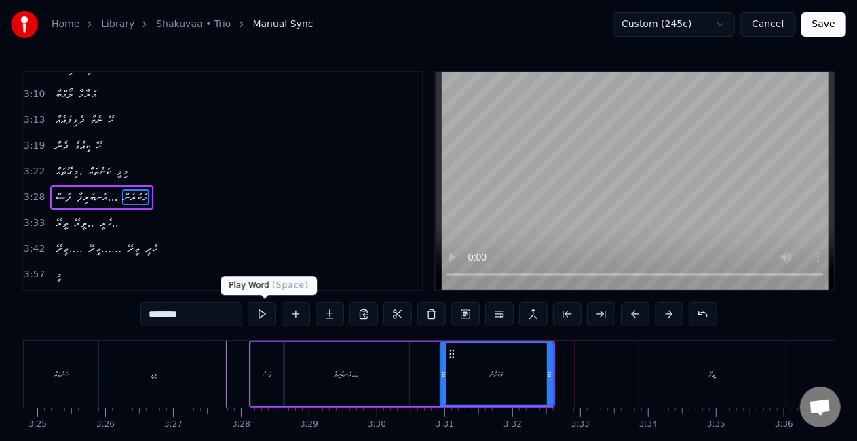
click at [262, 311] on button at bounding box center [262, 314] width 28 height 24
click at [378, 376] on div "އެނބުރިފާ..." at bounding box center [346, 374] width 125 height 64
type input "**********"
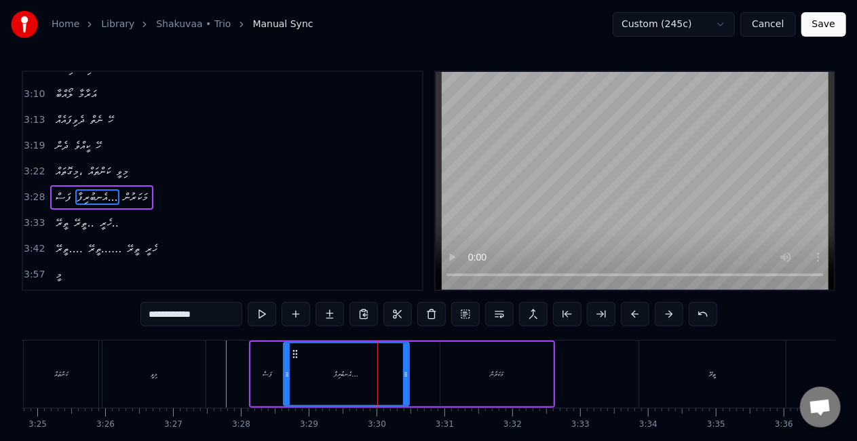
click at [421, 374] on div "ފަސް އެނބުރިފާ... މަކަރުން" at bounding box center [402, 373] width 306 height 67
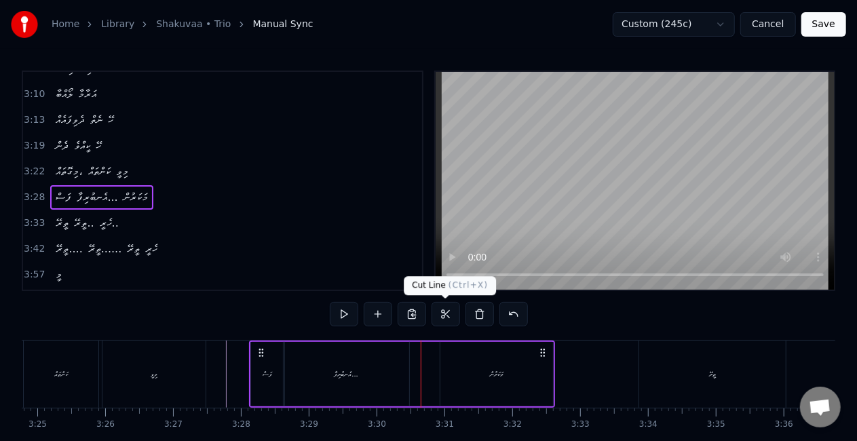
click at [444, 310] on button at bounding box center [445, 314] width 28 height 24
click at [438, 383] on div "ފަސް އެނބުރިފާ... މަކަރުން" at bounding box center [402, 373] width 306 height 67
click at [467, 365] on div "މަކަރުން" at bounding box center [496, 374] width 113 height 64
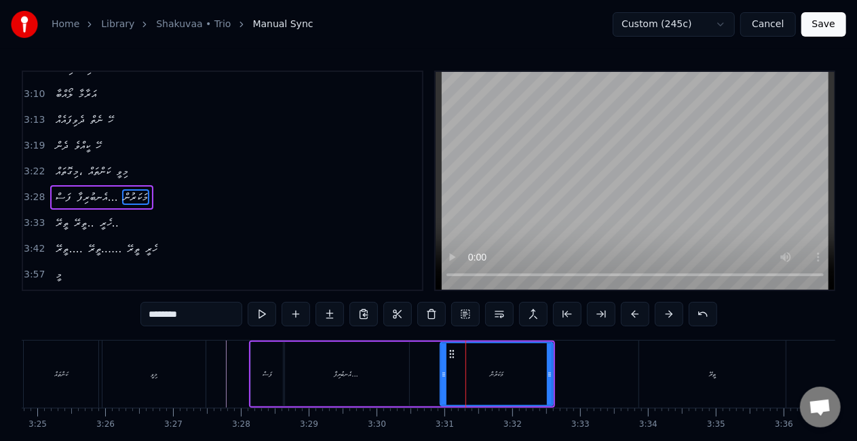
click at [394, 369] on div "އެނބުރިފާ..." at bounding box center [346, 374] width 125 height 64
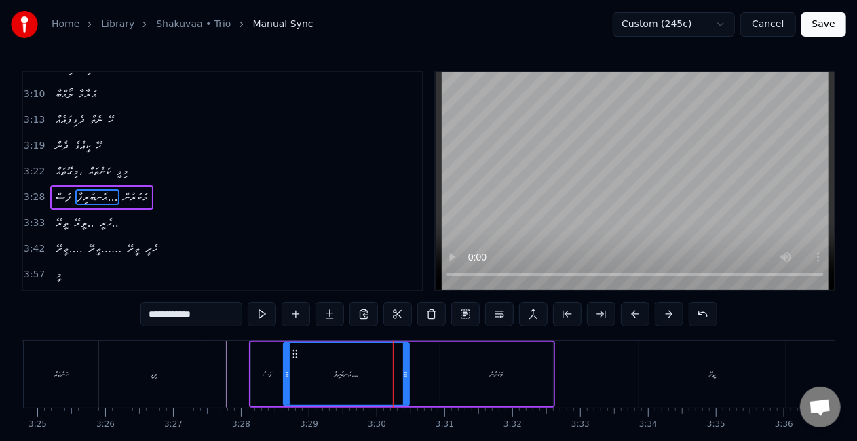
click at [440, 371] on div "މަކަރުން" at bounding box center [497, 374] width 114 height 64
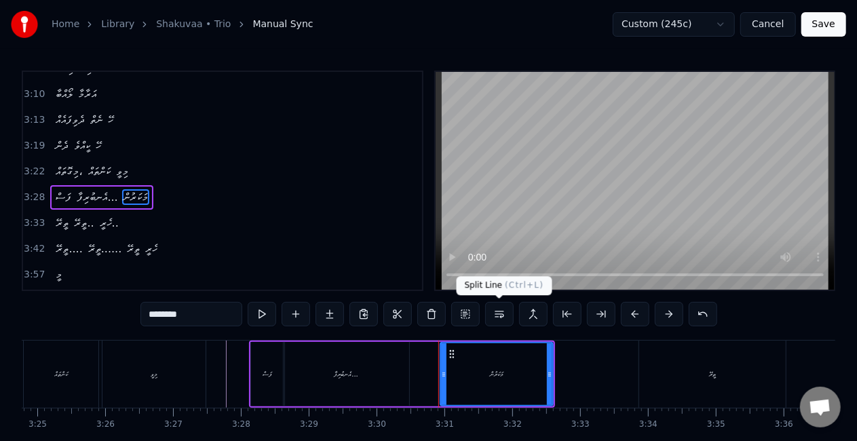
click at [498, 313] on button at bounding box center [499, 314] width 28 height 24
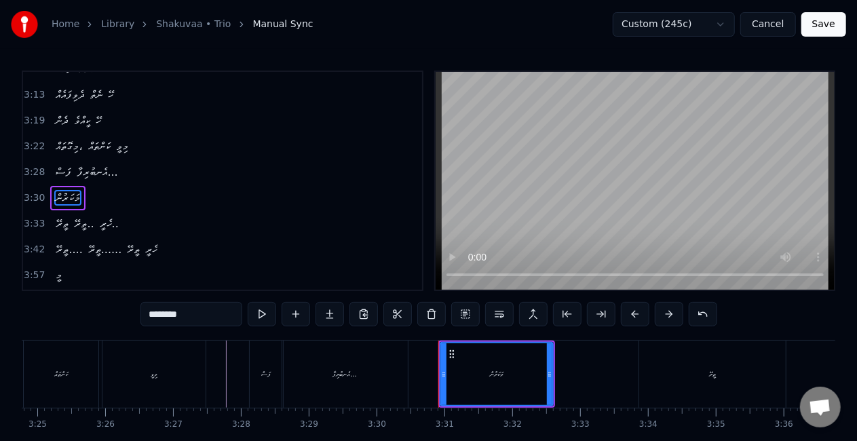
scroll to position [815, 0]
click at [693, 366] on div "ތީރޭ" at bounding box center [712, 373] width 147 height 67
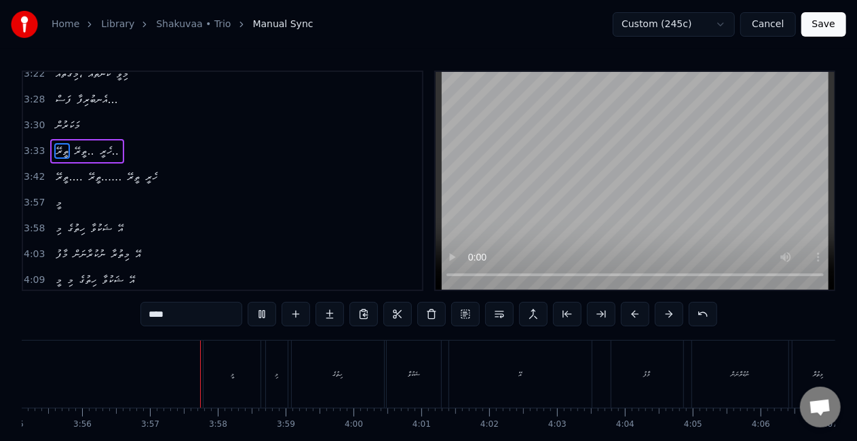
scroll to position [908, 0]
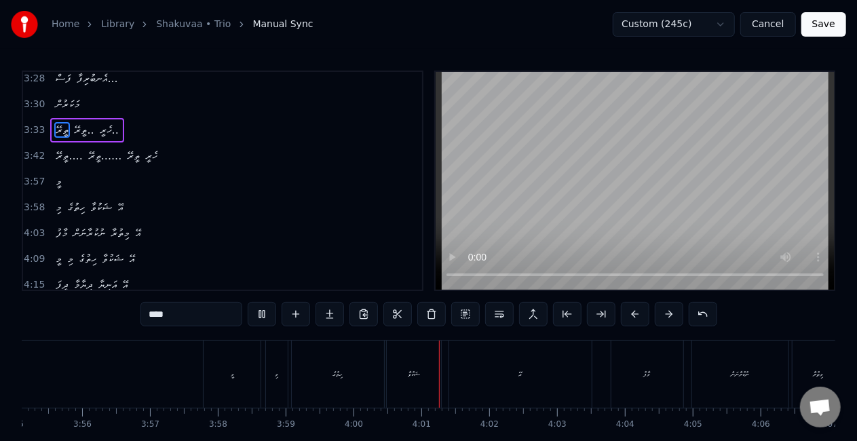
click at [247, 385] on div "މީ" at bounding box center [231, 373] width 57 height 67
type input "**"
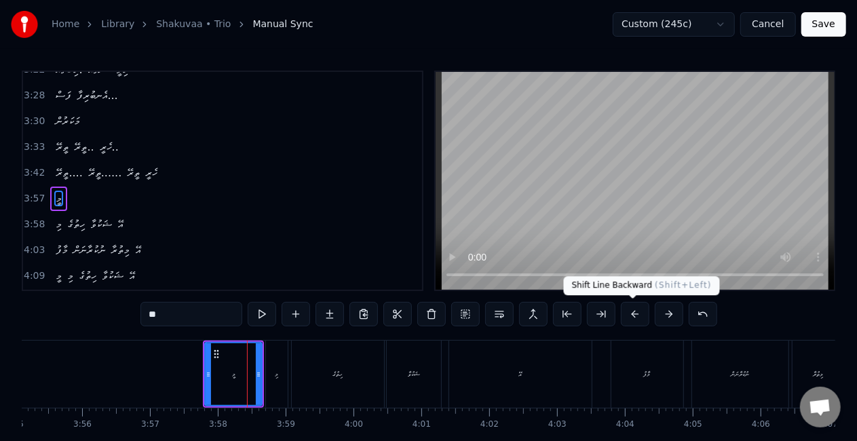
click at [632, 315] on button at bounding box center [635, 314] width 28 height 24
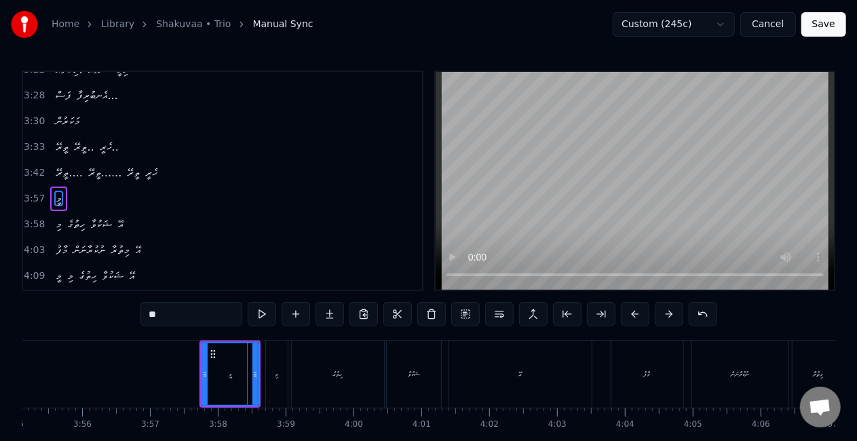
click at [632, 315] on button at bounding box center [635, 314] width 28 height 24
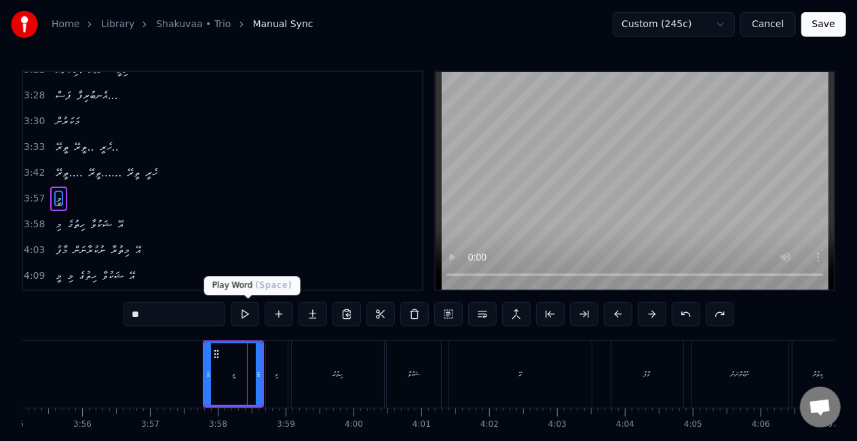
click at [251, 312] on button at bounding box center [245, 314] width 28 height 24
click at [273, 384] on div "މި" at bounding box center [277, 373] width 22 height 67
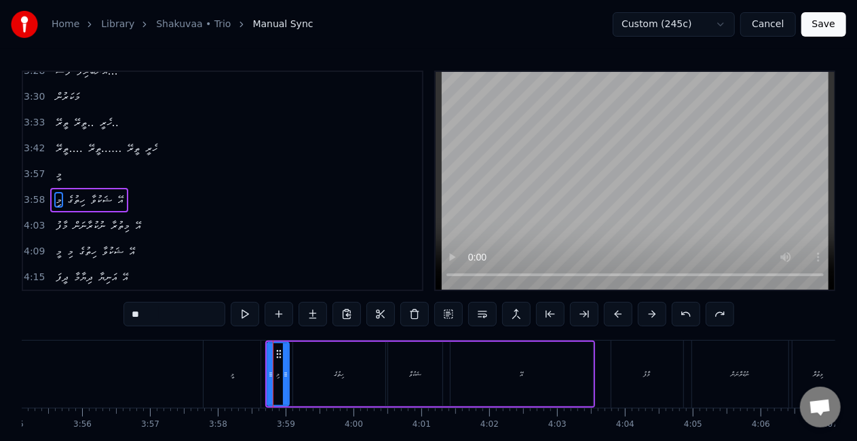
scroll to position [916, 0]
click at [250, 317] on button at bounding box center [245, 314] width 28 height 24
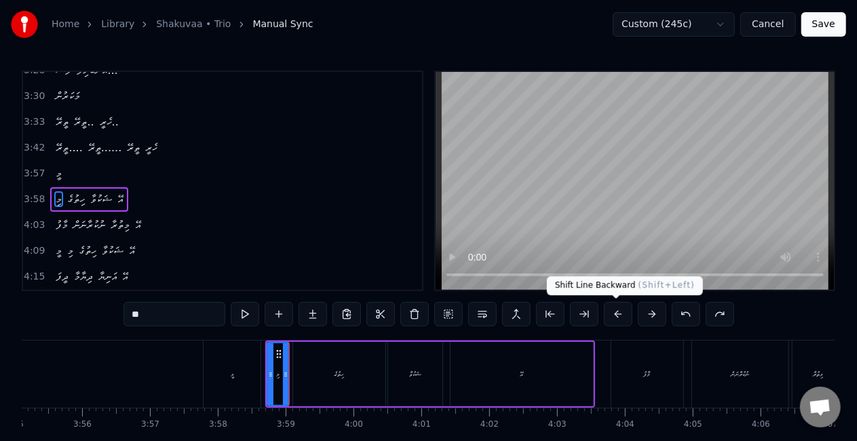
click at [617, 313] on button at bounding box center [618, 314] width 28 height 24
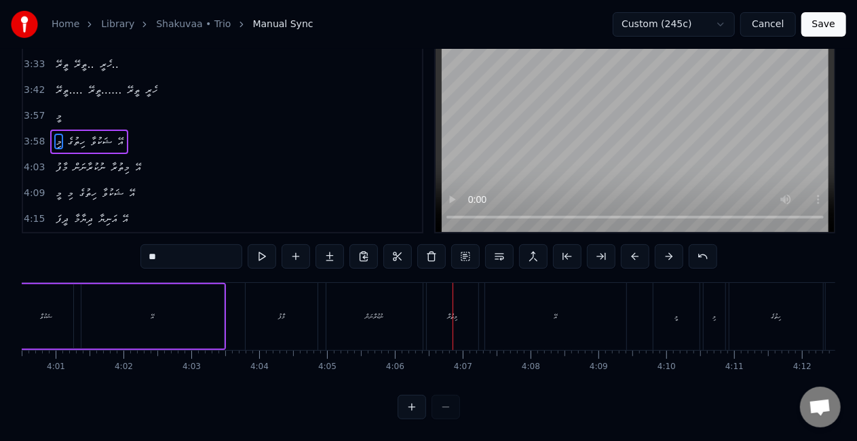
scroll to position [0, 16206]
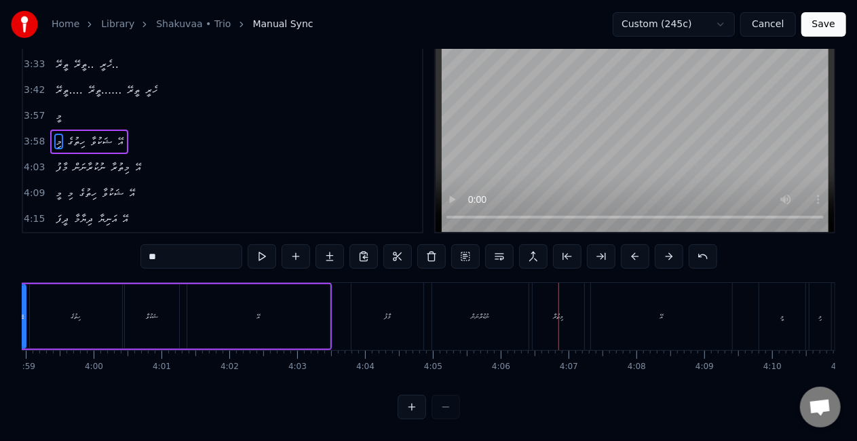
click at [384, 311] on div "މާފު" at bounding box center [387, 316] width 7 height 10
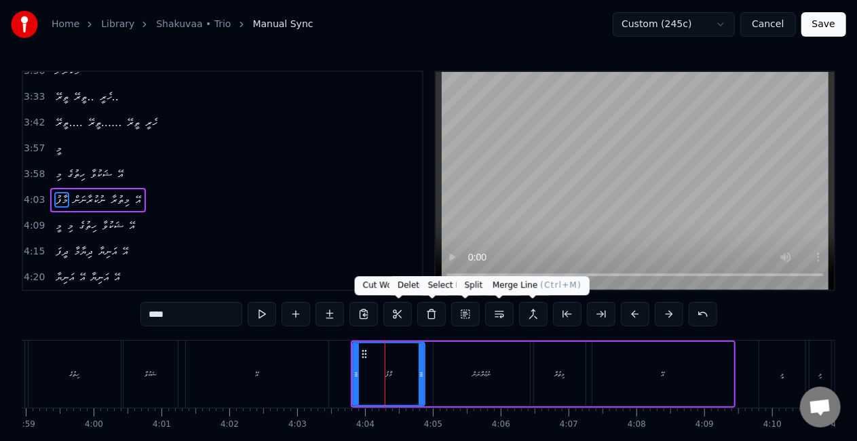
scroll to position [941, 0]
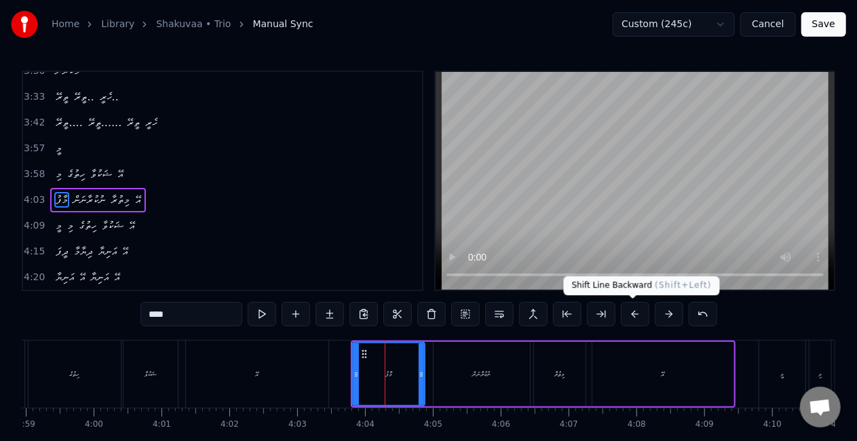
click at [632, 313] on button at bounding box center [635, 314] width 28 height 24
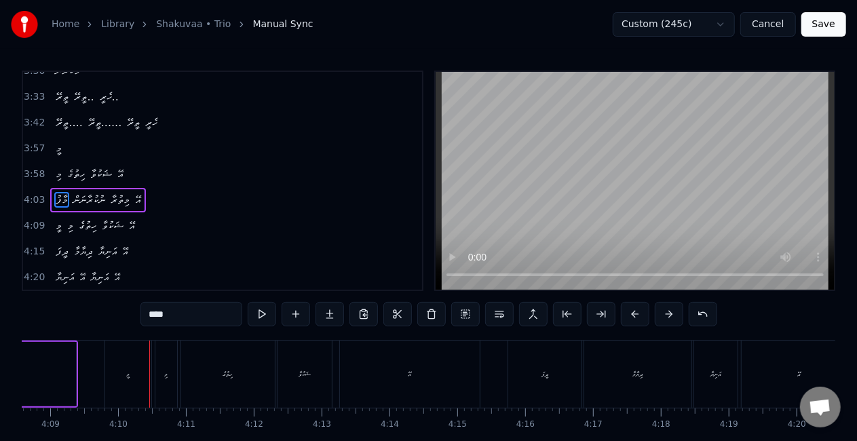
scroll to position [0, 16892]
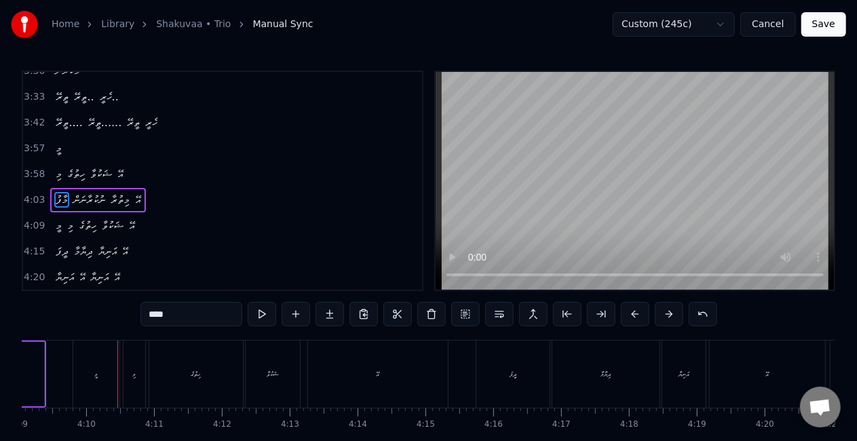
click at [90, 372] on div "މީ" at bounding box center [96, 373] width 46 height 67
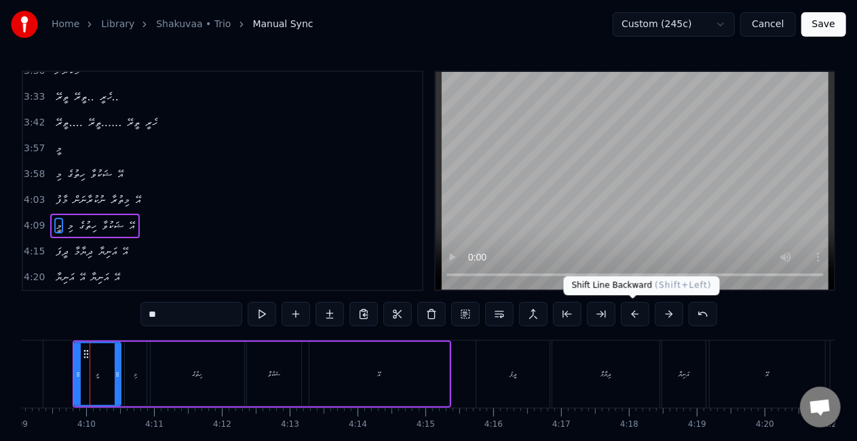
click at [640, 313] on button at bounding box center [635, 314] width 28 height 24
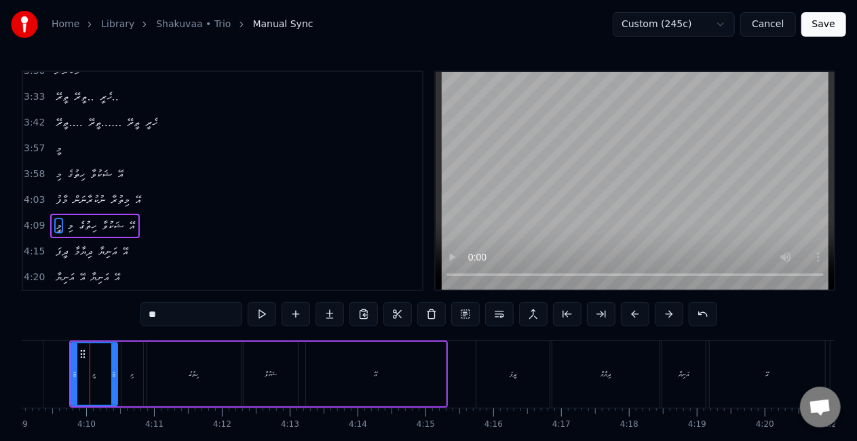
click at [636, 309] on button at bounding box center [635, 314] width 28 height 24
click at [477, 365] on div "ދީފަ" at bounding box center [512, 373] width 73 height 67
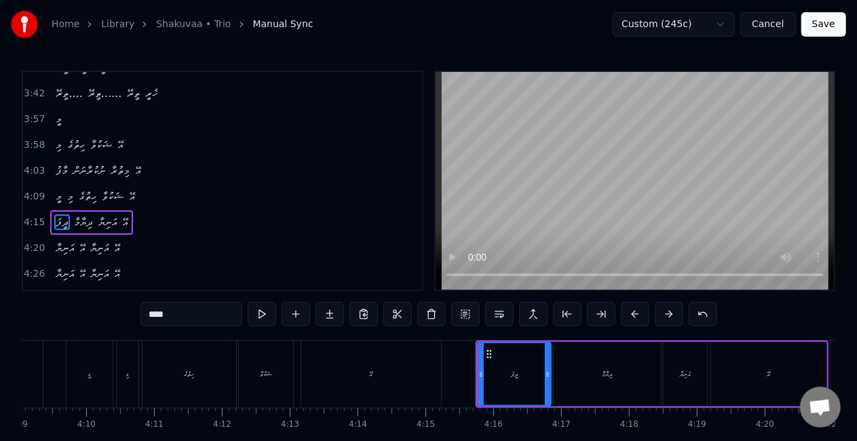
scroll to position [972, 0]
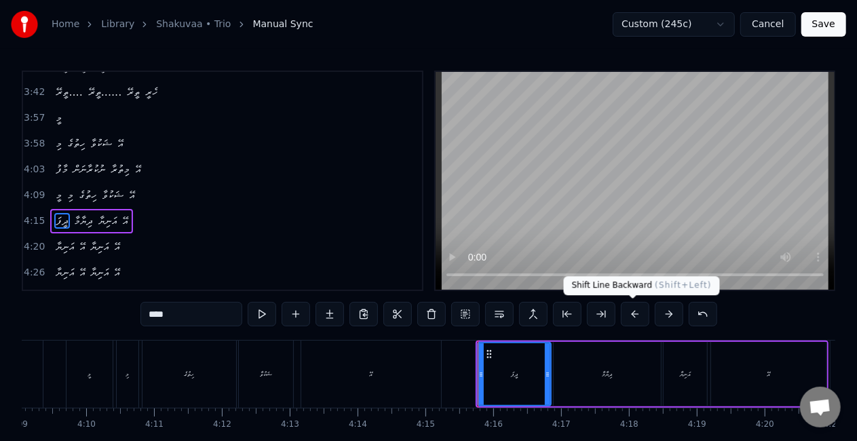
click at [631, 313] on button at bounding box center [635, 314] width 28 height 24
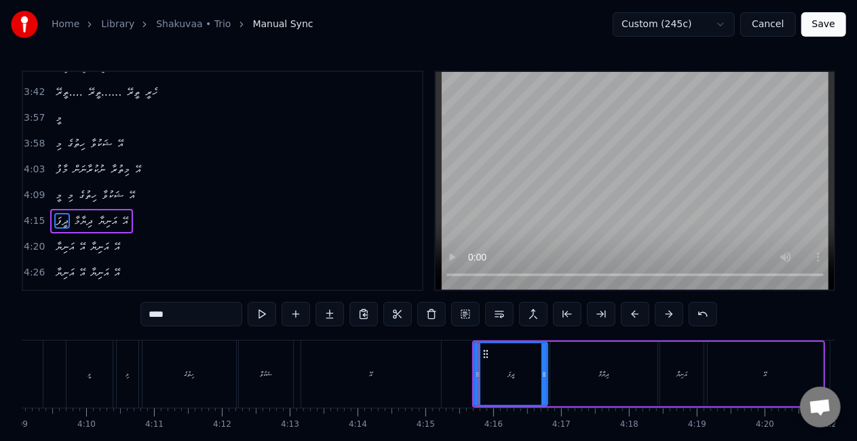
click at [631, 313] on button at bounding box center [635, 314] width 28 height 24
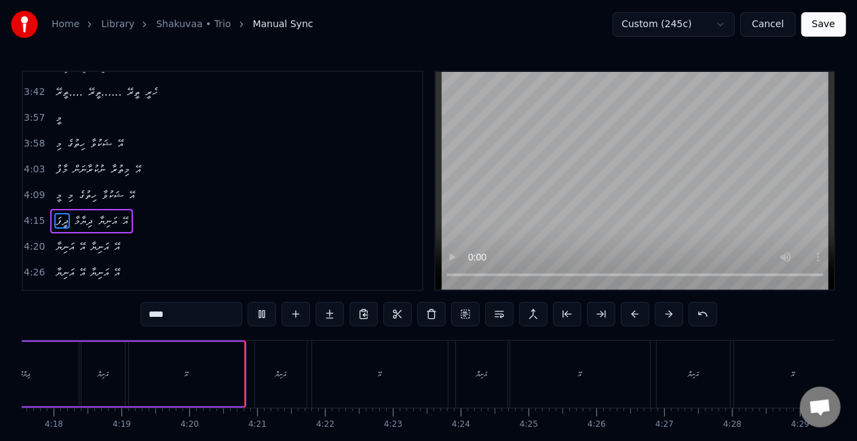
scroll to position [0, 17582]
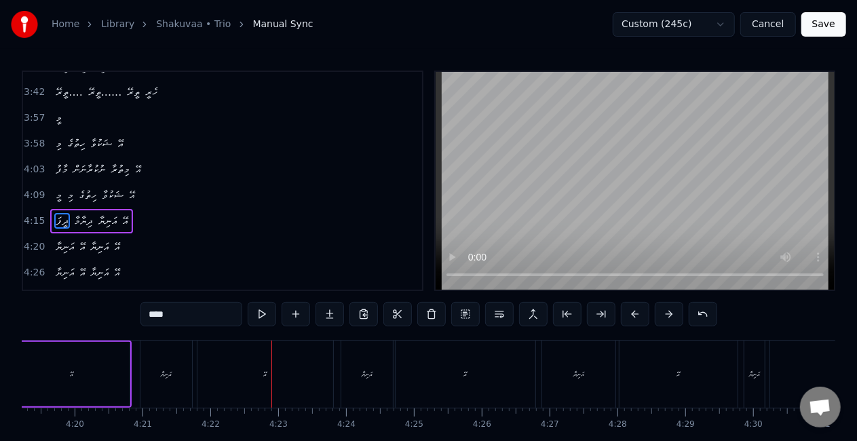
click at [168, 379] on div "އަނިޔާ" at bounding box center [166, 373] width 52 height 67
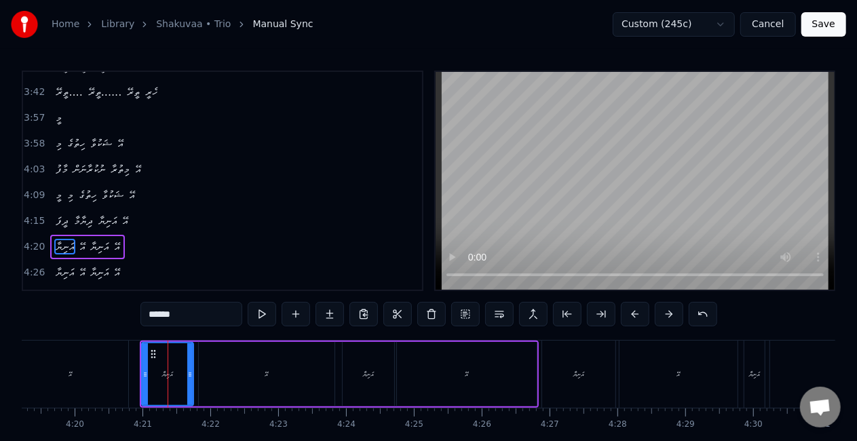
scroll to position [5, 0]
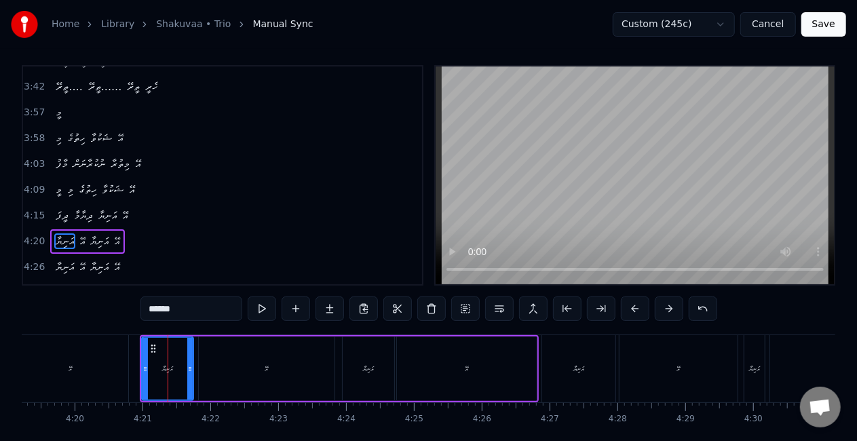
click at [232, 381] on div "އޭ" at bounding box center [267, 368] width 136 height 64
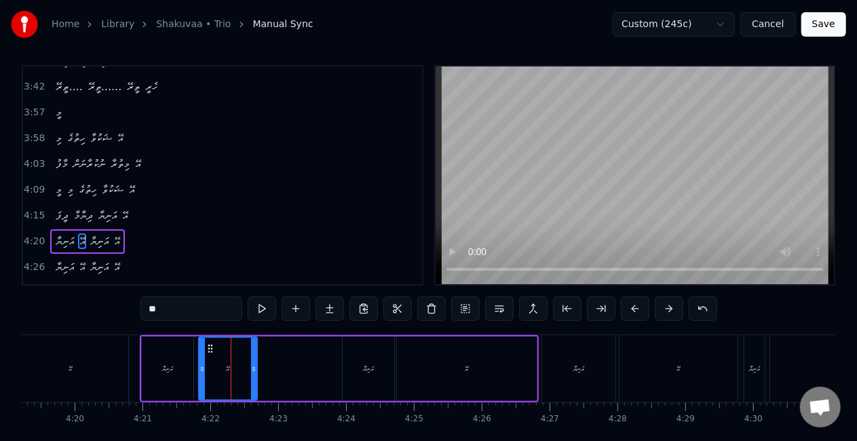
drag, startPoint x: 330, startPoint y: 373, endPoint x: 252, endPoint y: 371, distance: 77.3
click at [252, 371] on icon at bounding box center [253, 369] width 5 height 11
click at [258, 305] on button at bounding box center [262, 308] width 28 height 24
click at [563, 368] on div "އަނިޔާ" at bounding box center [578, 368] width 73 height 67
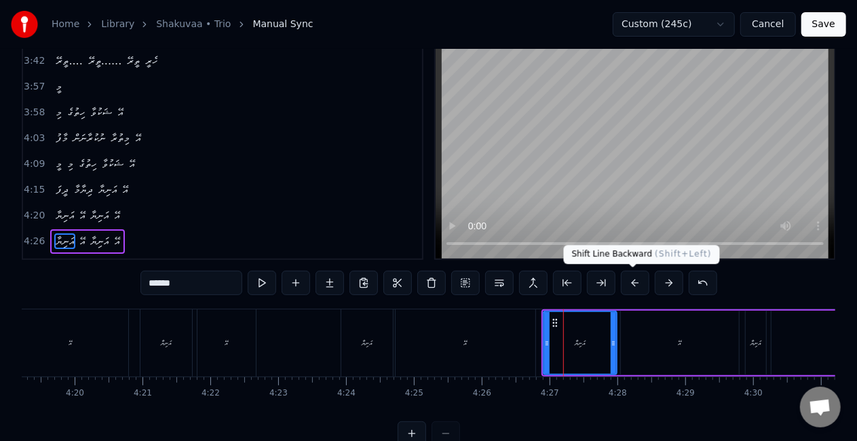
click at [635, 278] on button at bounding box center [635, 283] width 28 height 24
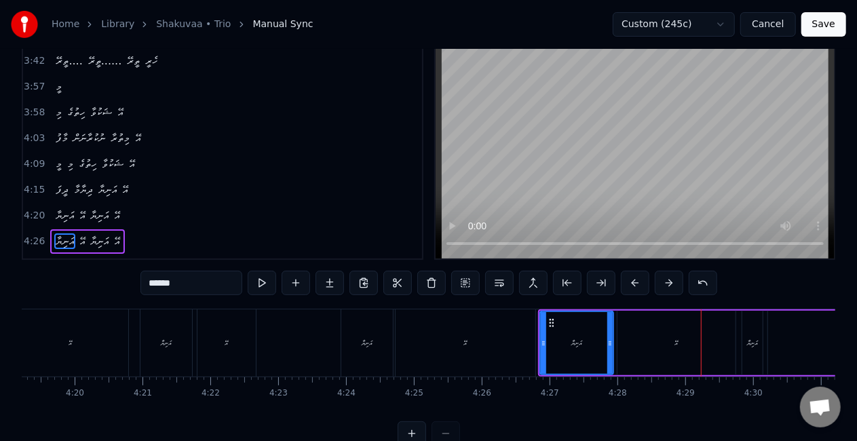
click at [653, 344] on div "އޭ" at bounding box center [676, 343] width 118 height 64
type input "**"
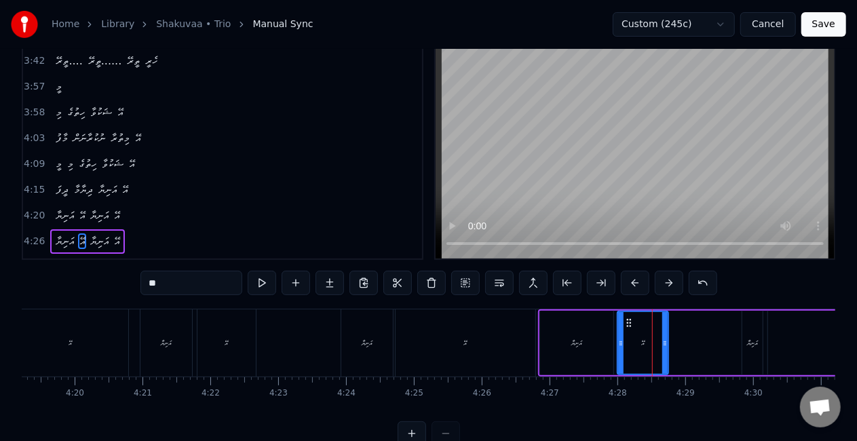
drag, startPoint x: 732, startPoint y: 352, endPoint x: 665, endPoint y: 338, distance: 68.6
click at [665, 338] on div at bounding box center [664, 343] width 5 height 62
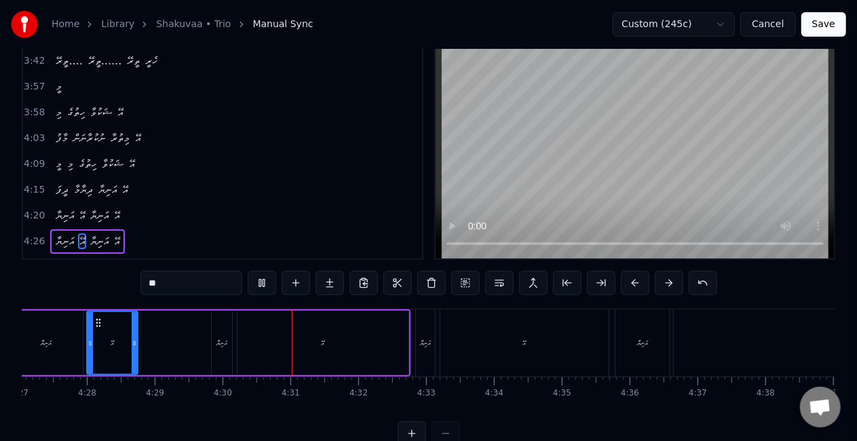
scroll to position [0, 18276]
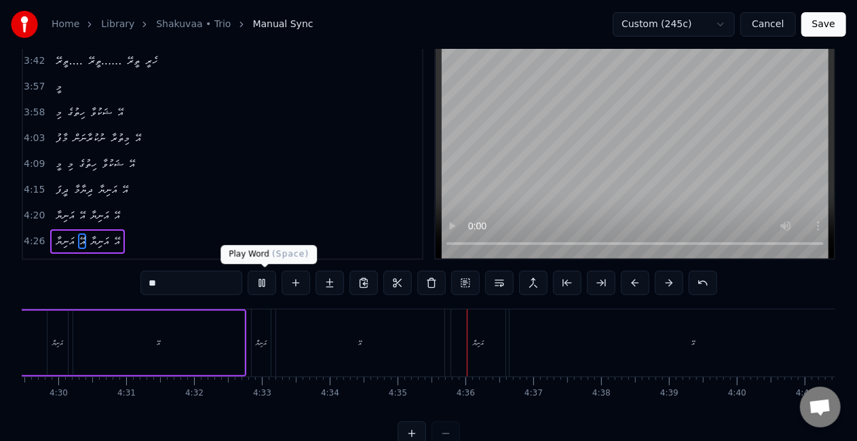
click at [267, 281] on button at bounding box center [262, 283] width 28 height 24
click at [292, 340] on div "އޭ" at bounding box center [360, 342] width 168 height 67
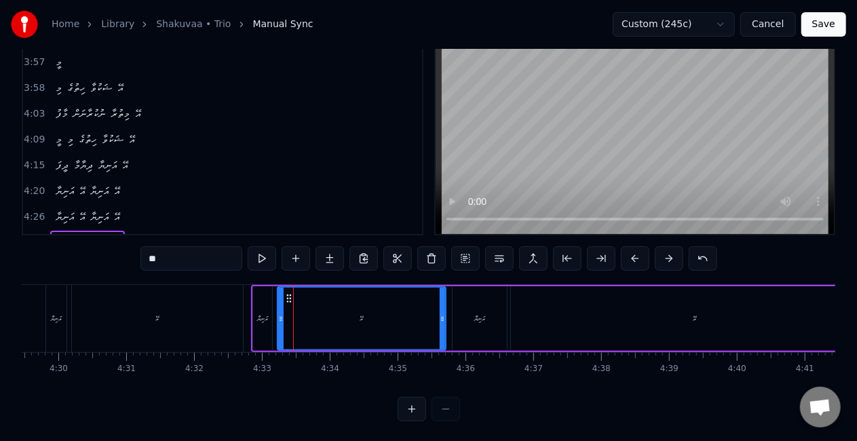
scroll to position [56, 0]
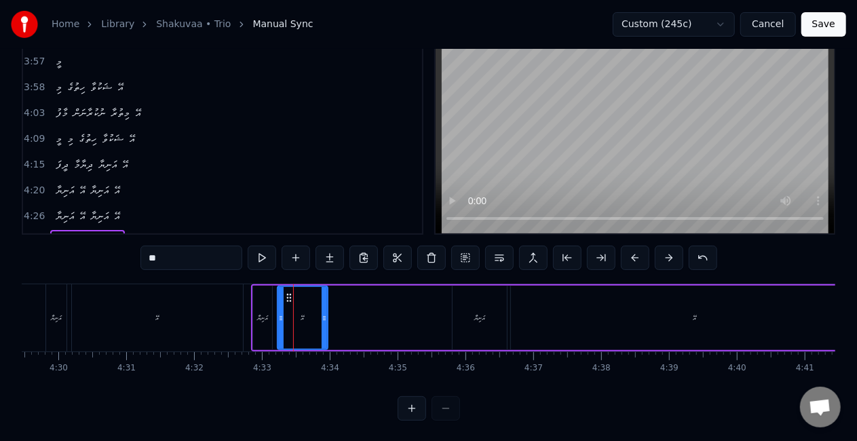
drag, startPoint x: 442, startPoint y: 328, endPoint x: 324, endPoint y: 309, distance: 120.1
click at [324, 309] on div at bounding box center [323, 318] width 5 height 62
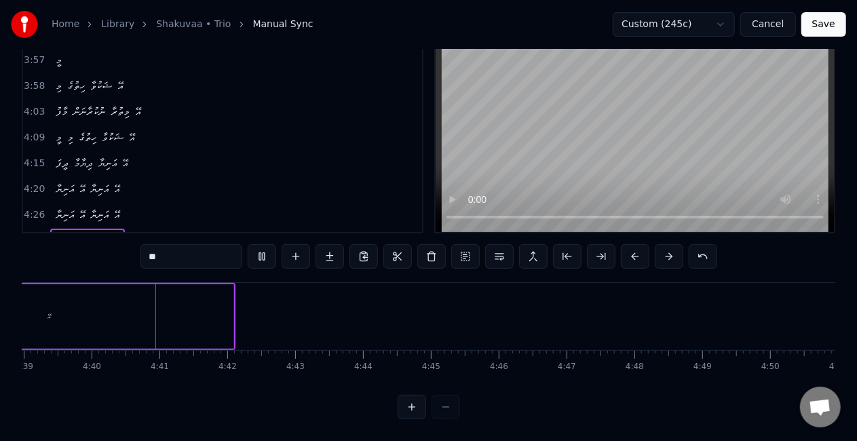
scroll to position [0, 18895]
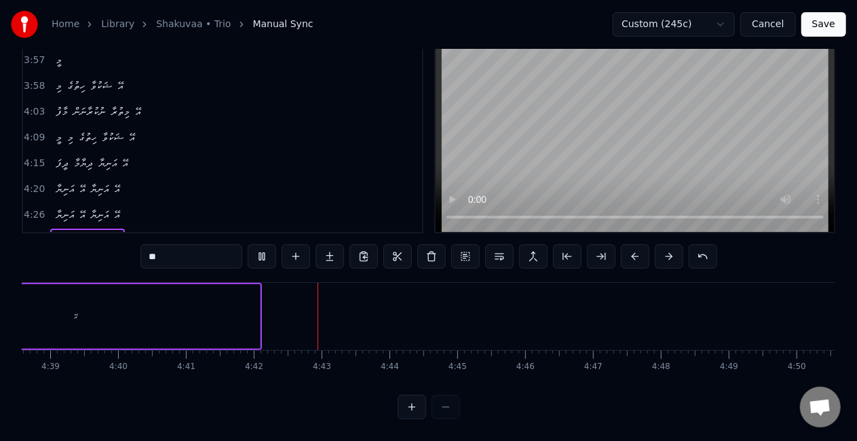
click at [823, 21] on button "Save" at bounding box center [823, 24] width 45 height 24
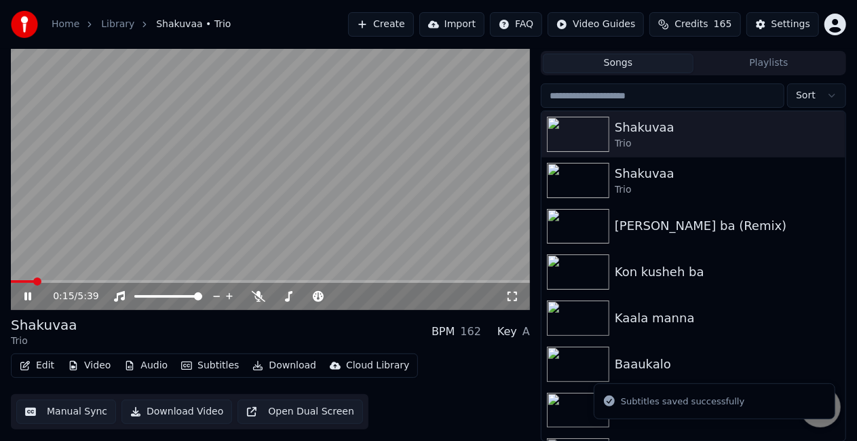
click at [33, 281] on span at bounding box center [270, 281] width 519 height 3
click at [46, 280] on span at bounding box center [270, 281] width 519 height 3
click at [69, 279] on video at bounding box center [270, 164] width 519 height 292
click at [72, 284] on div "0:23 / 5:39" at bounding box center [270, 296] width 519 height 27
click at [72, 281] on span at bounding box center [270, 281] width 519 height 3
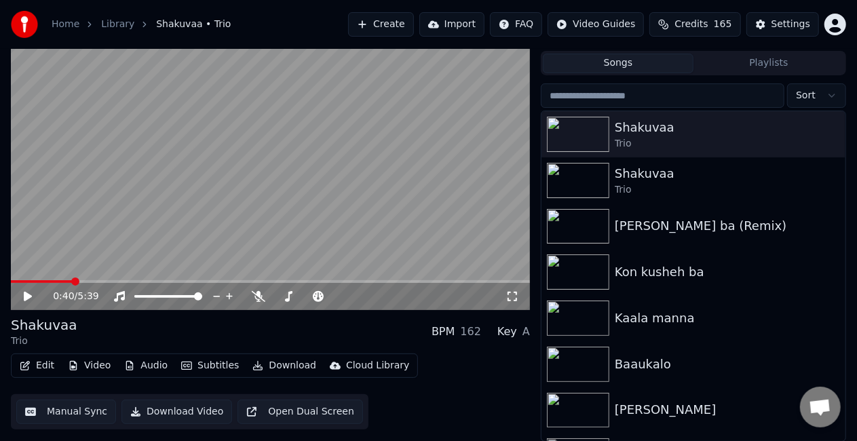
click at [98, 236] on video at bounding box center [270, 164] width 519 height 292
click at [61, 281] on span at bounding box center [36, 281] width 50 height 3
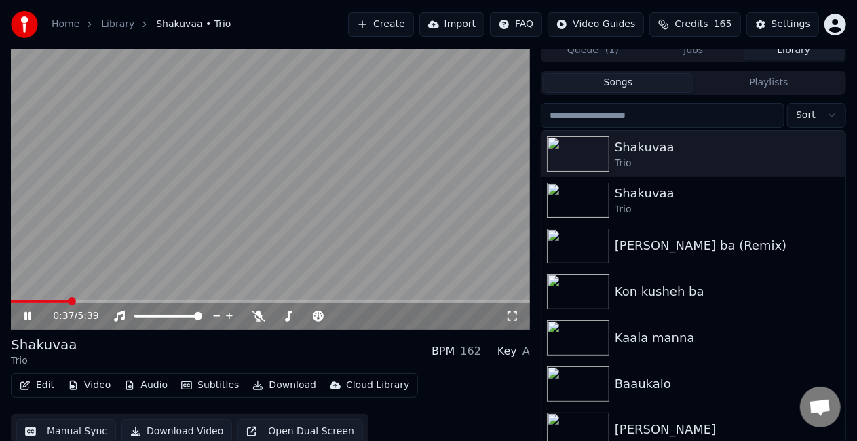
scroll to position [0, 0]
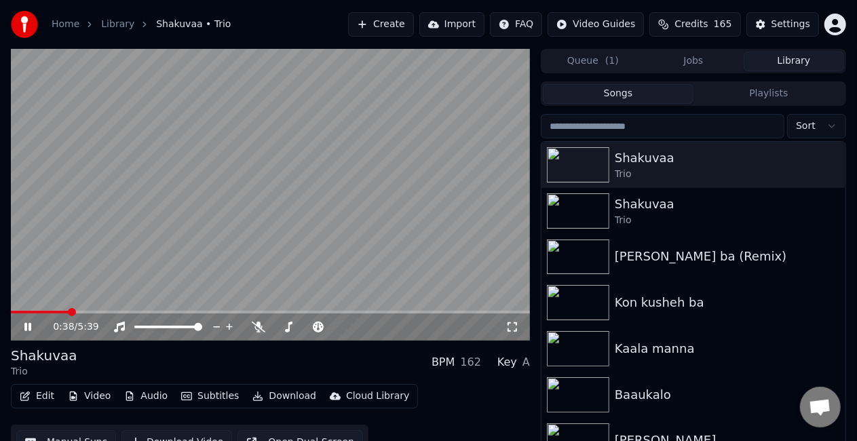
click at [68, 311] on span at bounding box center [40, 312] width 58 height 3
click at [64, 311] on span at bounding box center [41, 312] width 60 height 3
click at [254, 324] on icon at bounding box center [259, 326] width 14 height 11
click at [22, 311] on span at bounding box center [16, 312] width 11 height 3
click at [20, 312] on span at bounding box center [15, 312] width 9 height 3
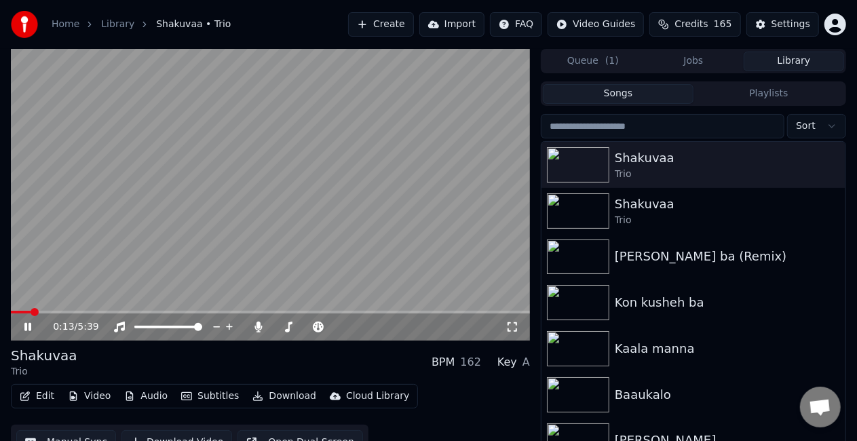
click at [31, 311] on span at bounding box center [270, 312] width 519 height 3
click at [42, 311] on span at bounding box center [270, 312] width 519 height 3
click at [54, 310] on video at bounding box center [270, 195] width 519 height 292
click at [60, 313] on span at bounding box center [270, 312] width 519 height 3
click at [96, 282] on video at bounding box center [270, 195] width 519 height 292
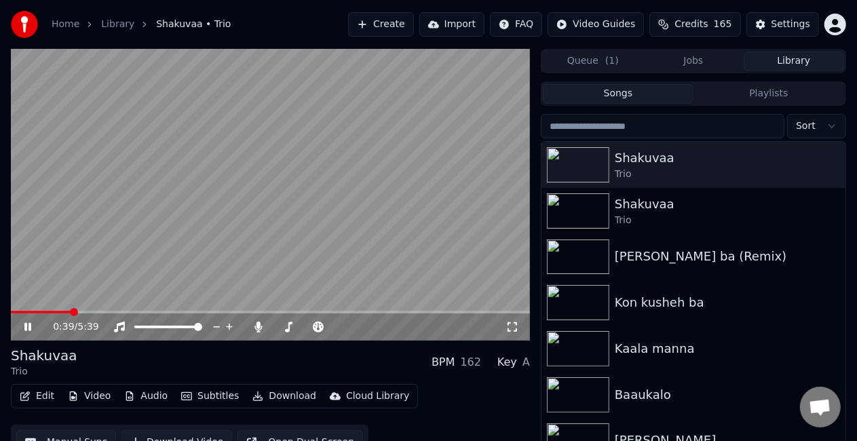
click at [28, 326] on icon at bounding box center [37, 326] width 31 height 11
click at [259, 328] on icon at bounding box center [258, 326] width 7 height 11
click at [96, 273] on video at bounding box center [270, 195] width 519 height 292
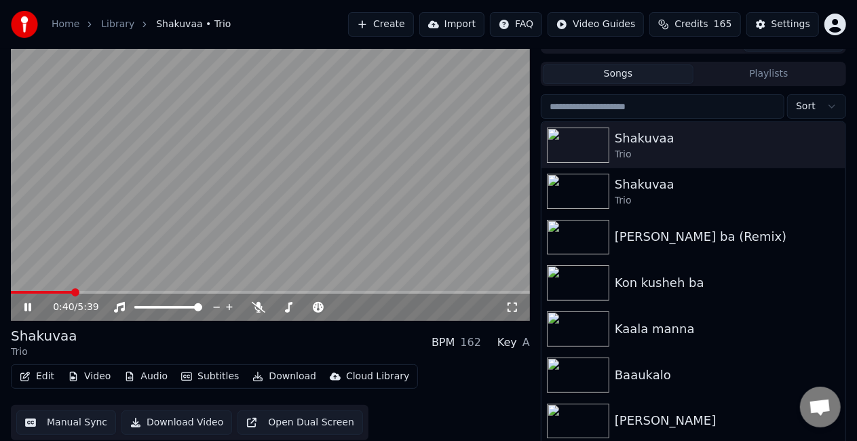
scroll to position [31, 0]
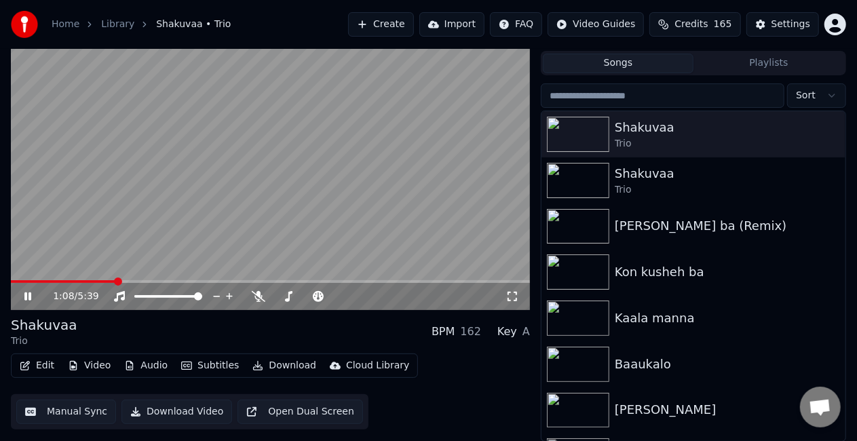
click at [45, 414] on button "Manual Sync" at bounding box center [66, 411] width 100 height 24
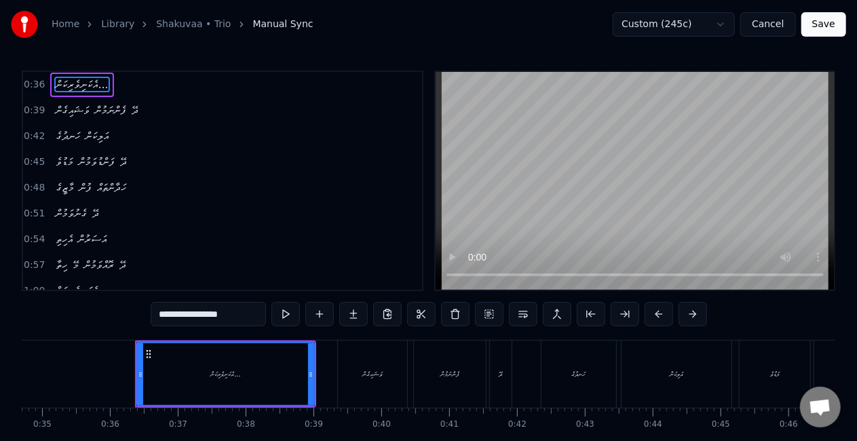
scroll to position [0, 2399]
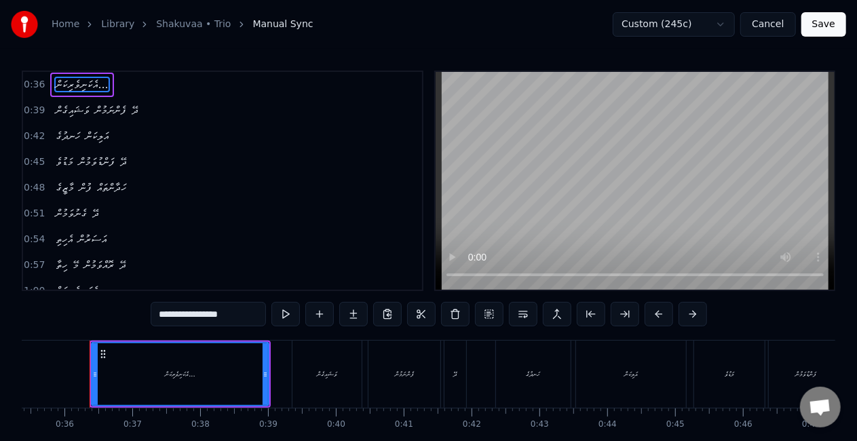
drag, startPoint x: 228, startPoint y: 317, endPoint x: 204, endPoint y: 313, distance: 24.1
click at [204, 313] on input "**********" at bounding box center [208, 314] width 115 height 24
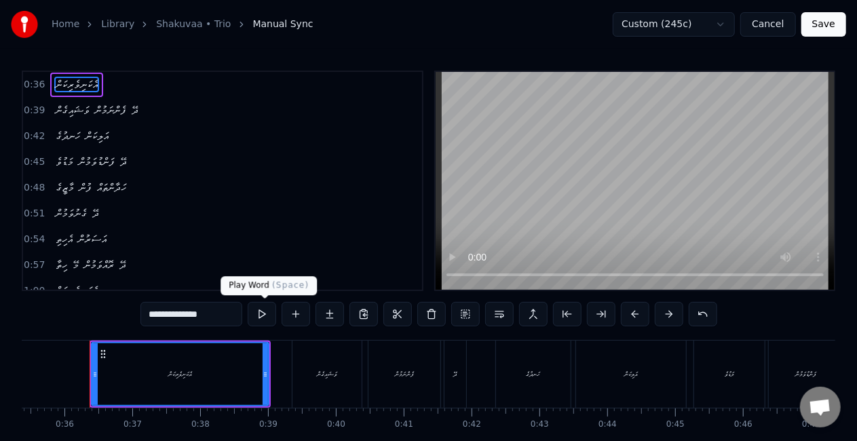
click at [260, 307] on button at bounding box center [262, 314] width 28 height 24
click at [262, 374] on div "އެކަނިވެރިކަން" at bounding box center [180, 374] width 176 height 62
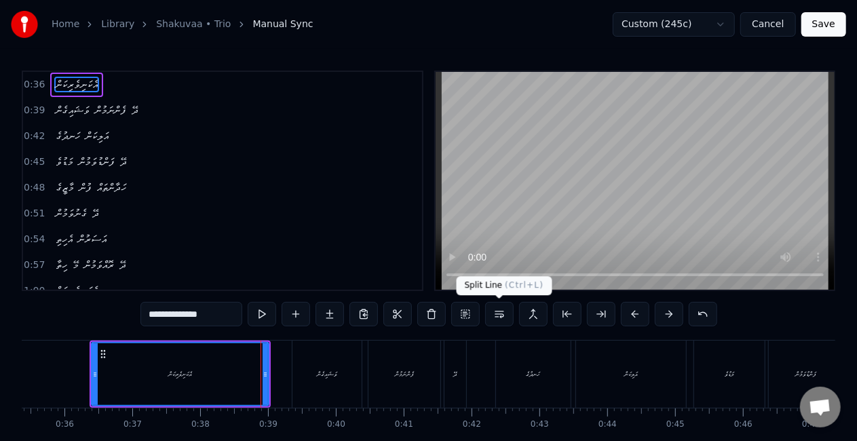
click at [499, 312] on button at bounding box center [499, 314] width 28 height 24
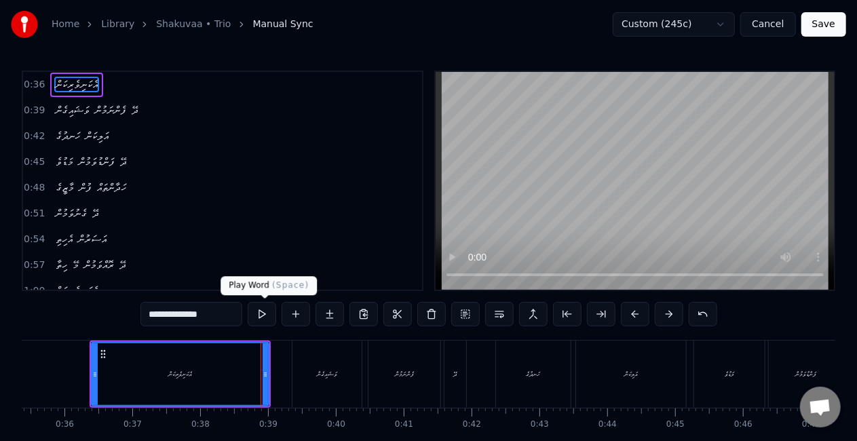
click at [262, 313] on button at bounding box center [262, 314] width 28 height 24
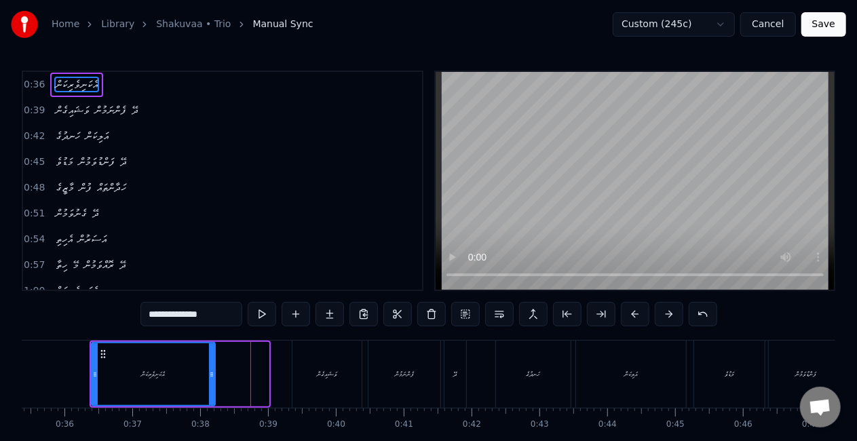
drag, startPoint x: 265, startPoint y: 381, endPoint x: 202, endPoint y: 370, distance: 63.2
click at [205, 374] on div "އެކަނިވެރިކަން" at bounding box center [153, 374] width 122 height 62
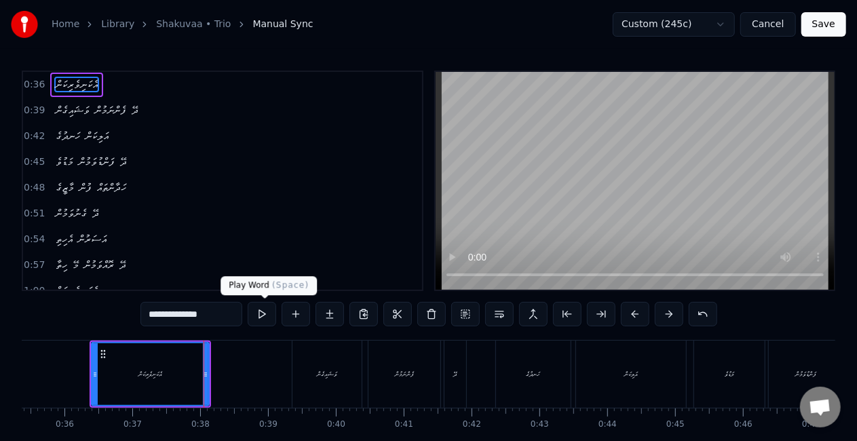
click at [267, 315] on button at bounding box center [262, 314] width 28 height 24
click at [202, 317] on input "**********" at bounding box center [191, 314] width 102 height 24
type input "**********"
click at [261, 316] on button at bounding box center [265, 314] width 28 height 24
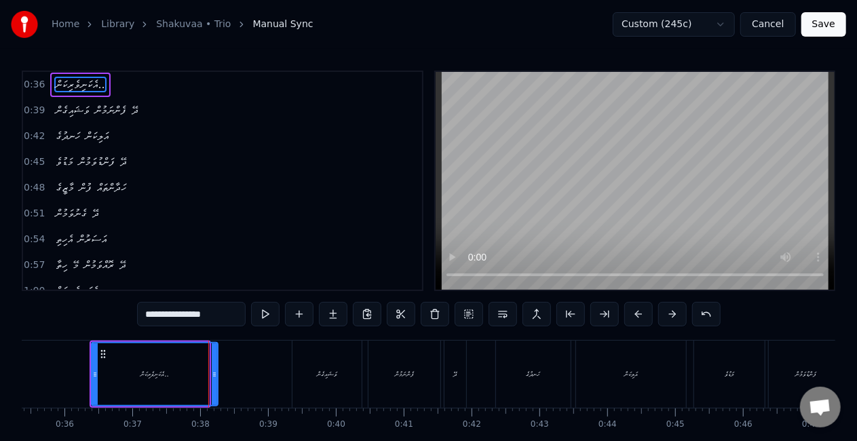
drag, startPoint x: 206, startPoint y: 366, endPoint x: 214, endPoint y: 369, distance: 9.2
click at [214, 369] on div at bounding box center [214, 374] width 5 height 62
click at [262, 316] on button at bounding box center [265, 314] width 28 height 24
drag, startPoint x: 215, startPoint y: 370, endPoint x: 231, endPoint y: 376, distance: 17.4
click at [231, 376] on icon at bounding box center [230, 374] width 5 height 11
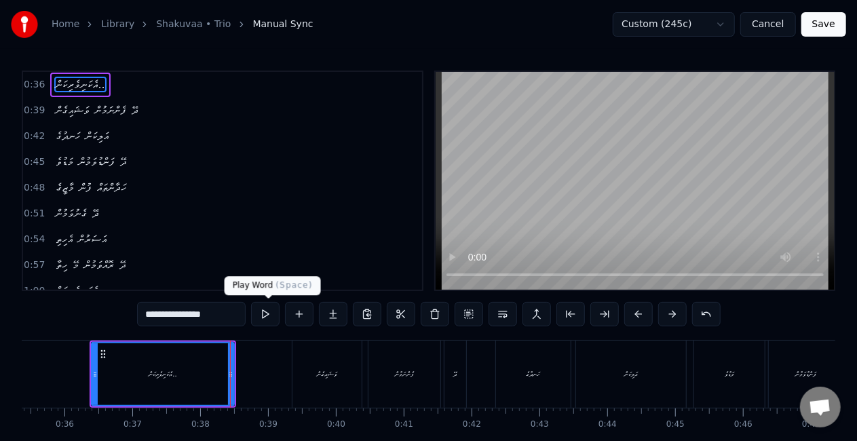
click at [266, 315] on button at bounding box center [265, 314] width 28 height 24
click at [233, 378] on div at bounding box center [233, 373] width 1 height 67
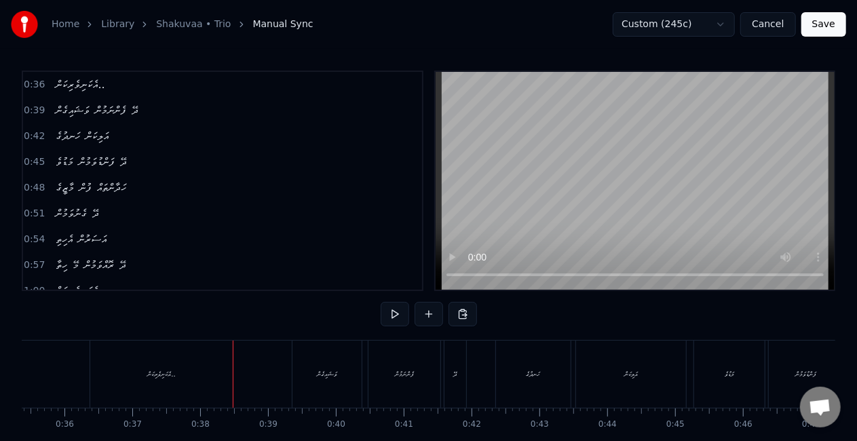
click at [193, 370] on div "އެކަނިވެރިކަން.." at bounding box center [161, 373] width 142 height 67
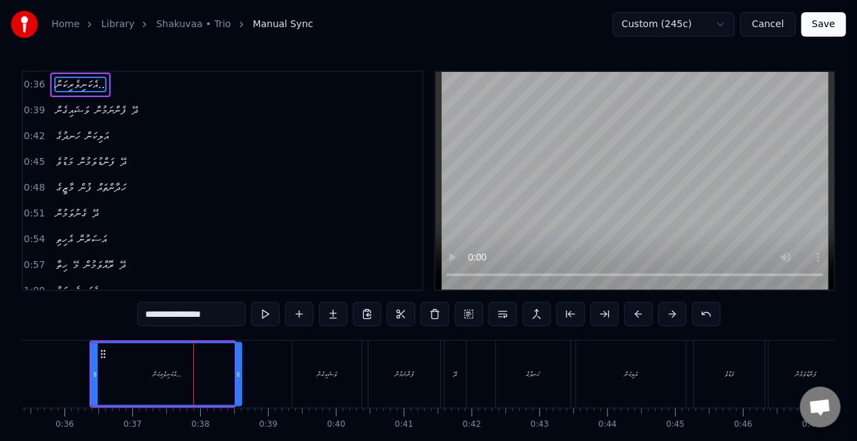
drag, startPoint x: 233, startPoint y: 375, endPoint x: 252, endPoint y: 378, distance: 19.9
click at [252, 378] on div "އެކަނިވެރިކަން.." at bounding box center [172, 374] width 163 height 64
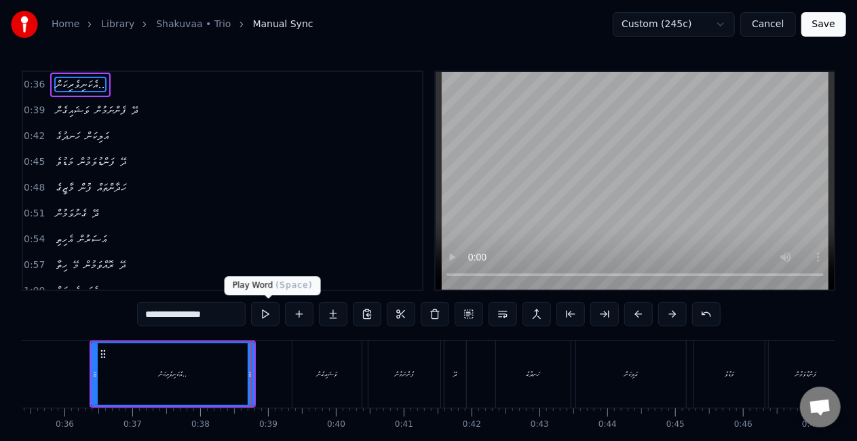
click at [268, 316] on button at bounding box center [265, 314] width 28 height 24
click at [256, 370] on icon at bounding box center [255, 374] width 5 height 11
click at [265, 309] on button at bounding box center [265, 314] width 28 height 24
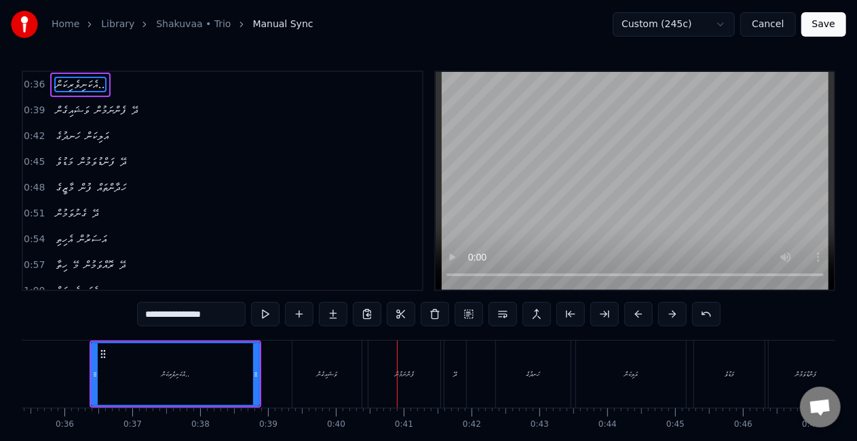
click at [343, 368] on div "ވަޝައިގެން" at bounding box center [326, 373] width 69 height 67
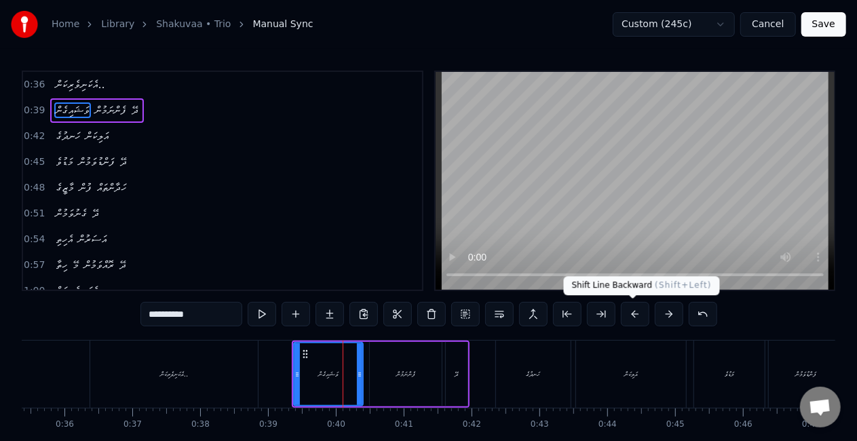
click at [636, 309] on button at bounding box center [635, 314] width 28 height 24
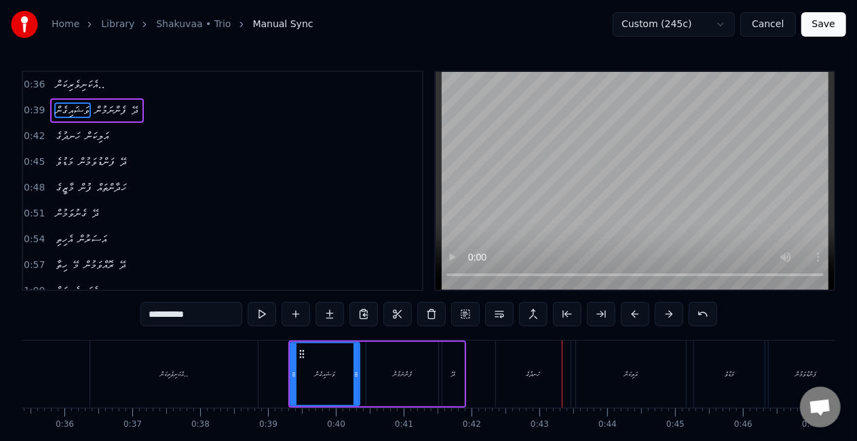
click at [508, 353] on div "ހަނދުގެ" at bounding box center [533, 373] width 75 height 67
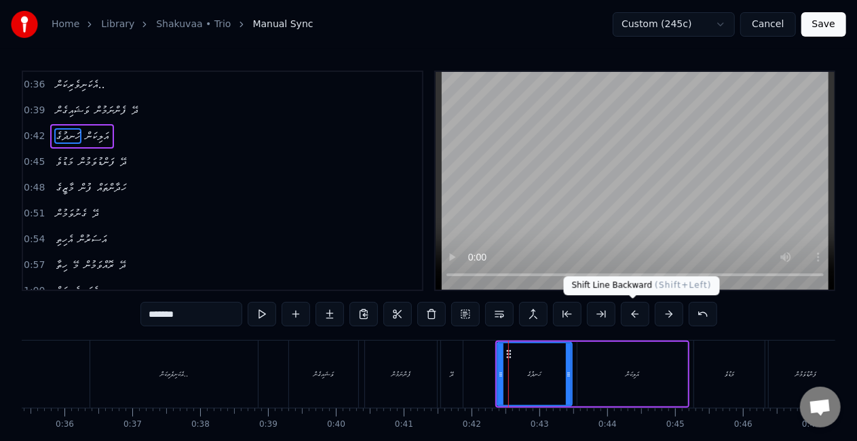
click at [636, 313] on button at bounding box center [635, 314] width 28 height 24
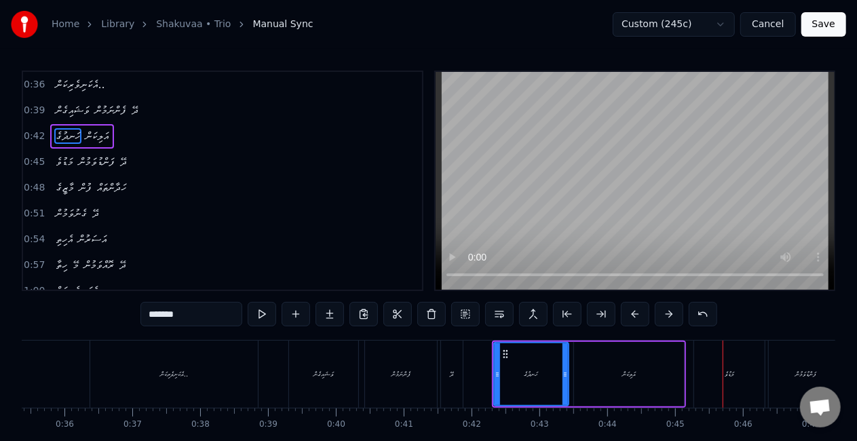
click at [701, 370] on div "މަޑުވެ" at bounding box center [729, 373] width 71 height 67
type input "******"
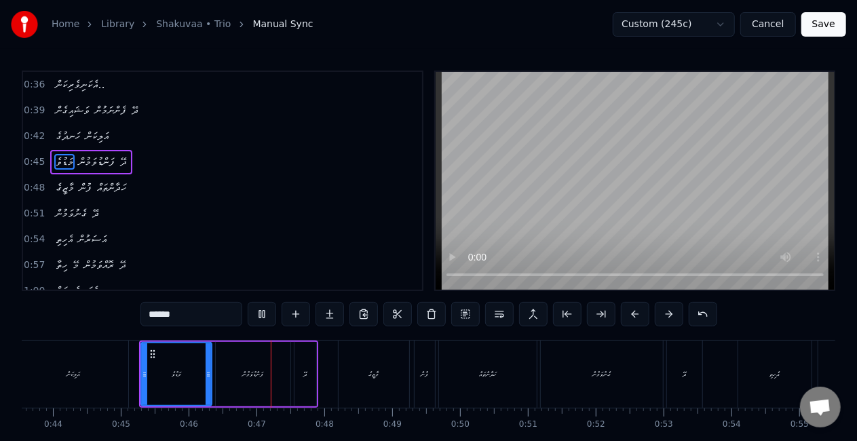
scroll to position [0, 3094]
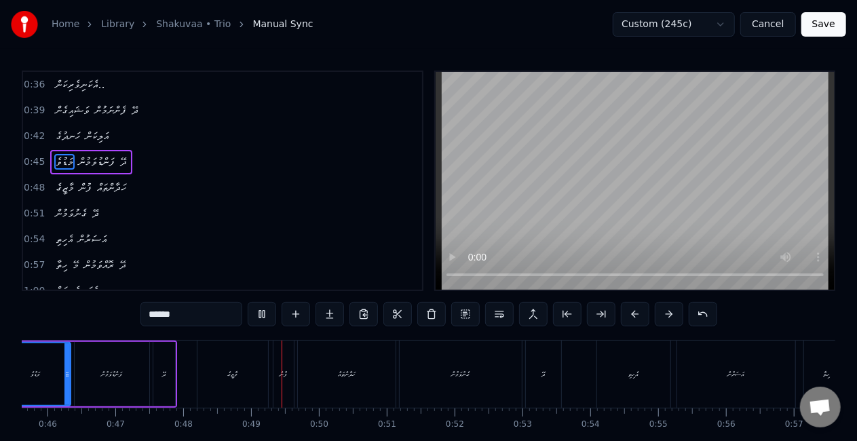
click at [827, 20] on button "Save" at bounding box center [823, 24] width 45 height 24
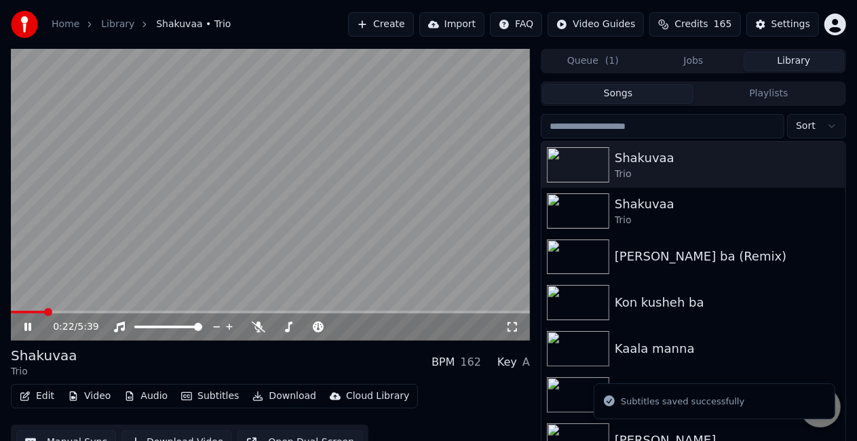
click at [45, 311] on span at bounding box center [270, 312] width 519 height 3
click at [60, 311] on span at bounding box center [270, 312] width 519 height 3
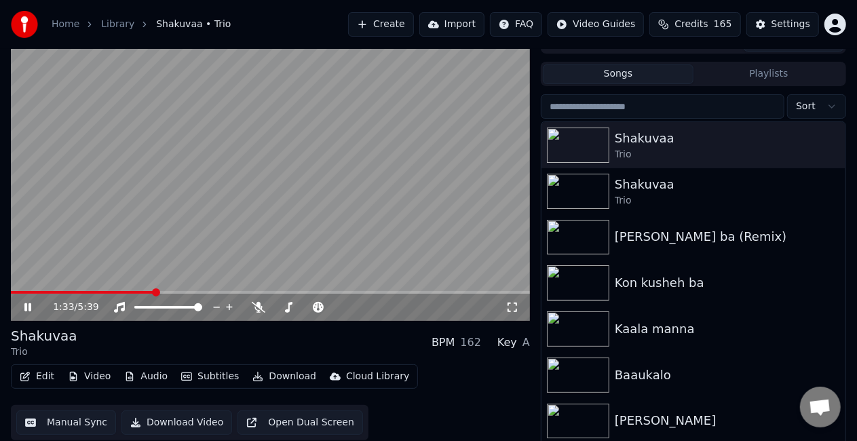
scroll to position [31, 0]
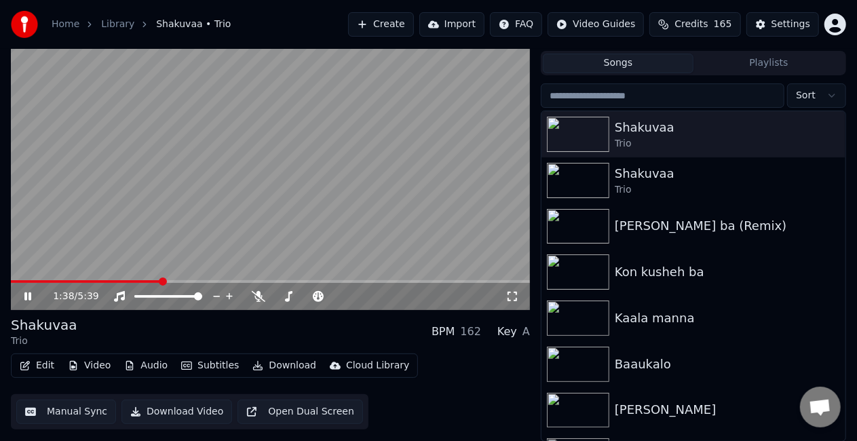
click at [26, 293] on icon at bounding box center [27, 296] width 7 height 8
click at [39, 369] on button "Edit" at bounding box center [36, 365] width 45 height 19
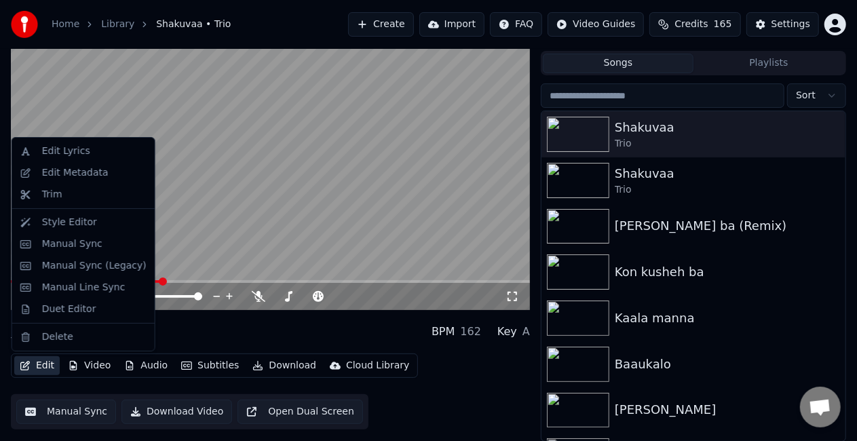
click at [39, 416] on button "Manual Sync" at bounding box center [66, 411] width 100 height 24
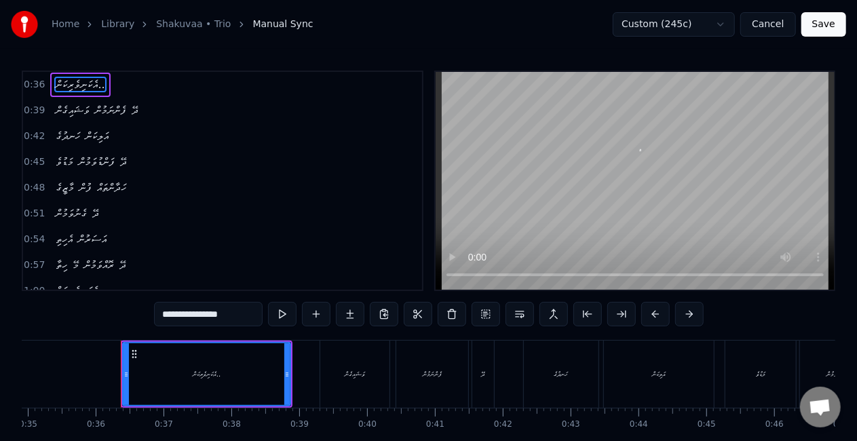
scroll to position [0, 2399]
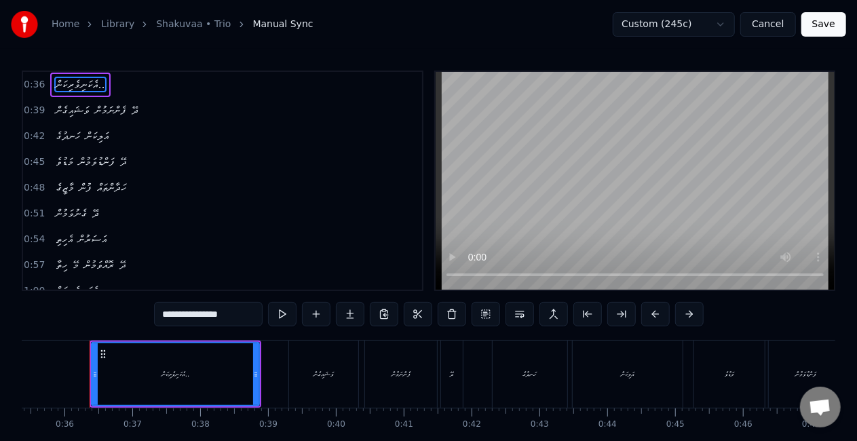
click at [738, 15] on html "Home Library Shakuvaa • Trio Manual Sync Custom (245c) Cancel Save 0:36 އެކަނިވ…" at bounding box center [428, 249] width 857 height 499
click at [735, 15] on html "Home Library Shakuvaa • Trio Manual Sync Custom (245c) Cancel Save 0:36 އެކަނިވ…" at bounding box center [428, 249] width 857 height 499
click at [220, 374] on div "އެކަނިވެރިކަން.." at bounding box center [175, 374] width 166 height 62
click at [285, 309] on button at bounding box center [282, 314] width 28 height 24
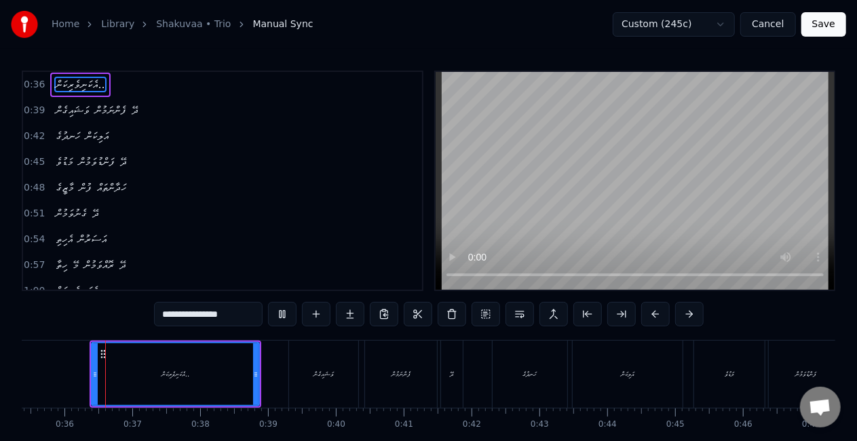
click at [285, 309] on button at bounding box center [282, 314] width 28 height 24
click at [288, 378] on div "ވަޝައިގެން" at bounding box center [323, 373] width 71 height 67
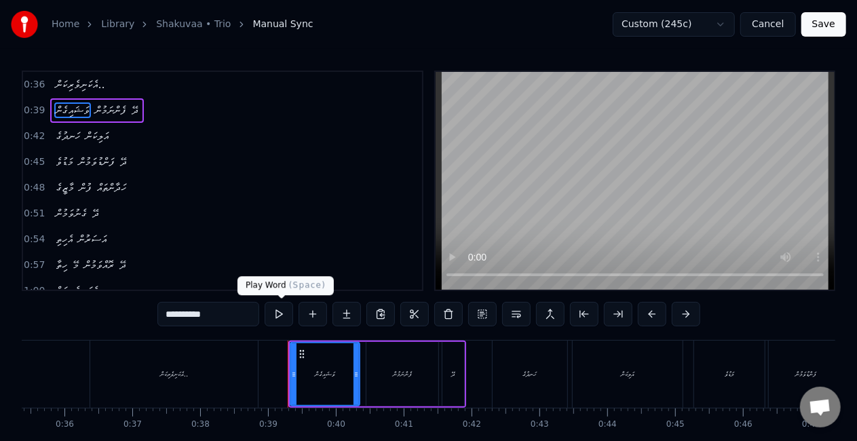
click at [278, 311] on button at bounding box center [279, 314] width 28 height 24
click at [380, 370] on div "ފެންނަމުން" at bounding box center [402, 374] width 72 height 64
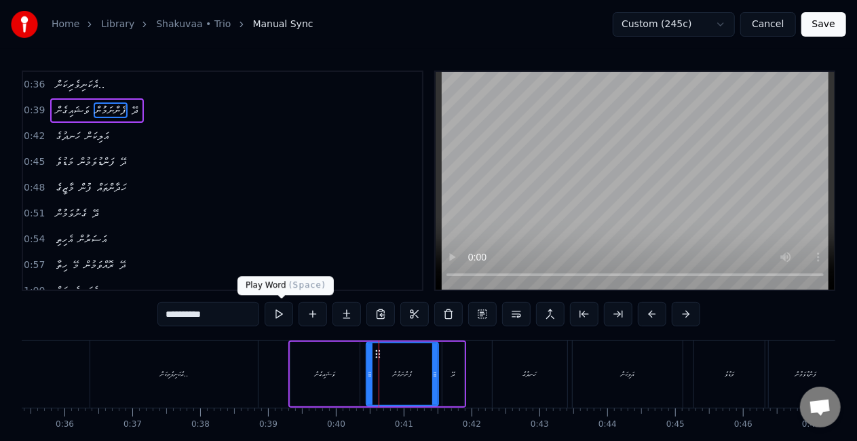
click at [282, 311] on button at bounding box center [279, 314] width 28 height 24
click at [447, 372] on div "ދޭ" at bounding box center [453, 374] width 22 height 64
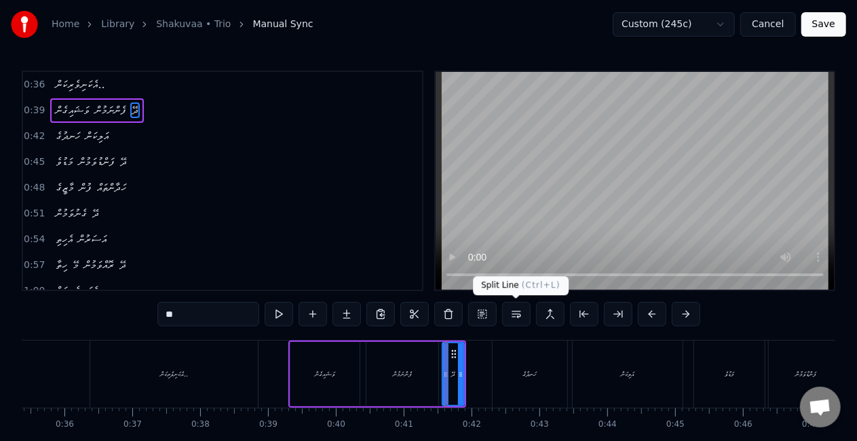
click at [511, 313] on button at bounding box center [516, 314] width 28 height 24
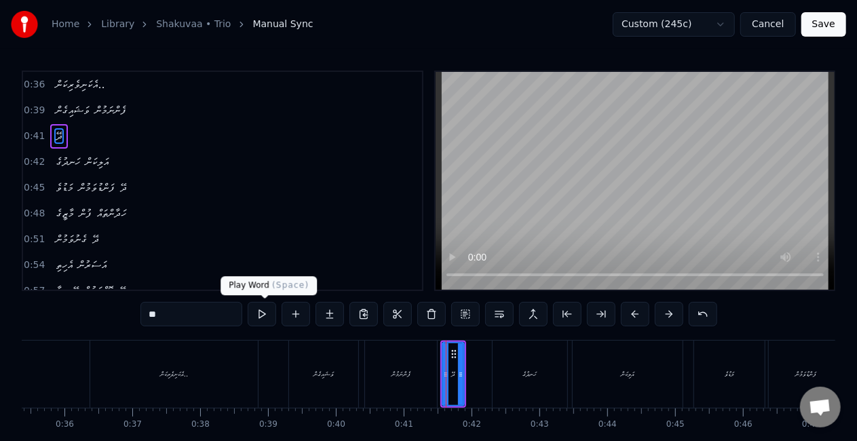
click at [267, 311] on button at bounding box center [262, 314] width 28 height 24
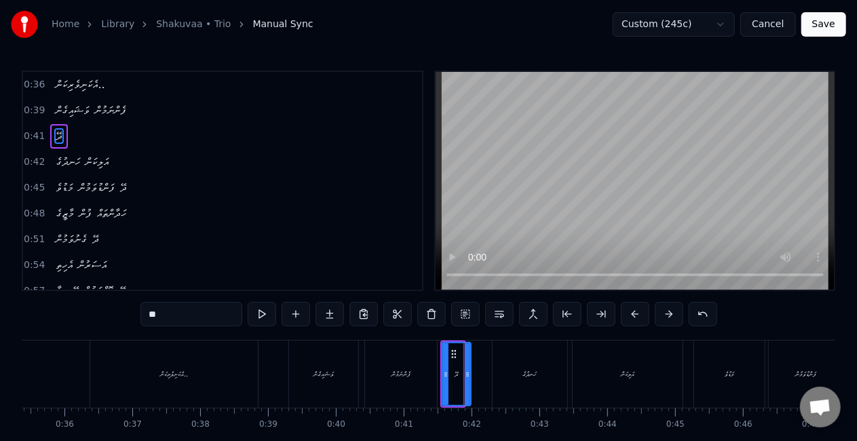
drag, startPoint x: 460, startPoint y: 372, endPoint x: 467, endPoint y: 374, distance: 7.1
click at [467, 374] on icon at bounding box center [467, 374] width 5 height 11
click at [349, 344] on div "ވަޝައިގެން" at bounding box center [323, 373] width 69 height 67
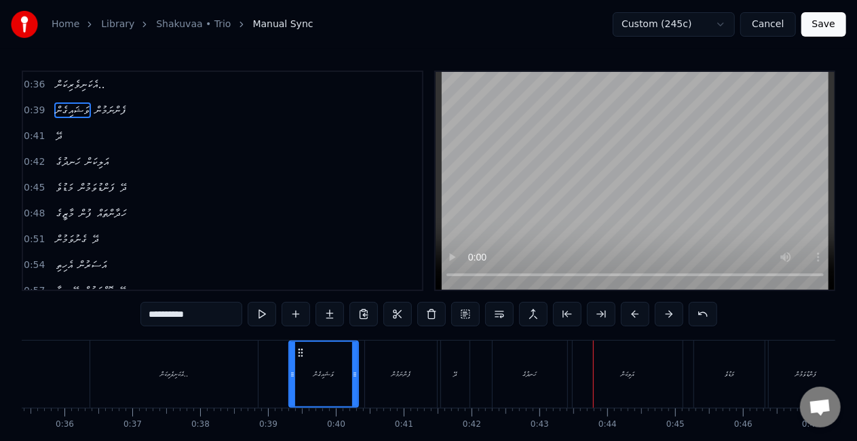
click at [543, 372] on div "ހަނދުގެ" at bounding box center [529, 373] width 75 height 67
type input "*******"
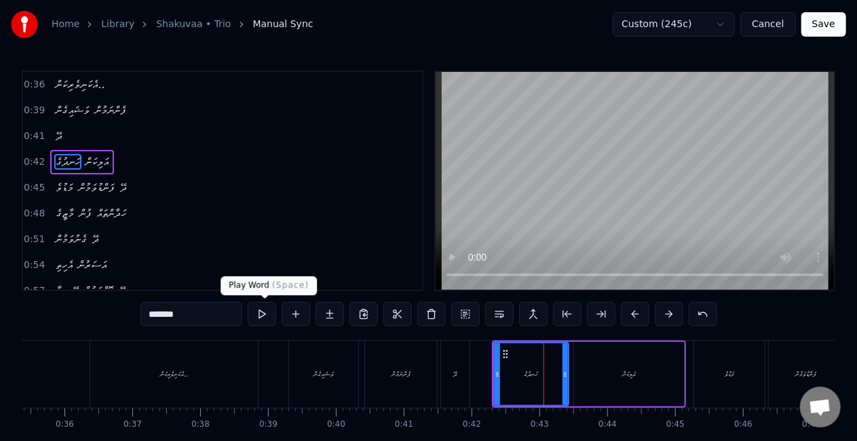
click at [267, 311] on button at bounding box center [262, 314] width 28 height 24
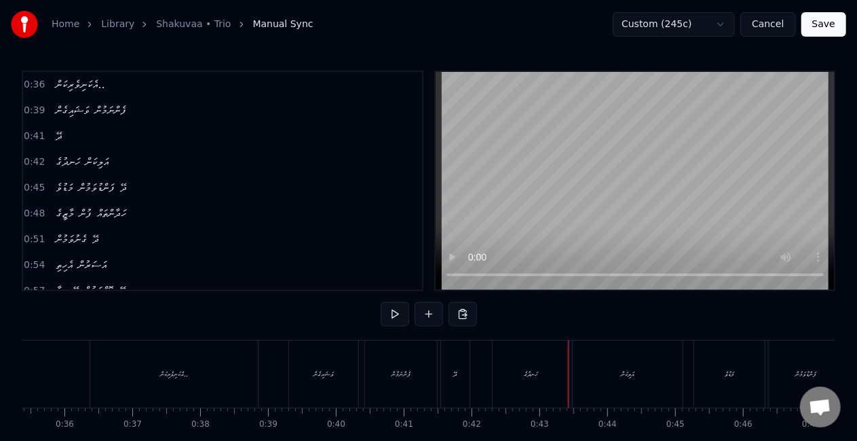
click at [510, 374] on div "ހަނދުގެ" at bounding box center [530, 373] width 77 height 67
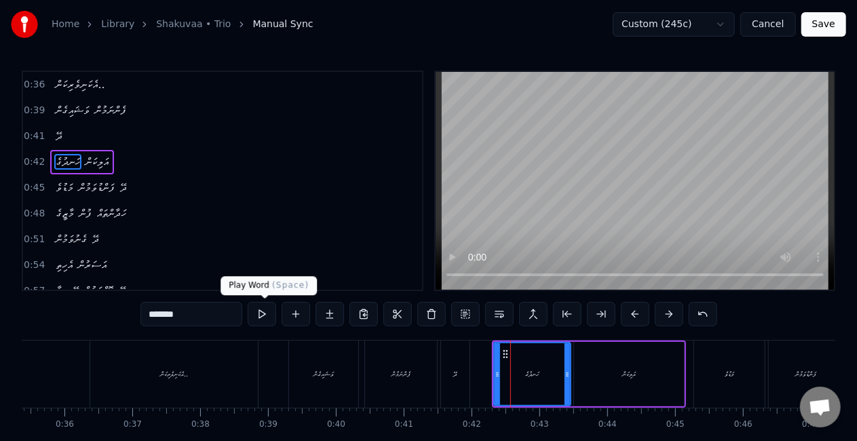
click at [269, 311] on button at bounding box center [262, 314] width 28 height 24
click at [572, 368] on div "ހަނދުގެ އަލިކަން" at bounding box center [589, 373] width 194 height 67
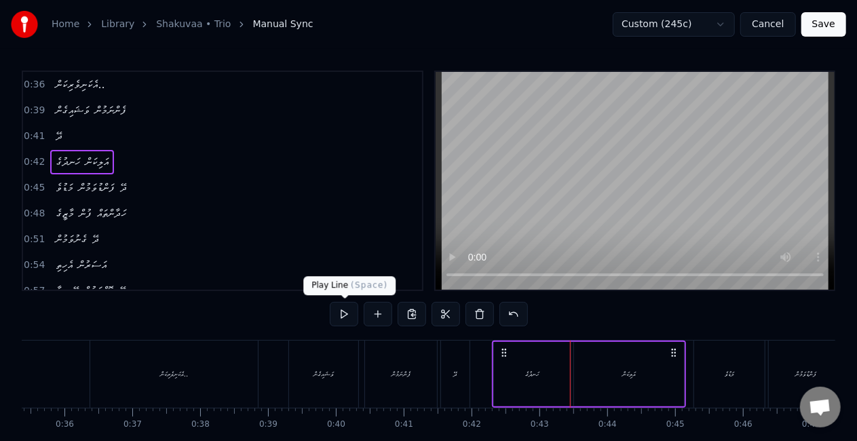
click at [347, 319] on button at bounding box center [344, 314] width 28 height 24
click at [697, 368] on div "މަޑުވެ" at bounding box center [729, 373] width 71 height 67
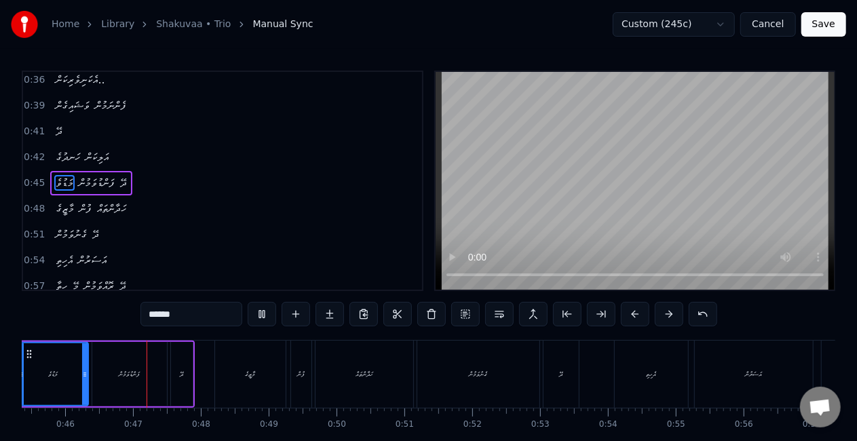
scroll to position [0, 3092]
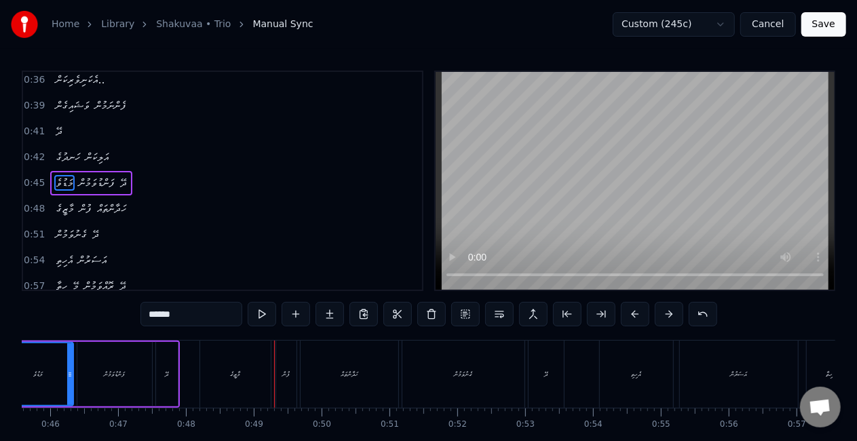
click at [262, 362] on div "މާޒީގެ" at bounding box center [235, 373] width 71 height 67
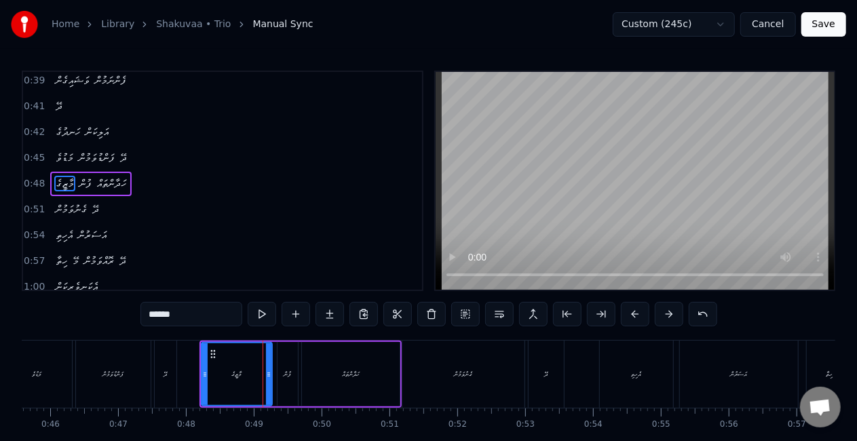
scroll to position [30, 0]
drag, startPoint x: 216, startPoint y: 355, endPoint x: 206, endPoint y: 352, distance: 10.7
click at [206, 352] on icon at bounding box center [202, 354] width 11 height 11
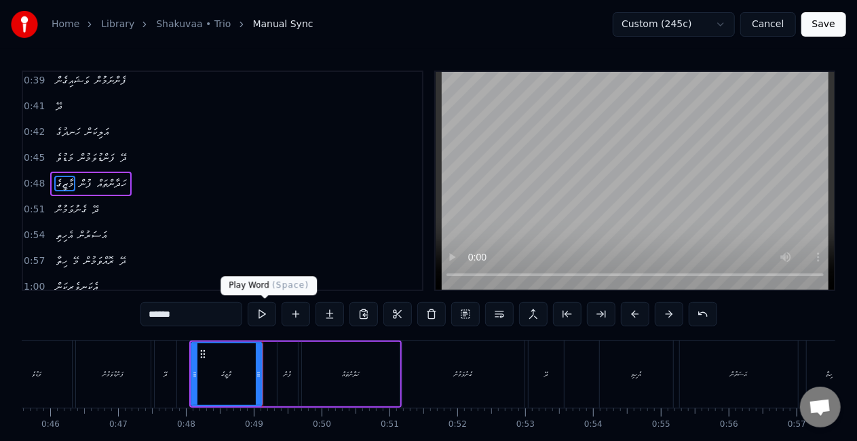
click at [260, 313] on button at bounding box center [262, 314] width 28 height 24
click at [723, 377] on div "އަސަރުން" at bounding box center [739, 373] width 118 height 67
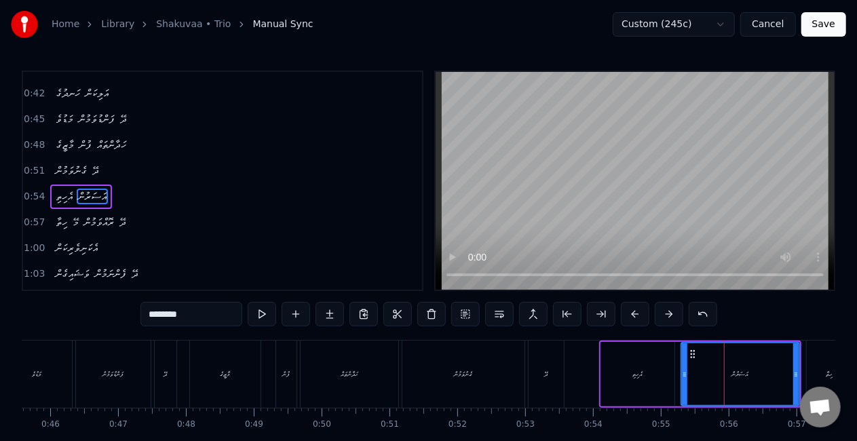
scroll to position [81, 0]
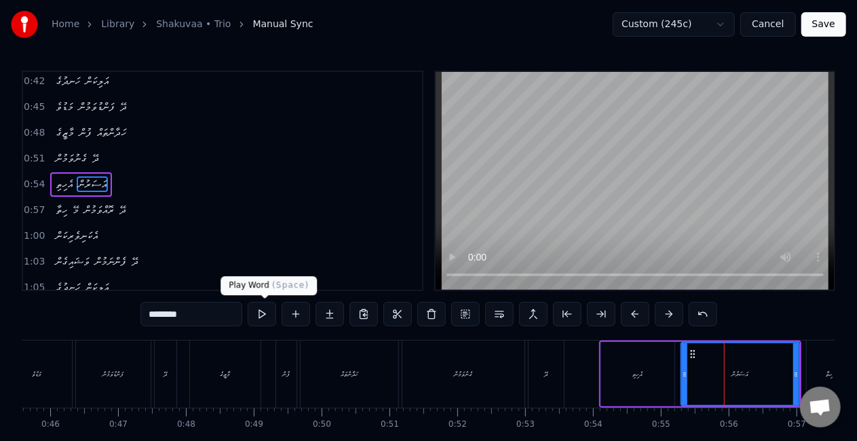
click at [262, 316] on button at bounding box center [262, 314] width 28 height 24
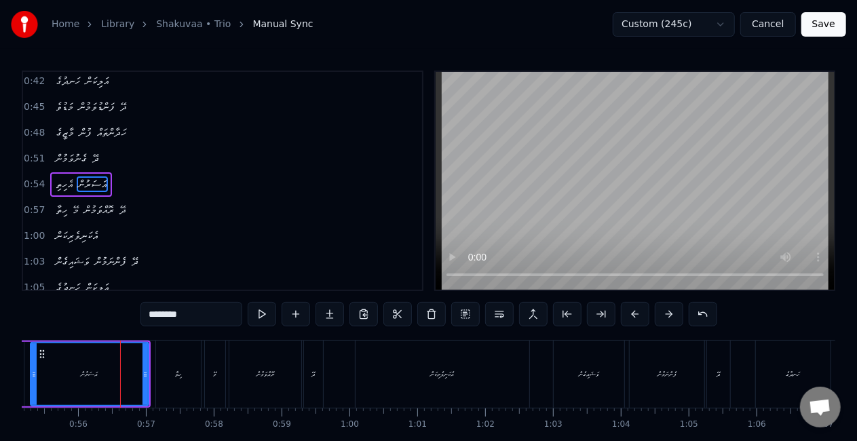
scroll to position [0, 3772]
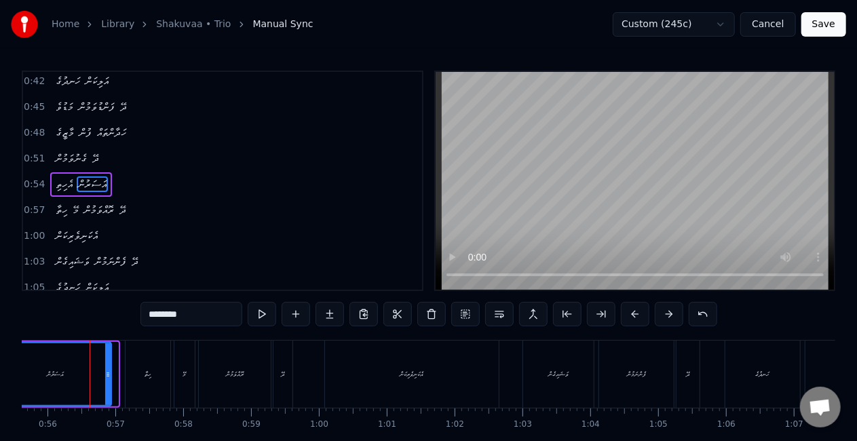
drag, startPoint x: 114, startPoint y: 378, endPoint x: 104, endPoint y: 374, distance: 11.0
click at [105, 375] on icon at bounding box center [107, 374] width 5 height 11
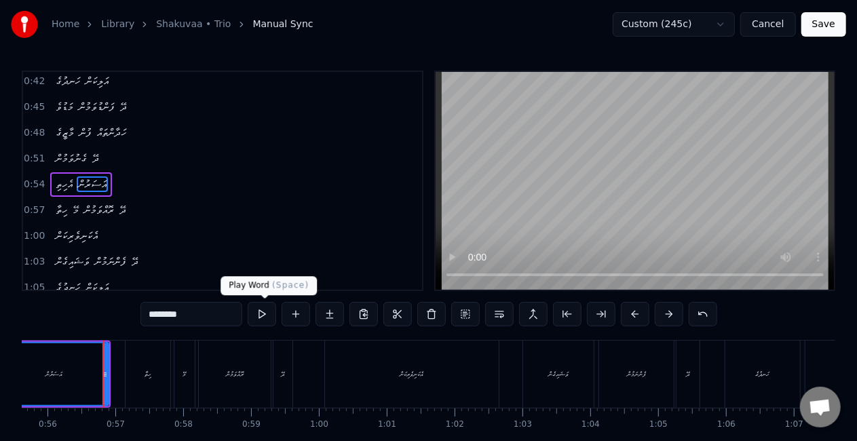
click at [260, 317] on button at bounding box center [262, 314] width 28 height 24
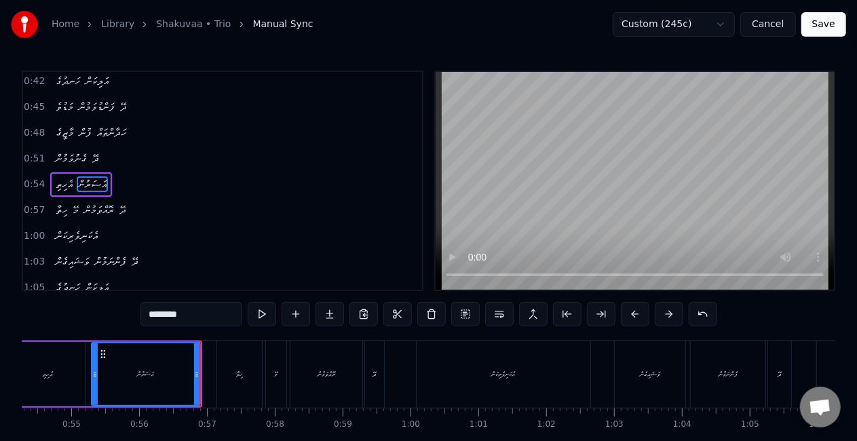
click at [240, 375] on div "ހިތާ" at bounding box center [239, 374] width 7 height 10
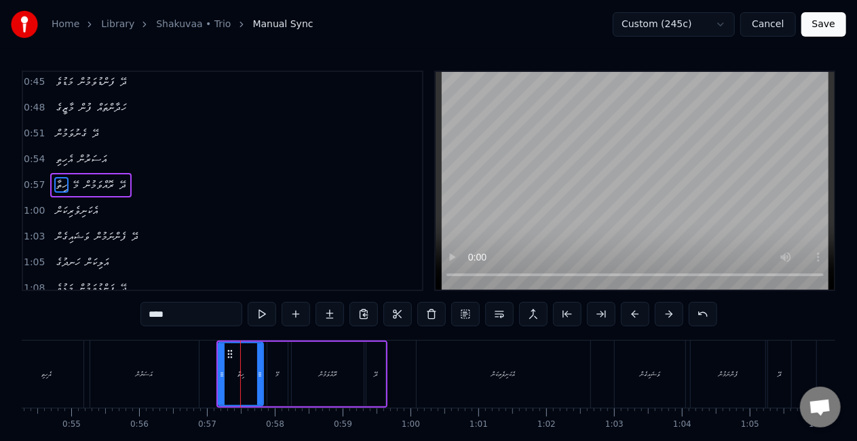
scroll to position [106, 0]
click at [257, 313] on button at bounding box center [262, 314] width 28 height 24
click at [279, 358] on div "މޭ" at bounding box center [277, 374] width 20 height 64
type input "**"
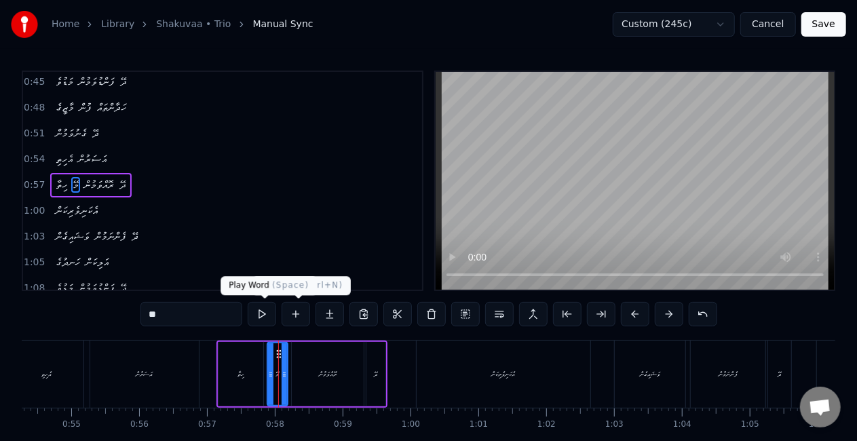
click at [266, 311] on button at bounding box center [262, 314] width 28 height 24
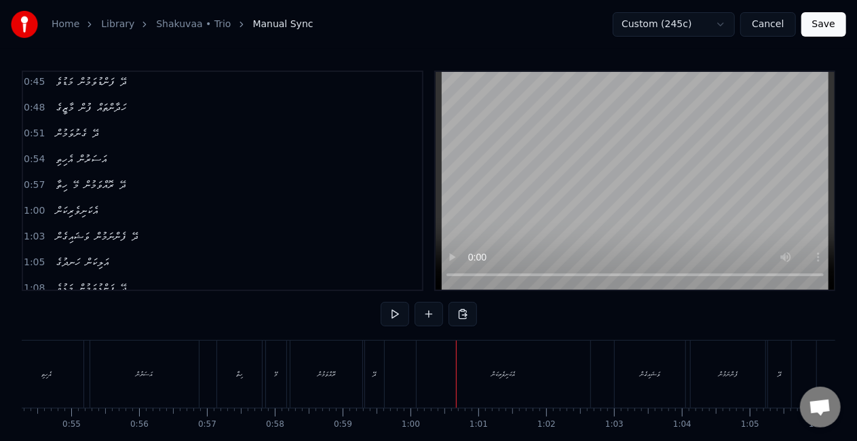
click at [479, 389] on div "އެކަނިވެރިކަން" at bounding box center [503, 373] width 174 height 67
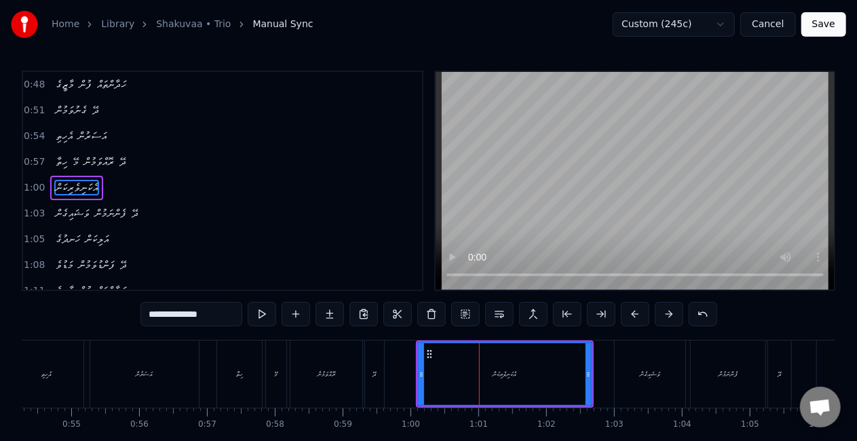
scroll to position [132, 0]
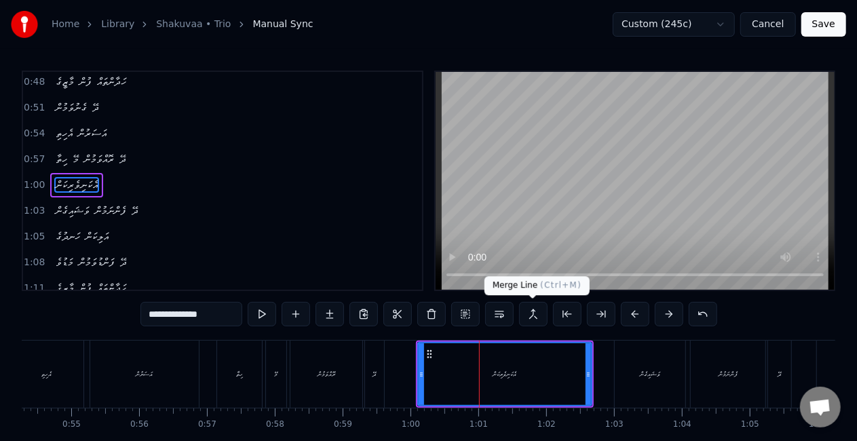
click at [529, 313] on button at bounding box center [533, 314] width 28 height 24
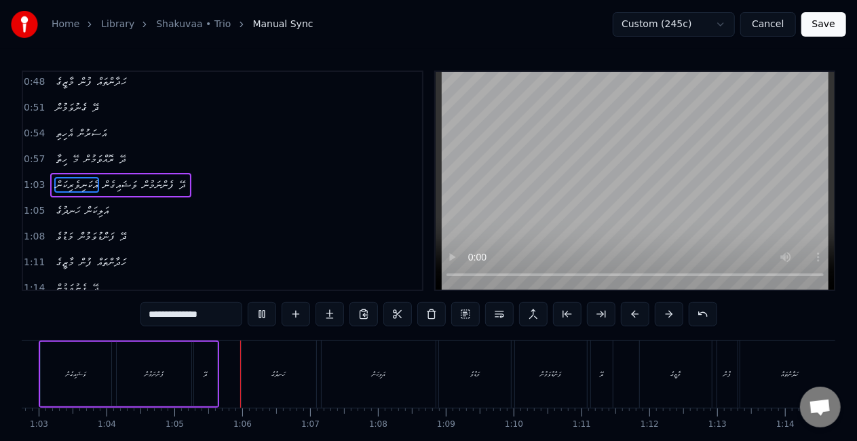
scroll to position [0, 4372]
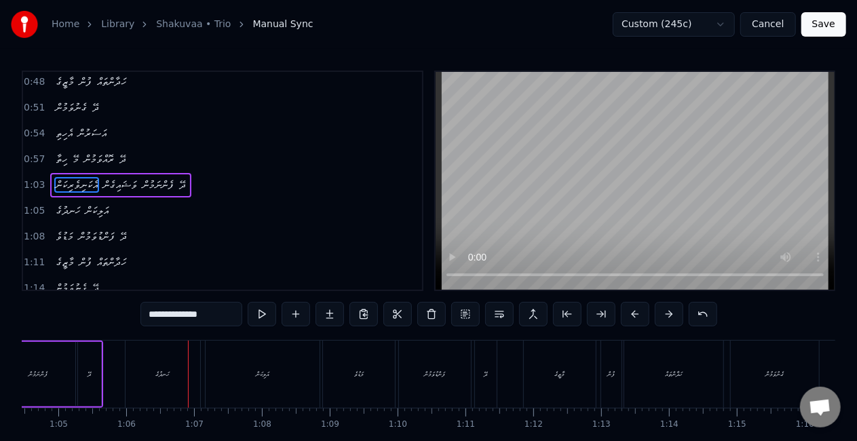
click at [172, 368] on div "ހަނދުގެ" at bounding box center [162, 373] width 75 height 67
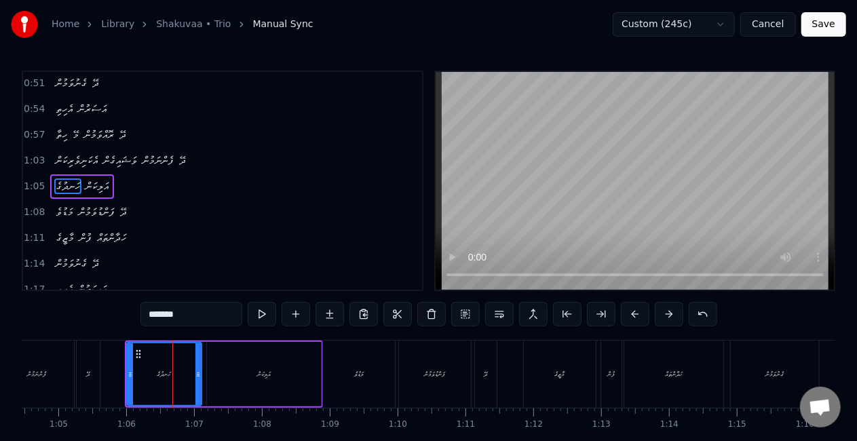
scroll to position [157, 0]
click at [257, 313] on button at bounding box center [262, 314] width 28 height 24
click at [281, 374] on div "އަލިކަން" at bounding box center [264, 374] width 114 height 64
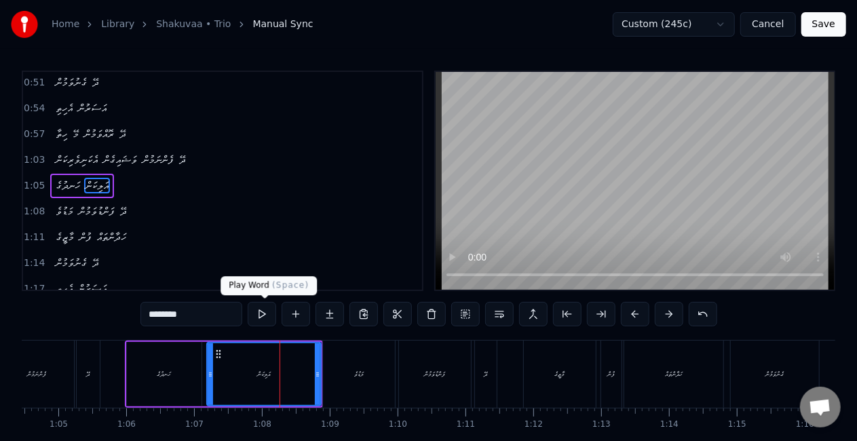
click at [266, 315] on button at bounding box center [262, 314] width 28 height 24
click at [265, 310] on button at bounding box center [262, 314] width 28 height 24
click at [332, 357] on div "މަޑުވެ" at bounding box center [359, 373] width 72 height 67
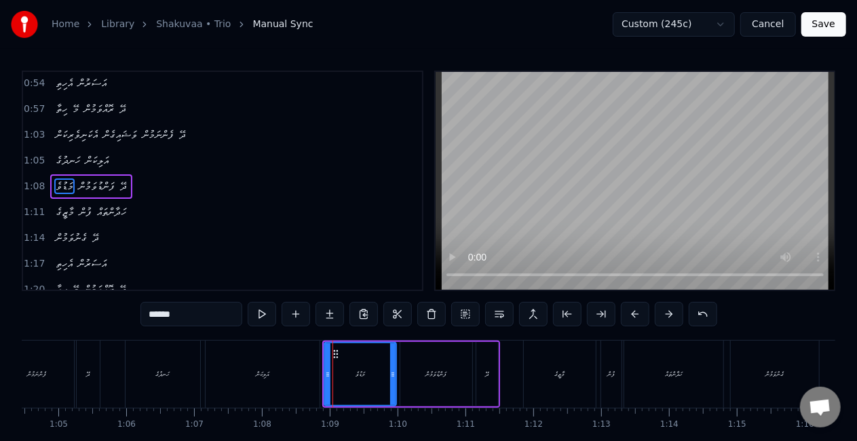
scroll to position [182, 0]
click at [264, 307] on button at bounding box center [262, 314] width 28 height 24
click at [528, 377] on div "މާޒީގެ" at bounding box center [560, 373] width 72 height 67
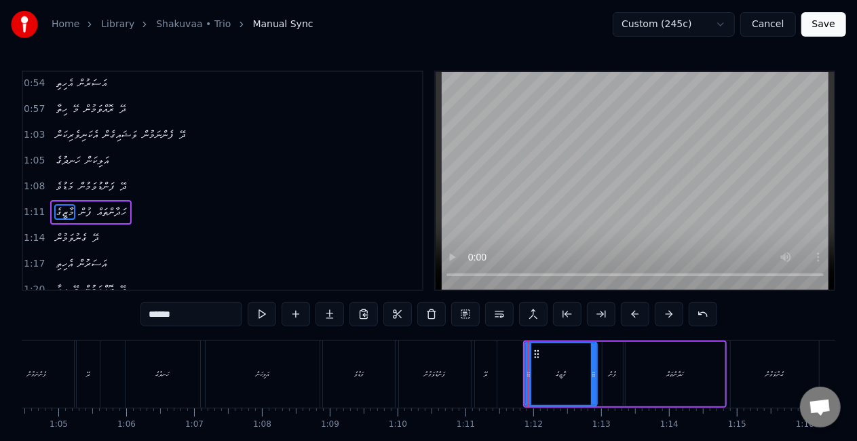
scroll to position [208, 0]
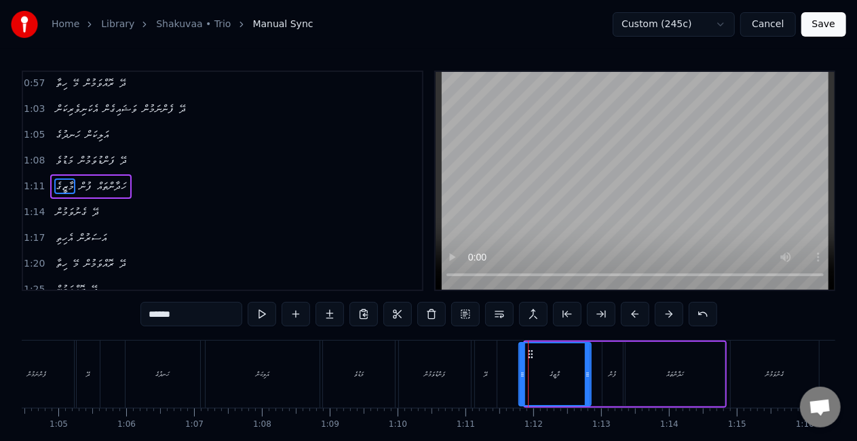
drag, startPoint x: 540, startPoint y: 351, endPoint x: 533, endPoint y: 350, distance: 6.8
click at [533, 350] on icon at bounding box center [530, 354] width 11 height 11
click at [270, 311] on button at bounding box center [262, 314] width 28 height 24
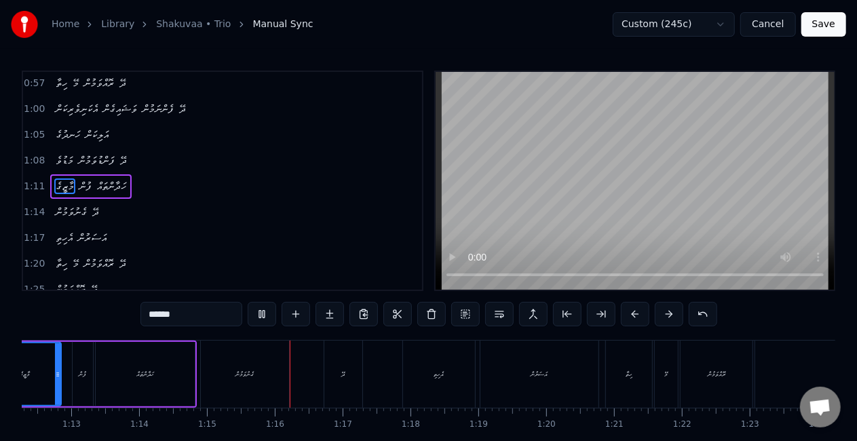
scroll to position [0, 5066]
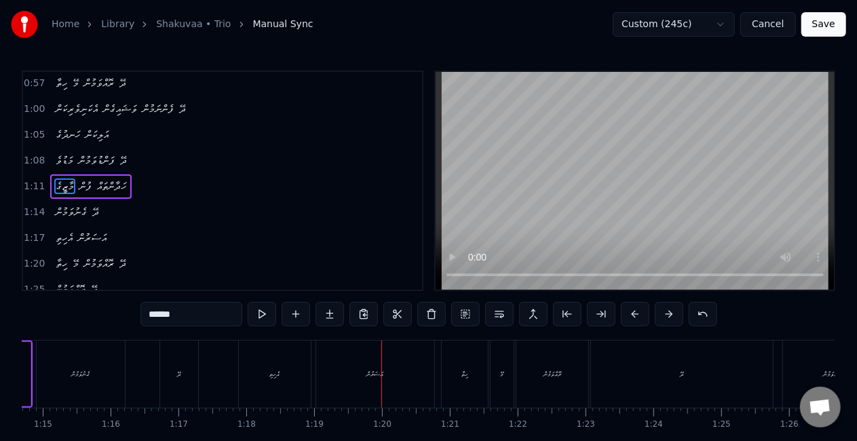
click at [287, 375] on div "އެހިތި" at bounding box center [275, 373] width 72 height 67
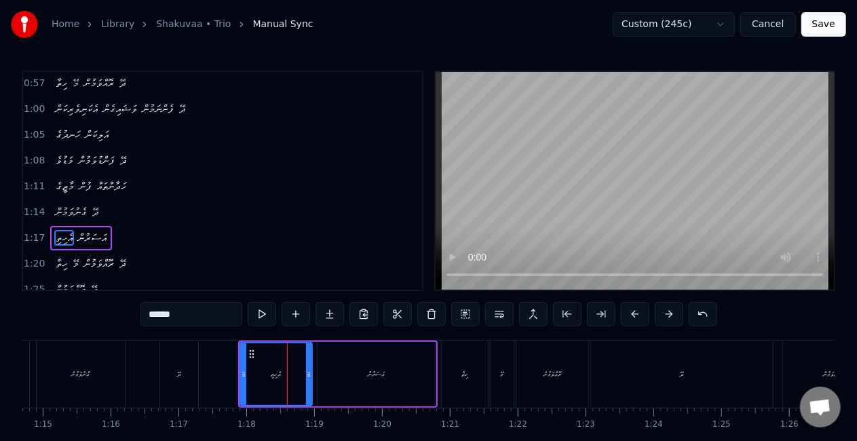
scroll to position [258, 0]
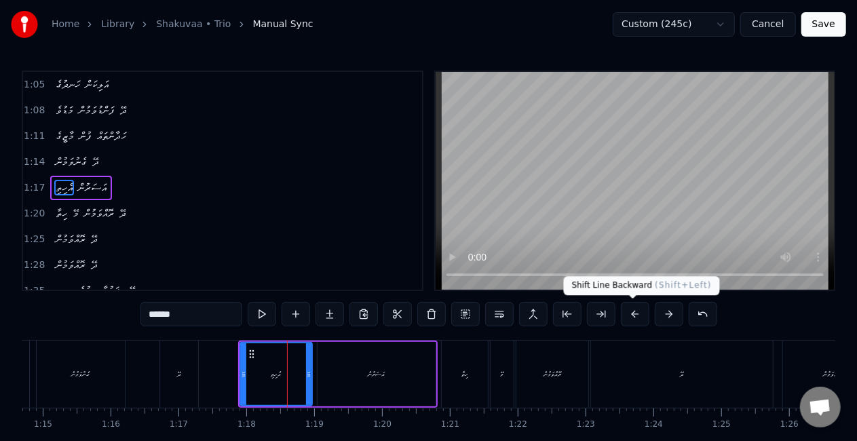
click at [627, 315] on button at bounding box center [635, 314] width 28 height 24
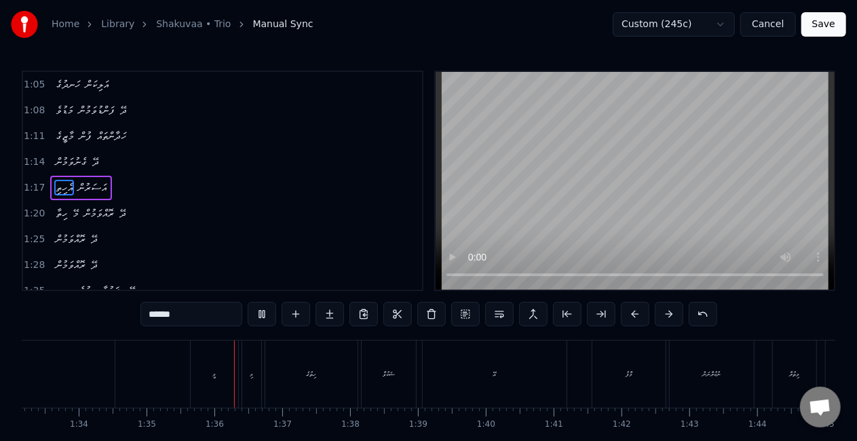
scroll to position [0, 6431]
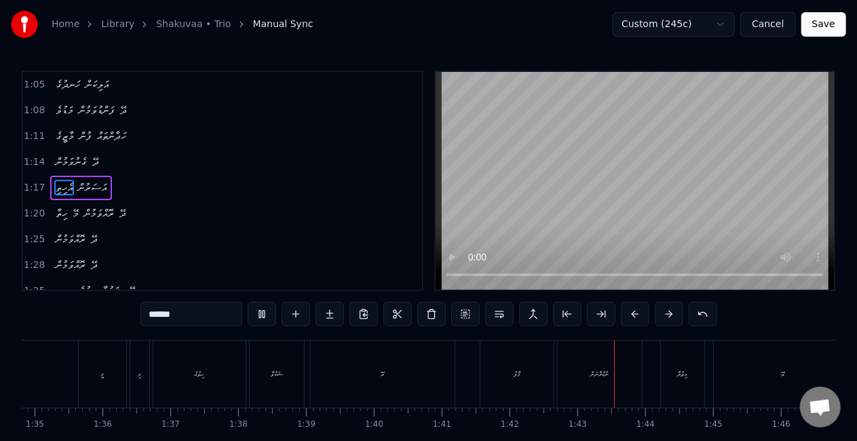
click at [490, 363] on div "މާފު" at bounding box center [516, 373] width 73 height 67
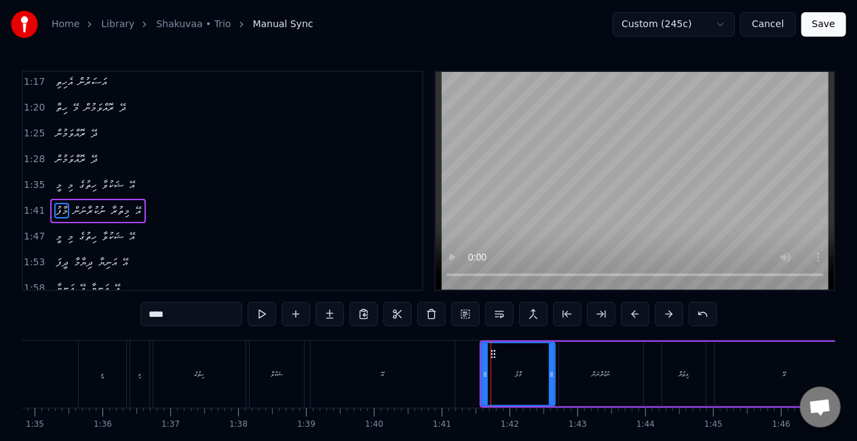
scroll to position [385, 0]
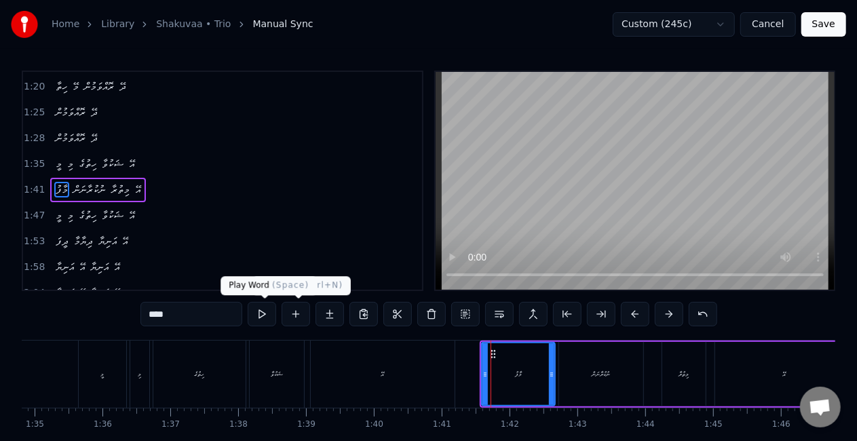
click at [269, 316] on button at bounding box center [262, 314] width 28 height 24
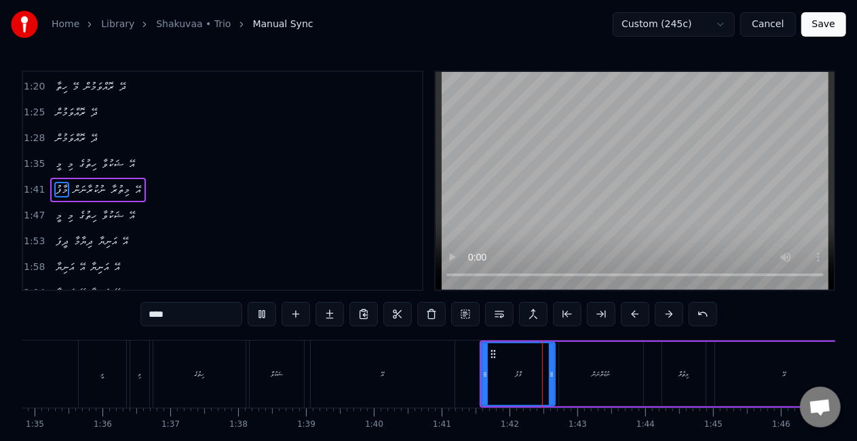
click at [269, 316] on button at bounding box center [262, 314] width 28 height 24
click at [490, 353] on icon at bounding box center [489, 354] width 11 height 11
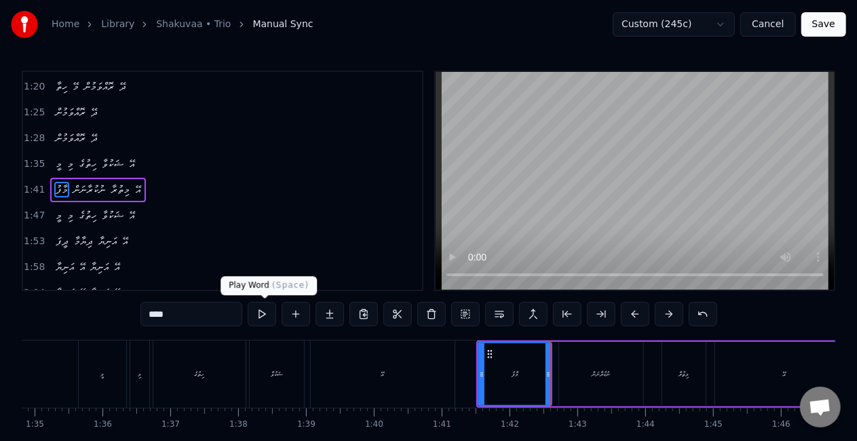
click at [256, 313] on button at bounding box center [262, 314] width 28 height 24
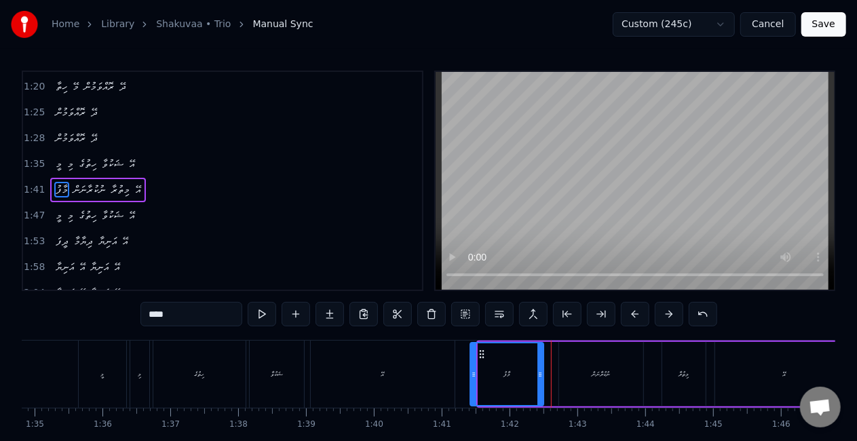
drag, startPoint x: 487, startPoint y: 352, endPoint x: 480, endPoint y: 351, distance: 7.6
click at [480, 351] on icon at bounding box center [482, 354] width 11 height 11
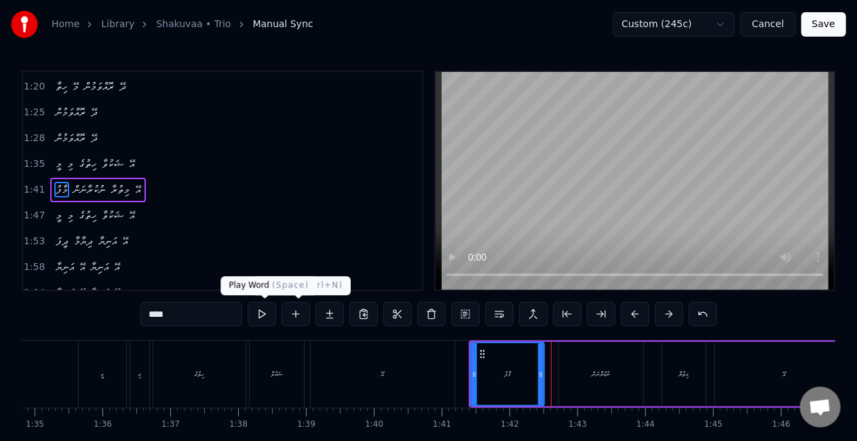
click at [268, 310] on button at bounding box center [262, 314] width 28 height 24
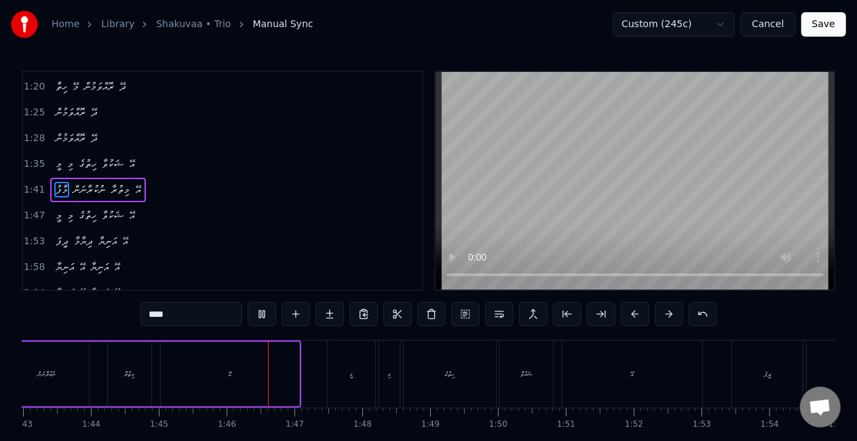
scroll to position [0, 7124]
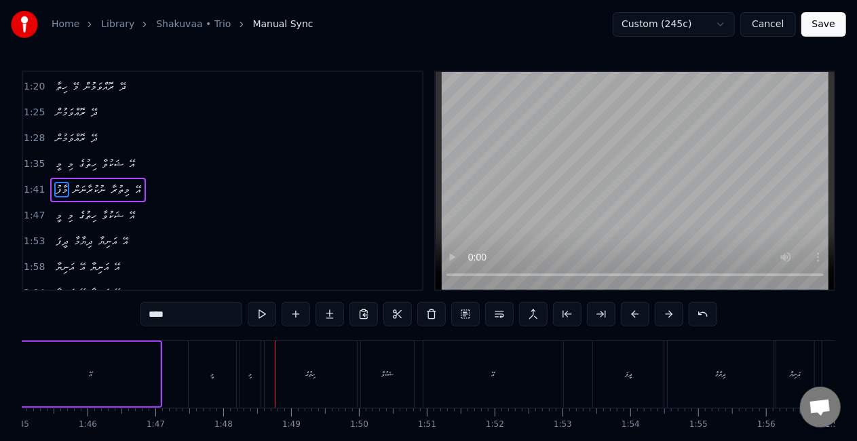
click at [217, 378] on div "މީ" at bounding box center [212, 373] width 47 height 67
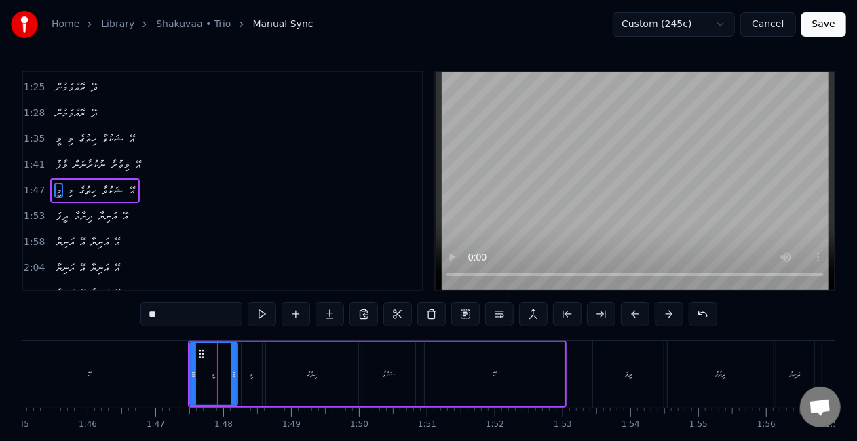
scroll to position [410, 0]
click at [197, 355] on icon at bounding box center [196, 354] width 11 height 11
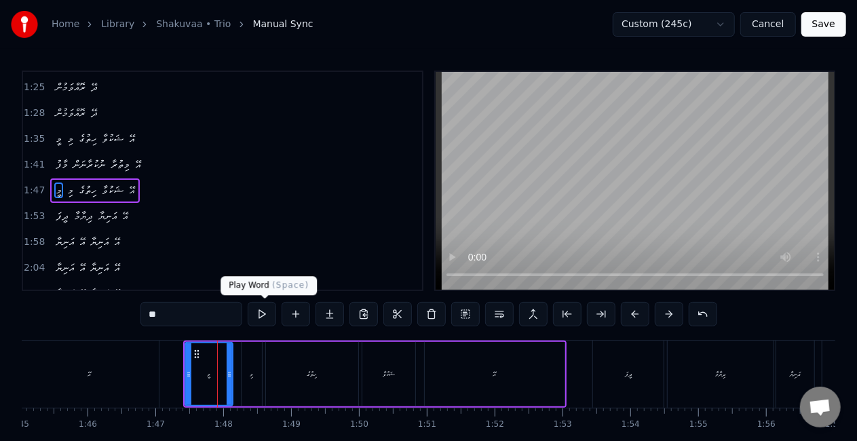
click at [259, 317] on button at bounding box center [262, 314] width 28 height 24
click at [608, 372] on div "ދީފަ" at bounding box center [628, 373] width 71 height 67
type input "****"
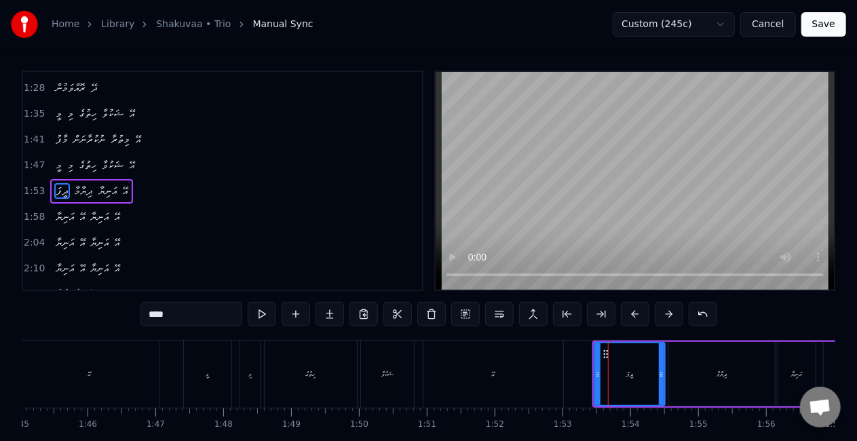
scroll to position [435, 0]
drag, startPoint x: 606, startPoint y: 355, endPoint x: 598, endPoint y: 353, distance: 8.6
click at [598, 353] on icon at bounding box center [596, 354] width 11 height 11
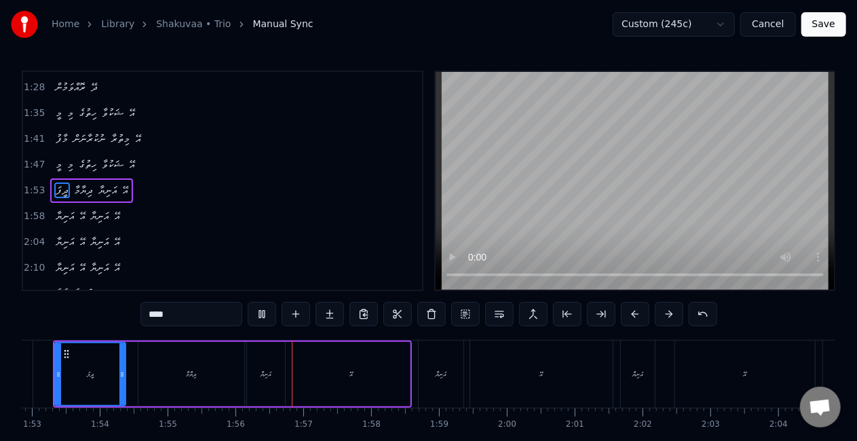
scroll to position [0, 7818]
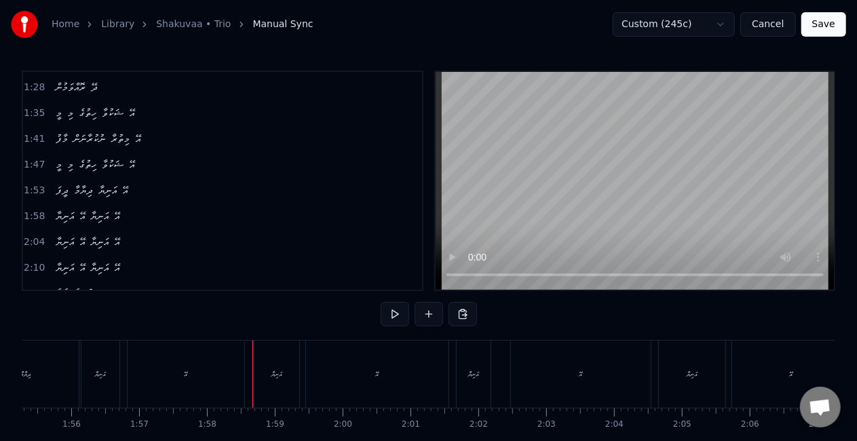
click at [374, 381] on div "އޭ" at bounding box center [377, 373] width 142 height 67
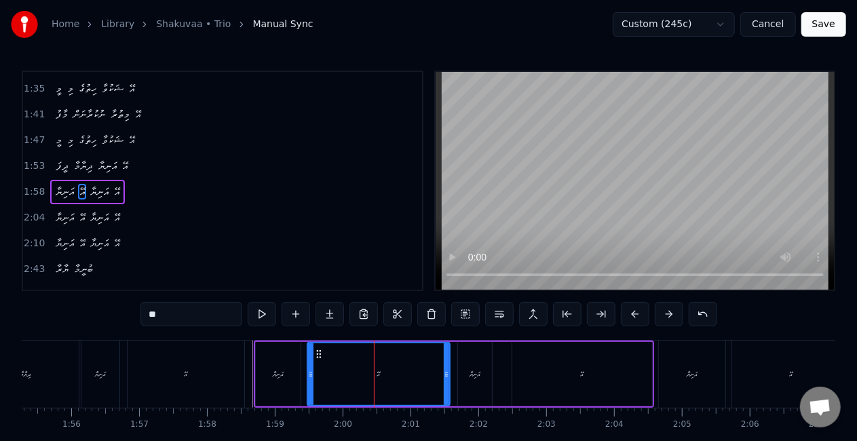
scroll to position [461, 0]
click at [313, 376] on icon at bounding box center [313, 374] width 5 height 11
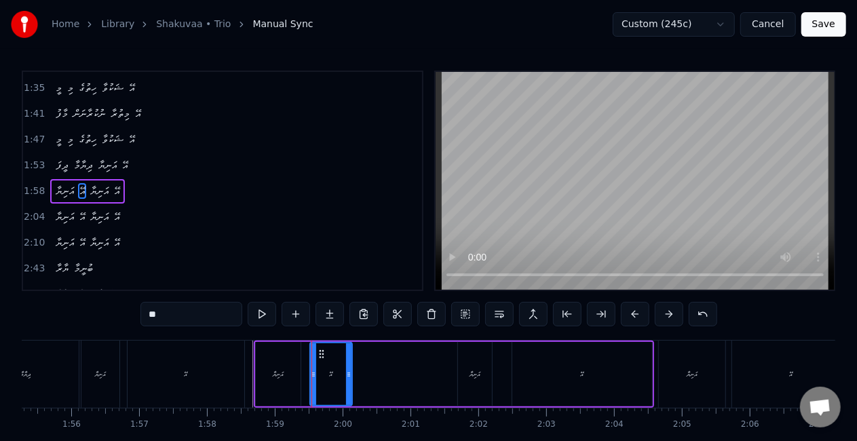
drag, startPoint x: 445, startPoint y: 376, endPoint x: 347, endPoint y: 366, distance: 98.2
click at [347, 366] on div at bounding box center [348, 374] width 5 height 62
click at [266, 311] on button at bounding box center [262, 314] width 28 height 24
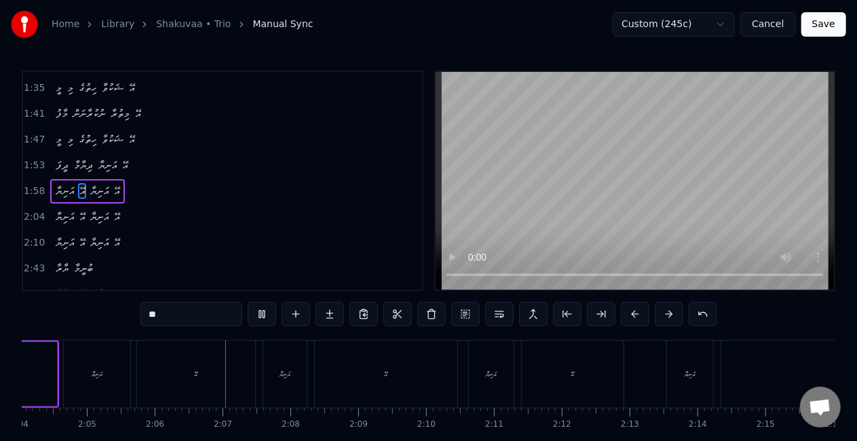
scroll to position [0, 8507]
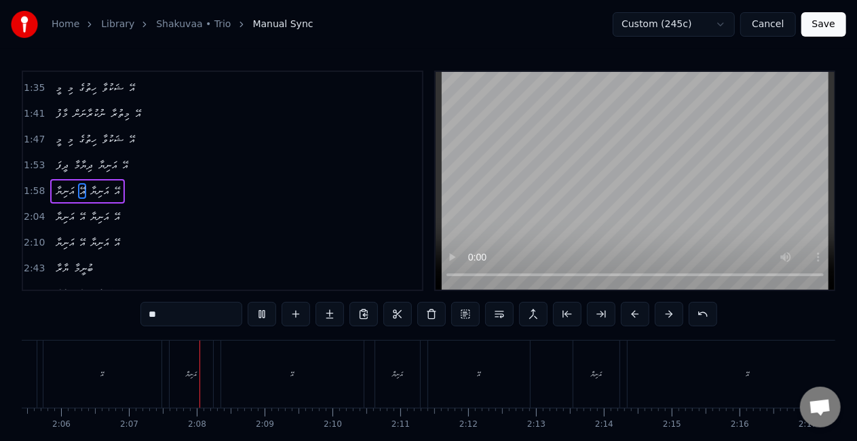
click at [96, 377] on div "އޭ" at bounding box center [102, 373] width 118 height 67
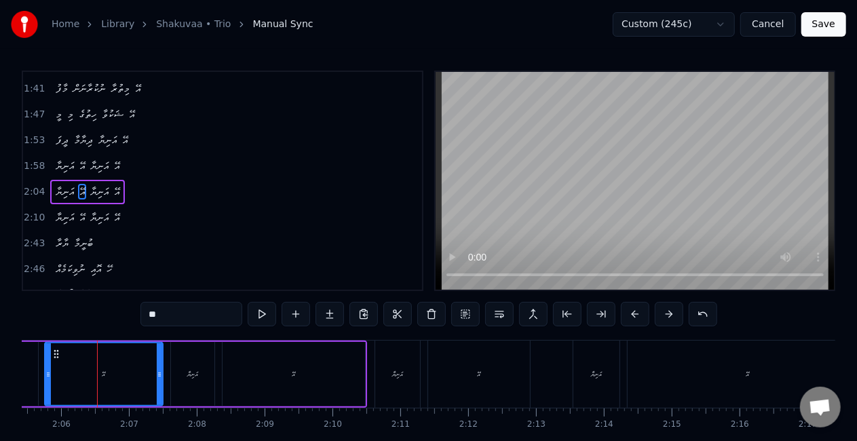
scroll to position [486, 0]
drag, startPoint x: 159, startPoint y: 376, endPoint x: 95, endPoint y: 368, distance: 64.9
click at [104, 369] on icon at bounding box center [106, 374] width 5 height 11
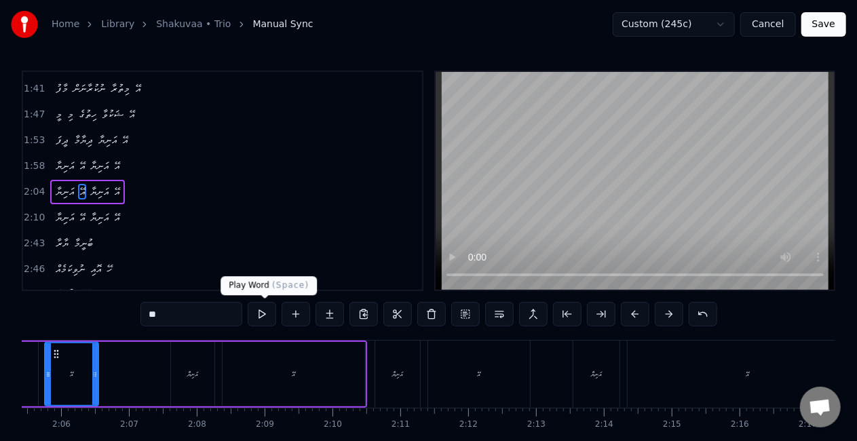
click at [262, 315] on button at bounding box center [262, 314] width 28 height 24
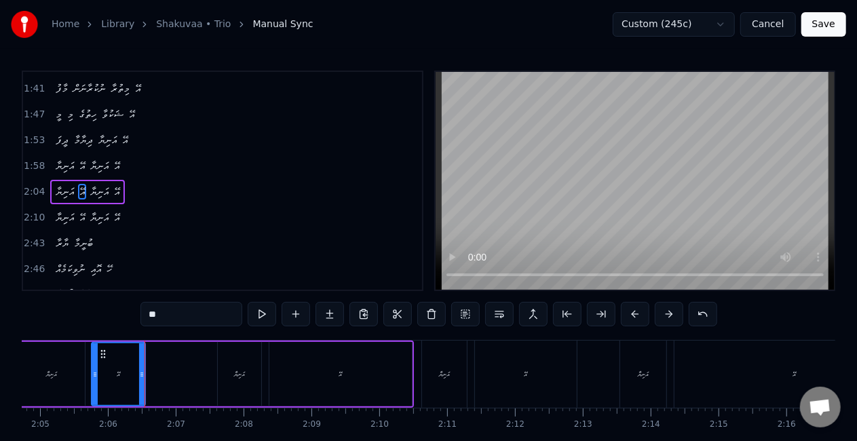
click at [830, 26] on button "Save" at bounding box center [823, 24] width 45 height 24
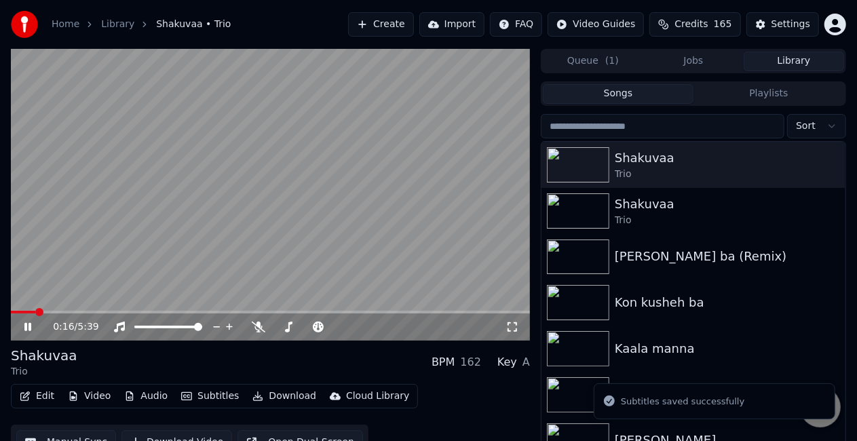
click at [35, 313] on span at bounding box center [270, 312] width 519 height 3
click at [58, 311] on span at bounding box center [270, 312] width 519 height 3
